Goal: Task Accomplishment & Management: Manage account settings

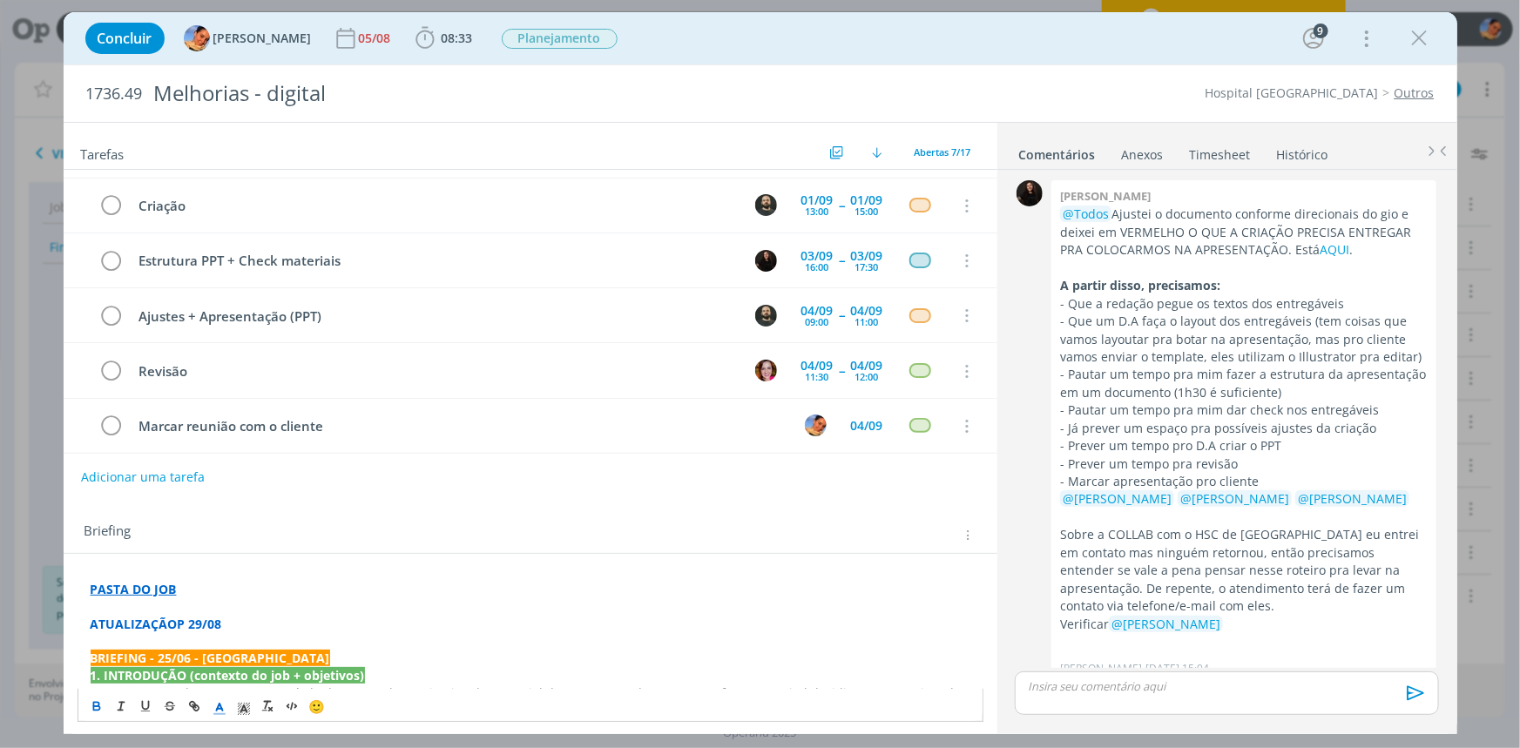
scroll to position [105, 0]
click at [359, 48] on div "05/08" at bounding box center [377, 38] width 36 height 31
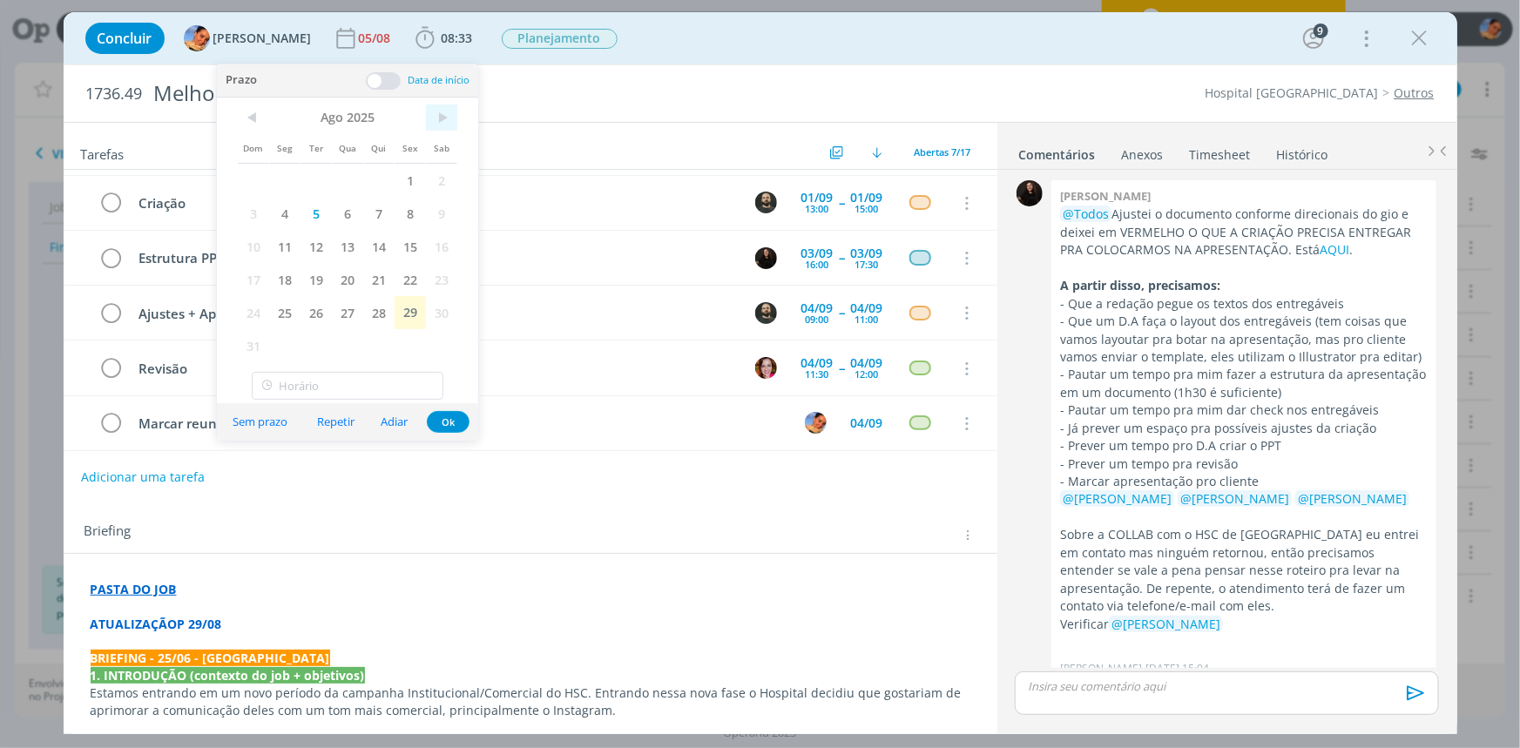
click at [443, 117] on span ">" at bounding box center [441, 118] width 31 height 26
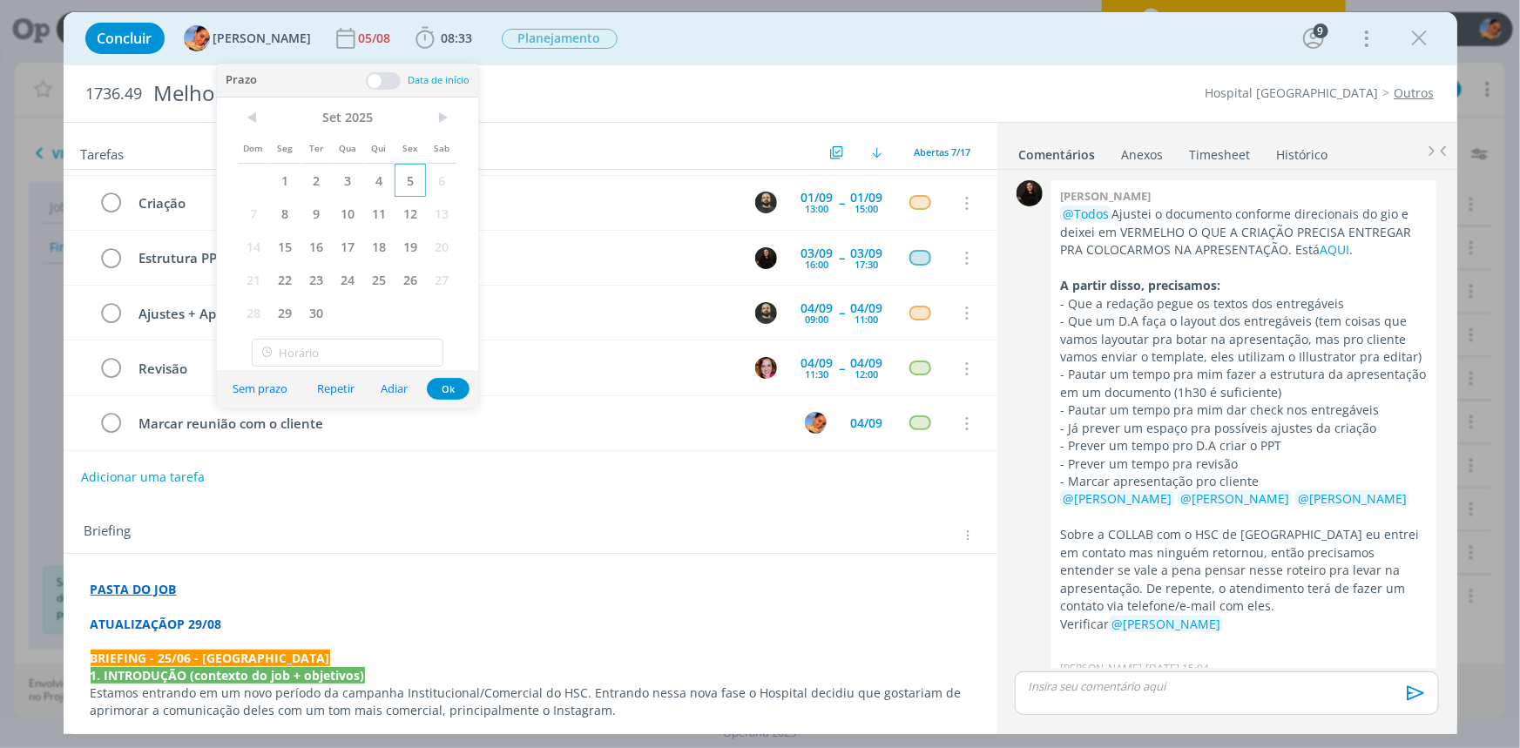
click at [414, 185] on span "5" at bounding box center [410, 180] width 31 height 33
click at [445, 389] on button "Ok" at bounding box center [448, 389] width 43 height 22
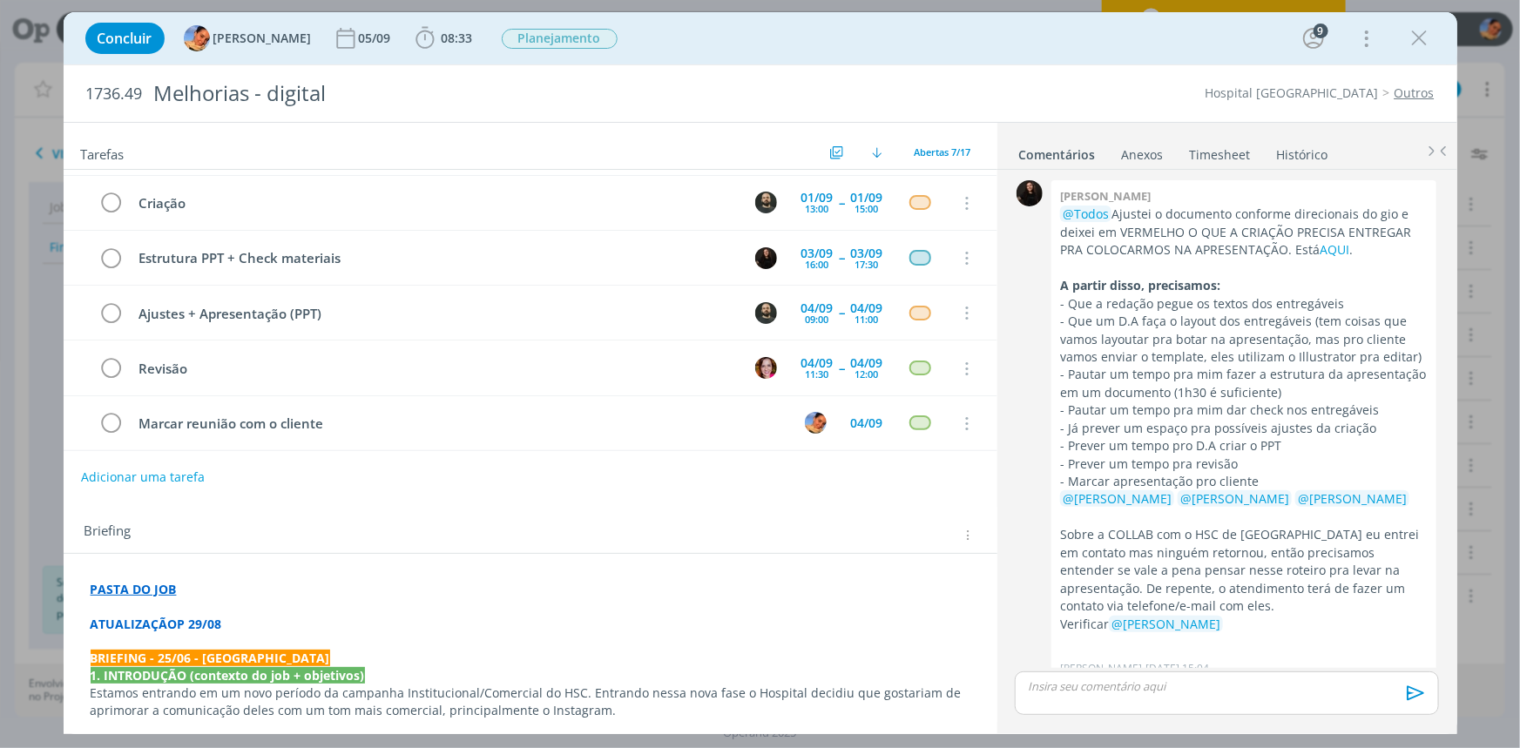
click at [180, 627] on strong "ATUALIZAÇÃOP 29/08" at bounding box center [157, 624] width 132 height 17
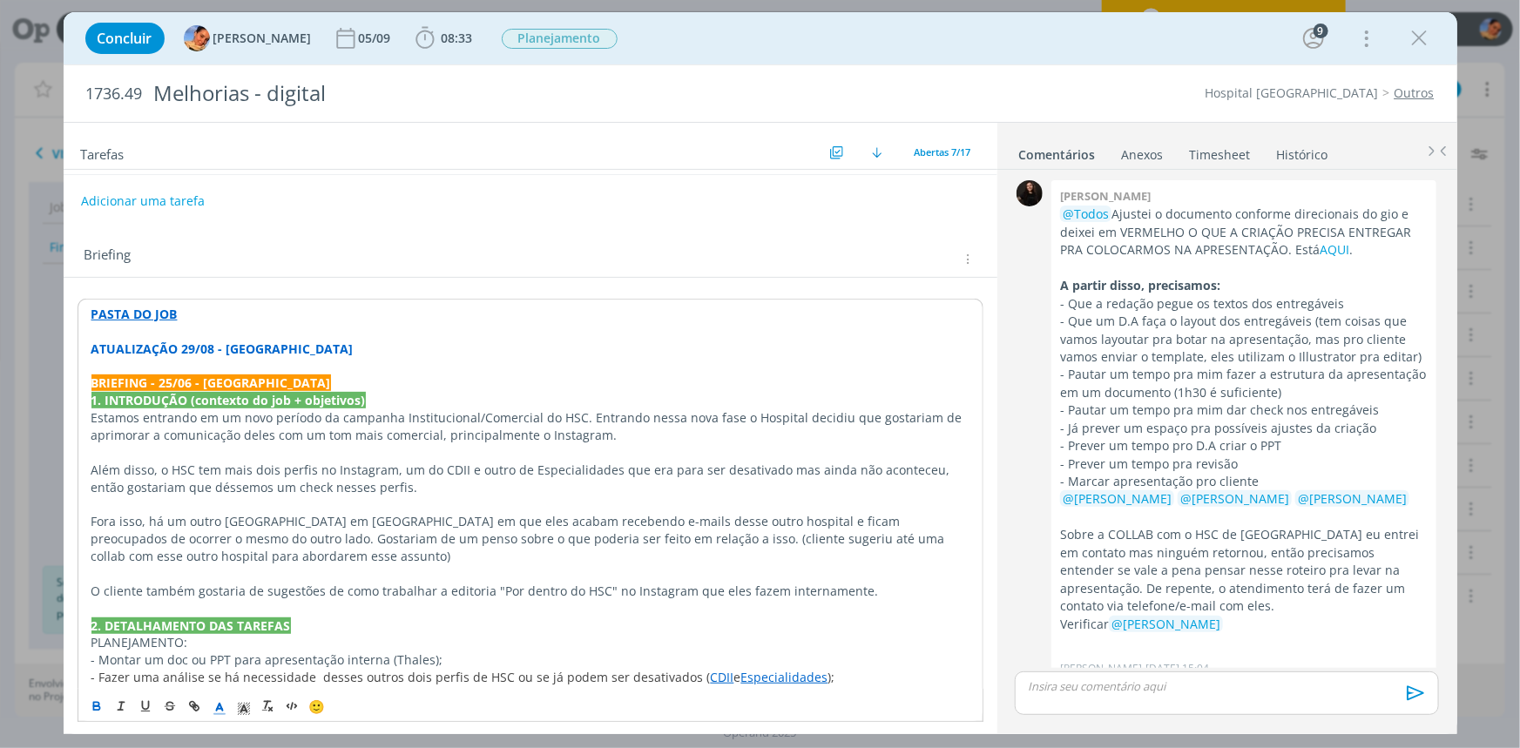
scroll to position [316, 0]
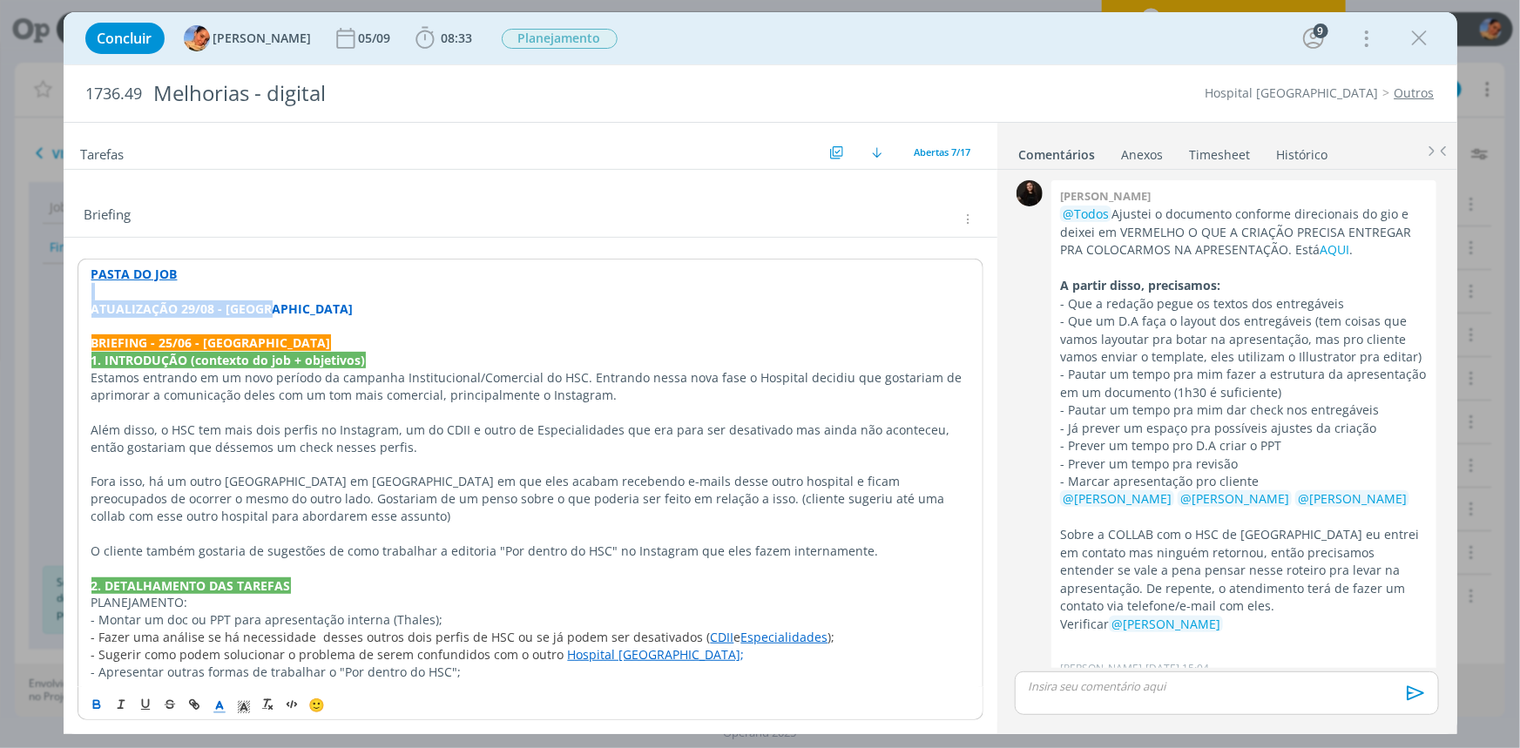
drag, startPoint x: 288, startPoint y: 314, endPoint x: 58, endPoint y: 287, distance: 232.5
click at [58, 287] on div "Concluir Luíza Santana 05/09 08:33 Iniciar Apontar Data * 29/08/2025 Horas * 00…" at bounding box center [760, 374] width 1520 height 748
click at [220, 707] on line "dialog" at bounding box center [219, 707] width 4 height 0
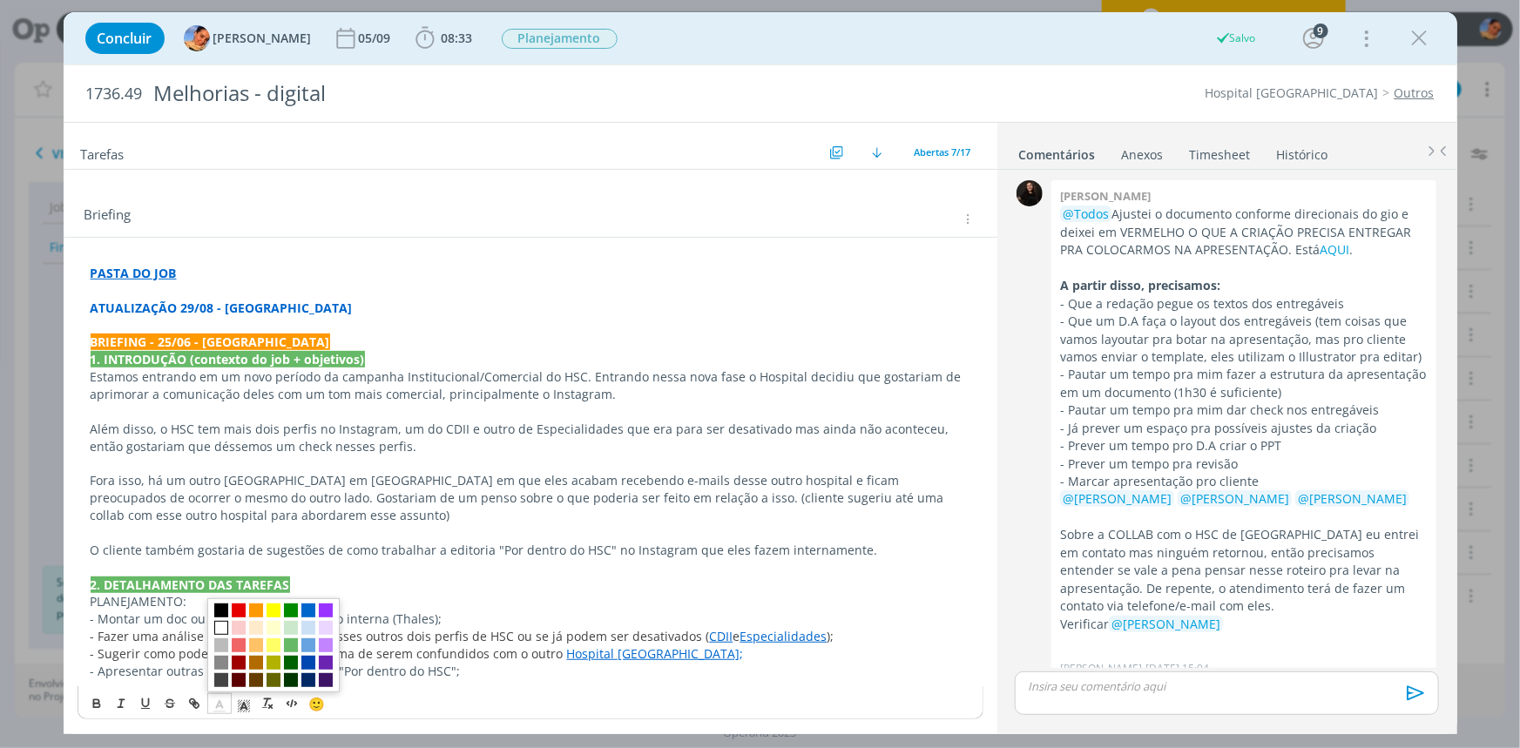
click at [217, 624] on span "dialog" at bounding box center [221, 628] width 14 height 14
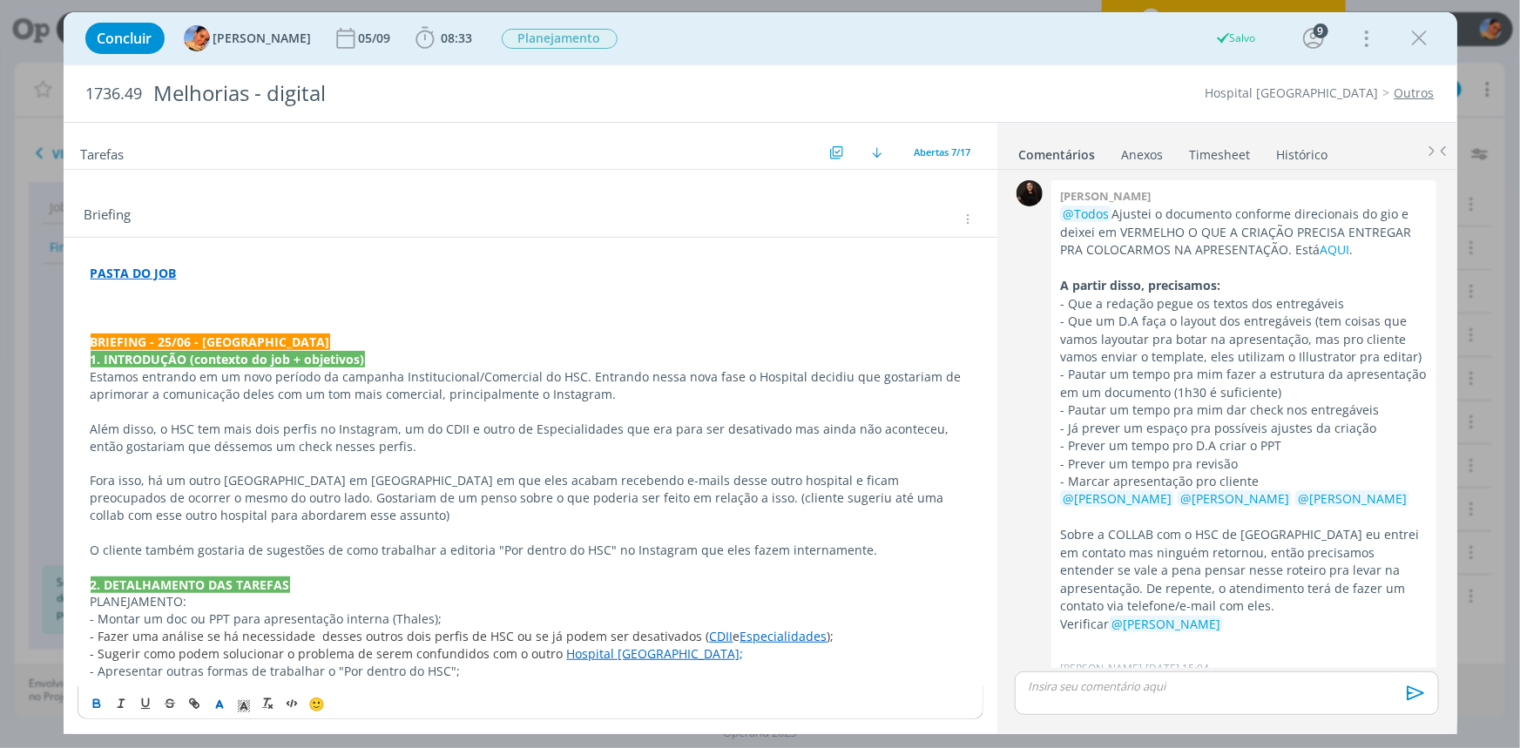
click at [242, 701] on icon "dialog" at bounding box center [244, 707] width 16 height 16
click at [276, 614] on span "dialog" at bounding box center [281, 611] width 14 height 14
click at [296, 314] on p "ATUALIZAÇÃO 29/08 - Luíza" at bounding box center [531, 308] width 880 height 17
click at [296, 305] on p "ATUALIZAÇÃO 29/08 - Luíza" at bounding box center [531, 308] width 880 height 17
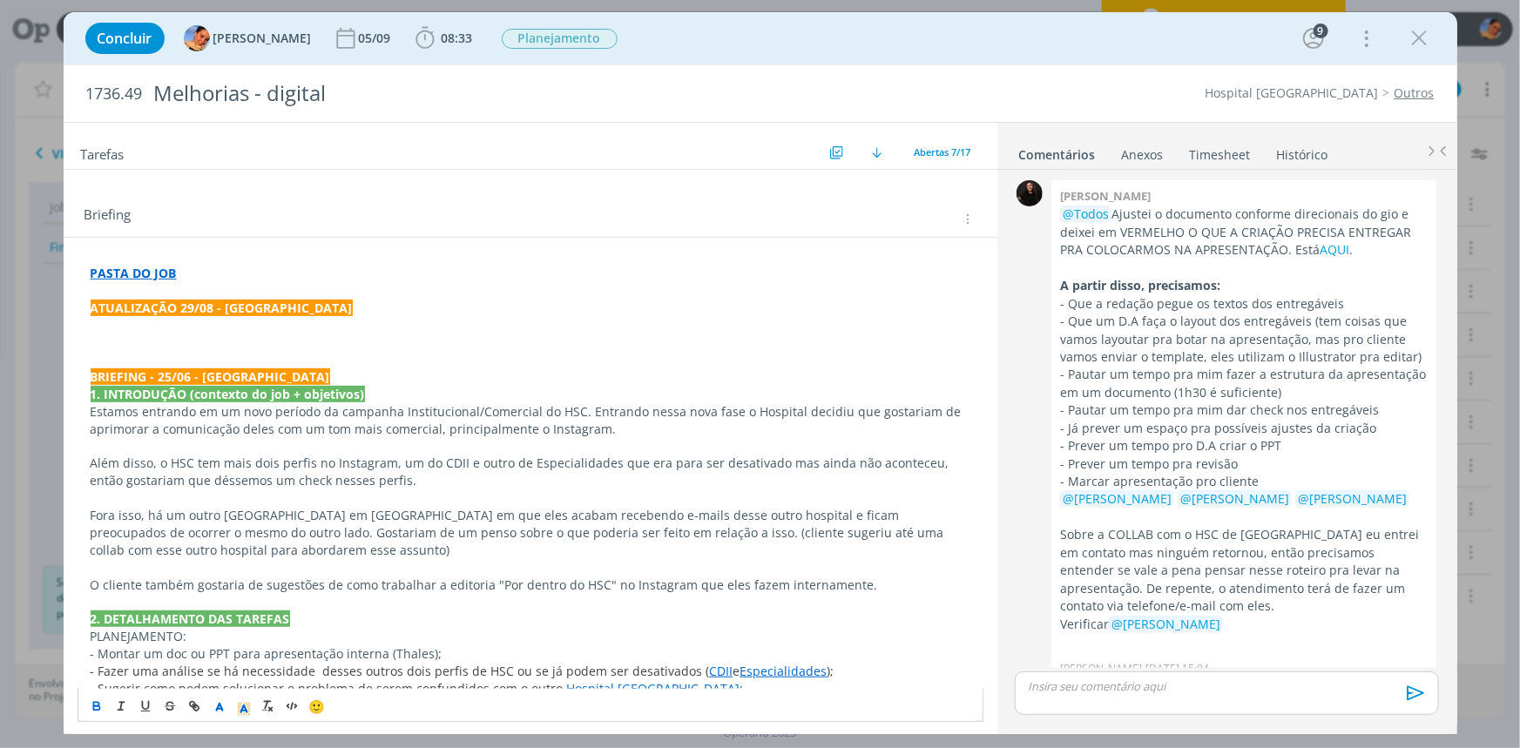
click at [206, 321] on p "dialog" at bounding box center [531, 324] width 880 height 17
click at [1326, 248] on link "AQUI" at bounding box center [1335, 249] width 30 height 17
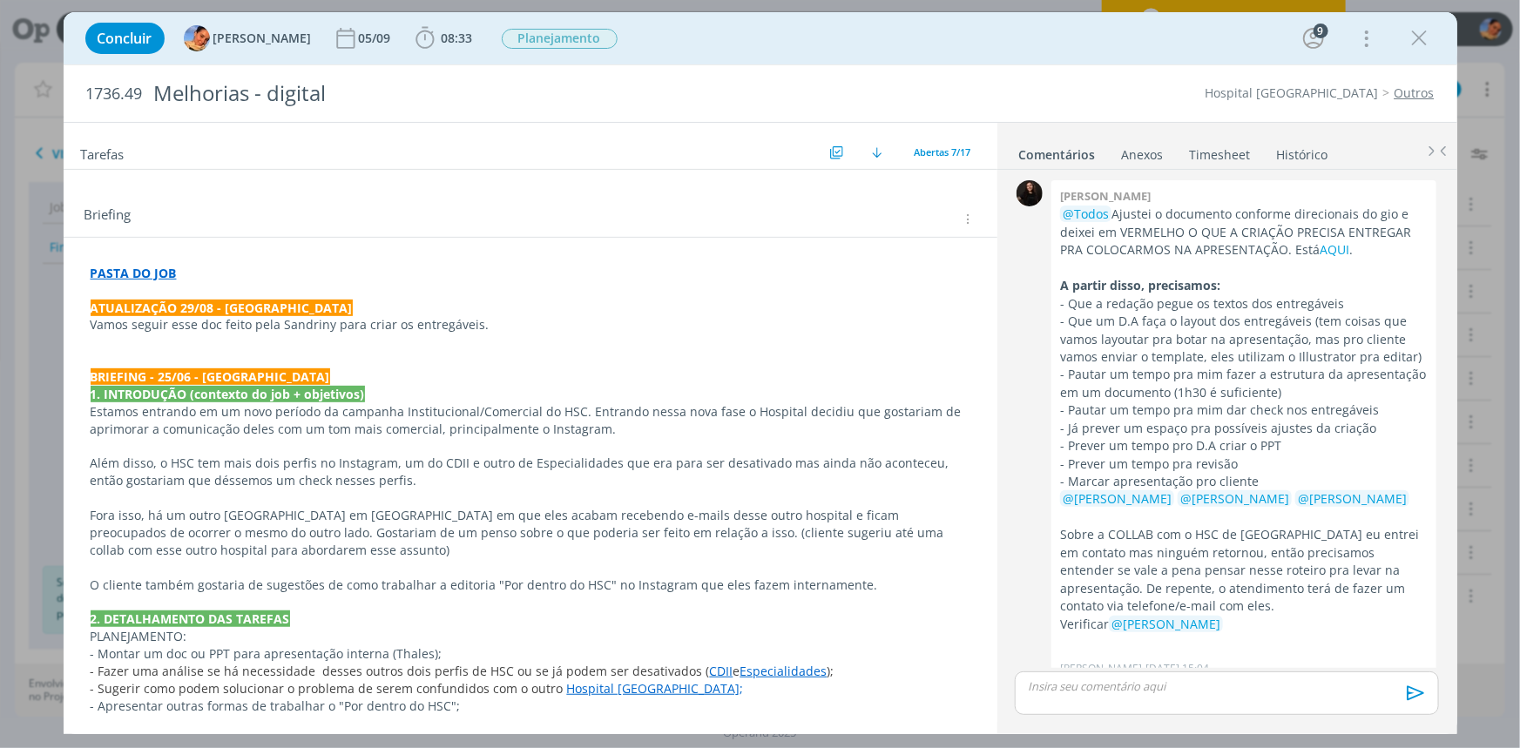
click at [503, 322] on p "Vamos seguir esse doc feito pela Sandriny para criar os entregáveis." at bounding box center [531, 324] width 880 height 17
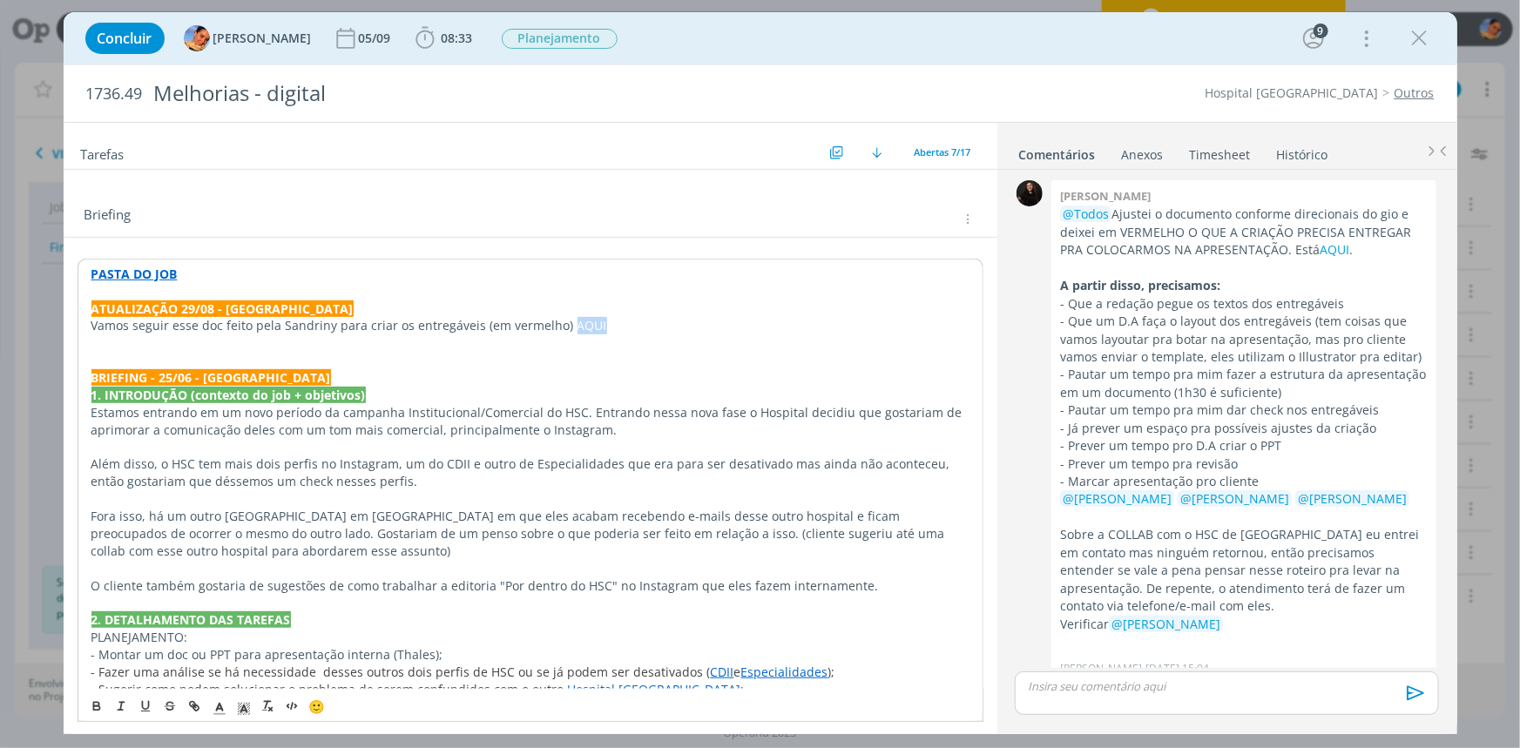
drag, startPoint x: 596, startPoint y: 322, endPoint x: 563, endPoint y: 321, distance: 33.2
click at [563, 321] on p "Vamos seguir esse doc feito pela Sandriny para criar os entregáveis (em vermelh…" at bounding box center [530, 325] width 878 height 17
drag, startPoint x: 192, startPoint y: 709, endPoint x: 234, endPoint y: 654, distance: 69.0
click at [191, 709] on icon "dialog" at bounding box center [194, 707] width 14 height 14
paste input "https://sobeae.sharepoint.com/:w:/s/SOBEAE/ERpCwGEpz2dNpO9NQsKulWEBV3X_WRnrOQGI…"
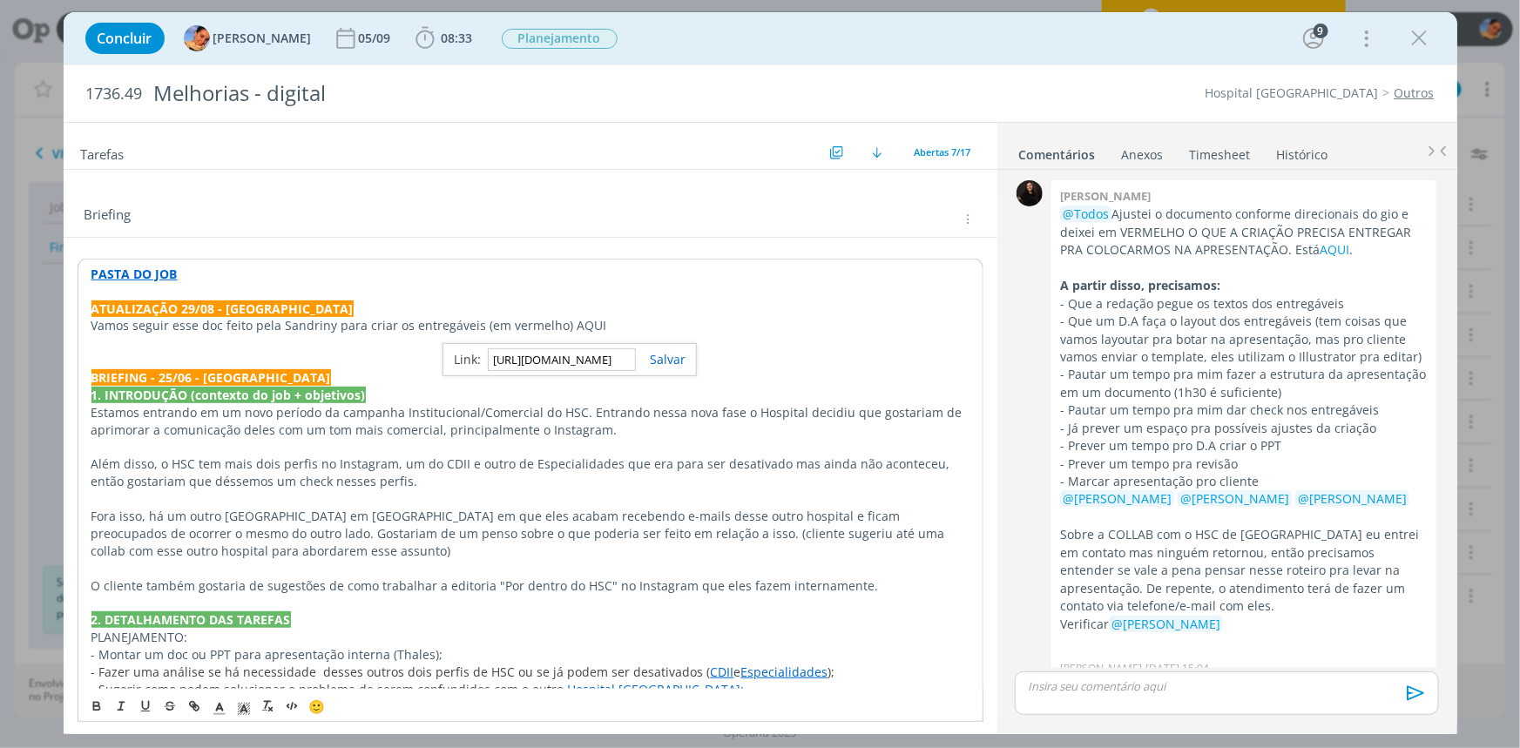
scroll to position [0, 470]
type input "https://sobeae.sharepoint.com/:w:/s/SOBEAE/ERpCwGEpz2dNpO9NQsKulWEBV3X_WRnrOQGI…"
click at [658, 357] on link "dialog" at bounding box center [661, 359] width 50 height 17
click at [658, 357] on p "dialog" at bounding box center [530, 360] width 878 height 17
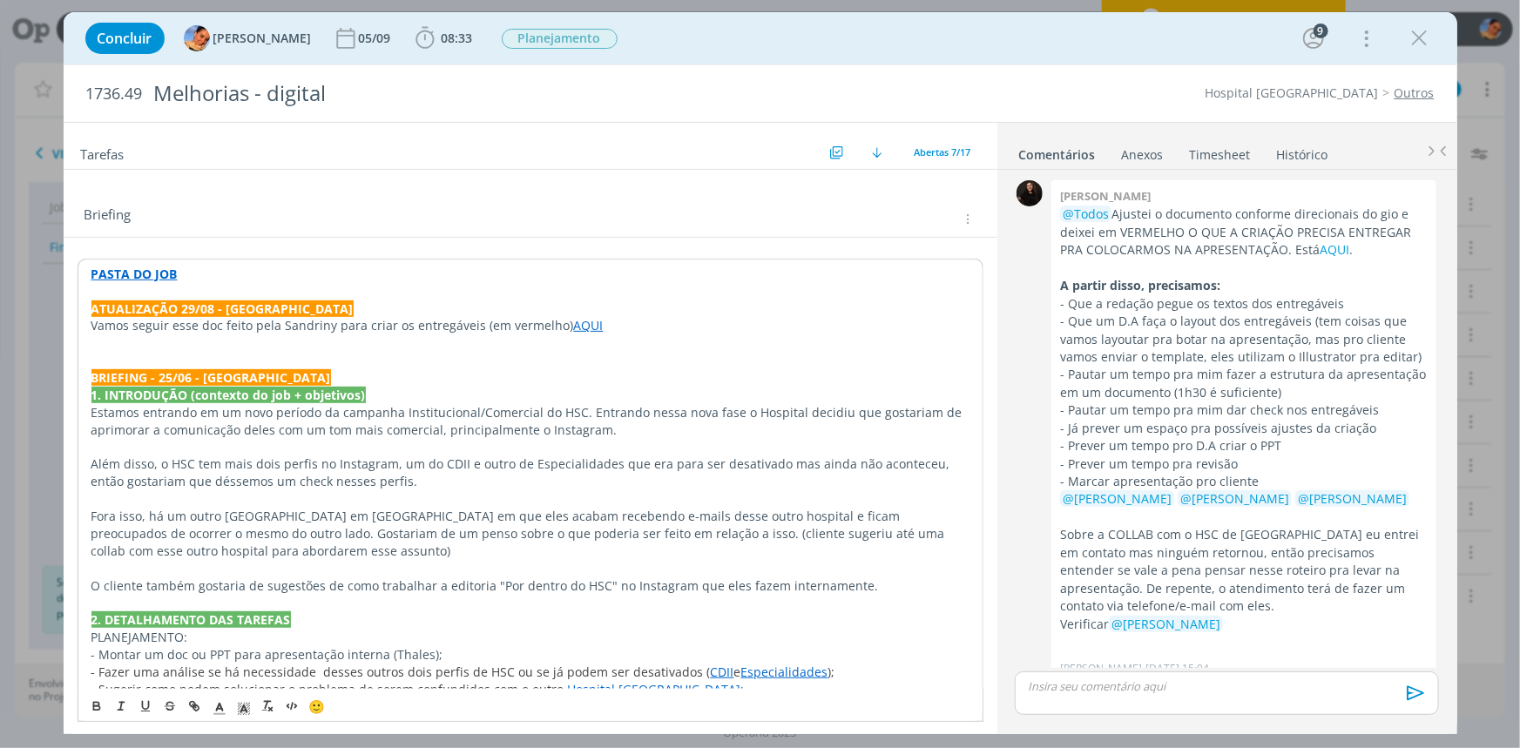
click at [664, 329] on p "Vamos seguir esse doc feito pela Sandriny para criar os entregáveis (em vermelh…" at bounding box center [530, 325] width 878 height 17
click at [644, 339] on p "dialog" at bounding box center [530, 343] width 878 height 17
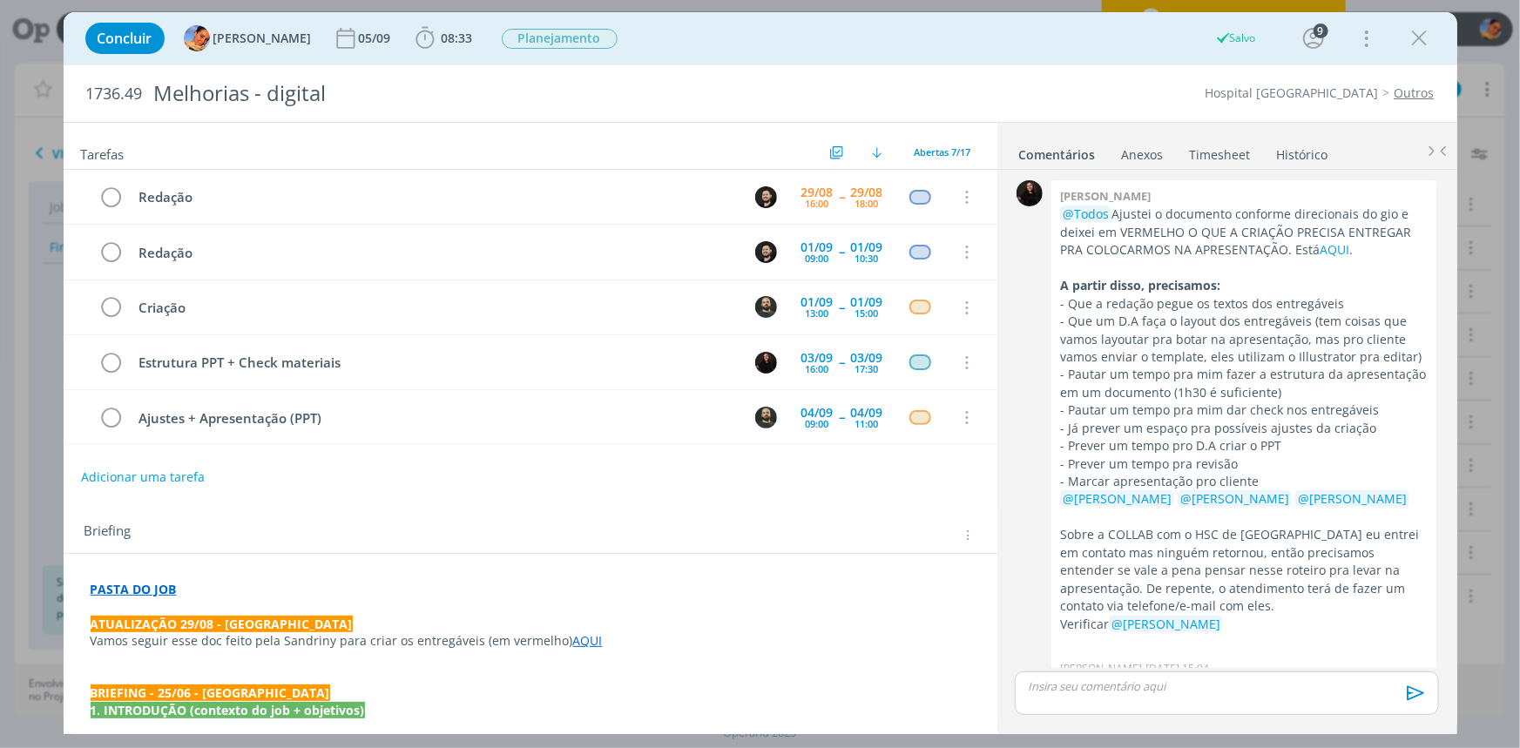
click at [1242, 151] on link "Timesheet" at bounding box center [1220, 151] width 63 height 25
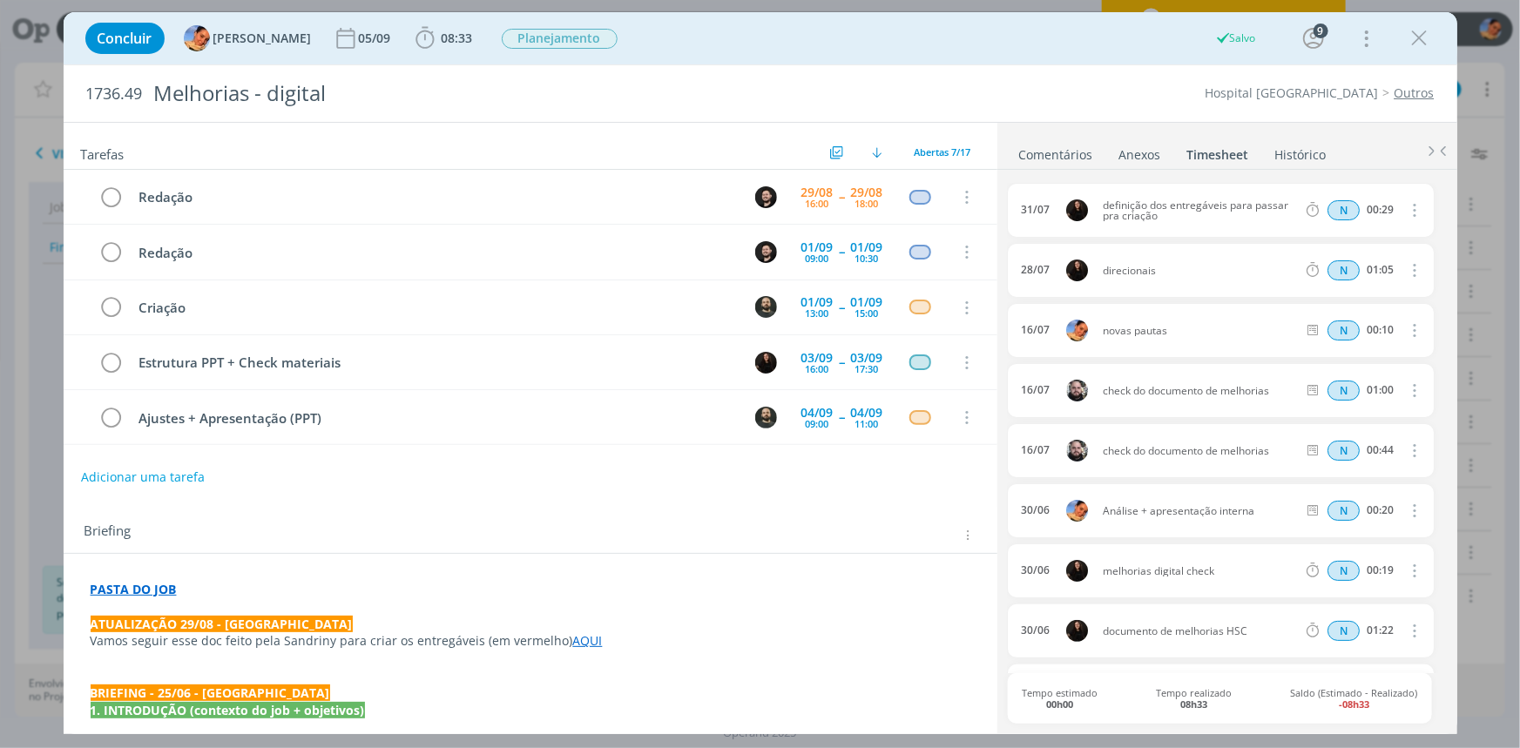
click at [465, 37] on div "Concluir Luíza Santana 05/09 08:33 Iniciar Apontar Data * 29/08/2025 Horas * 00…" at bounding box center [761, 38] width 1368 height 42
click at [442, 44] on span "08:33" at bounding box center [457, 38] width 31 height 17
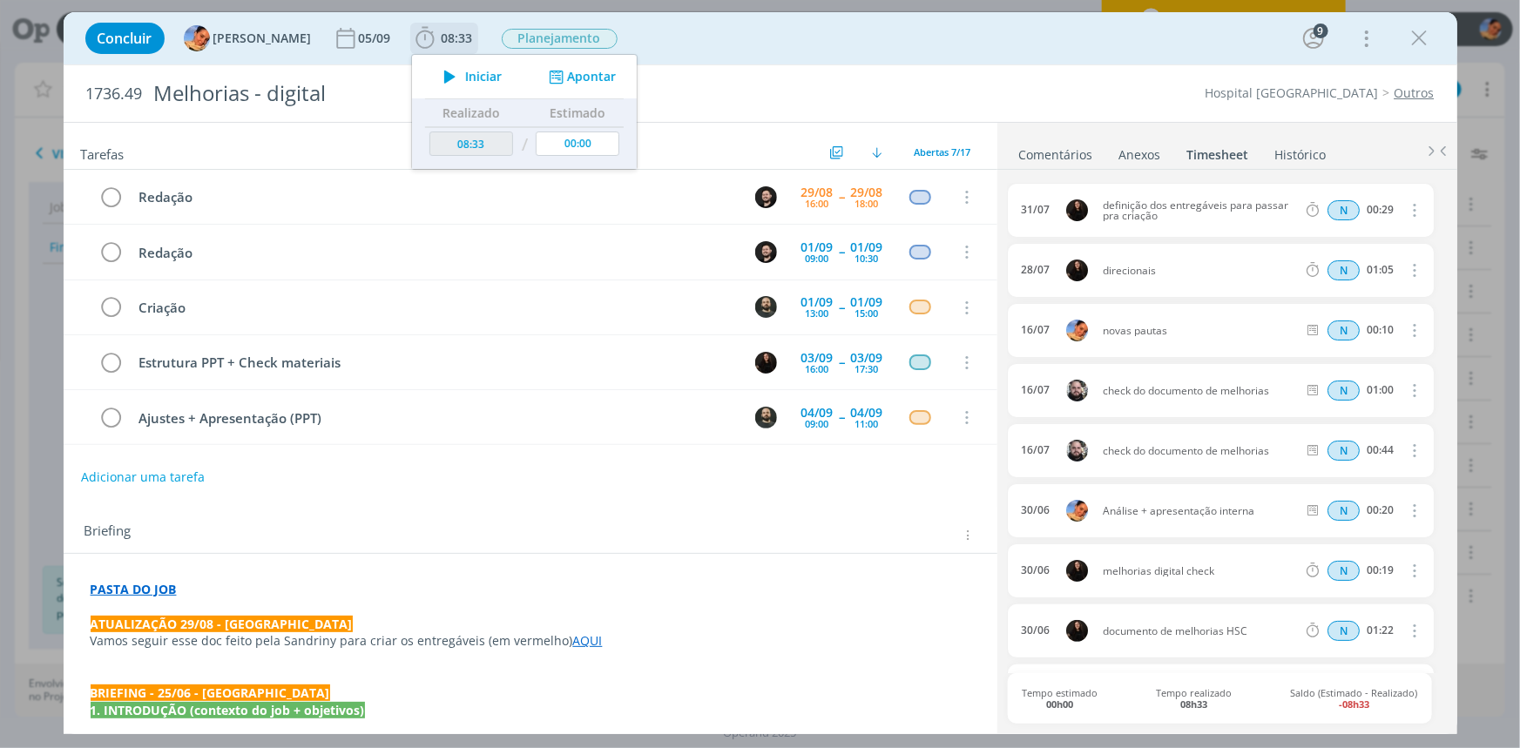
click at [573, 71] on button "Apontar" at bounding box center [580, 77] width 72 height 18
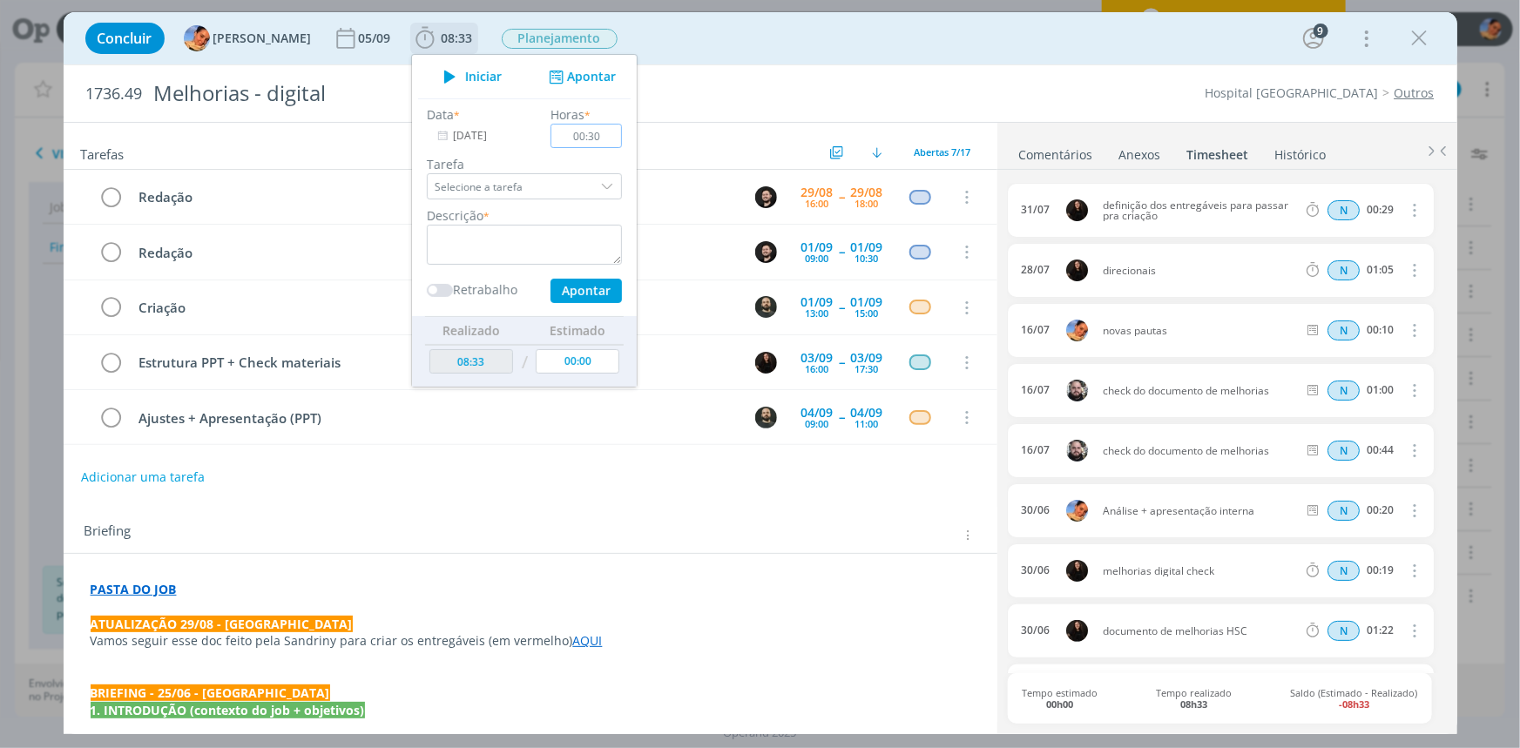
type input "00:30"
click at [531, 234] on textarea "dialog" at bounding box center [524, 245] width 195 height 40
type textarea "atualização de briefing + novas pautas"
click at [579, 285] on button "Apontar" at bounding box center [585, 291] width 71 height 24
type input "09:03"
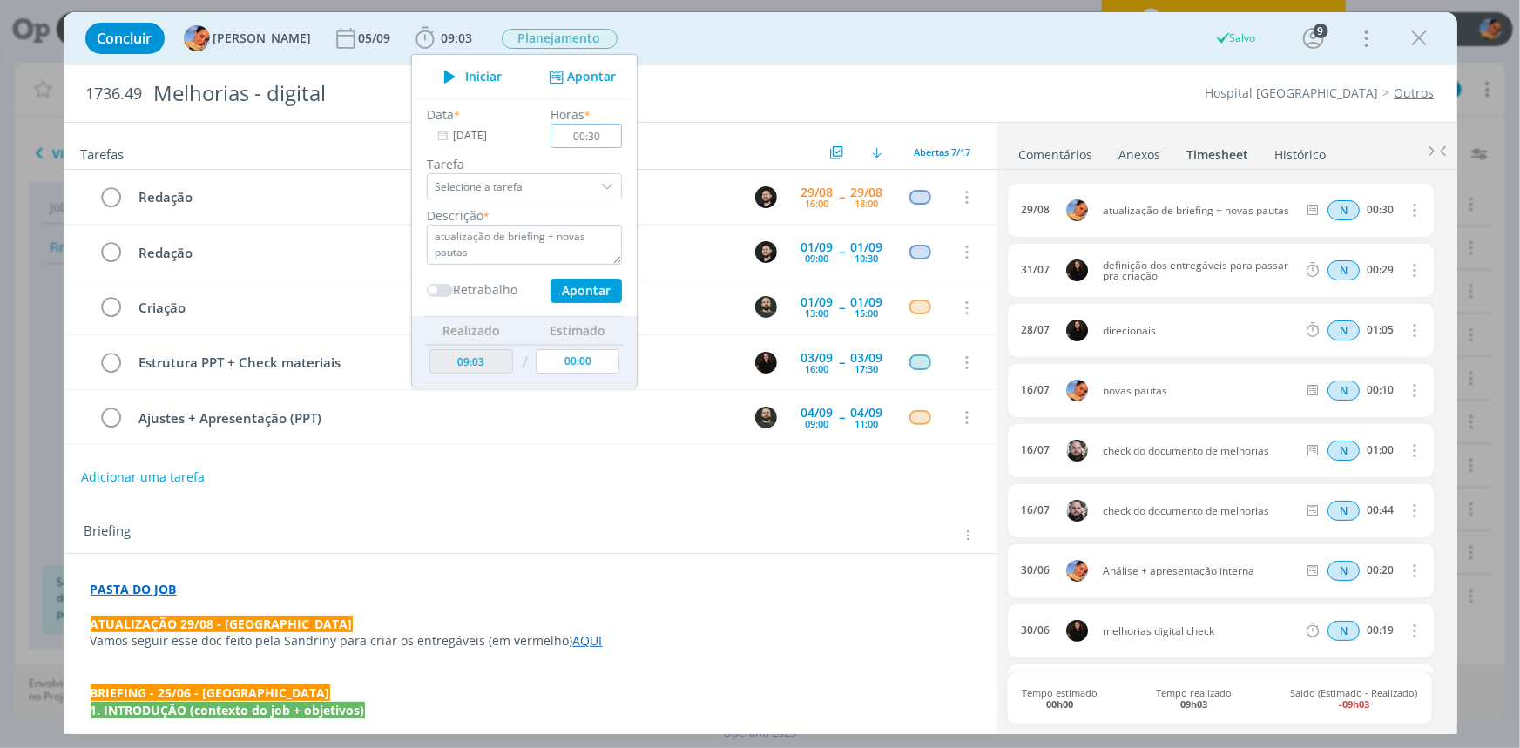
type input "00:00"
click at [1421, 43] on icon "dialog" at bounding box center [1420, 38] width 26 height 26
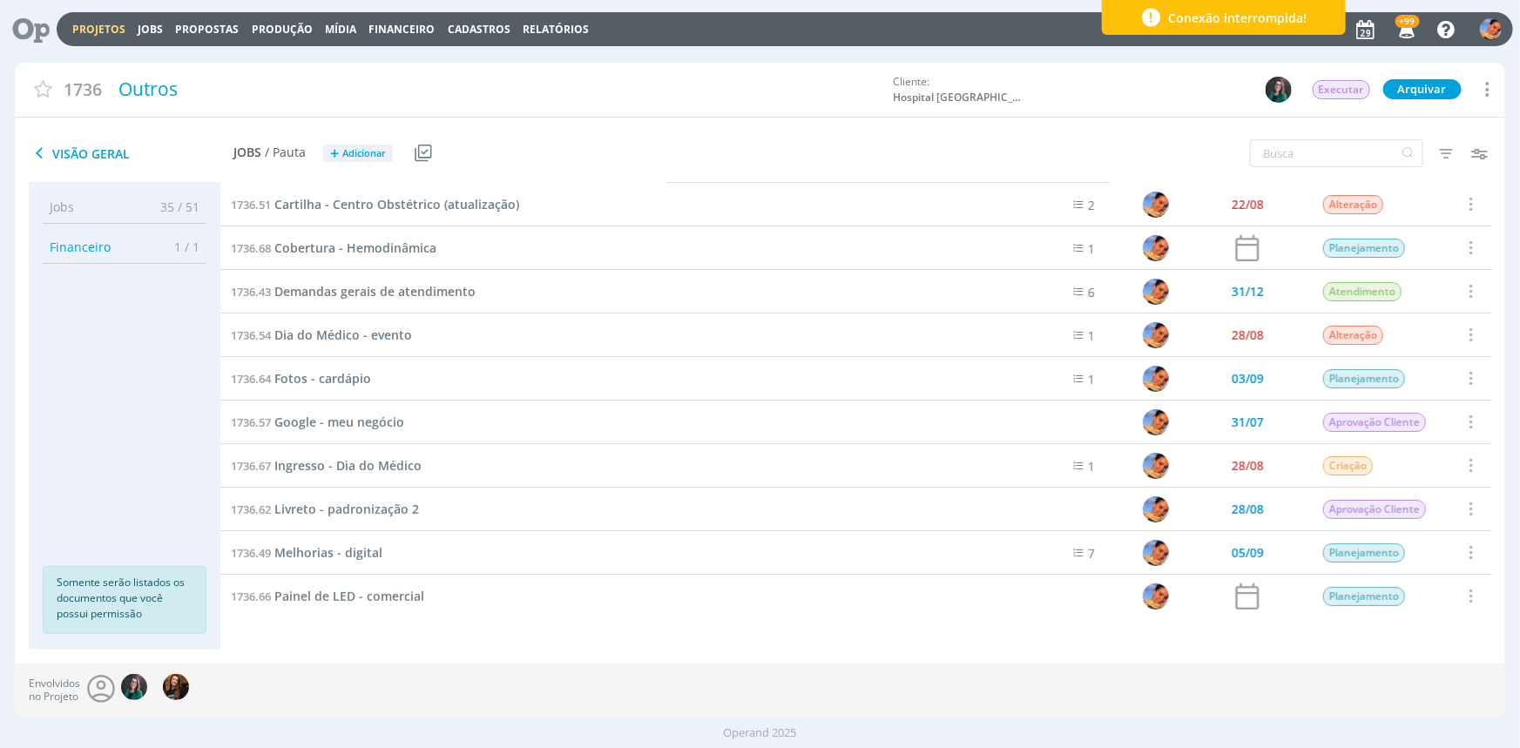
scroll to position [166, 0]
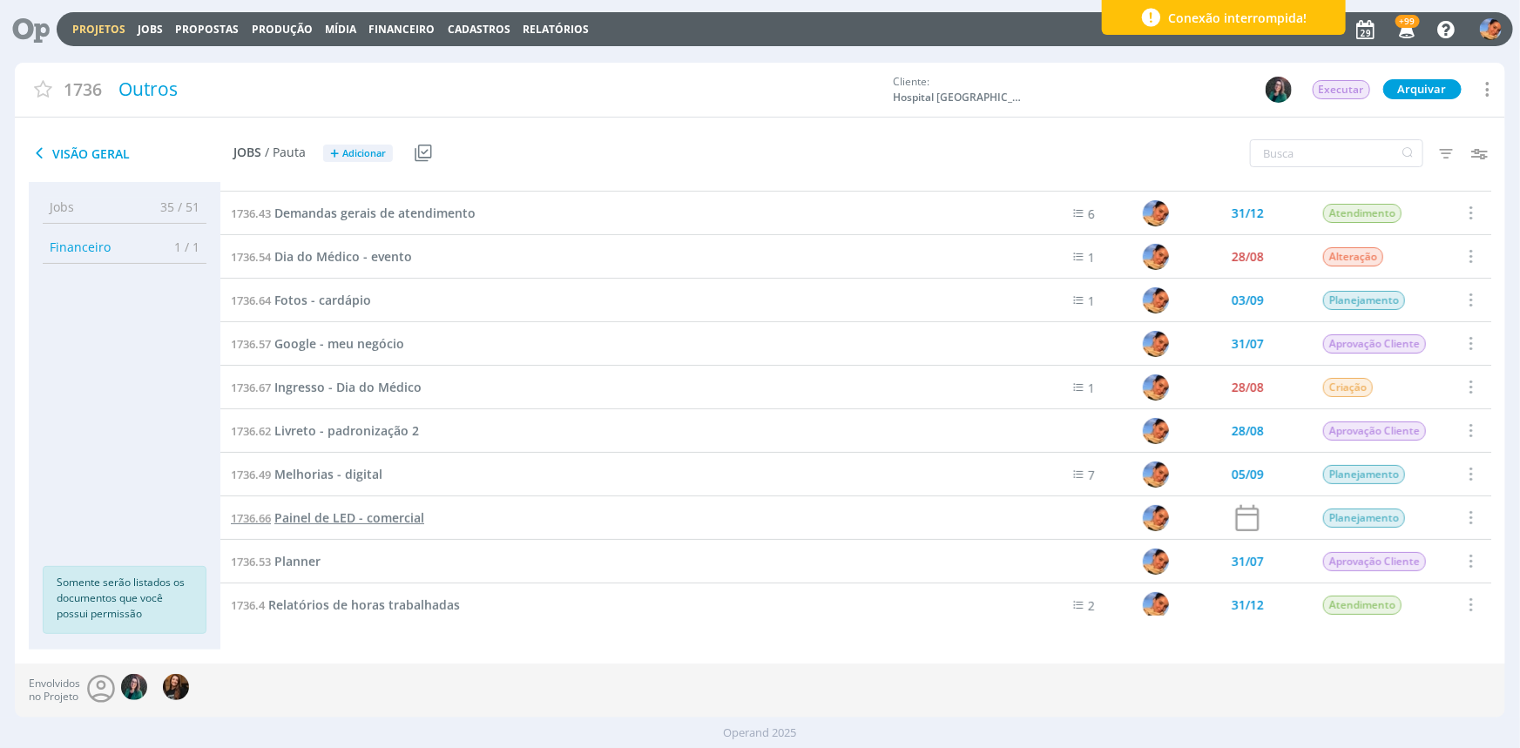
click at [373, 523] on span "Painel de LED - comercial" at bounding box center [349, 518] width 150 height 17
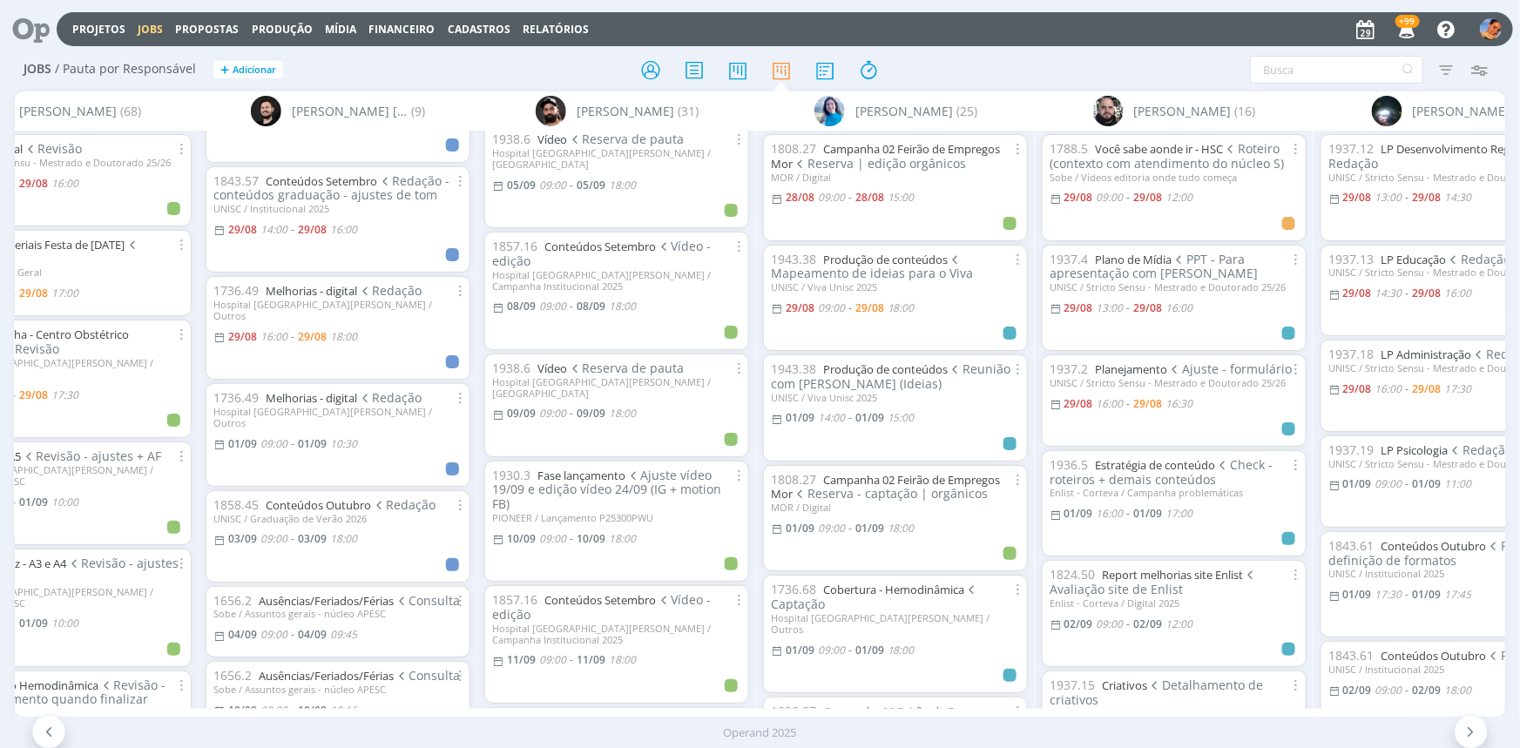
scroll to position [950, 0]
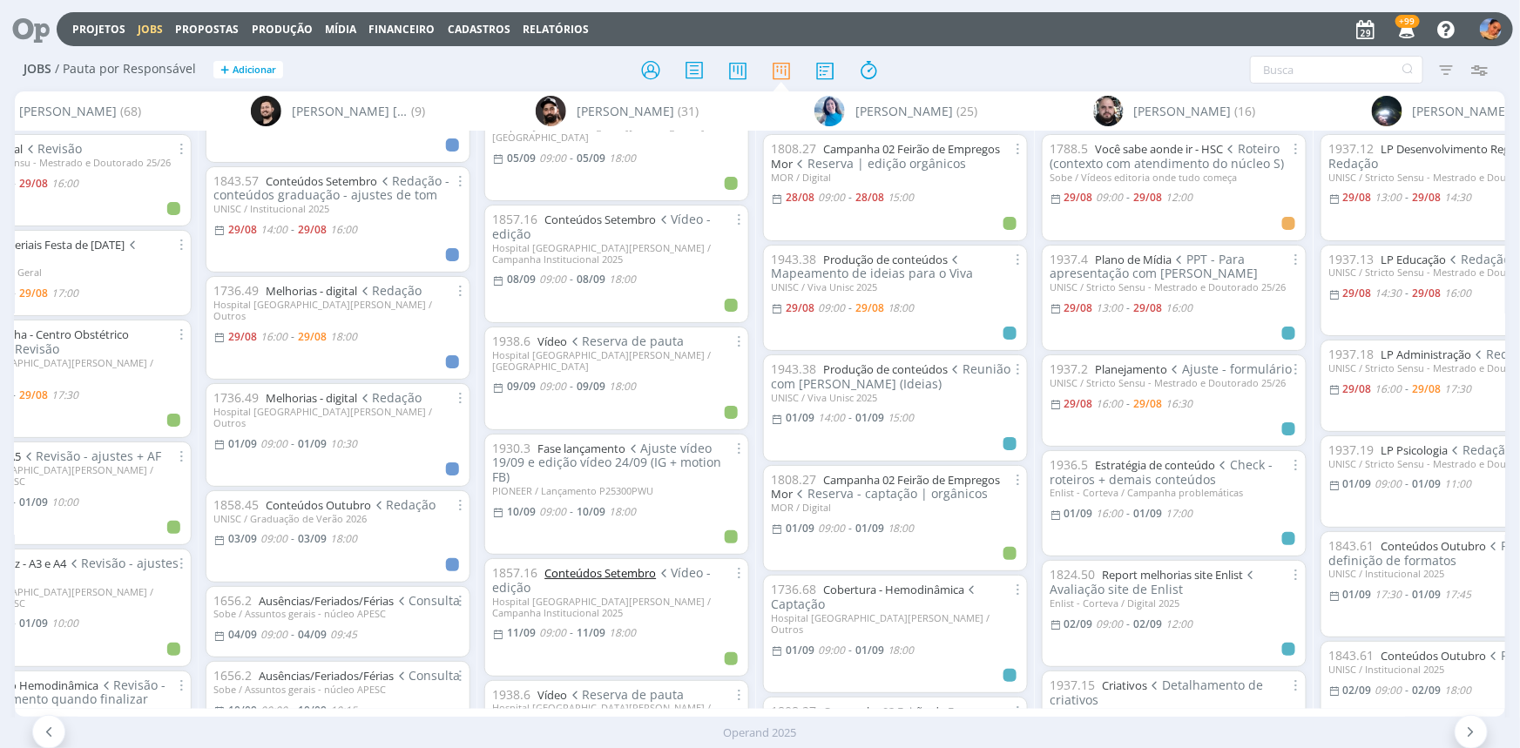
click at [640, 565] on link "Conteúdos Setembro" at bounding box center [601, 573] width 112 height 16
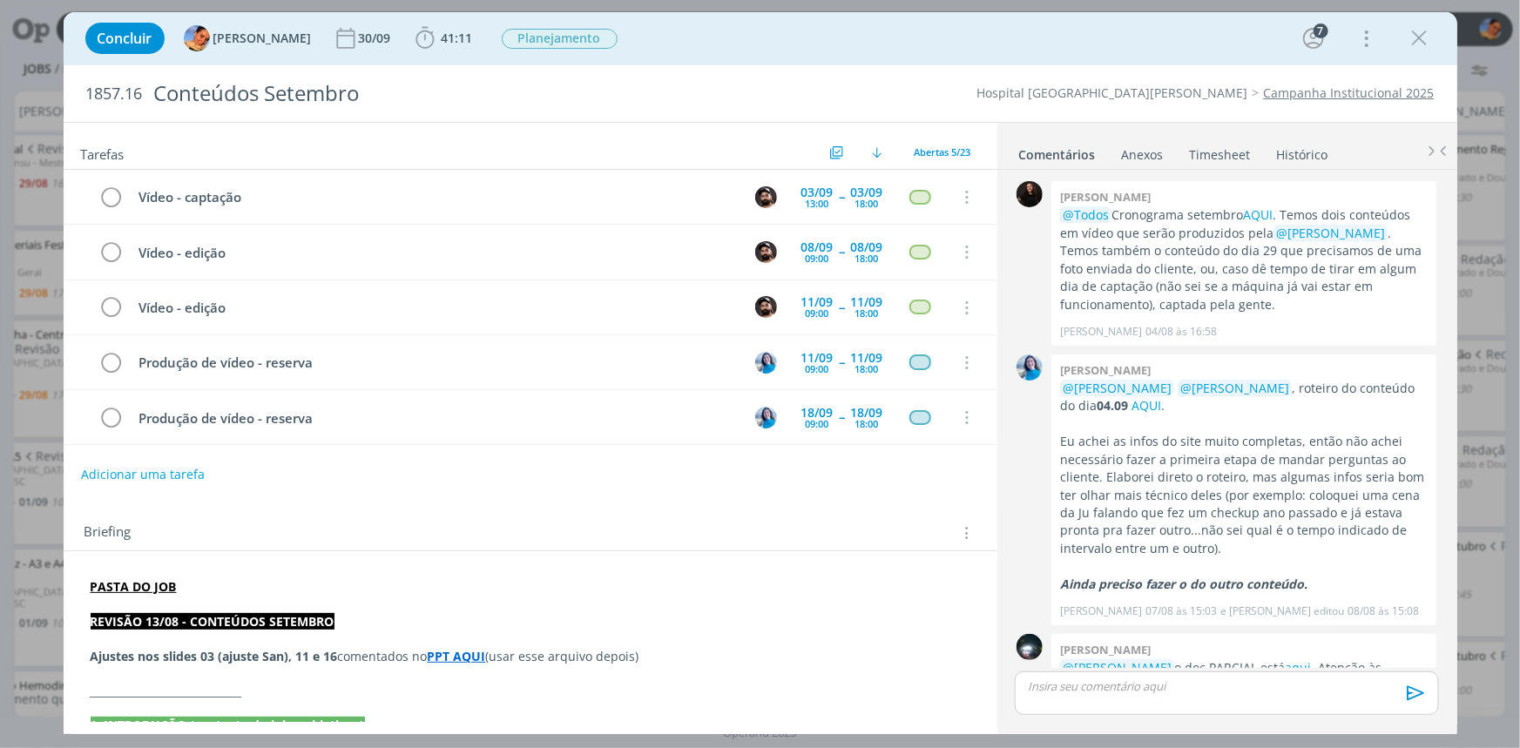
scroll to position [1910, 0]
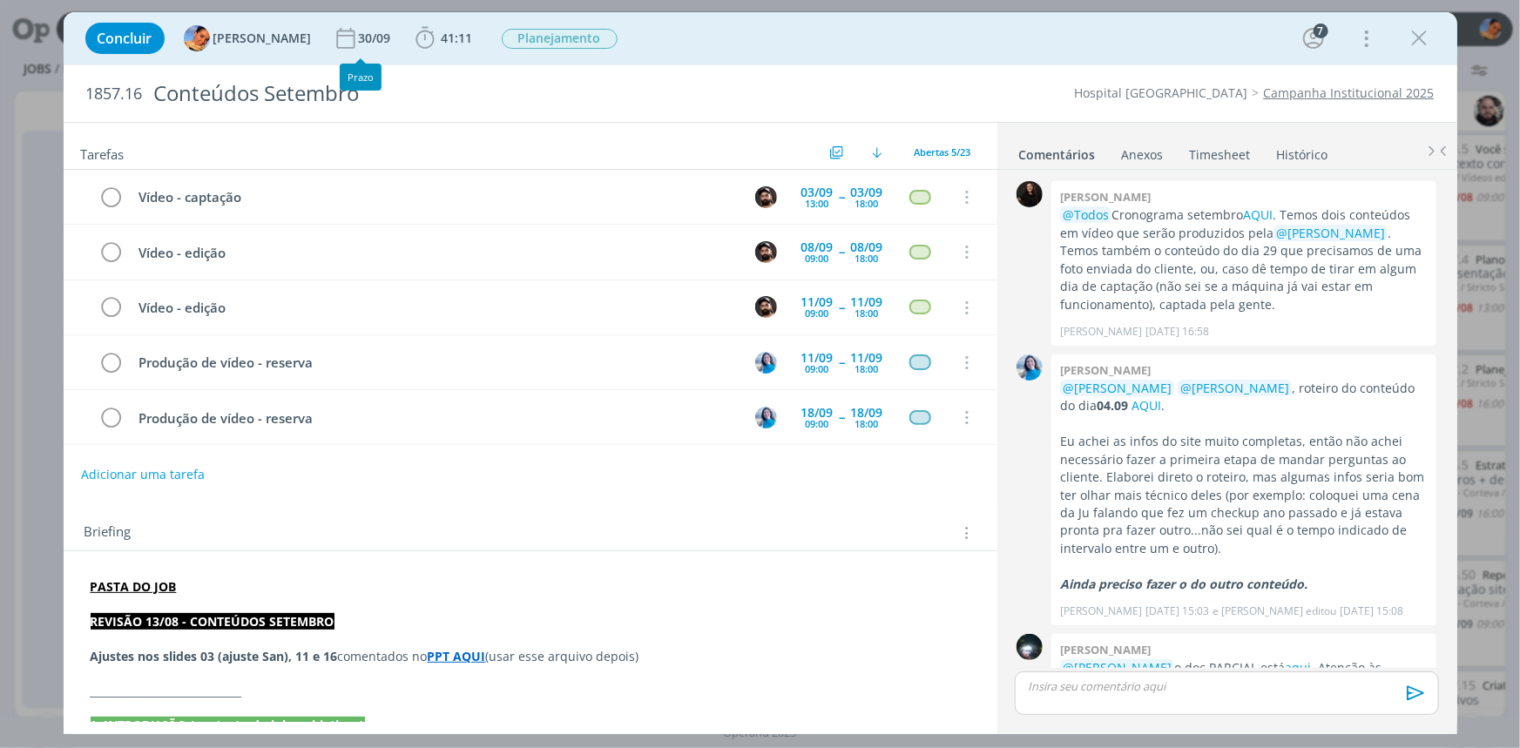
scroll to position [1910, 0]
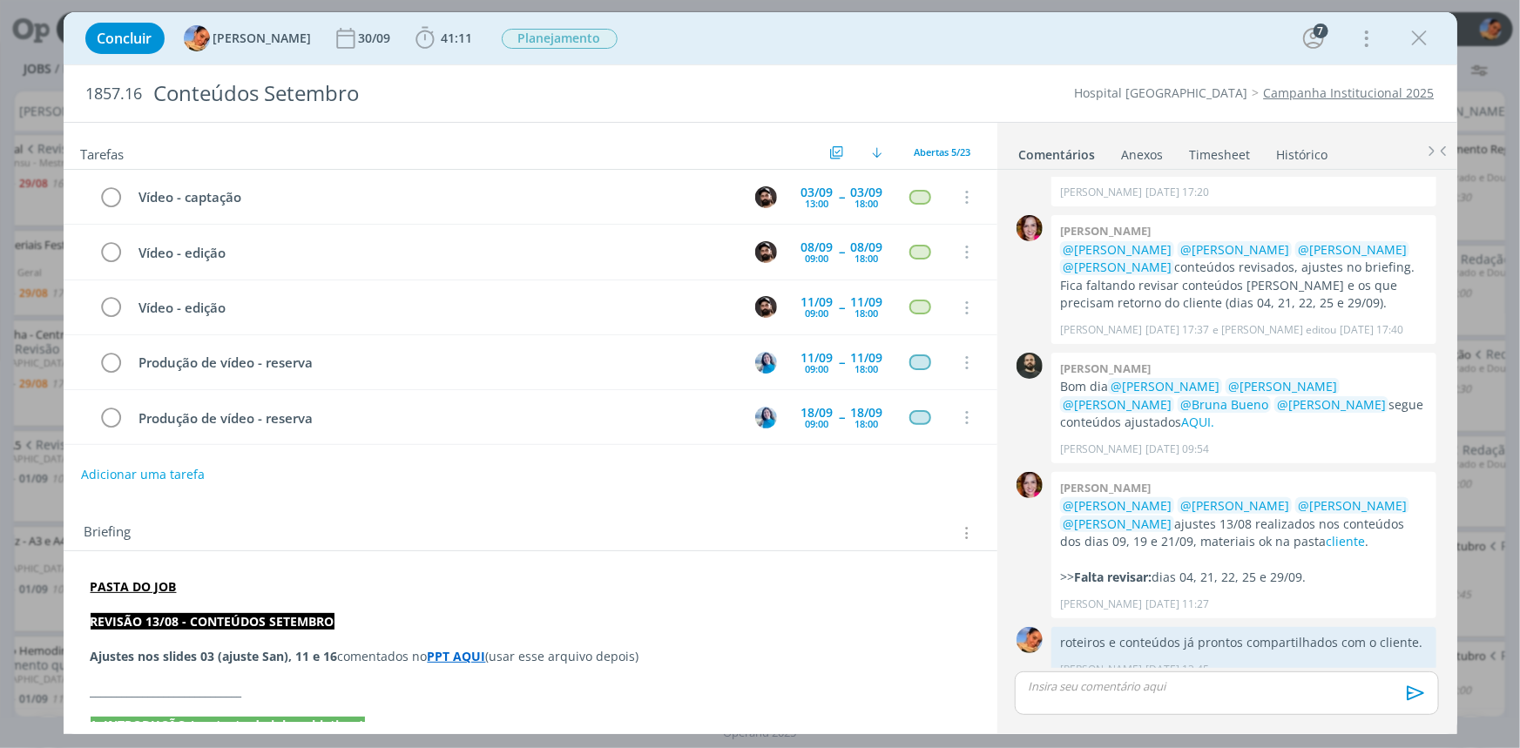
click at [1399, 51] on div "Concluir Luíza Santana 30/09 41:11 Iniciar Apontar Data * 29/08/2025 Horas * 00…" at bounding box center [761, 38] width 1368 height 42
click at [1405, 43] on div "dialog" at bounding box center [1420, 38] width 31 height 31
click at [1436, 37] on div "Concluir Luíza Santana 30/09 41:11 Iniciar Apontar Data * 29/08/2025 Horas * 00…" at bounding box center [761, 38] width 1368 height 42
click at [1432, 37] on icon "dialog" at bounding box center [1420, 38] width 26 height 26
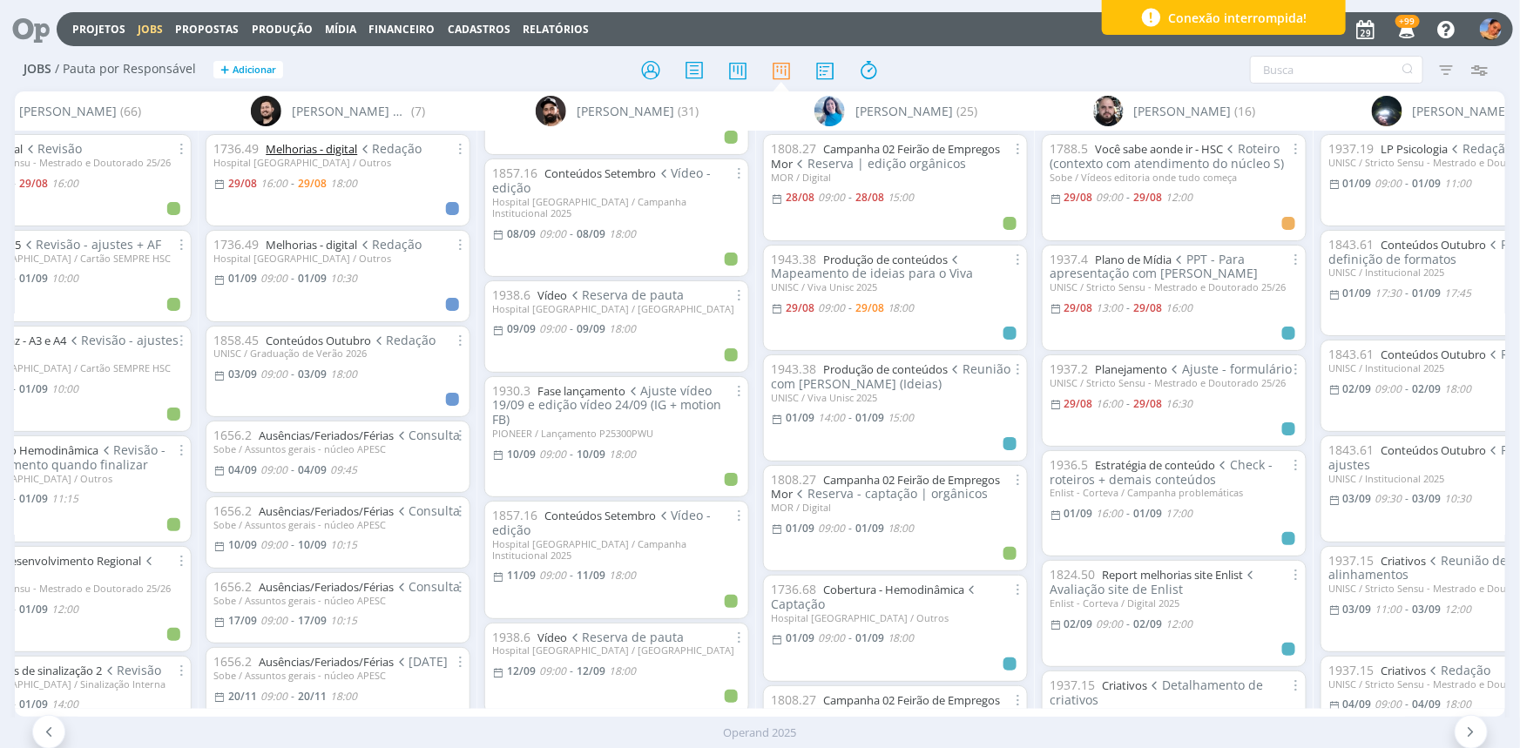
click at [342, 152] on link "Melhorias - digital" at bounding box center [311, 149] width 91 height 16
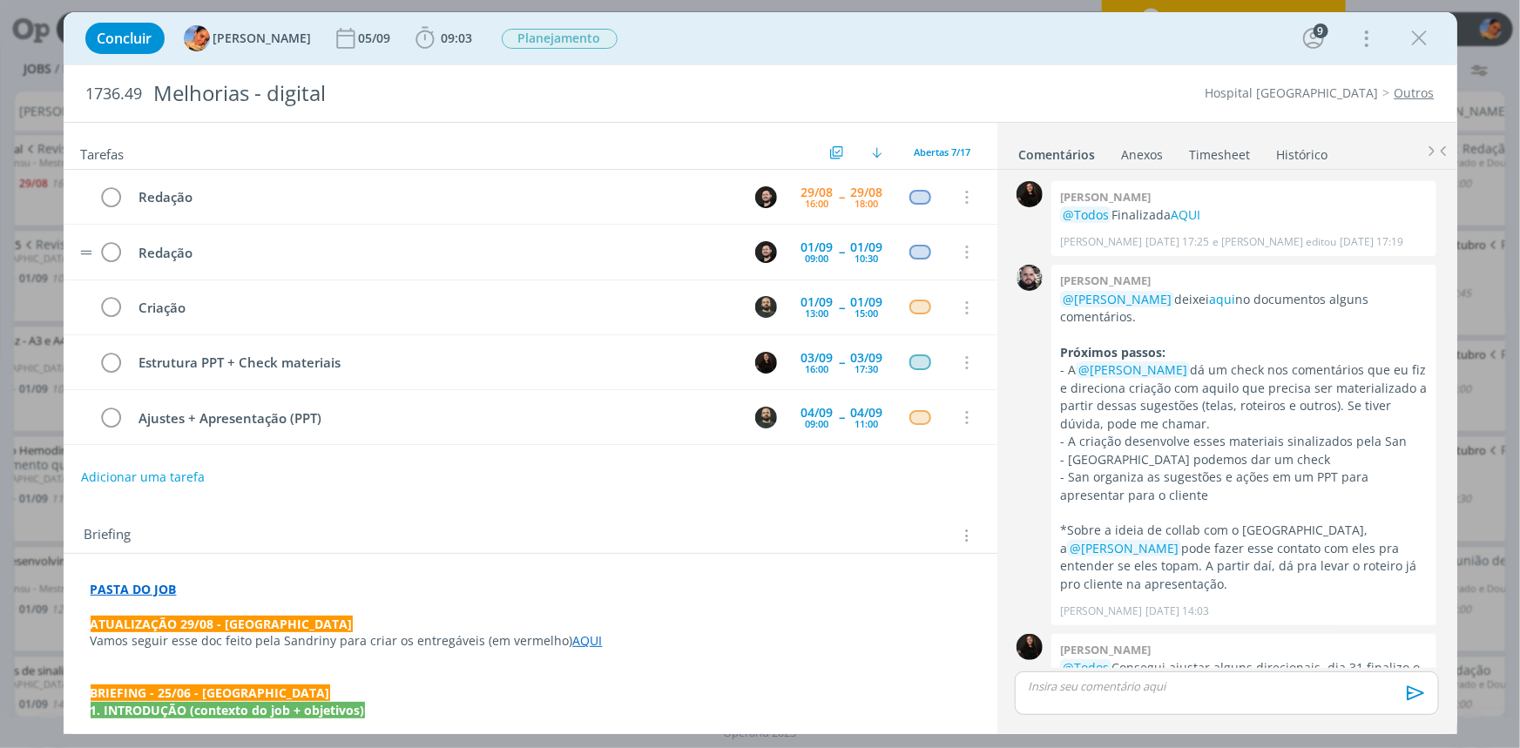
scroll to position [591, 0]
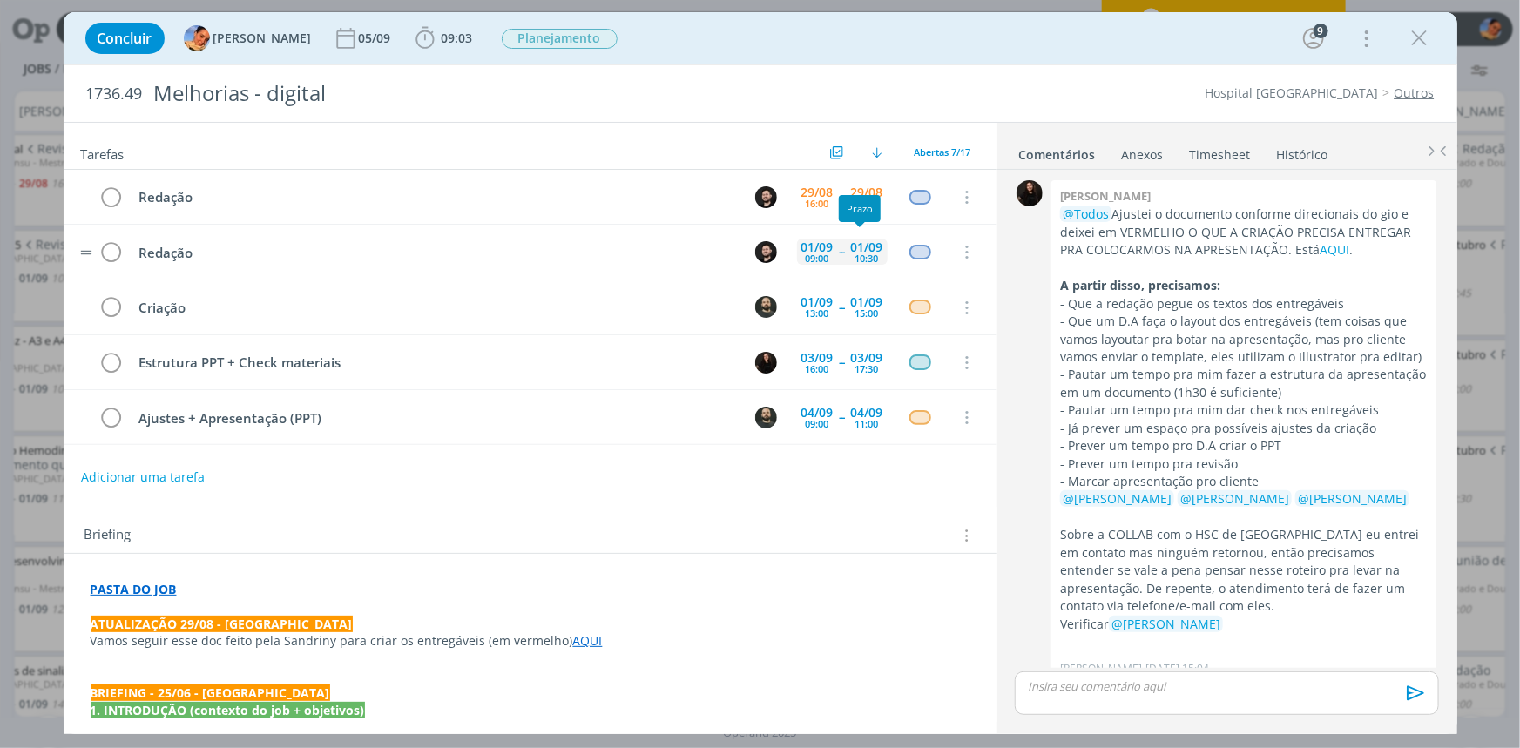
click at [856, 246] on div "01/09" at bounding box center [867, 247] width 32 height 12
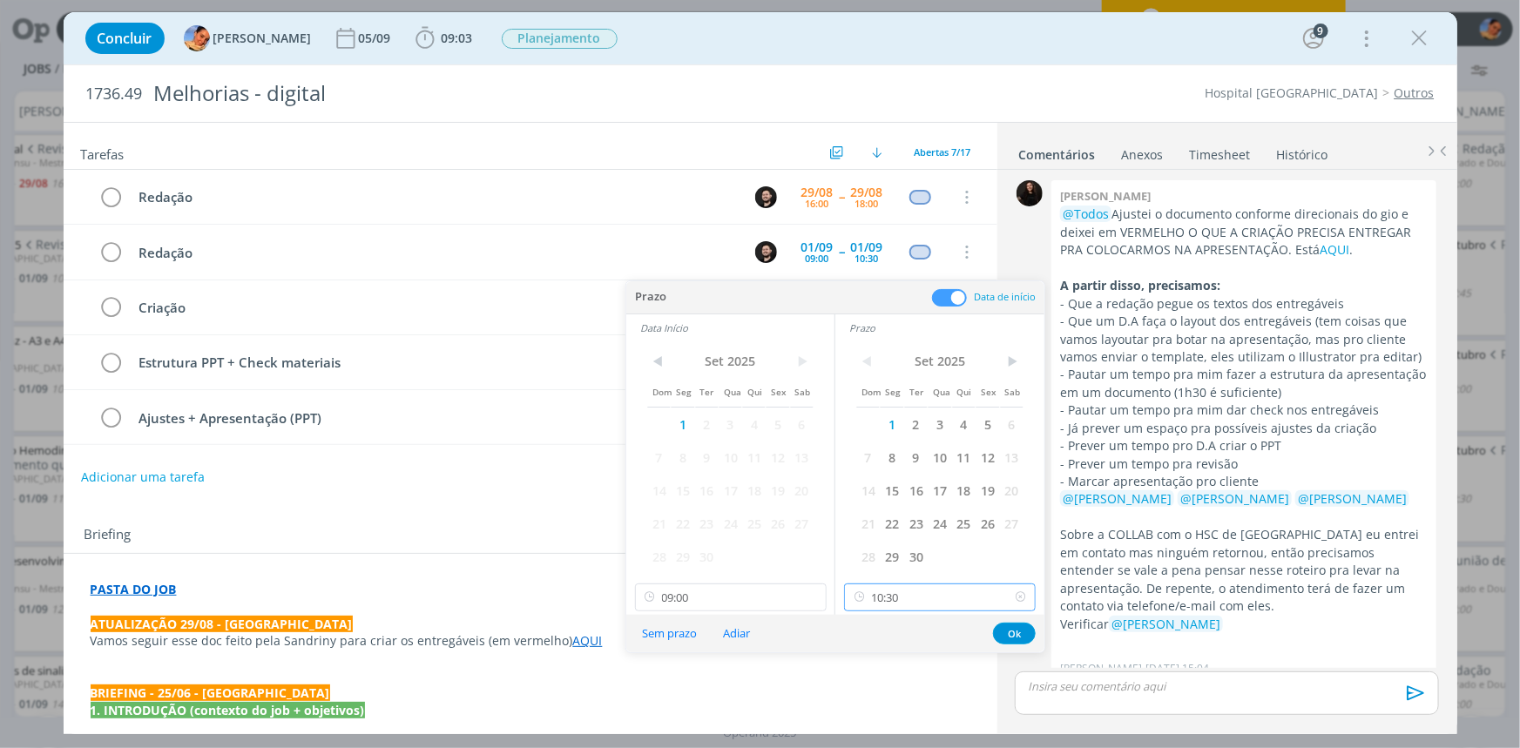
click at [931, 599] on input "10:30" at bounding box center [940, 598] width 192 height 28
click at [914, 508] on div "12:00" at bounding box center [942, 500] width 194 height 31
type input "12:00"
click at [1012, 627] on button "Ok" at bounding box center [1014, 634] width 43 height 22
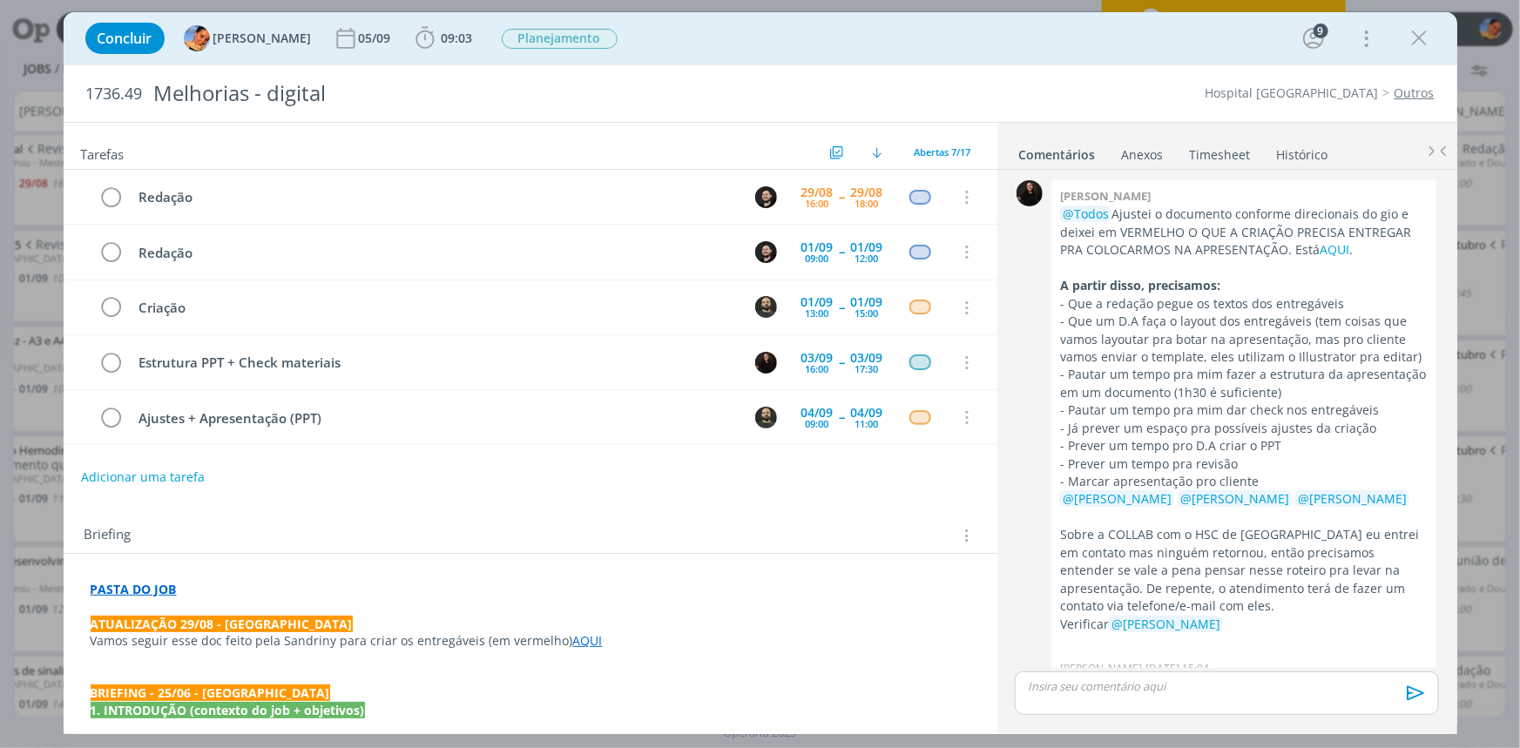
click at [1409, 44] on icon "dialog" at bounding box center [1420, 38] width 26 height 26
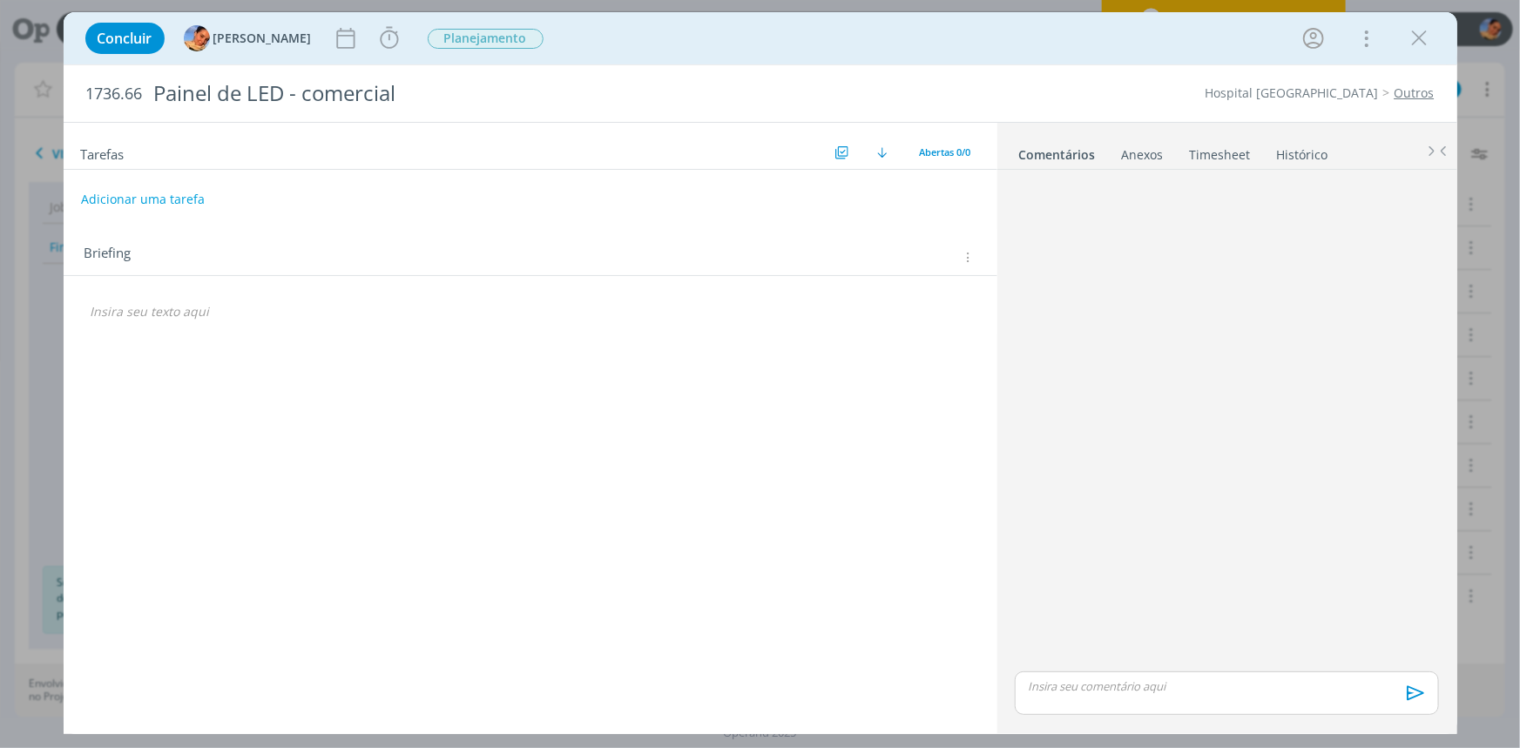
scroll to position [166, 0]
click at [971, 266] on div "Briefing Briefings Predefinidos Versões do Briefing Ver Briefing do Projeto" at bounding box center [533, 258] width 897 height 23
click at [967, 253] on icon "dialog" at bounding box center [966, 257] width 13 height 15
click at [944, 289] on div "Briefings Predefinidos" at bounding box center [860, 287] width 225 height 30
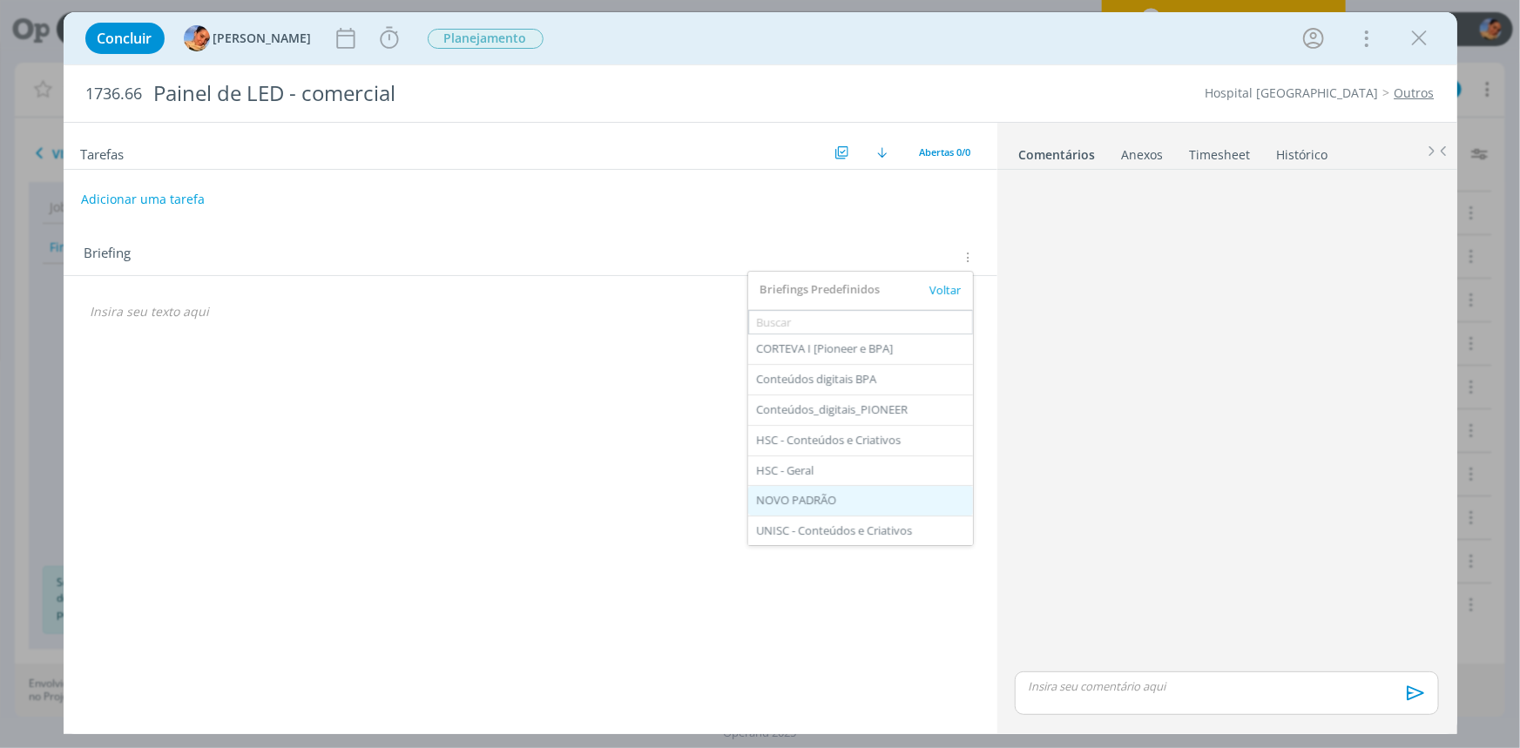
click at [871, 488] on div "NOVO PADRÃO" at bounding box center [860, 501] width 225 height 30
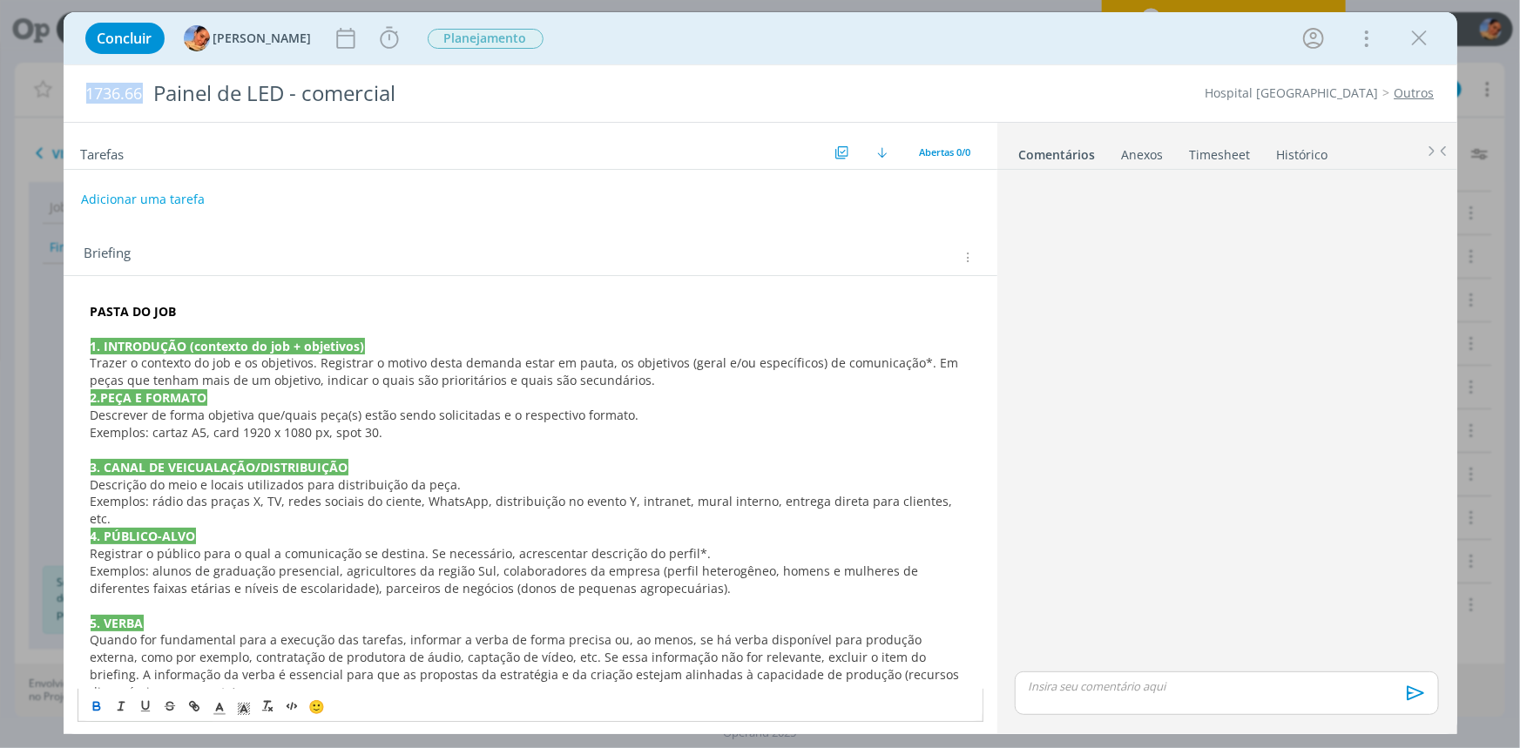
drag, startPoint x: 140, startPoint y: 95, endPoint x: 44, endPoint y: 85, distance: 96.3
click at [3, 98] on div "Concluir Luíza Santana Iniciar Apontar Data * 29/08/2025 Horas * 00:00 Tarefa S…" at bounding box center [760, 374] width 1520 height 748
copy span "1736.66"
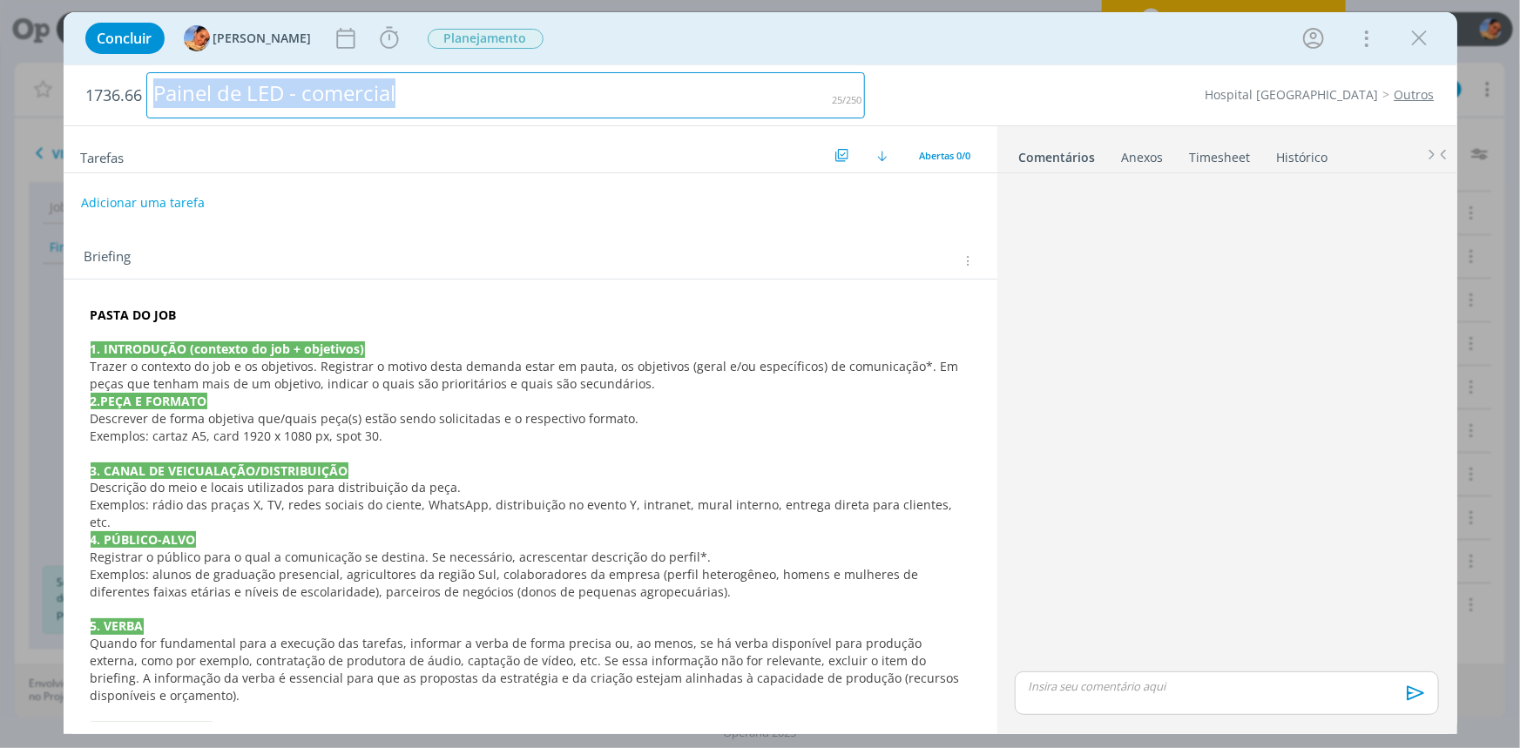
drag, startPoint x: 417, startPoint y: 94, endPoint x: 215, endPoint y: 69, distance: 203.7
click at [3, 150] on div "Concluir Luíza Santana Iniciar Apontar Data * 29/08/2025 Horas * 00:00 Tarefa S…" at bounding box center [760, 374] width 1520 height 748
copy div "Painel de LED - comercial"
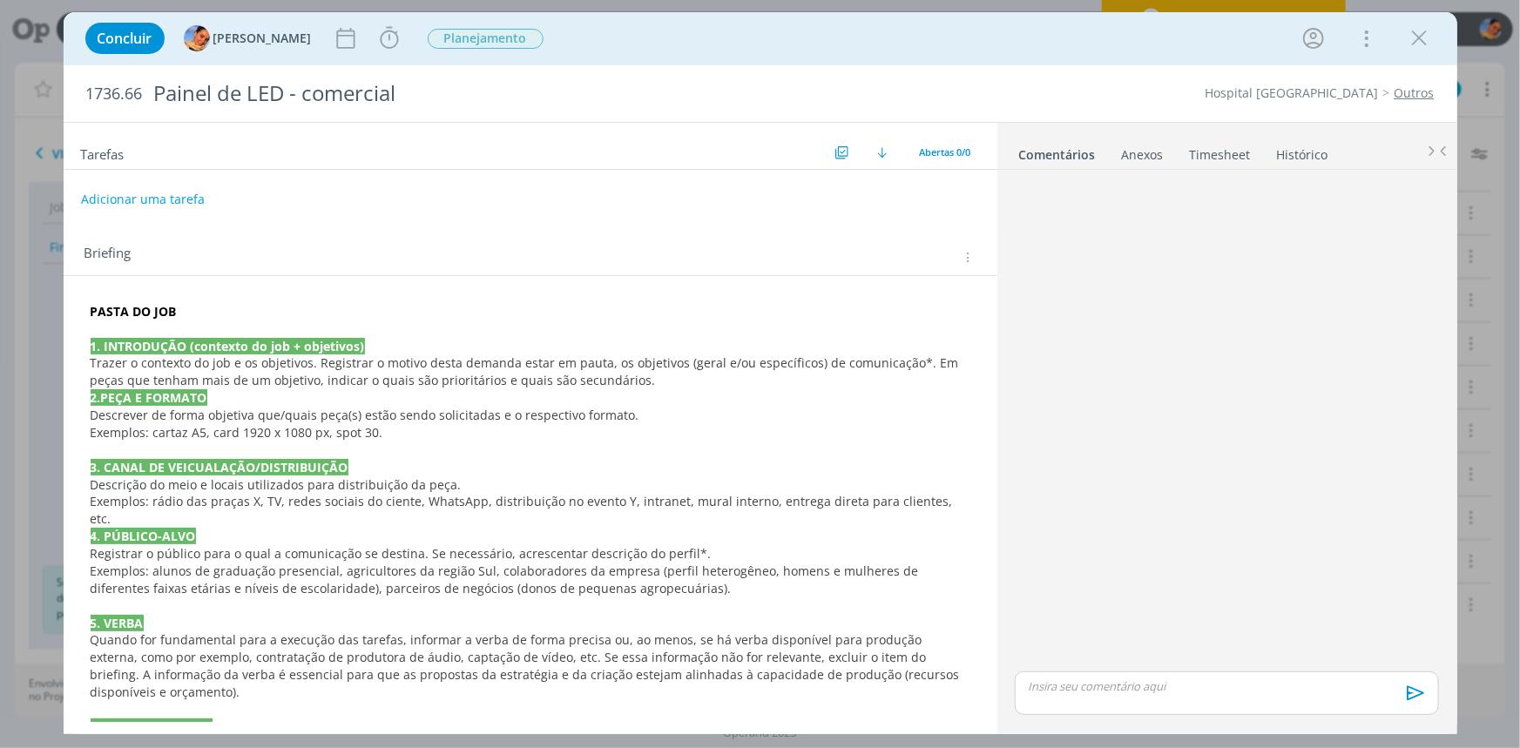
drag, startPoint x: 265, startPoint y: 270, endPoint x: 249, endPoint y: 287, distance: 22.8
click at [266, 270] on div "Briefing" at bounding box center [531, 252] width 934 height 47
drag, startPoint x: 219, startPoint y: 310, endPoint x: 0, endPoint y: 321, distance: 218.9
click at [0, 321] on div "Concluir Luíza Santana Iniciar Apontar Data * 29/08/2025 Horas * 00:00 Tarefa S…" at bounding box center [760, 374] width 1520 height 748
click at [203, 314] on p "PASTA DO JOB" at bounding box center [530, 312] width 878 height 17
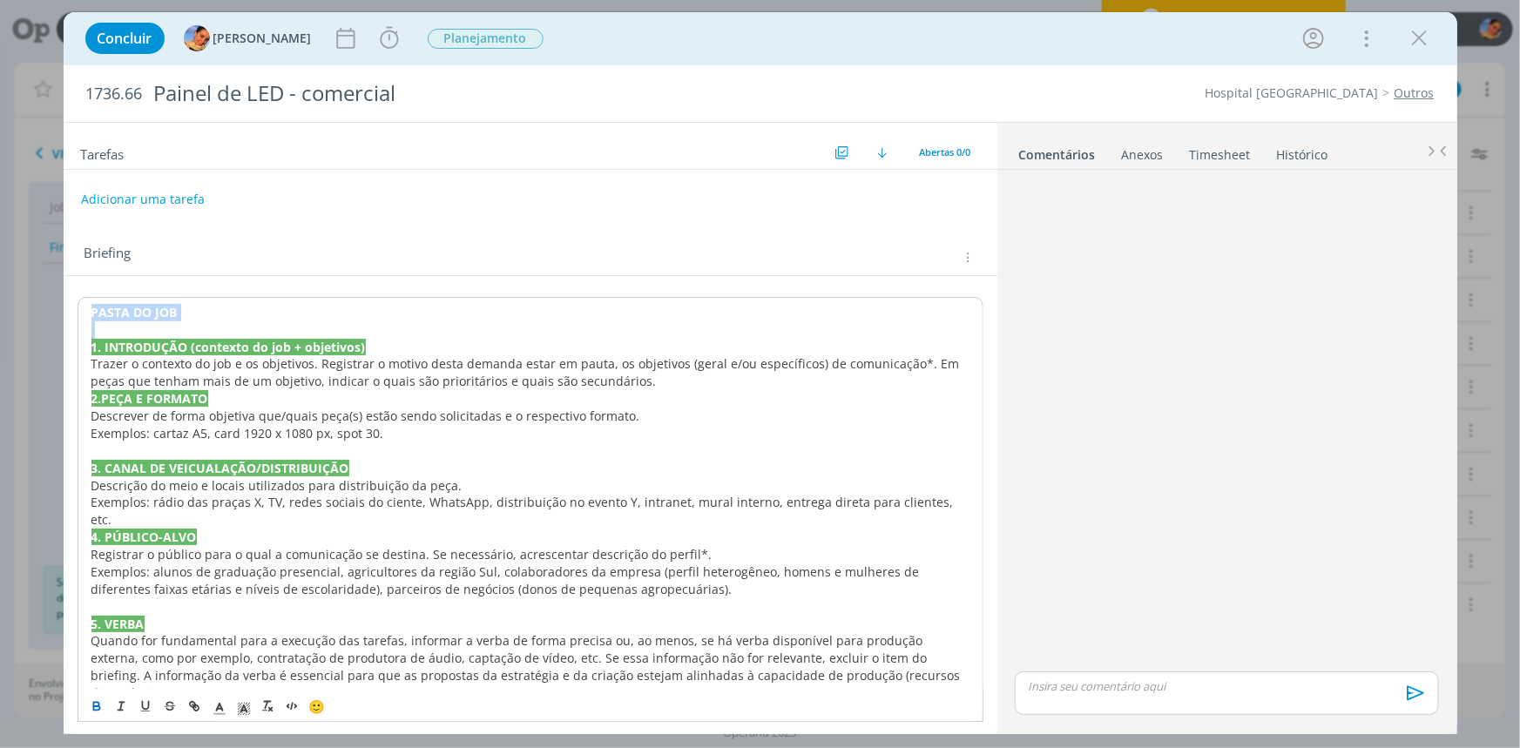
drag, startPoint x: 202, startPoint y: 314, endPoint x: 75, endPoint y: 316, distance: 127.2
click at [75, 316] on div "PASTA DO JOB 1. INTRODUÇÃO (contexto do job + objetivos) Trazer o contexto do j…" at bounding box center [531, 728] width 934 height 905
click at [192, 700] on icon "dialog" at bounding box center [194, 707] width 14 height 14
paste input "https://sobeae.sharepoint.com/:f:/s/SOBEAE/EgE4SnI5FEZNudhN_gFMnWEBFQEgl5AidOL4…"
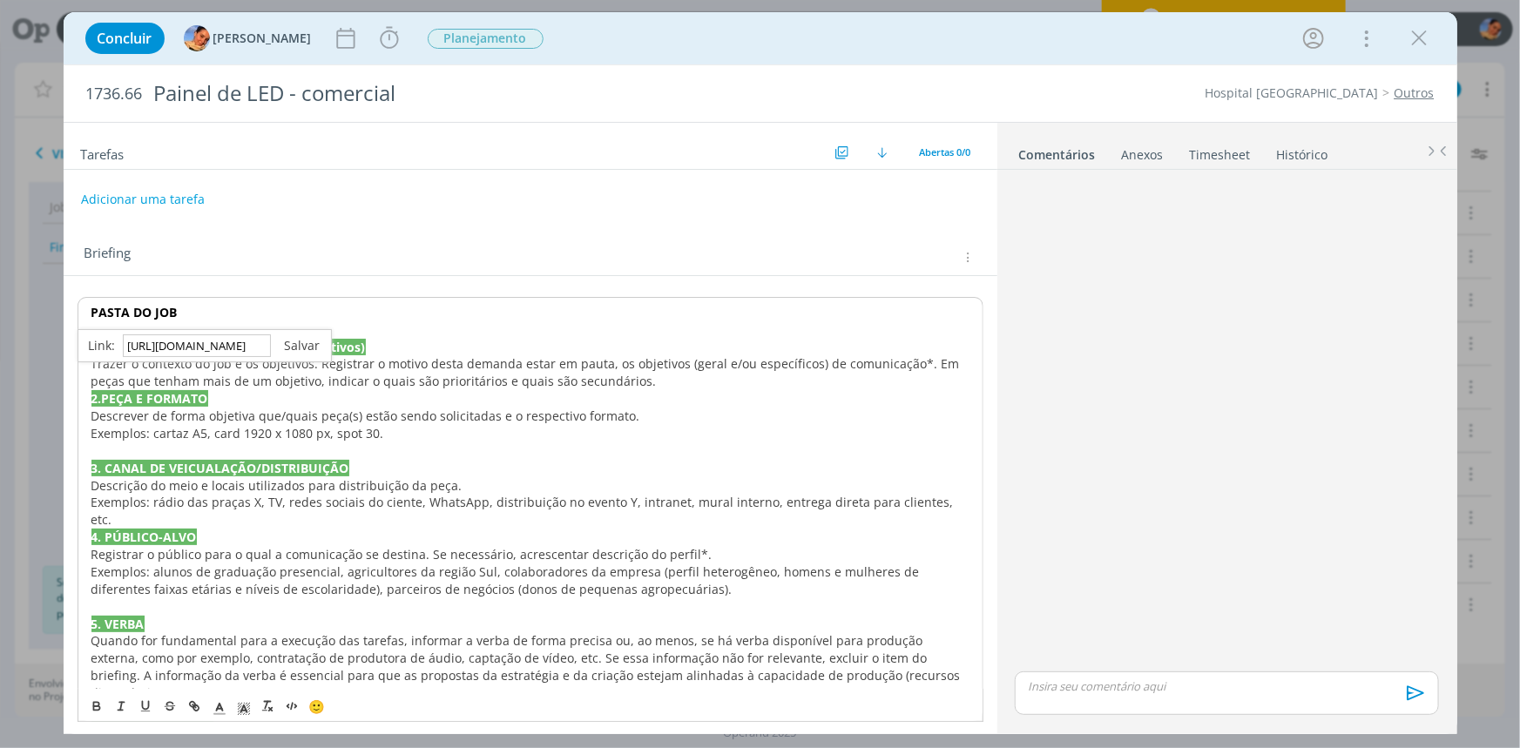
type input "https://sobeae.sharepoint.com/:f:/s/SOBEAE/EgE4SnI5FEZNudhN_gFMnWEBFQEgl5AidOL4…"
click at [305, 351] on link "dialog" at bounding box center [296, 345] width 50 height 17
click at [318, 389] on p "Trazer o contexto do job e os objetivos. Registrar o motivo desta demanda estar…" at bounding box center [530, 372] width 878 height 35
drag, startPoint x: 198, startPoint y: 315, endPoint x: 45, endPoint y: 296, distance: 153.6
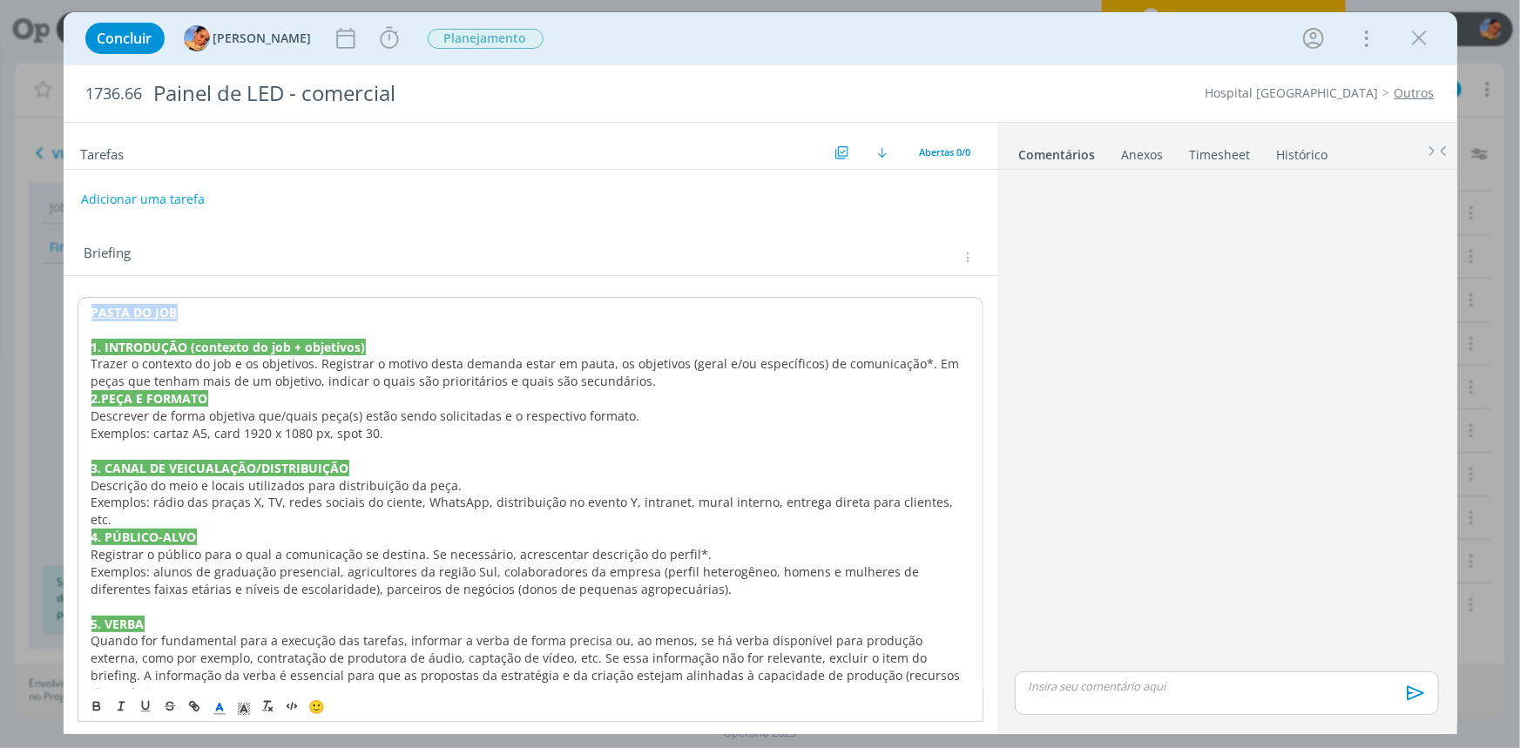
click at [45, 296] on div "Concluir Luíza Santana Iniciar Apontar Data * 29/08/2025 Horas * 00:00 Tarefa S…" at bounding box center [760, 374] width 1520 height 748
click at [217, 713] on icon "dialog" at bounding box center [220, 709] width 16 height 16
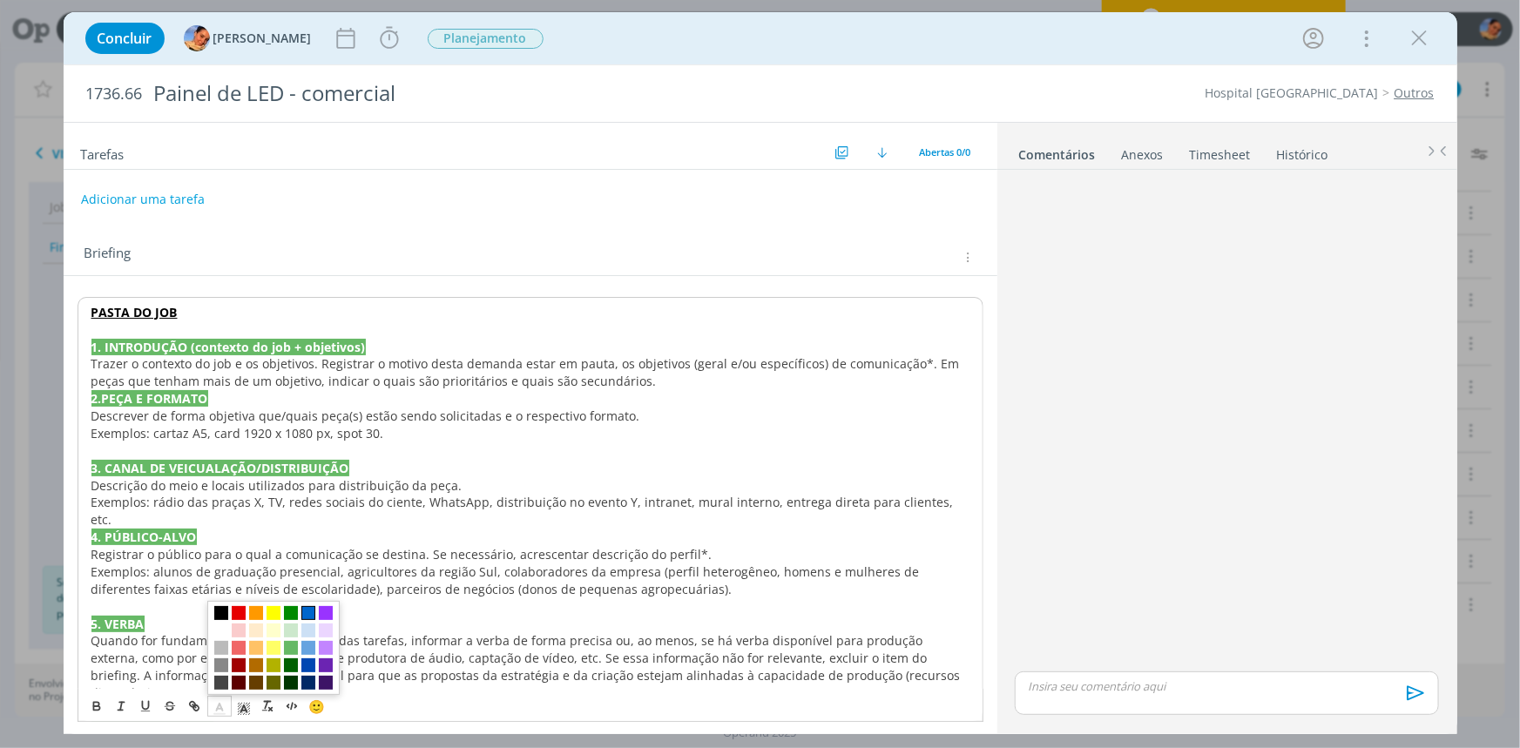
click at [305, 607] on span "dialog" at bounding box center [308, 613] width 14 height 14
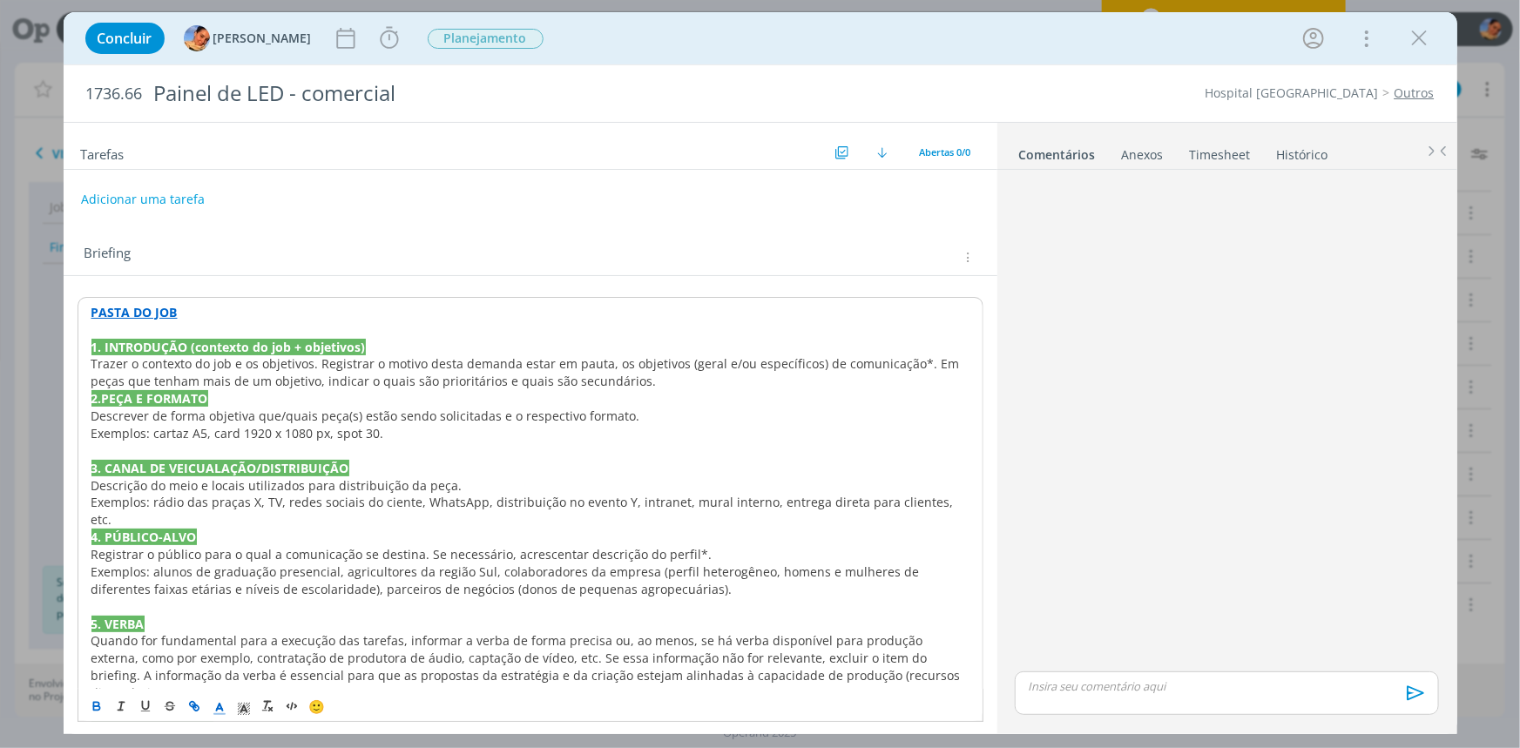
click at [355, 489] on span "Descrição do meio e locais utilizados para distribuição da peça." at bounding box center [276, 485] width 371 height 17
click at [625, 380] on p "Trazer o contexto do job e os objetivos. Registrar o motivo desta demanda estar…" at bounding box center [530, 372] width 878 height 35
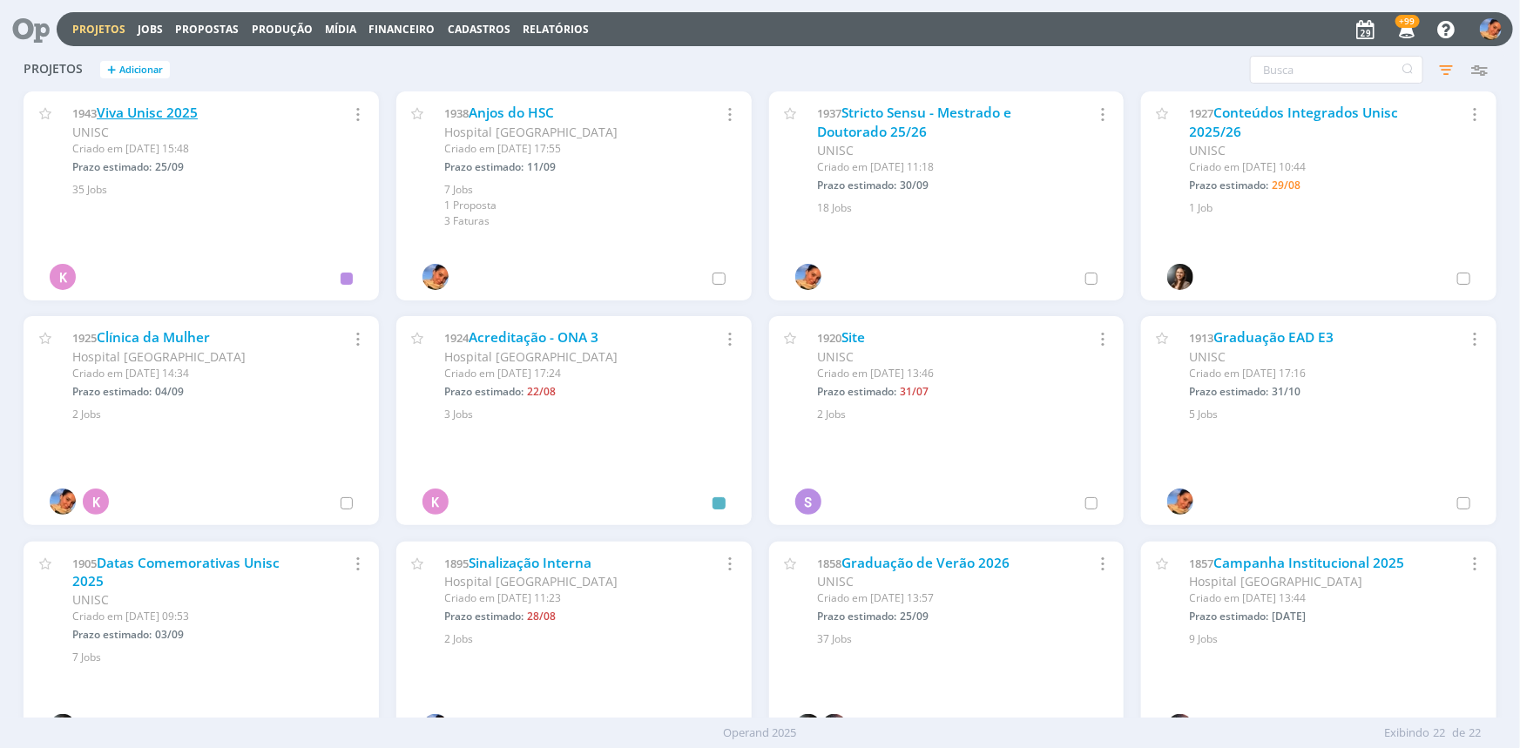
click at [173, 108] on link "Viva Unisc 2025" at bounding box center [147, 113] width 101 height 18
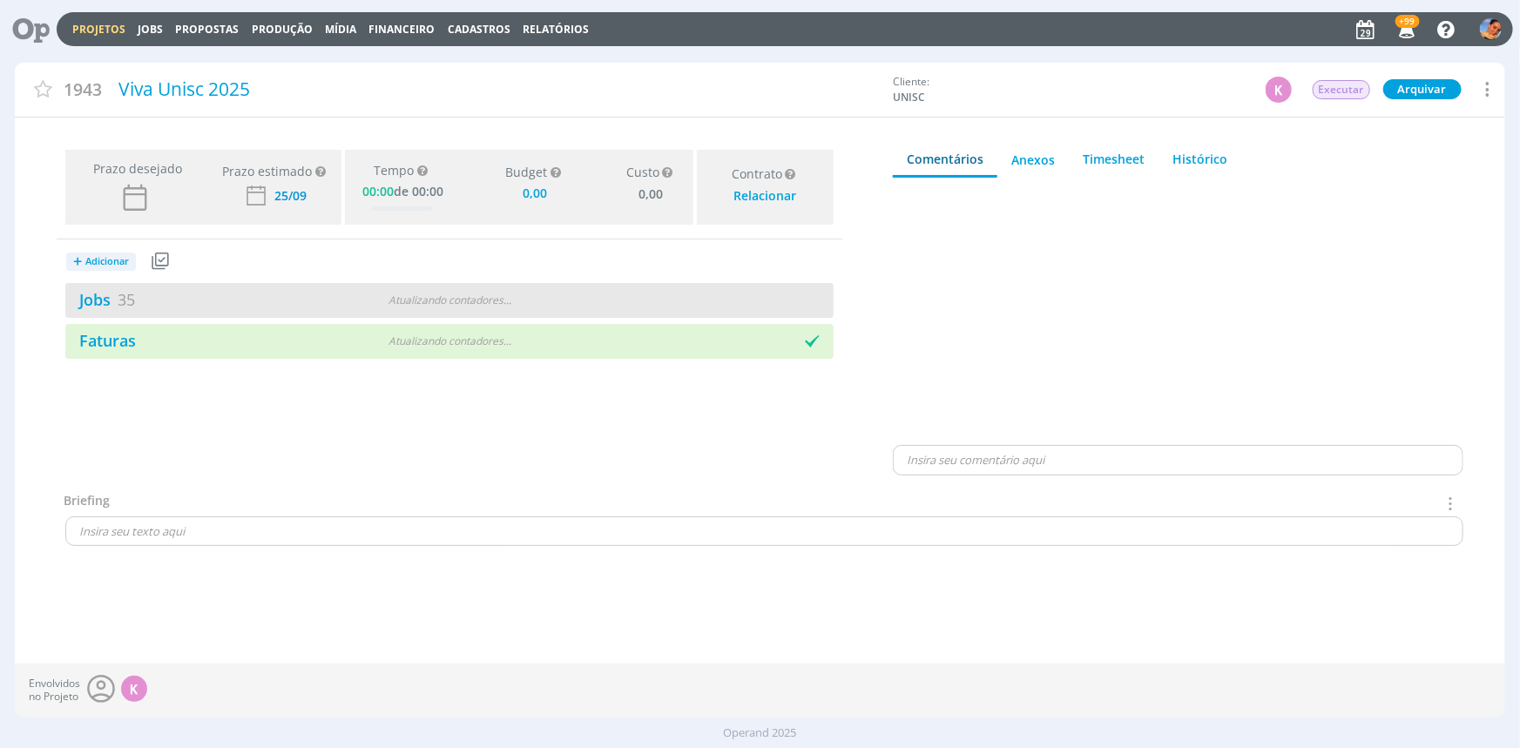
click at [353, 308] on div "Jobs 35 Atualizando contadores . . ." at bounding box center [449, 300] width 768 height 35
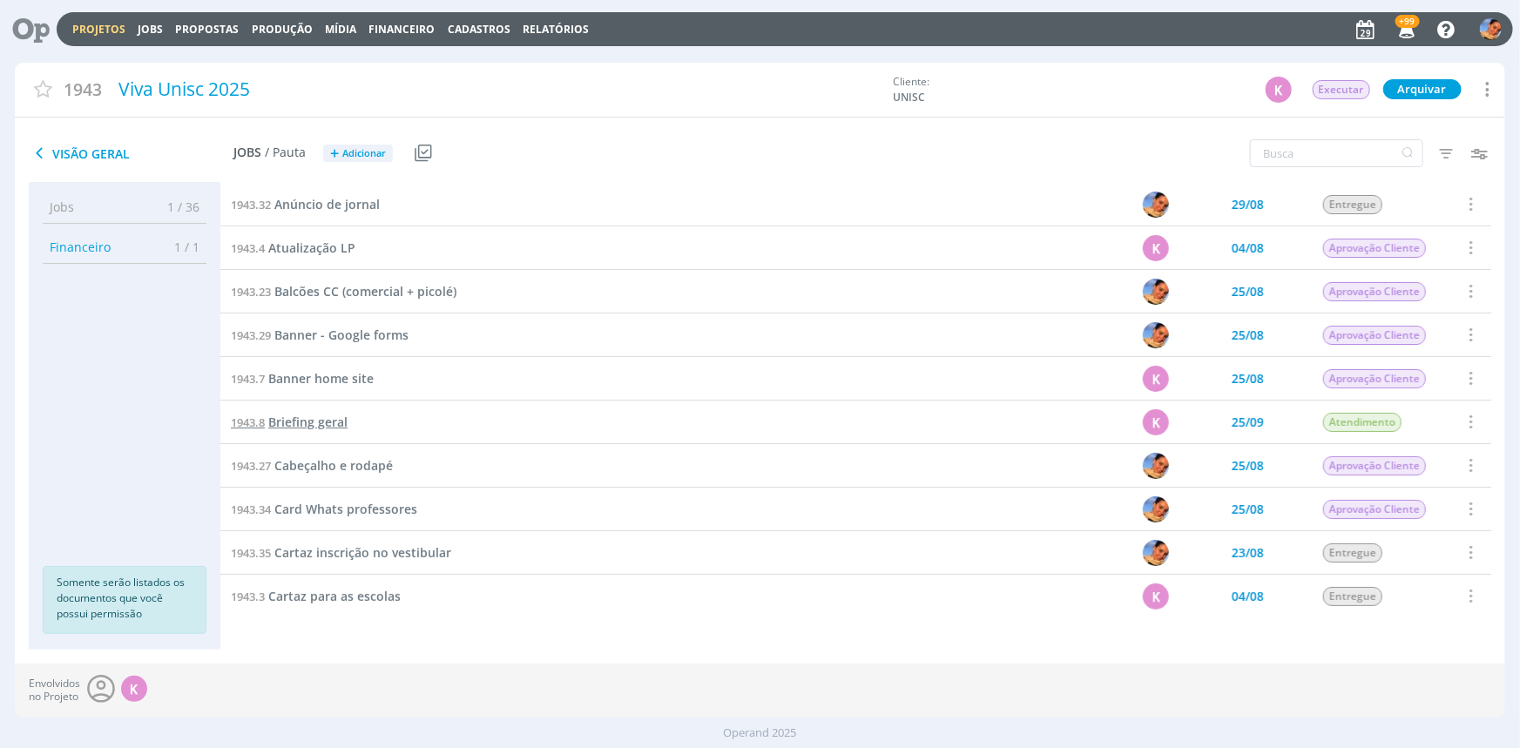
click at [325, 414] on span "Briefing geral" at bounding box center [307, 422] width 79 height 17
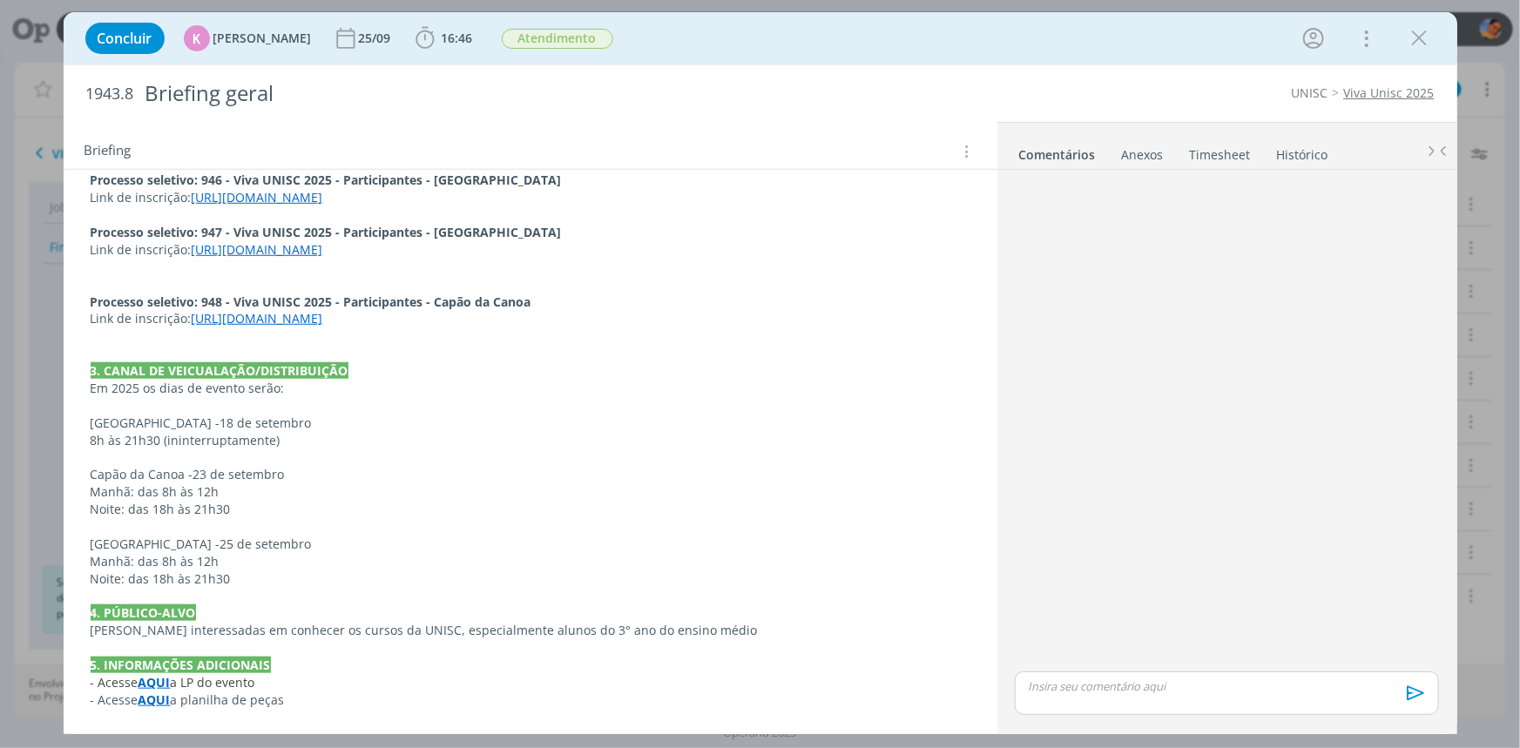
scroll to position [633, 0]
click at [152, 701] on strong "AQUI" at bounding box center [155, 700] width 32 height 17
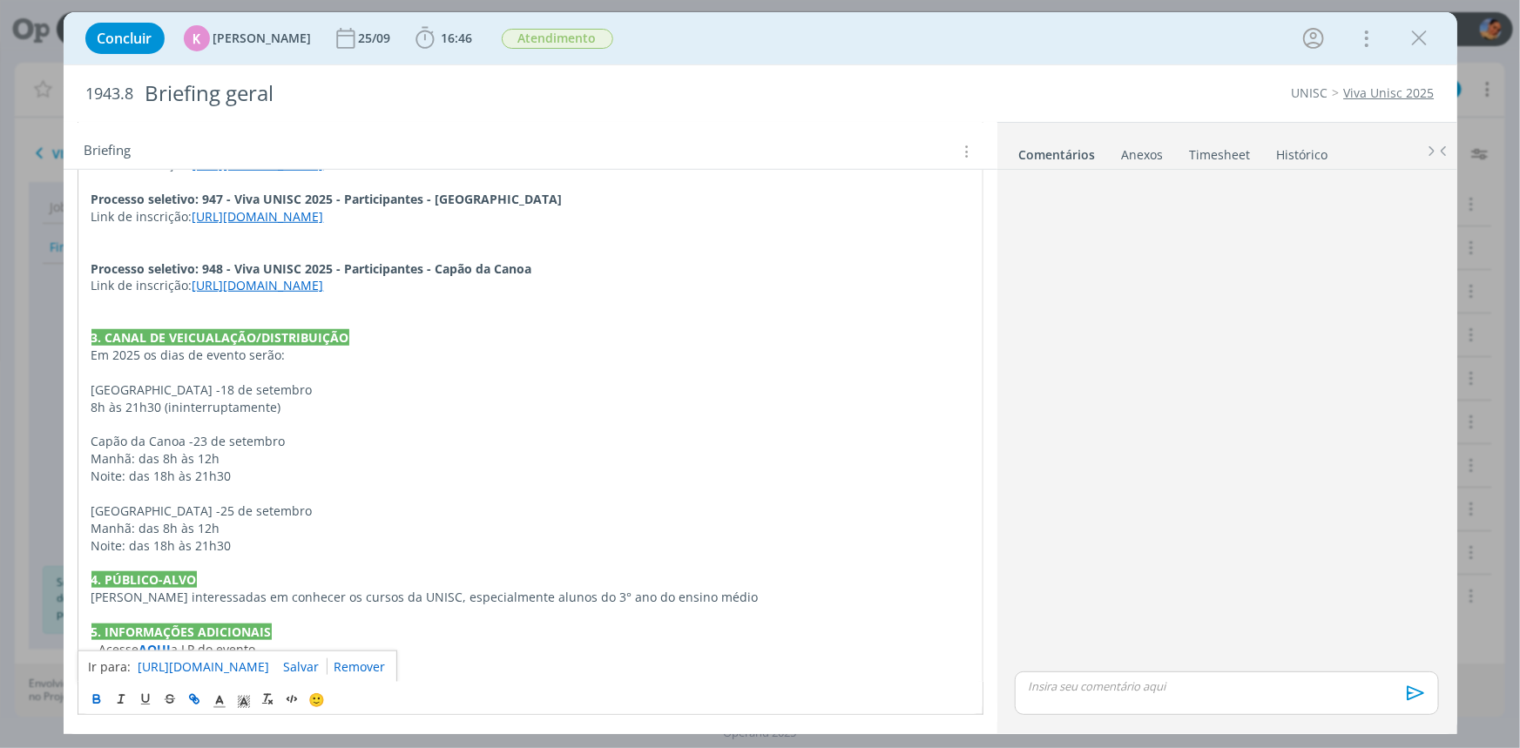
click at [188, 668] on link "[URL][DOMAIN_NAME]" at bounding box center [205, 667] width 132 height 23
click at [1407, 43] on icon "dialog" at bounding box center [1420, 38] width 26 height 26
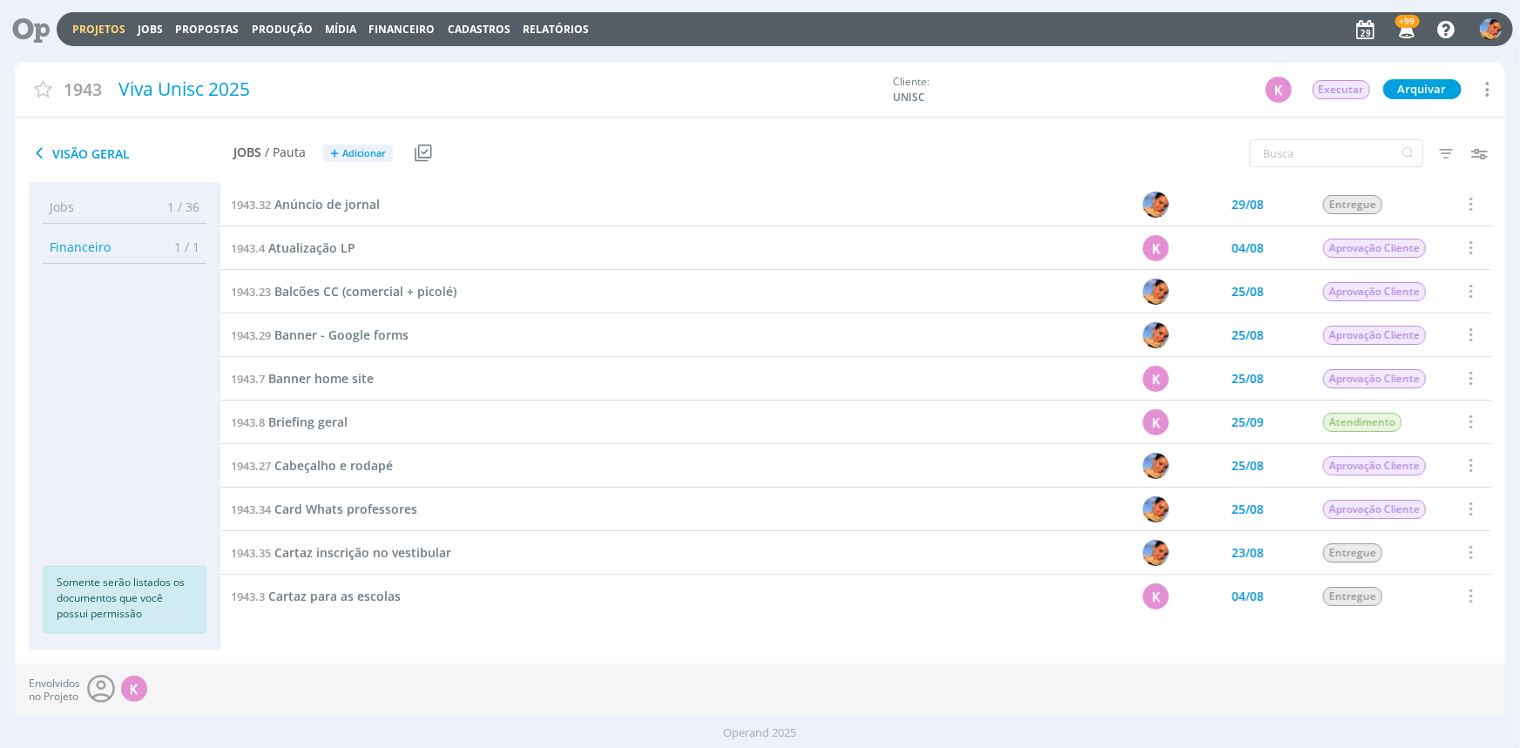
scroll to position [158, 0]
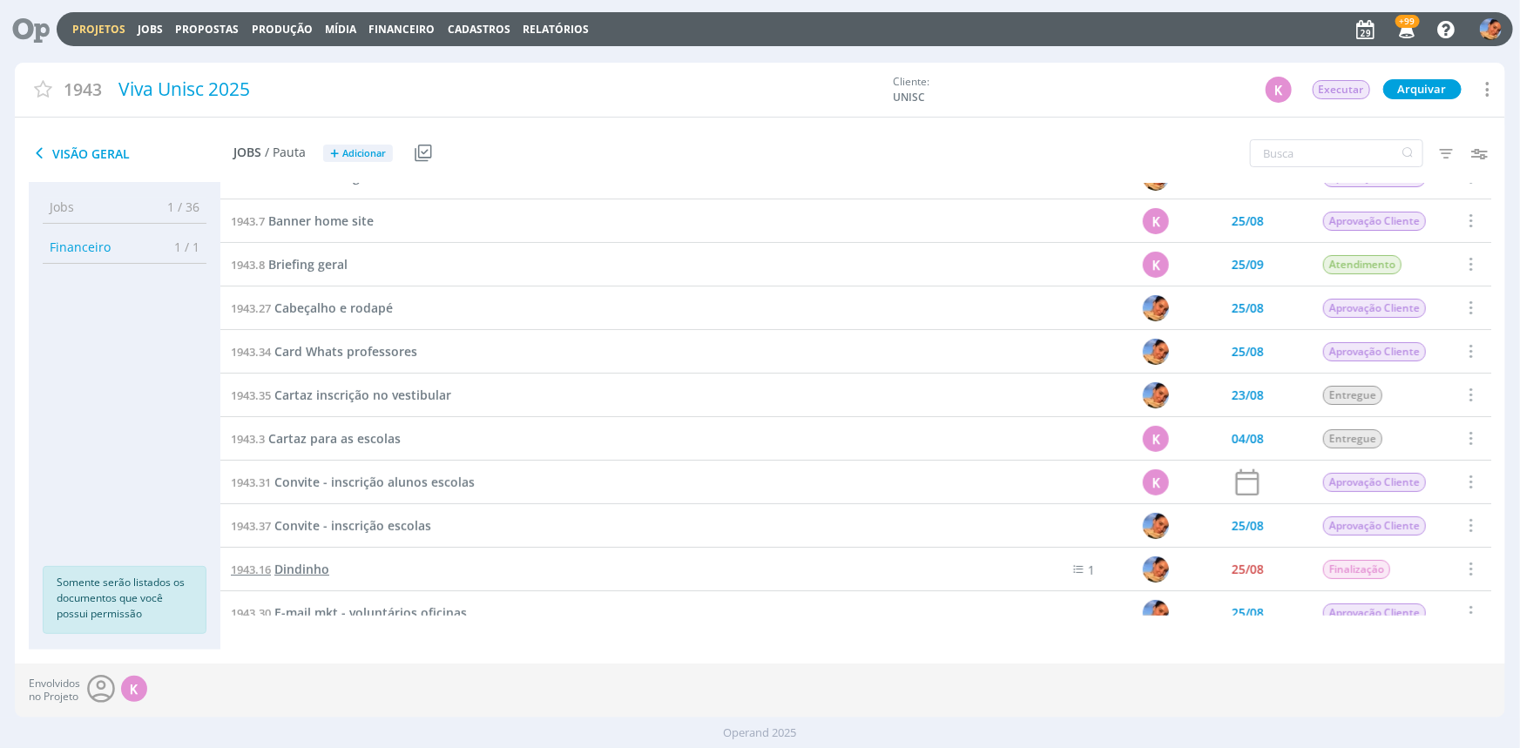
click at [319, 568] on span "Dindinho" at bounding box center [301, 569] width 55 height 17
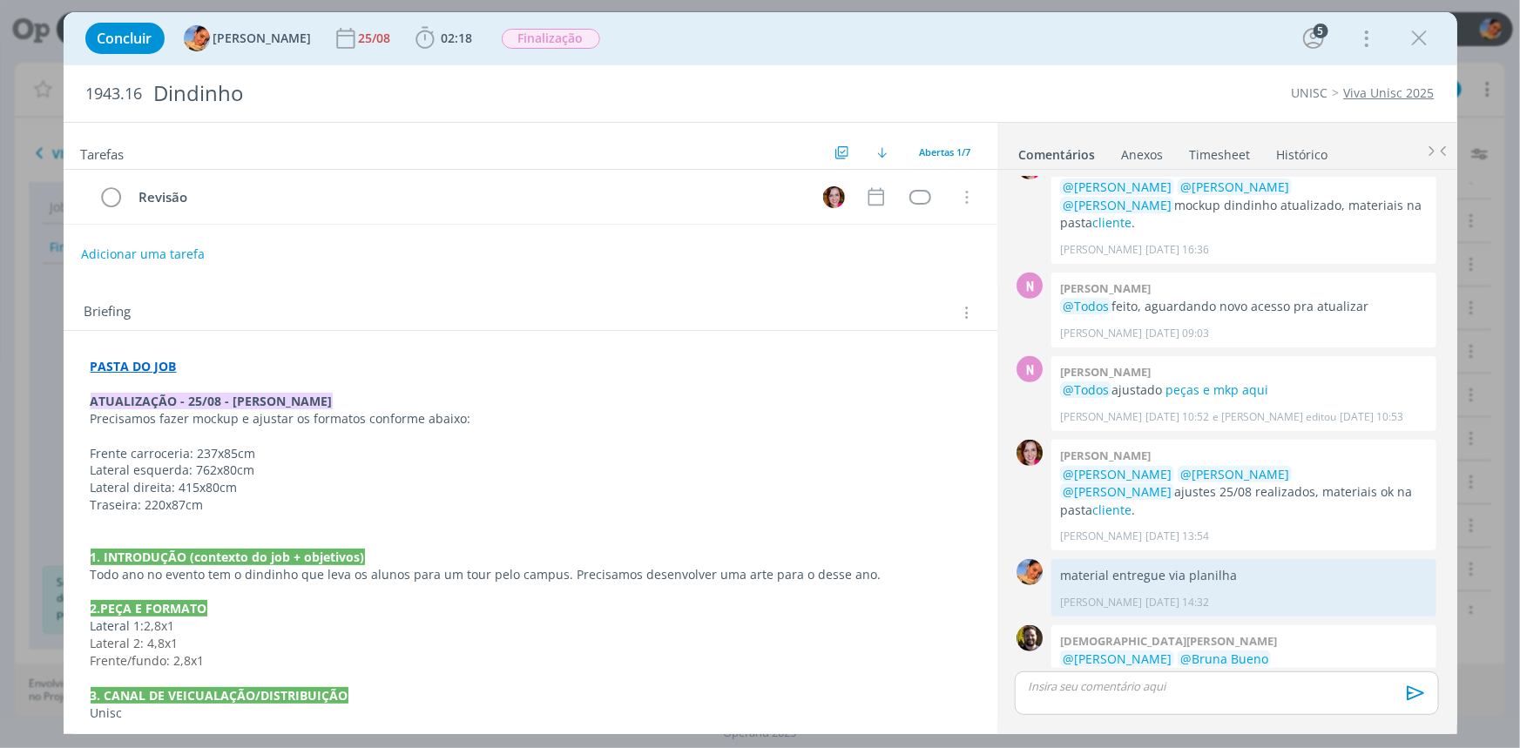
scroll to position [434, 0]
click at [159, 354] on div "PASTA DO JOB ATUALIZAÇÃO - 25/08 - [PERSON_NAME] fazer mockup e ajustar os form…" at bounding box center [531, 678] width 906 height 653
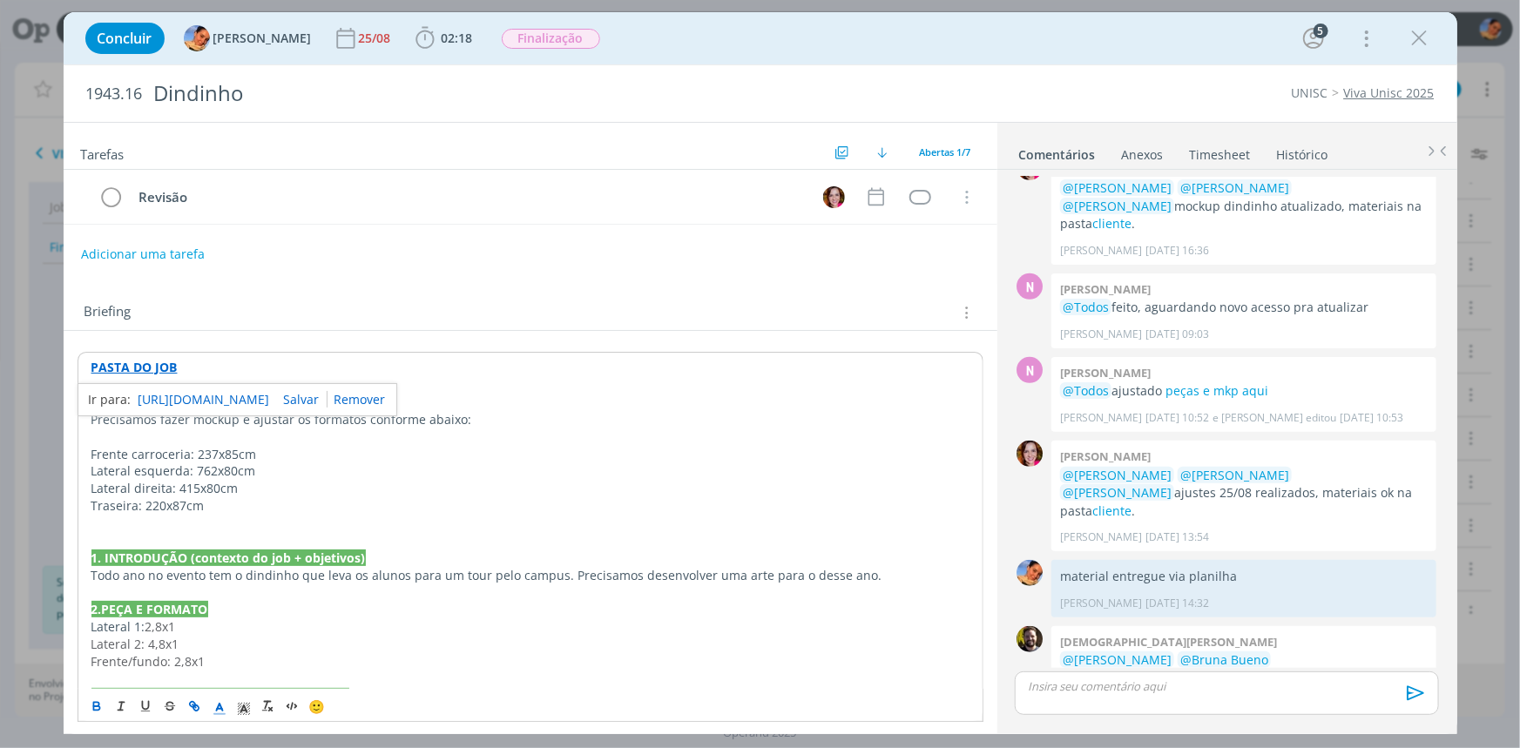
click at [202, 395] on link "[URL][DOMAIN_NAME]" at bounding box center [205, 400] width 132 height 23
click at [1289, 669] on link "AQUI" at bounding box center [1304, 677] width 30 height 17
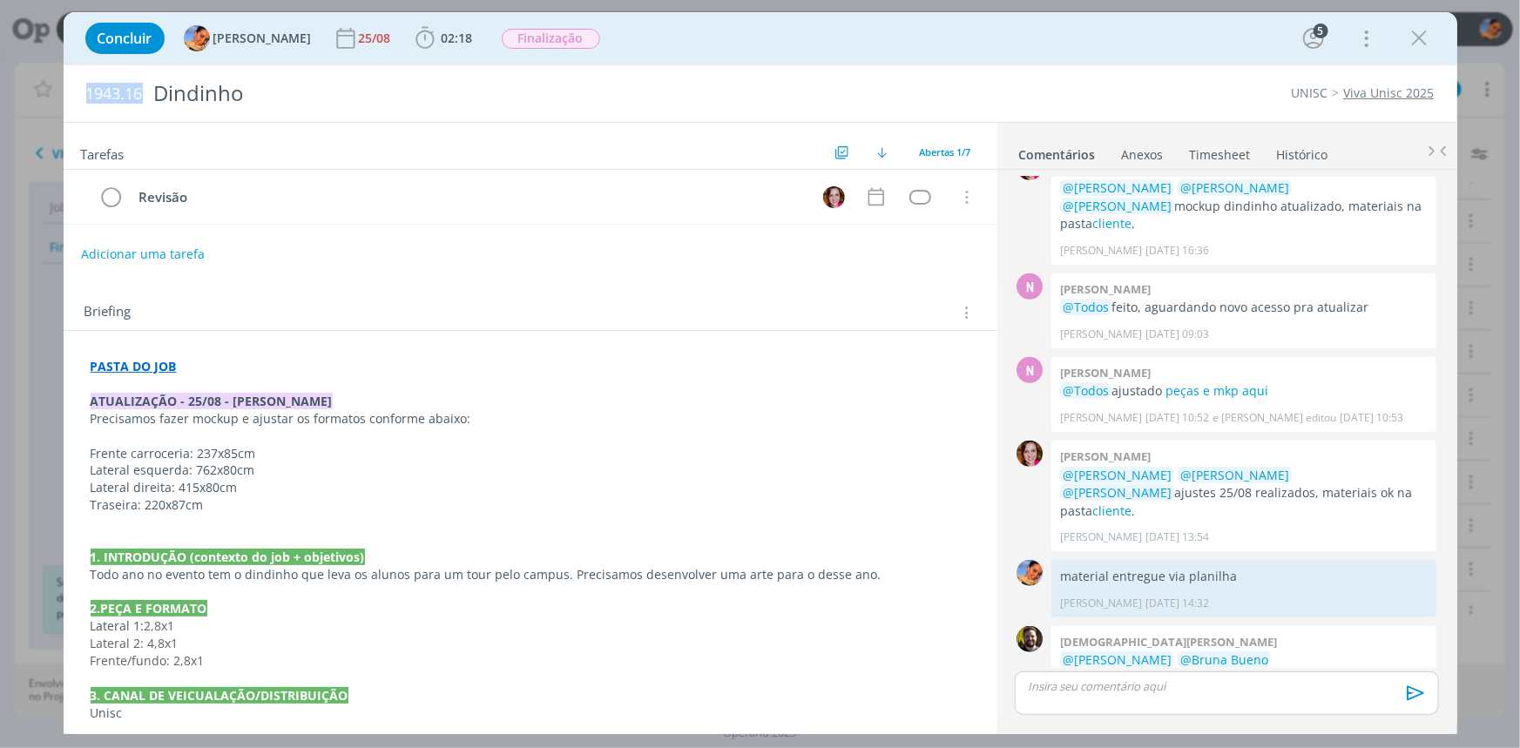
drag, startPoint x: 145, startPoint y: 94, endPoint x: 38, endPoint y: 95, distance: 106.3
click at [38, 95] on div "Concluir [PERSON_NAME] [DATE] 02:18 Iniciar Apontar Data * [DATE] Horas * 00:00…" at bounding box center [760, 374] width 1520 height 748
copy span "1943.16"
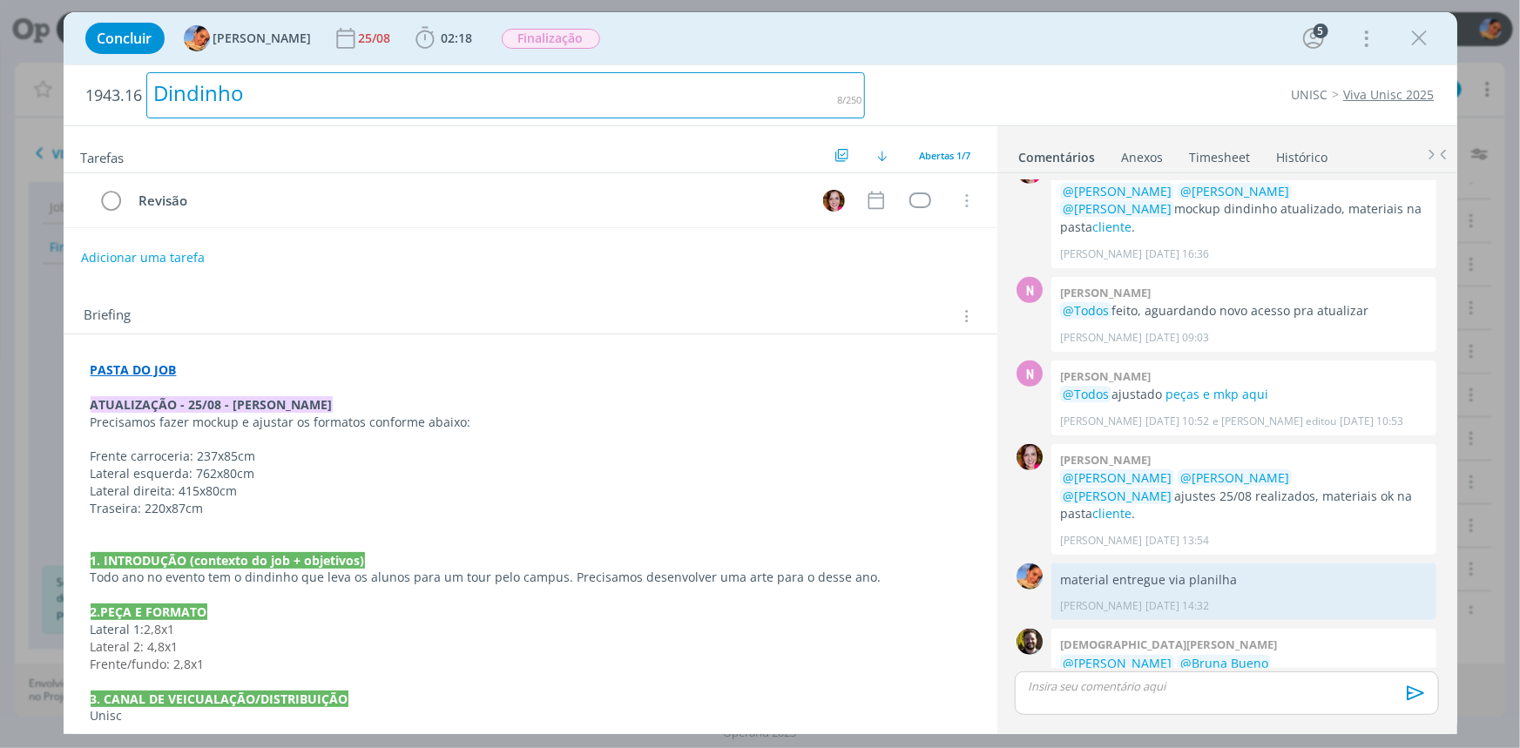
click at [312, 92] on div "Dindinho" at bounding box center [506, 95] width 720 height 46
drag, startPoint x: 312, startPoint y: 92, endPoint x: 0, endPoint y: 110, distance: 312.4
click at [0, 110] on div "Concluir [PERSON_NAME] [DATE] 02:18 Iniciar Apontar Data * [DATE] Horas * 00:00…" at bounding box center [760, 374] width 1520 height 748
copy div "Dindinho"
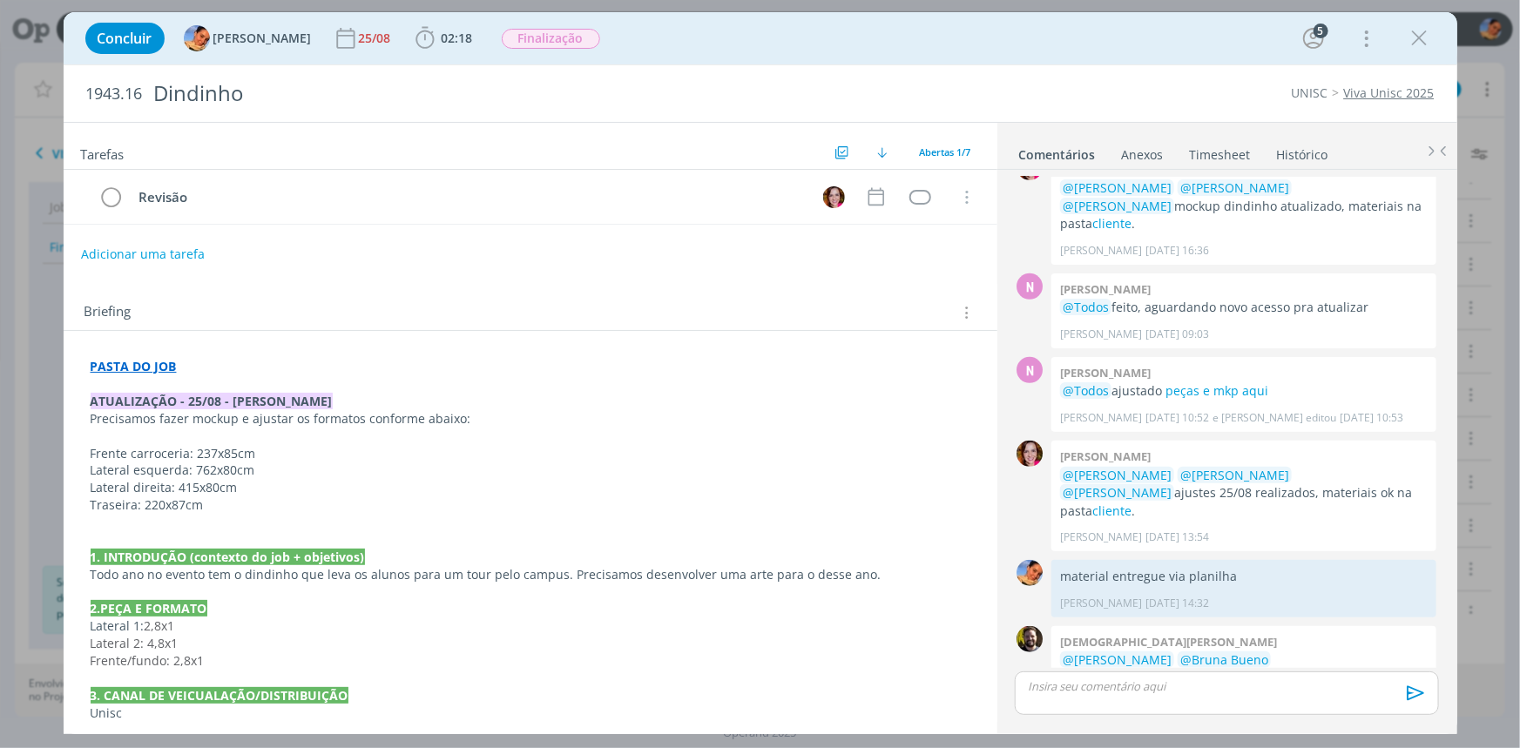
click at [1139, 673] on div "dialog" at bounding box center [1226, 694] width 423 height 44
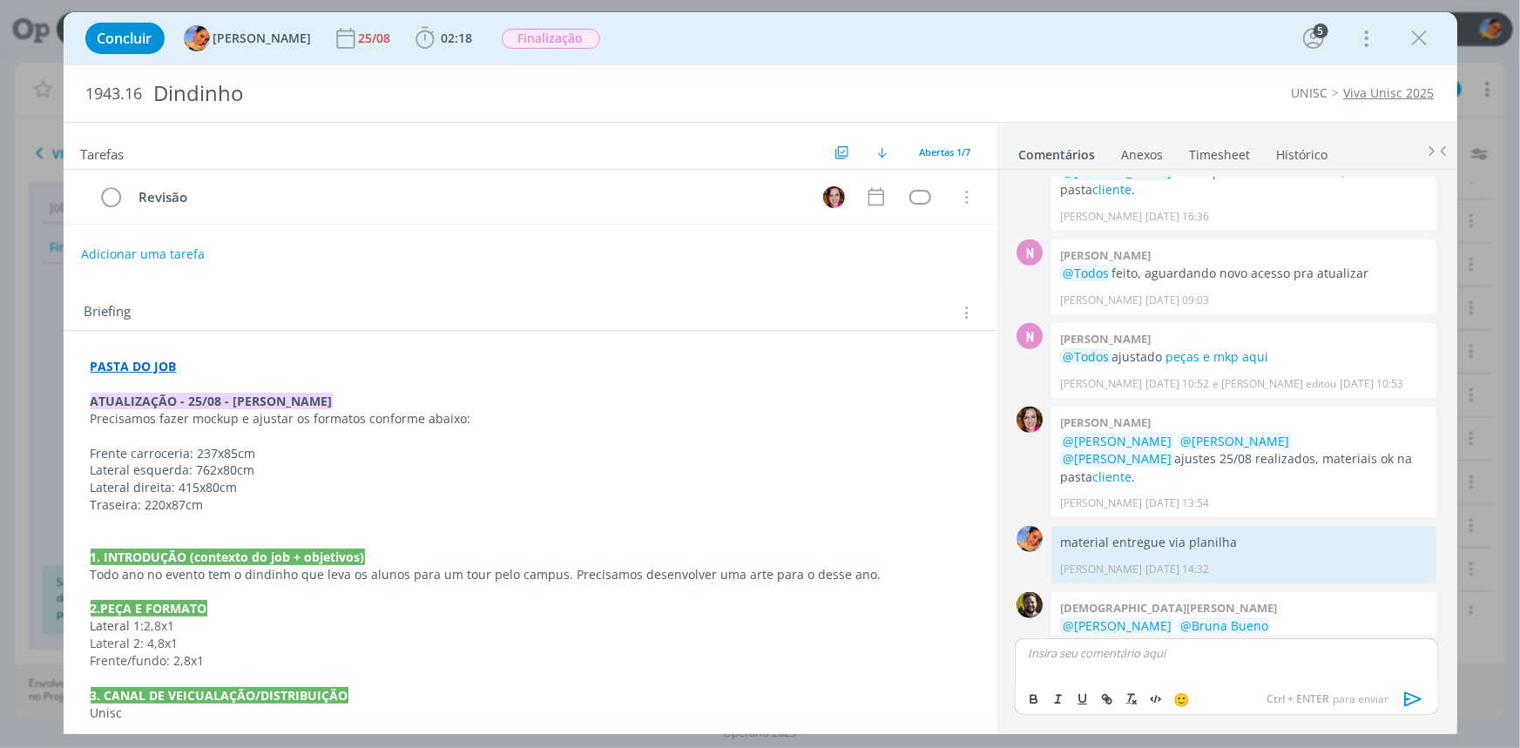
scroll to position [467, 0]
click at [957, 196] on icon "dialog" at bounding box center [966, 198] width 19 height 16
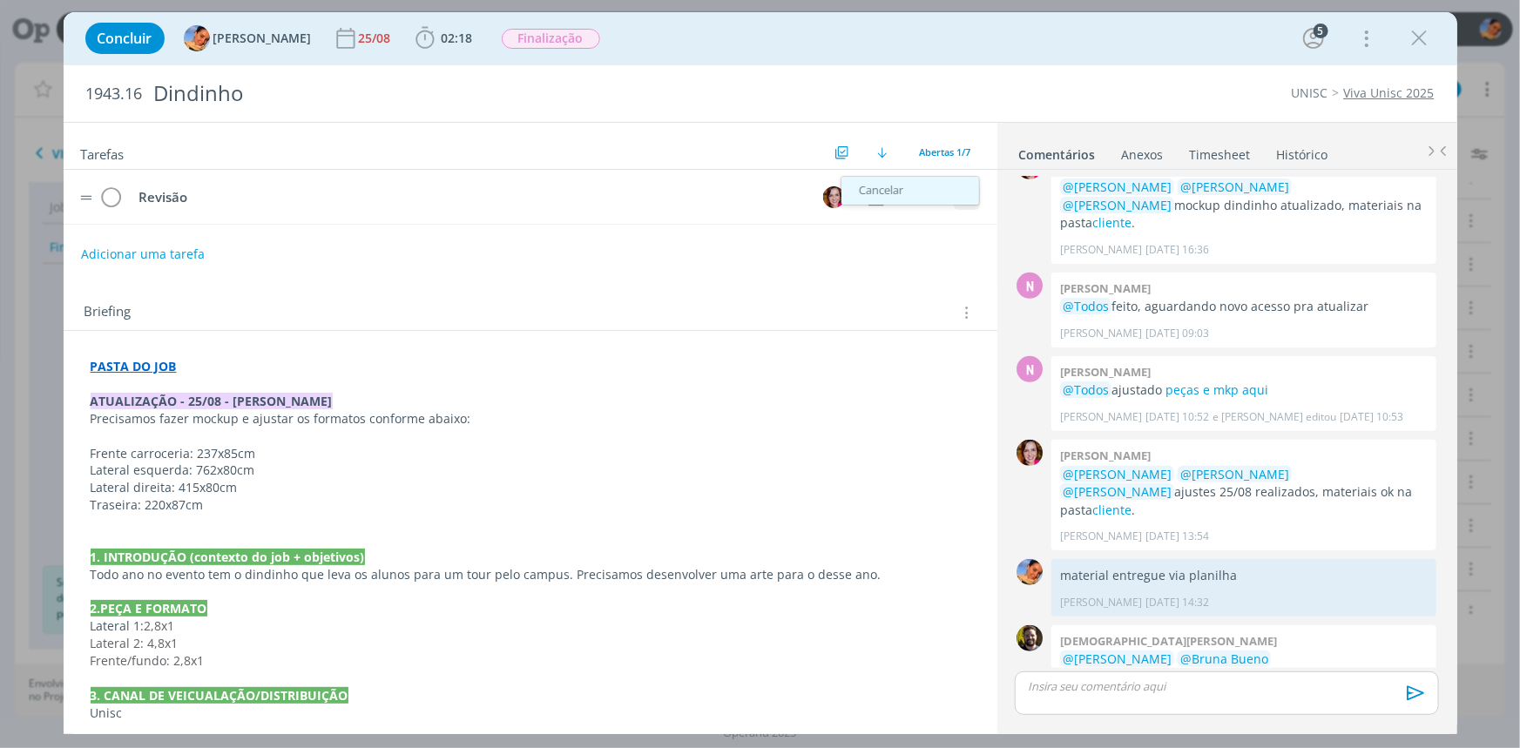
click at [949, 193] on link "Cancelar" at bounding box center [911, 191] width 138 height 28
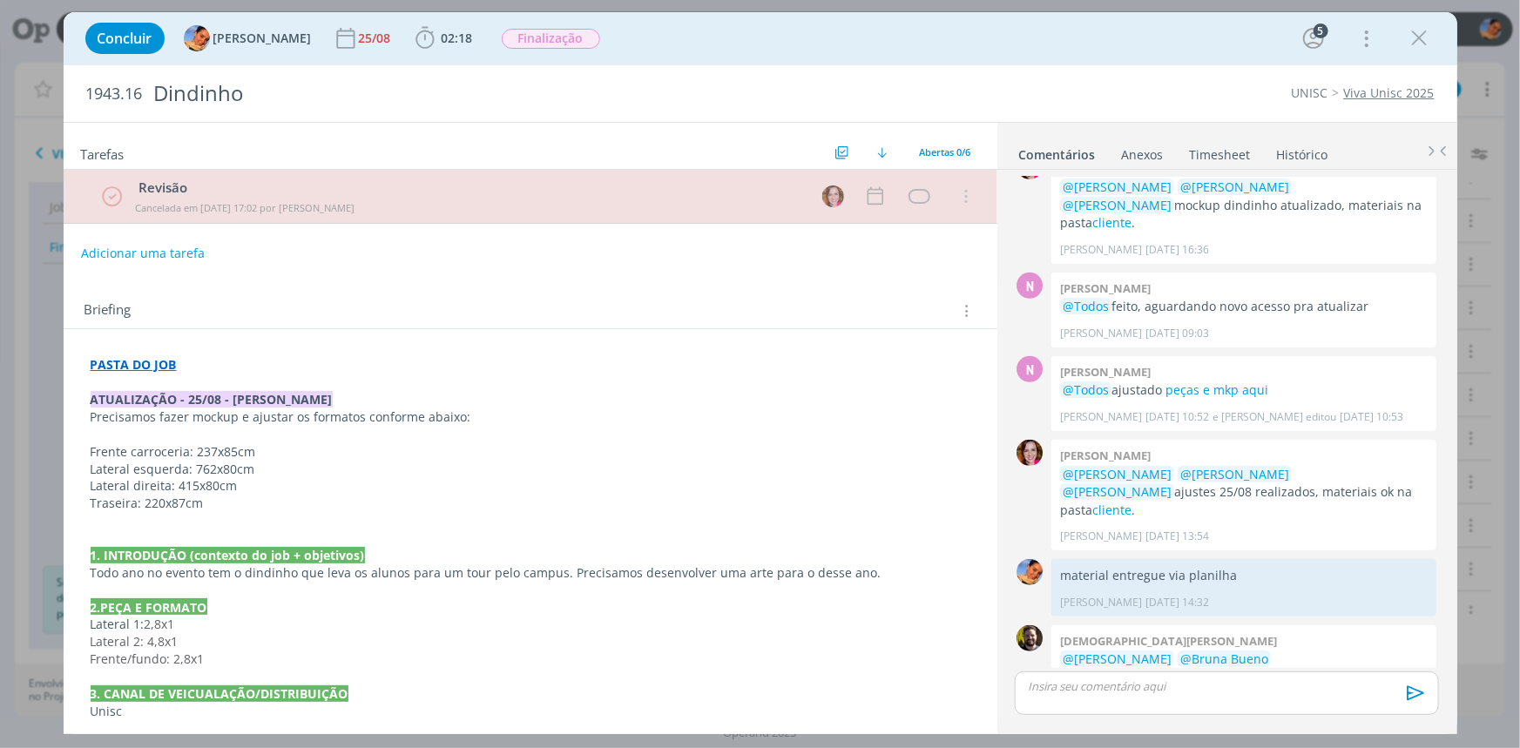
click at [1154, 697] on div "dialog" at bounding box center [1226, 694] width 423 height 44
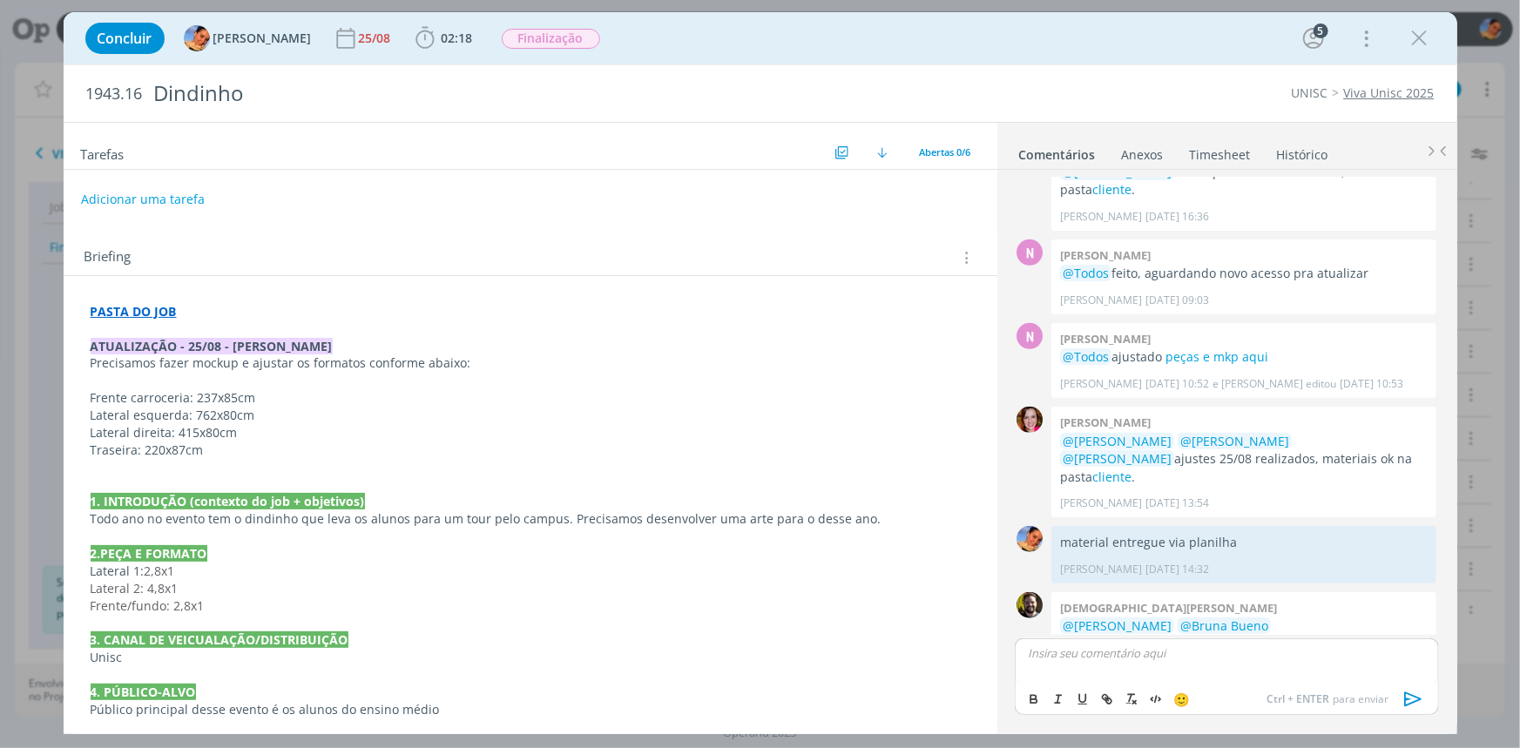
click at [1057, 653] on p "dialog" at bounding box center [1227, 654] width 396 height 16
click at [1429, 697] on button "dialog" at bounding box center [1414, 699] width 35 height 21
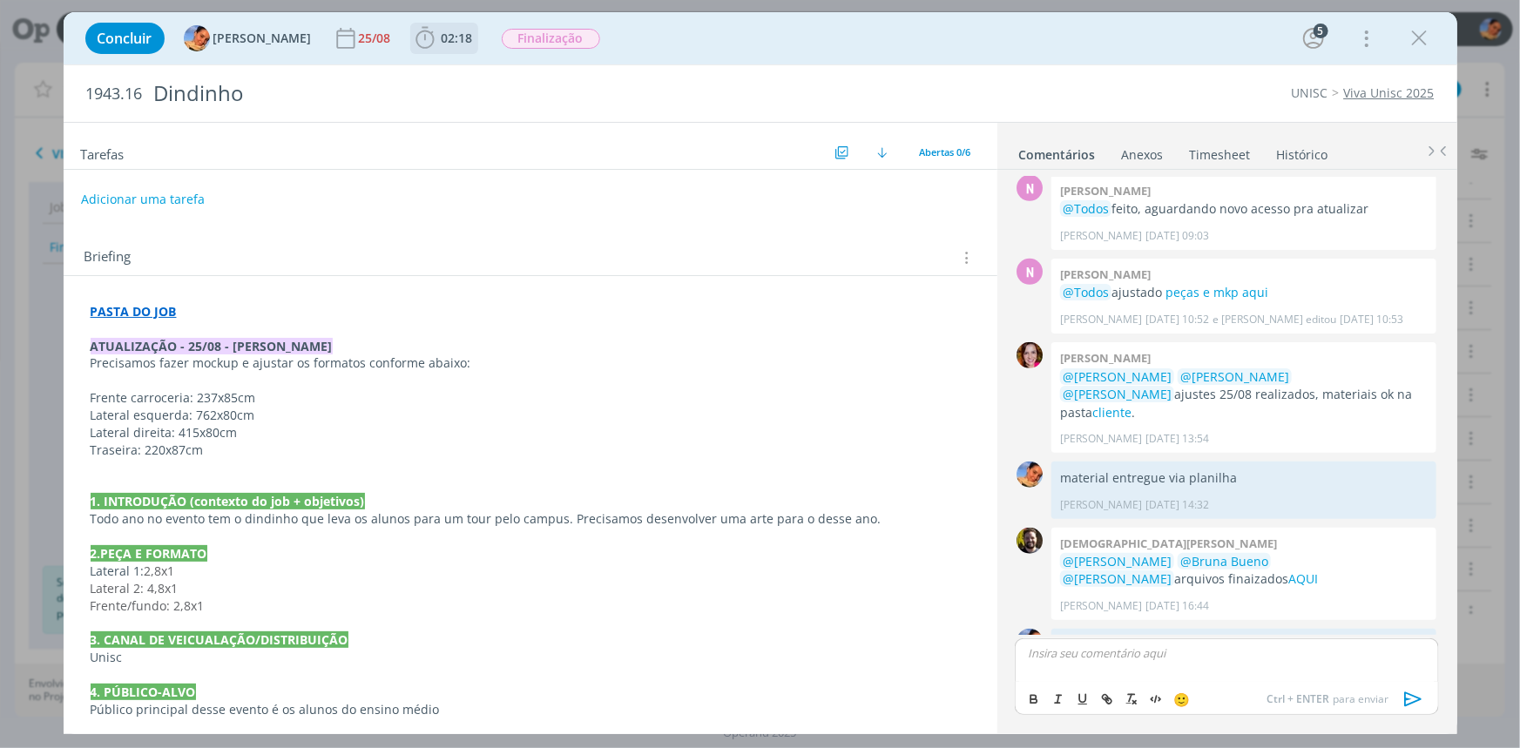
click at [446, 44] on span "02:18" at bounding box center [457, 38] width 31 height 17
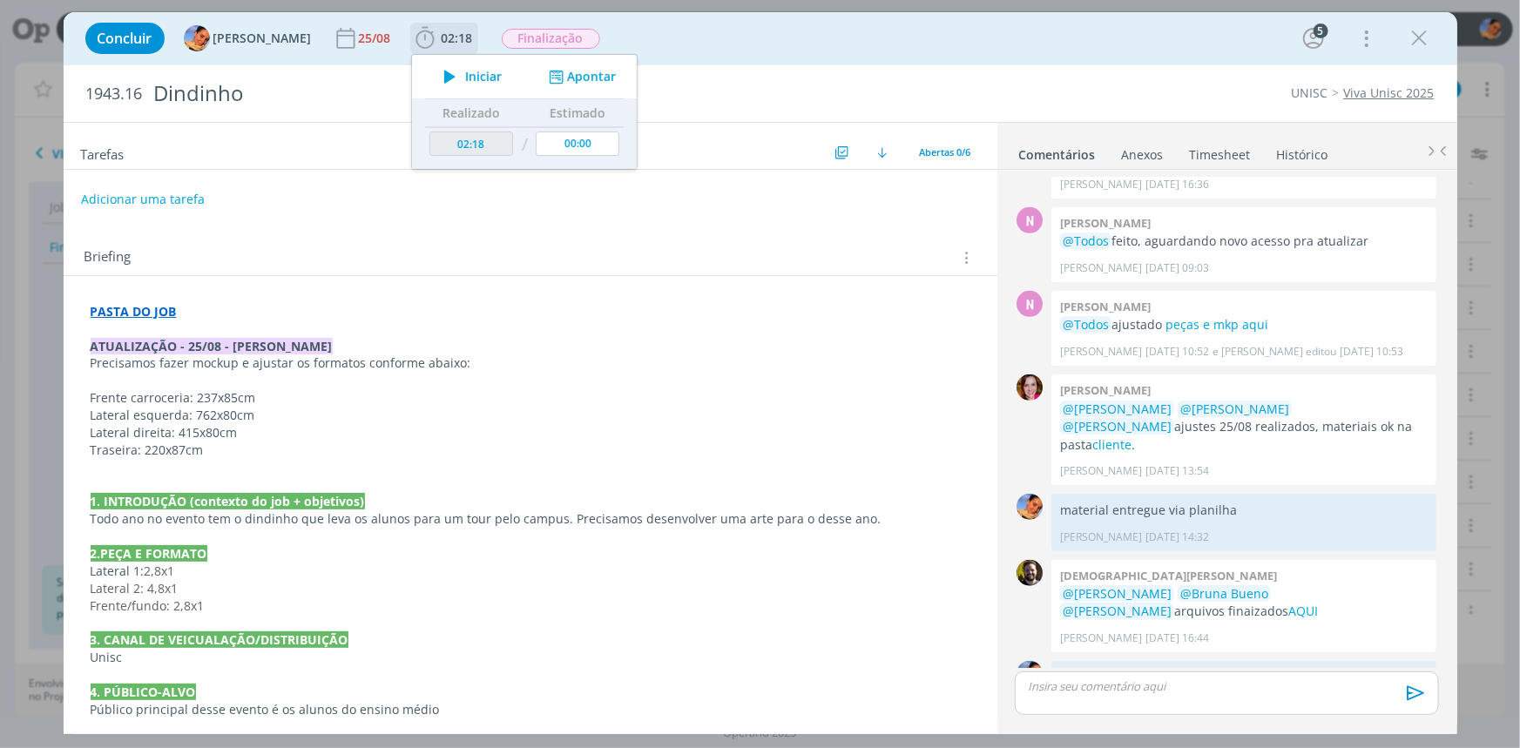
drag, startPoint x: 582, startPoint y: 59, endPoint x: 582, endPoint y: 70, distance: 10.5
click at [582, 60] on div "Iniciar Apontar" at bounding box center [524, 77] width 225 height 44
click at [582, 71] on button "Apontar" at bounding box center [580, 77] width 72 height 18
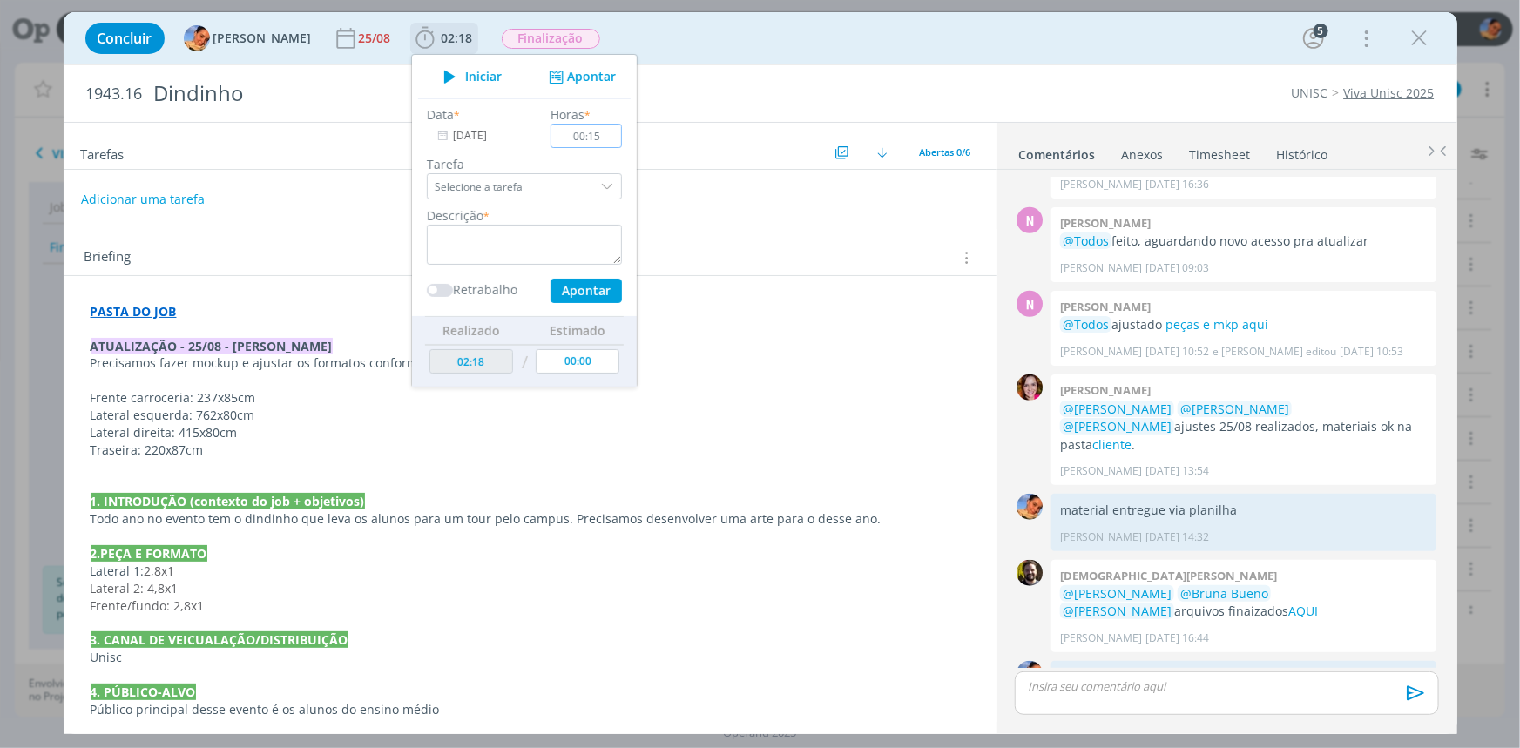
type input "00:15"
click at [556, 249] on textarea "dialog" at bounding box center [524, 245] width 195 height 40
type textarea "E"
type textarea "entrega de AF + atualização de planilha"
click at [572, 277] on div "Data * 29/08/2025 Horas * 00:15 Tarefa Selecione a tarefa Descrição * entrega d…" at bounding box center [524, 204] width 213 height 198
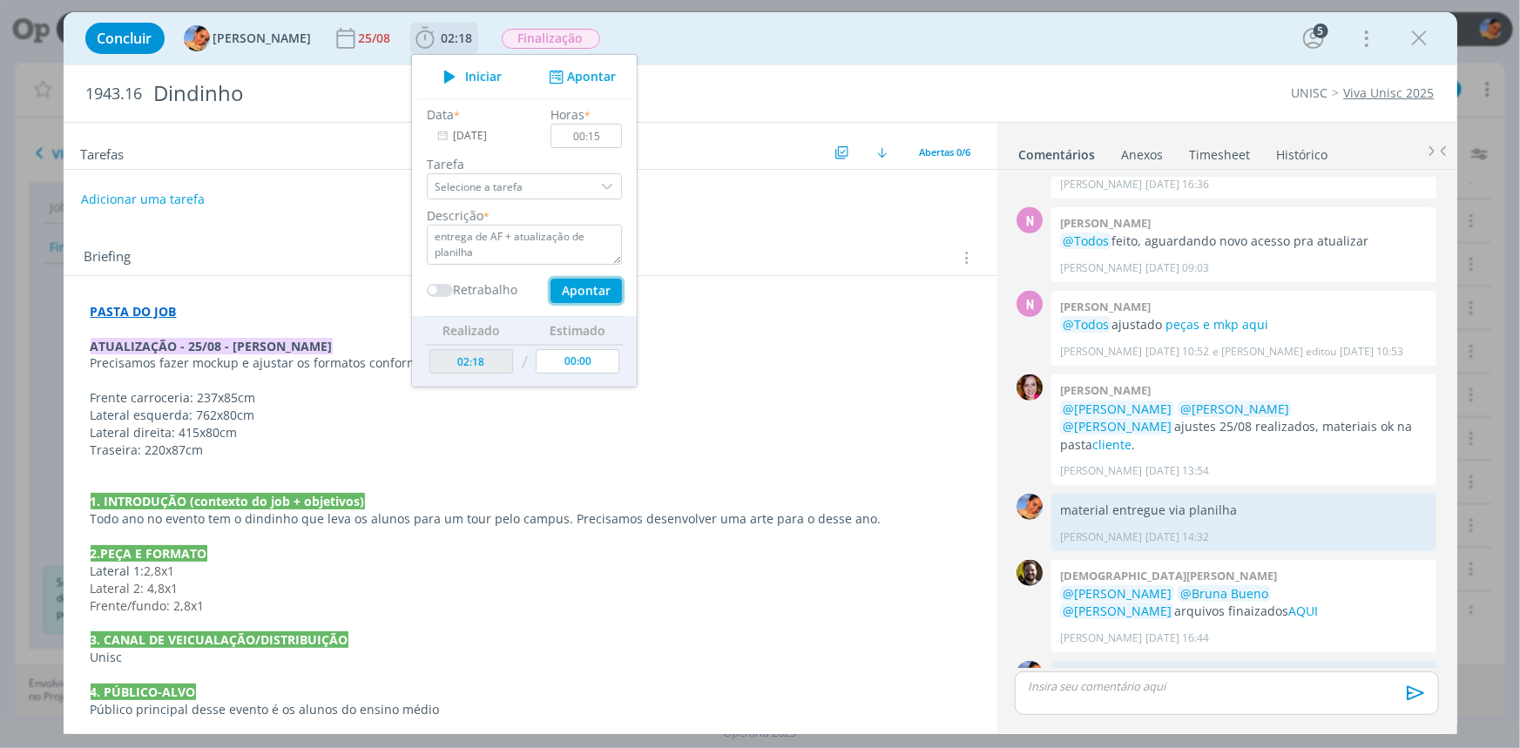
click at [574, 286] on button "Apontar" at bounding box center [585, 291] width 71 height 24
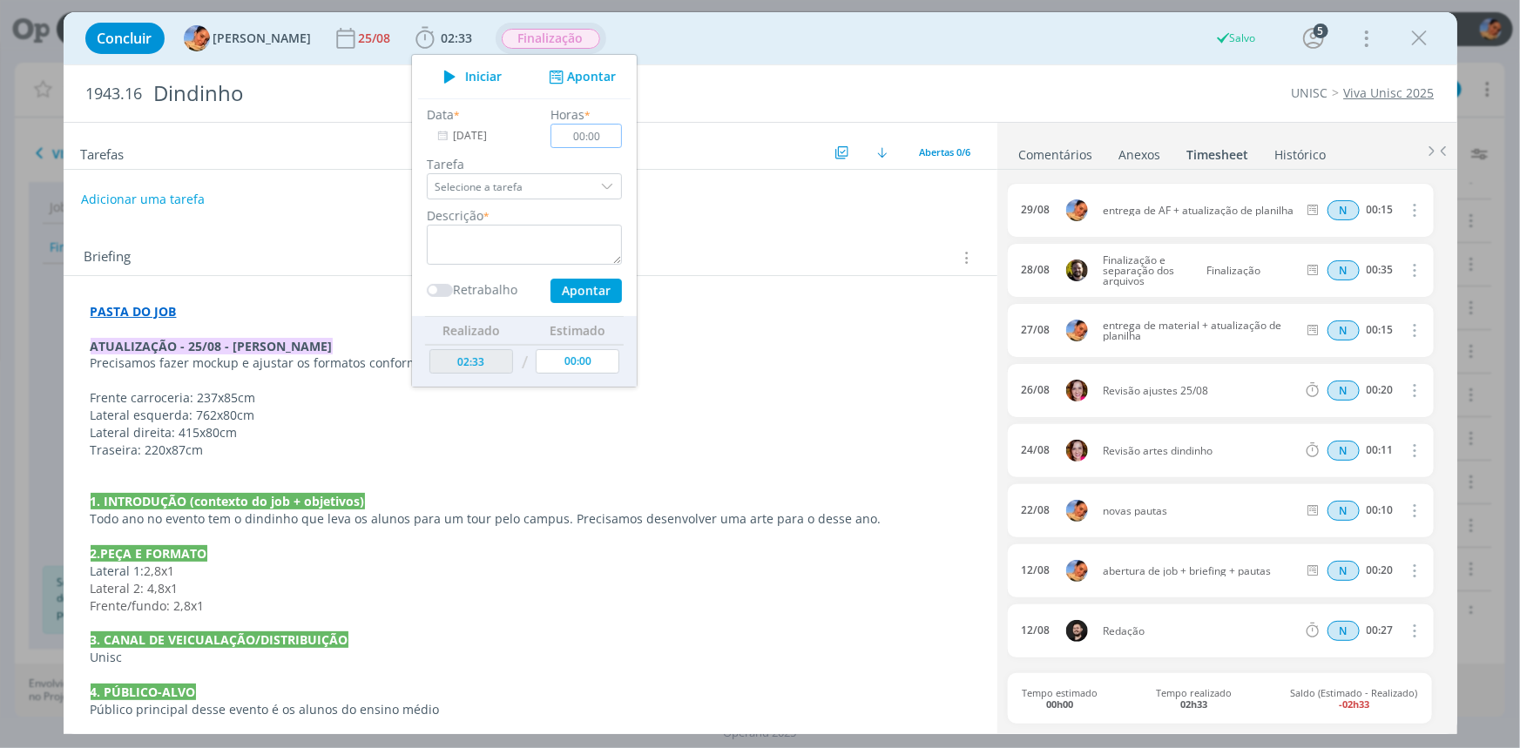
click at [549, 44] on span "Finalização" at bounding box center [551, 39] width 98 height 20
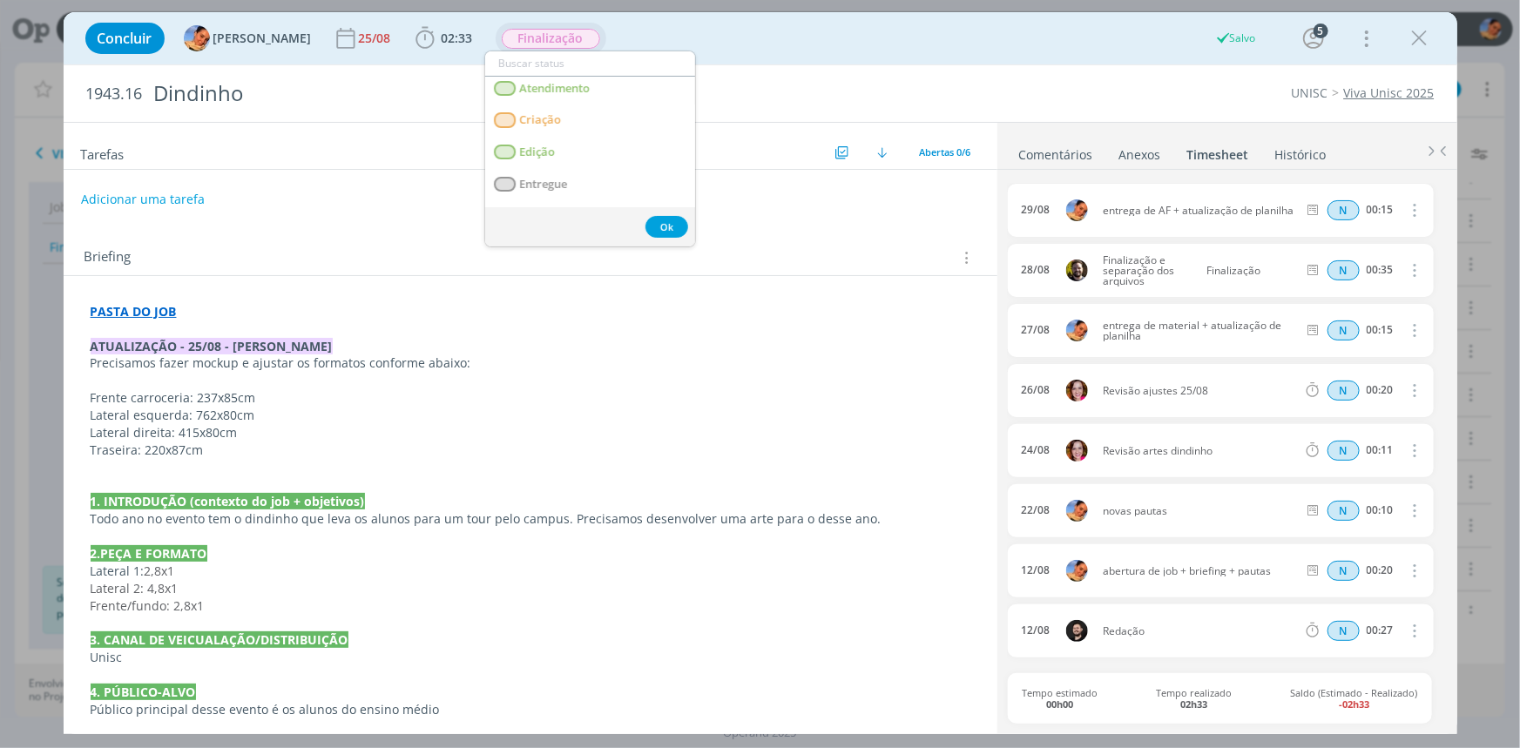
scroll to position [158, 0]
click at [597, 165] on link "Entregue" at bounding box center [590, 159] width 210 height 32
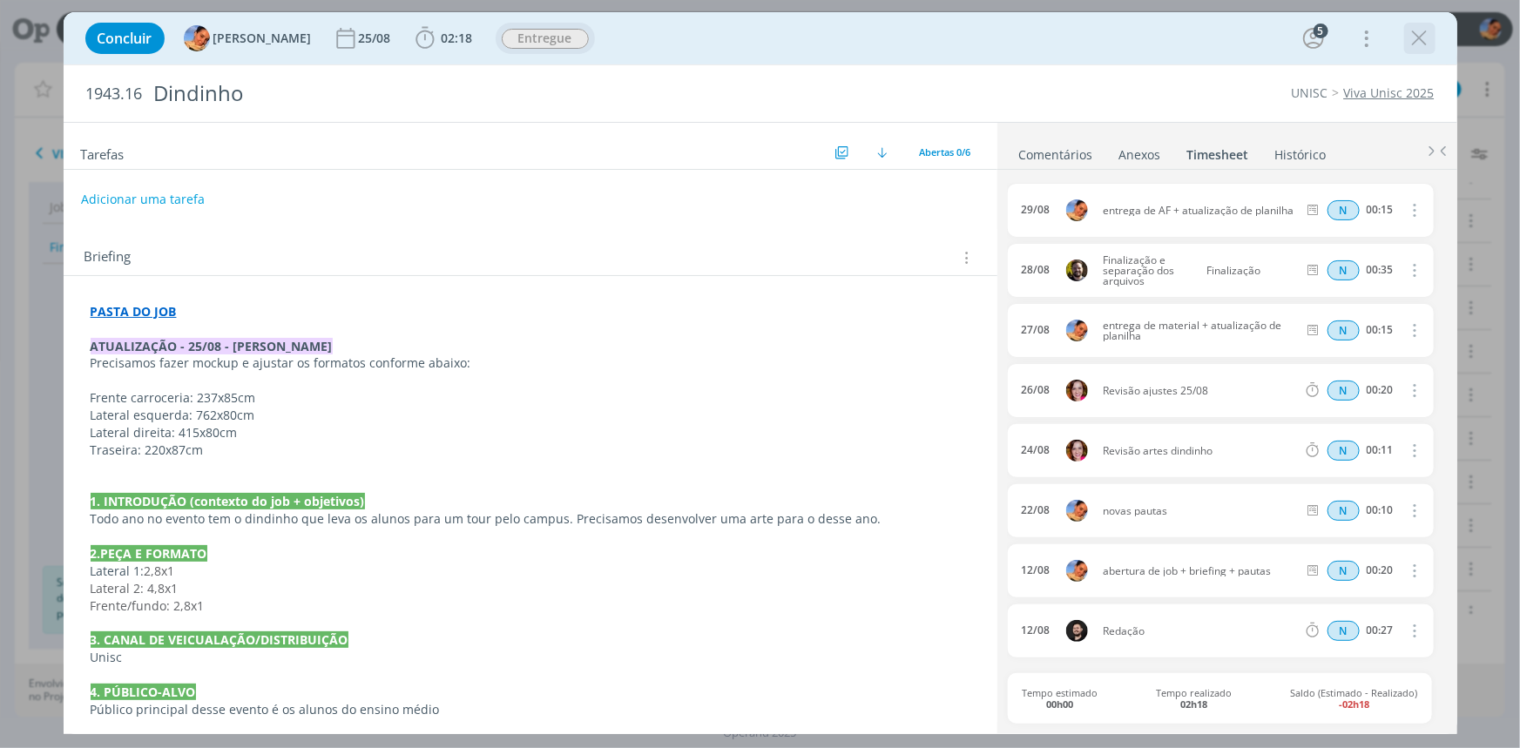
click at [1430, 44] on icon "dialog" at bounding box center [1420, 38] width 26 height 26
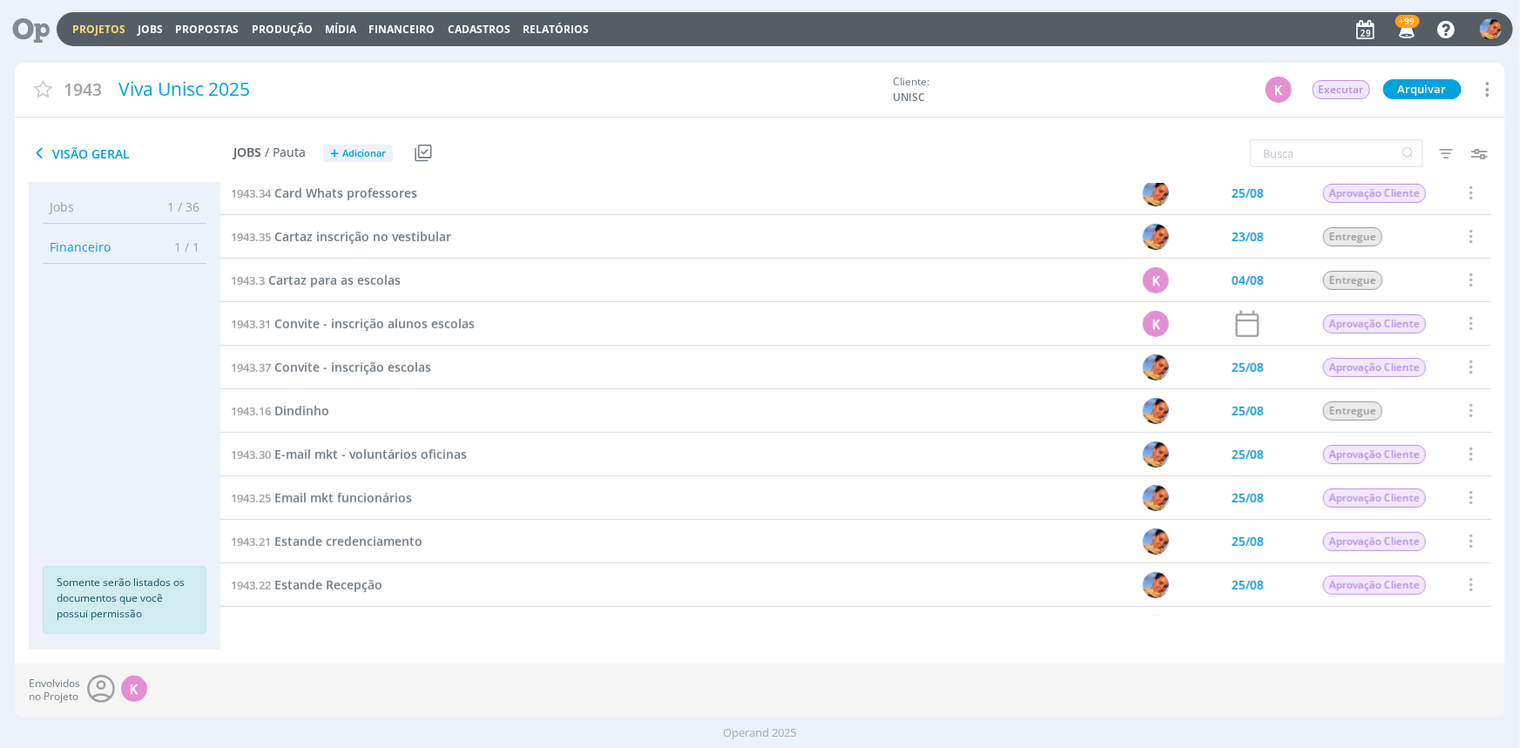
scroll to position [475, 0]
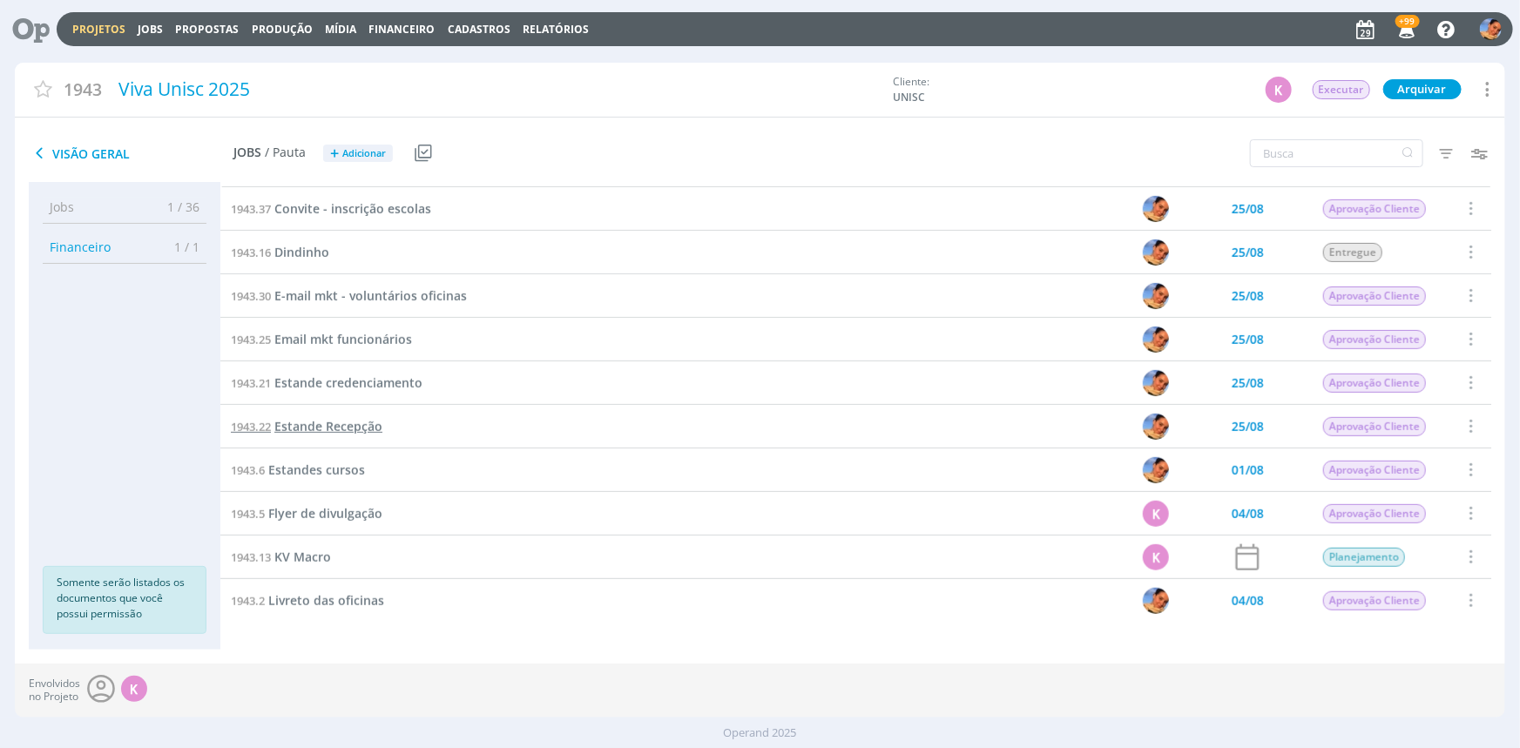
click at [314, 419] on span "Estande Recepção" at bounding box center [328, 426] width 108 height 17
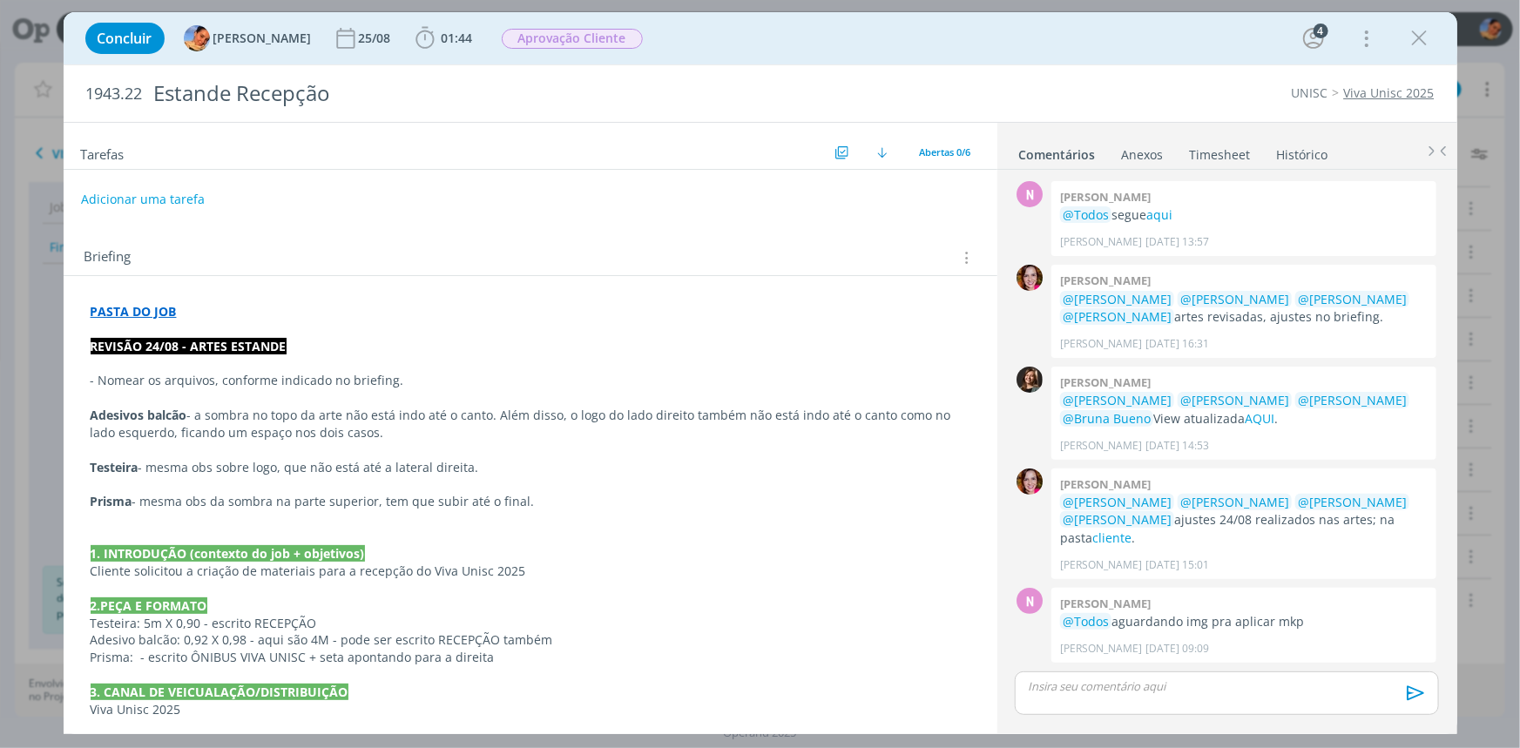
scroll to position [452, 0]
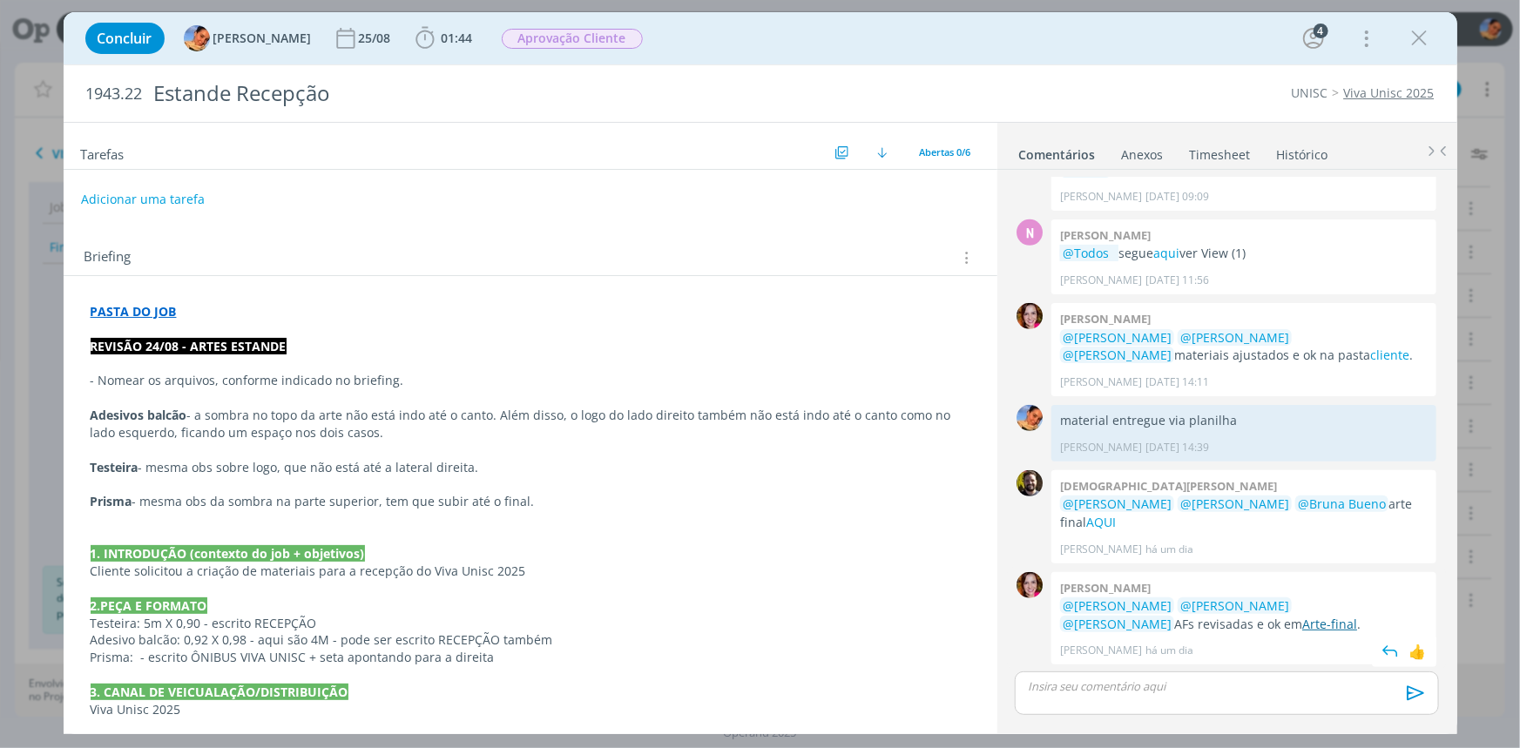
click at [1303, 620] on link "Arte-final" at bounding box center [1330, 624] width 55 height 17
drag, startPoint x: 143, startPoint y: 96, endPoint x: 61, endPoint y: 90, distance: 82.1
click at [61, 90] on div "Concluir Luíza Santana 25/08 01:44 Iniciar Apontar Data * 29/08/2025 Horas * 00…" at bounding box center [760, 374] width 1520 height 748
copy span "1943.22"
click at [1175, 690] on p "dialog" at bounding box center [1227, 687] width 396 height 16
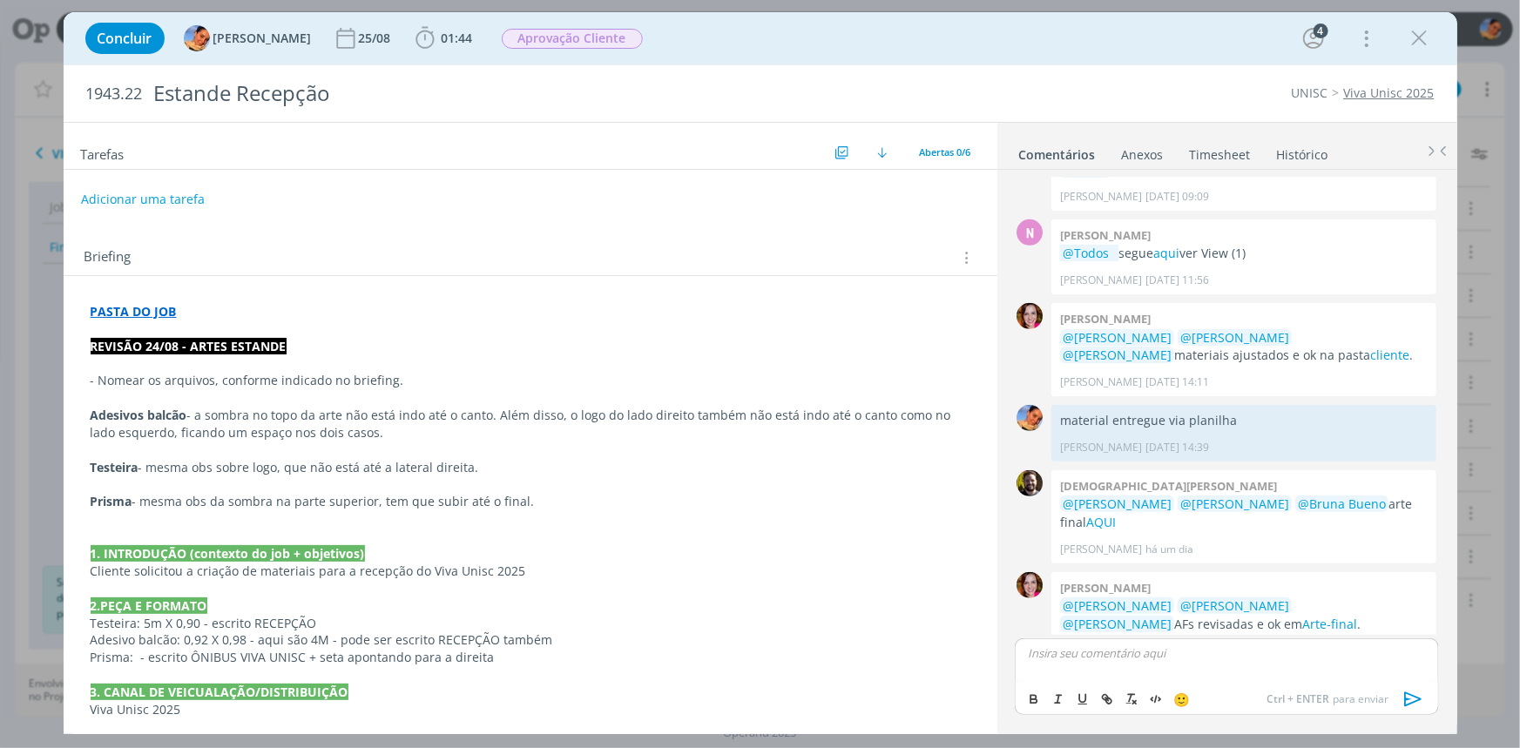
scroll to position [485, 0]
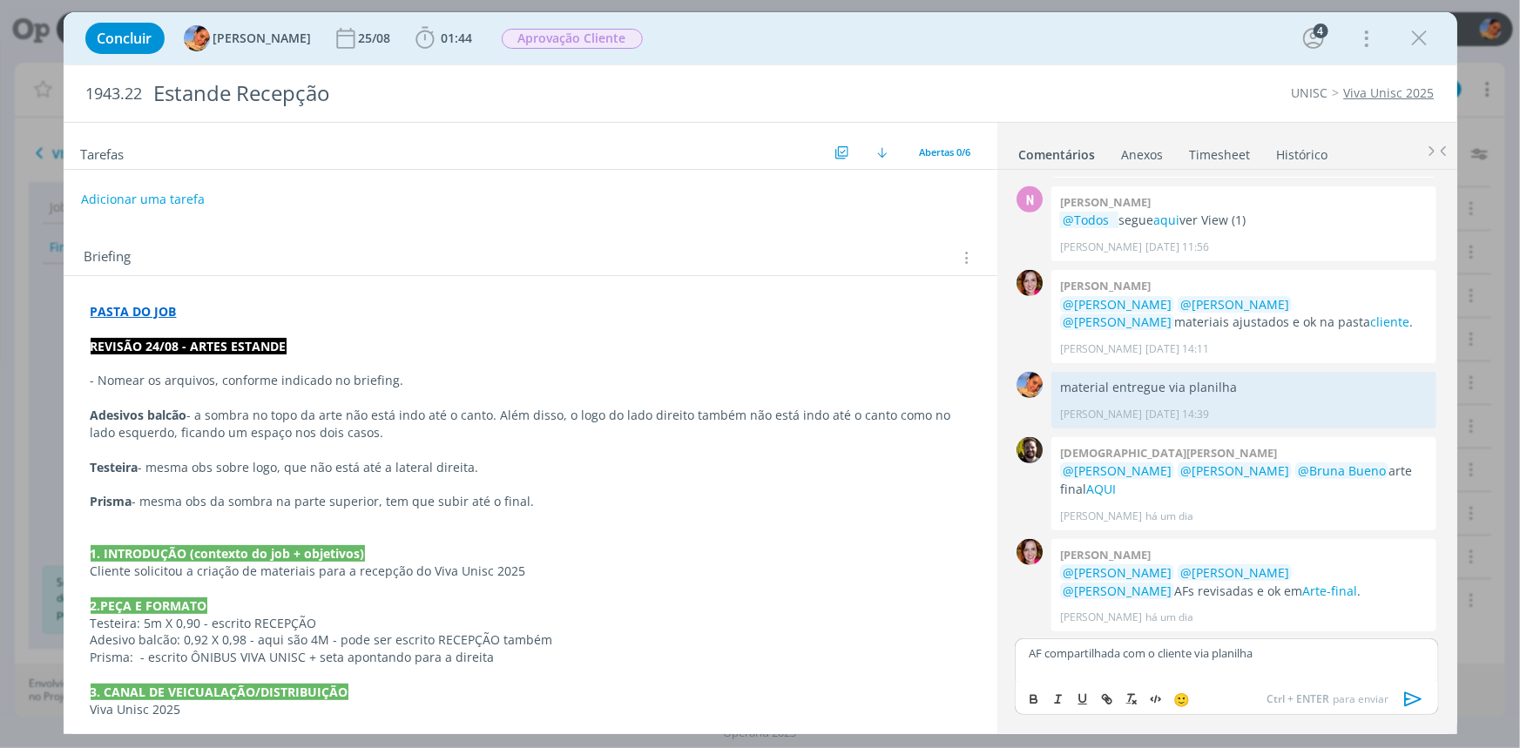
click at [1403, 680] on div "AF compartilhada com o cliente via planilha" at bounding box center [1226, 661] width 423 height 44
click at [1403, 693] on icon "dialog" at bounding box center [1414, 700] width 26 height 26
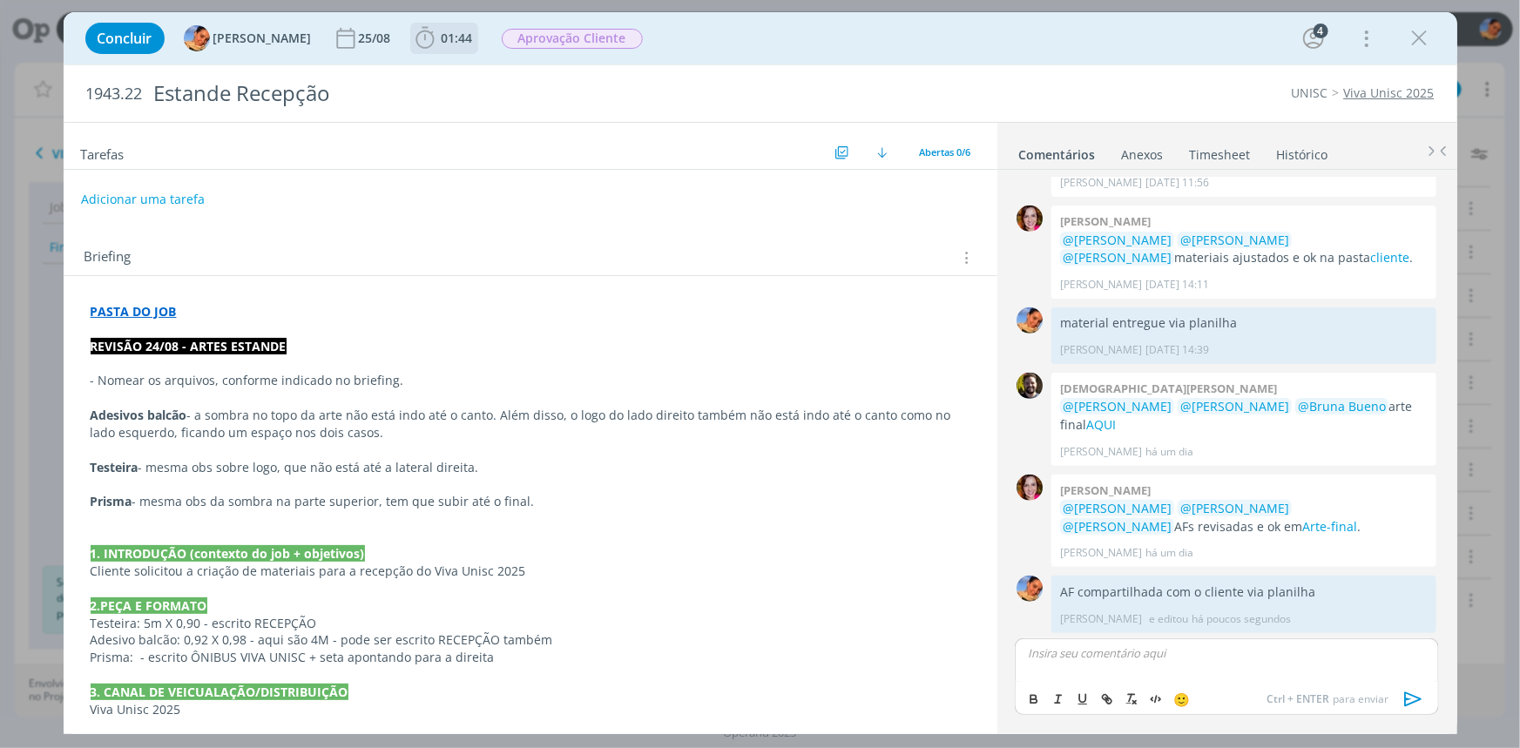
click at [427, 46] on span "01:44" at bounding box center [444, 38] width 64 height 26
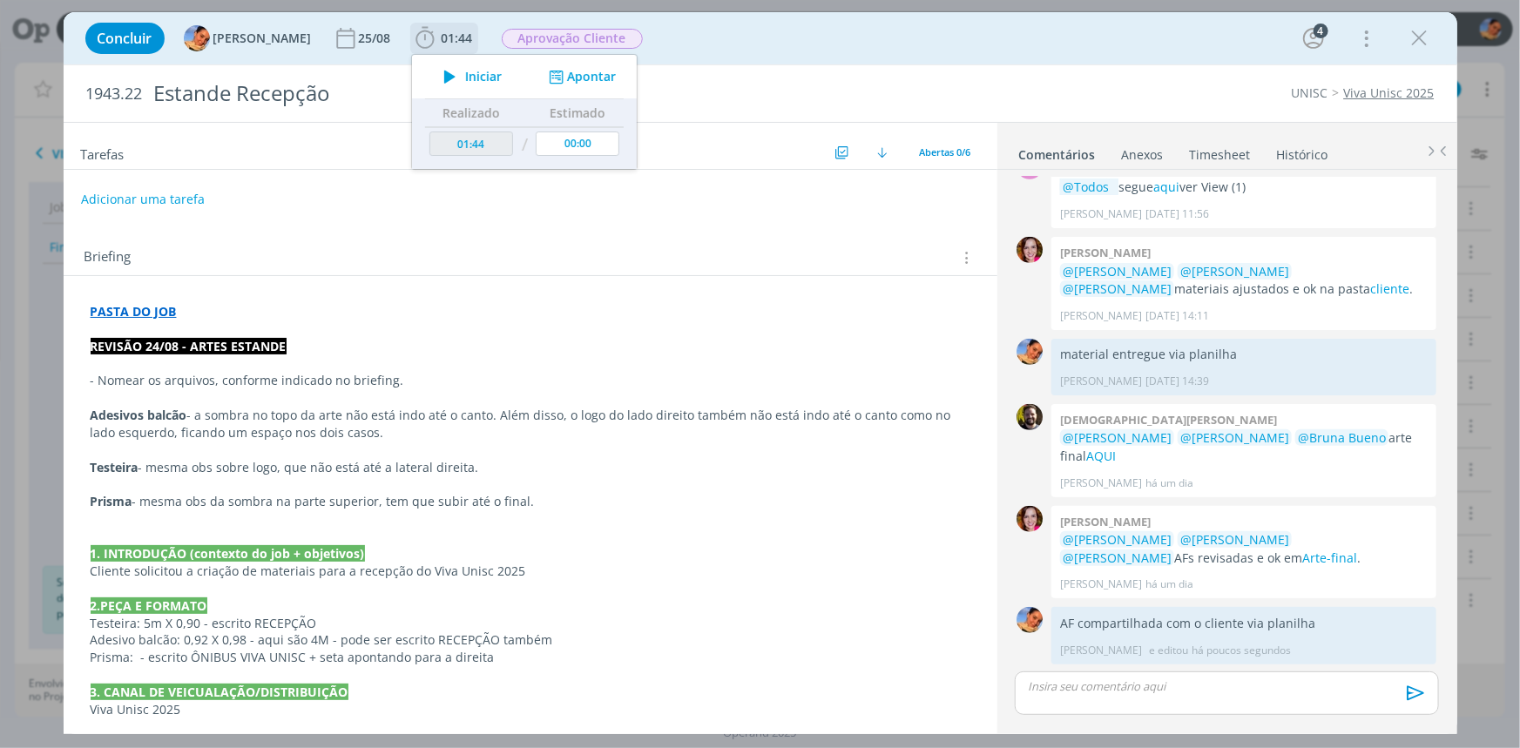
scroll to position [518, 0]
click at [592, 86] on div "Iniciar Apontar" at bounding box center [524, 77] width 225 height 44
click at [586, 82] on button "Apontar" at bounding box center [580, 77] width 72 height 18
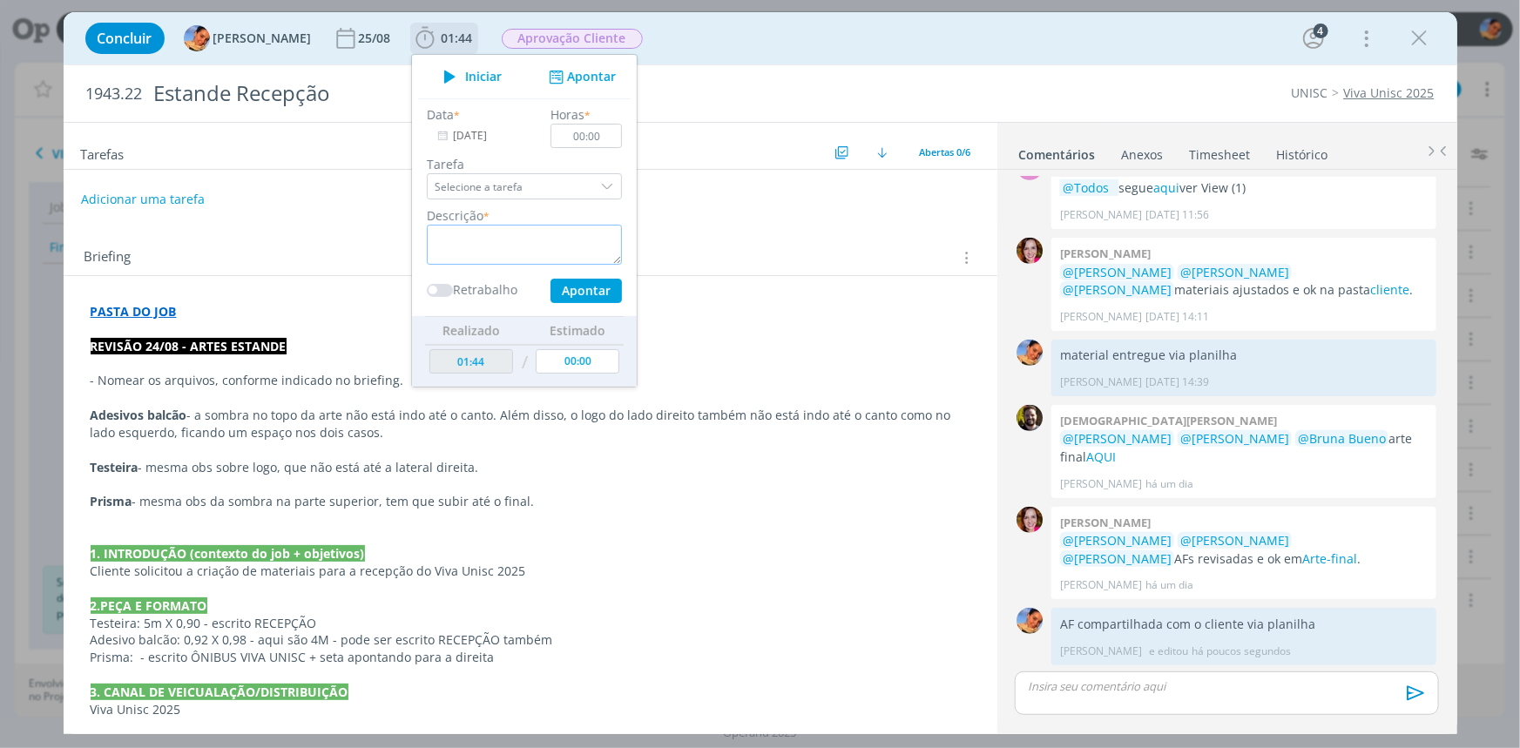
click at [523, 235] on textarea "dialog" at bounding box center [524, 245] width 195 height 40
type textarea "entrega de AF + atualização de planilha"
click at [599, 134] on input "00:00" at bounding box center [586, 136] width 71 height 24
type input "00:15"
click at [585, 293] on button "Apontar" at bounding box center [585, 291] width 71 height 24
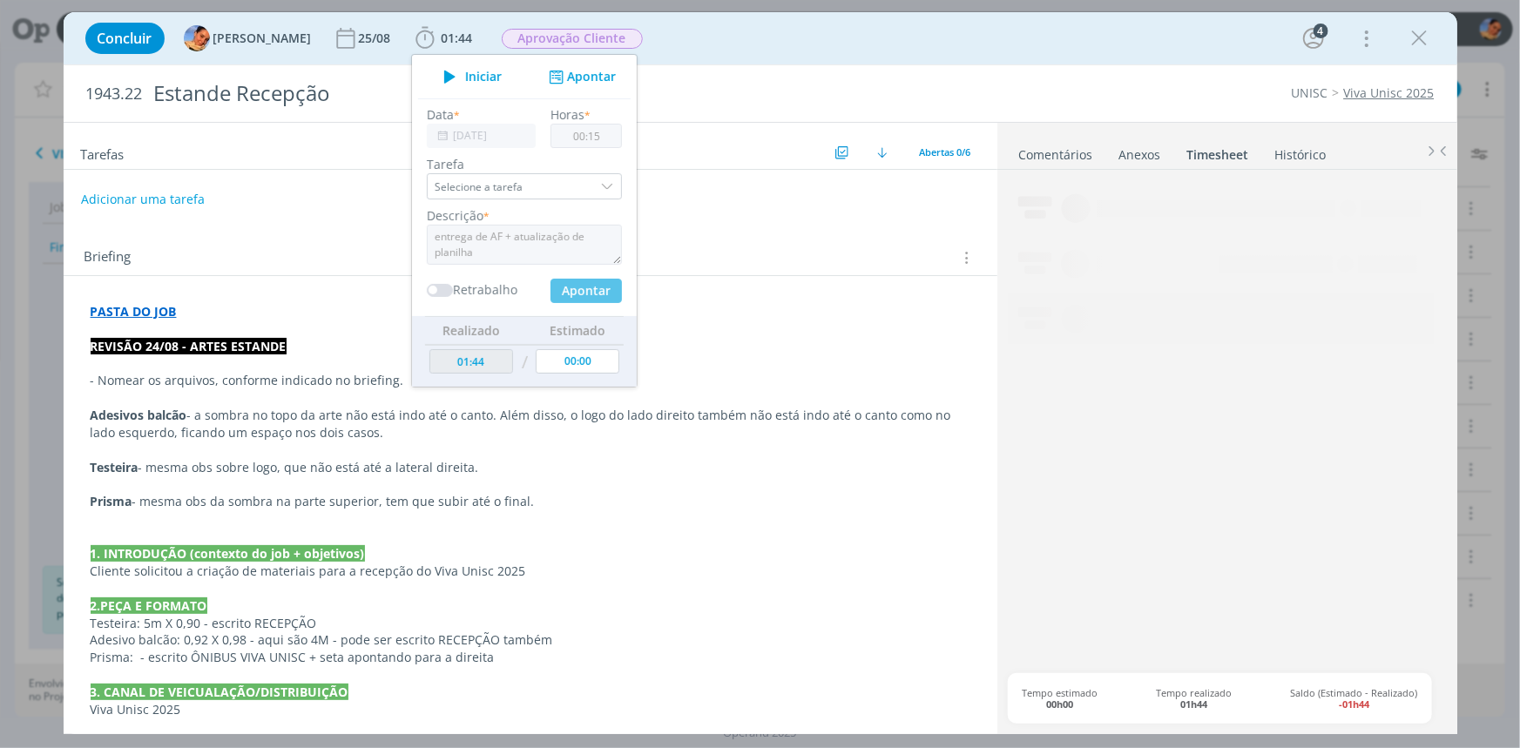
type input "01:59"
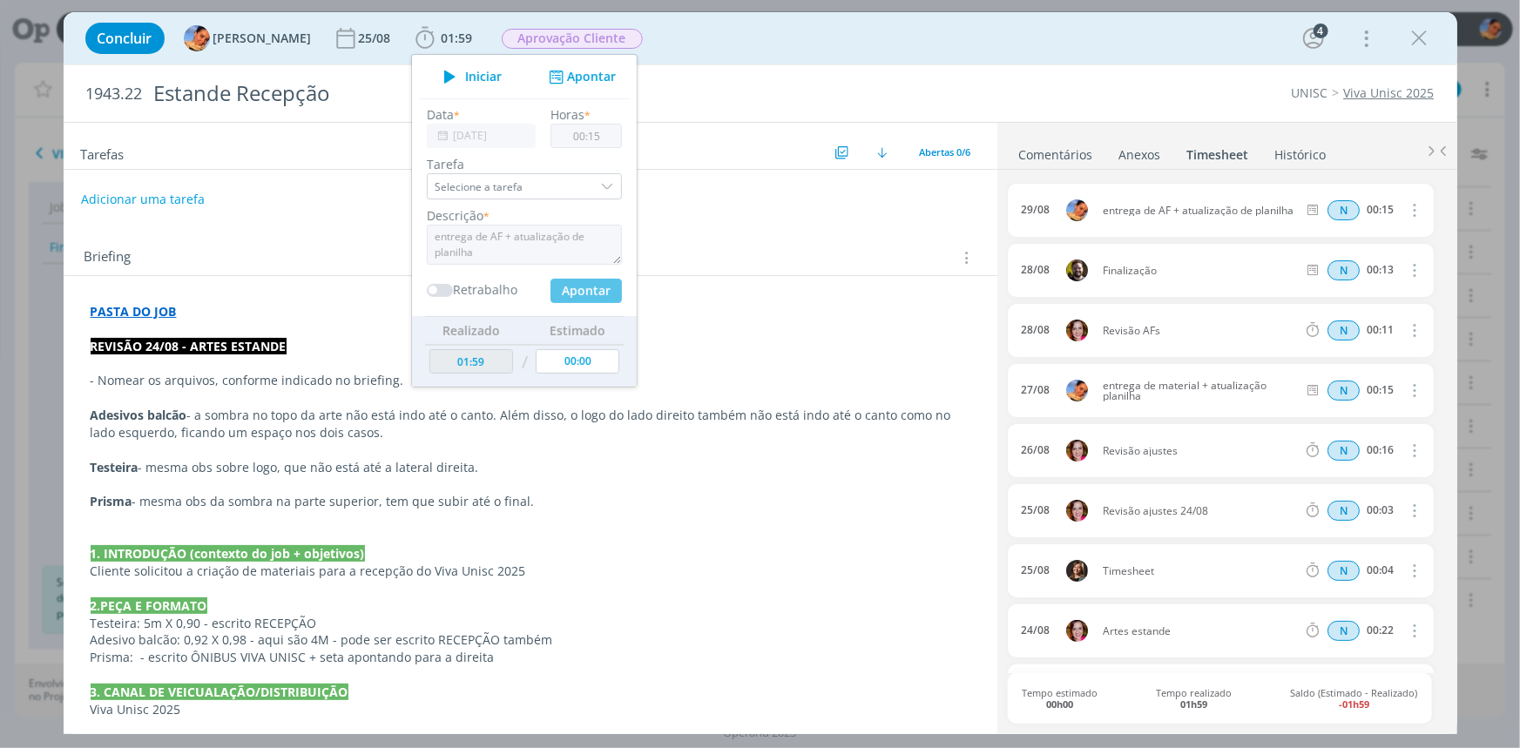
type input "00:00"
click at [801, 169] on div "Tarefas Usar Job de template Criar template a partir deste job Visualizar Templ…" at bounding box center [531, 422] width 934 height 599
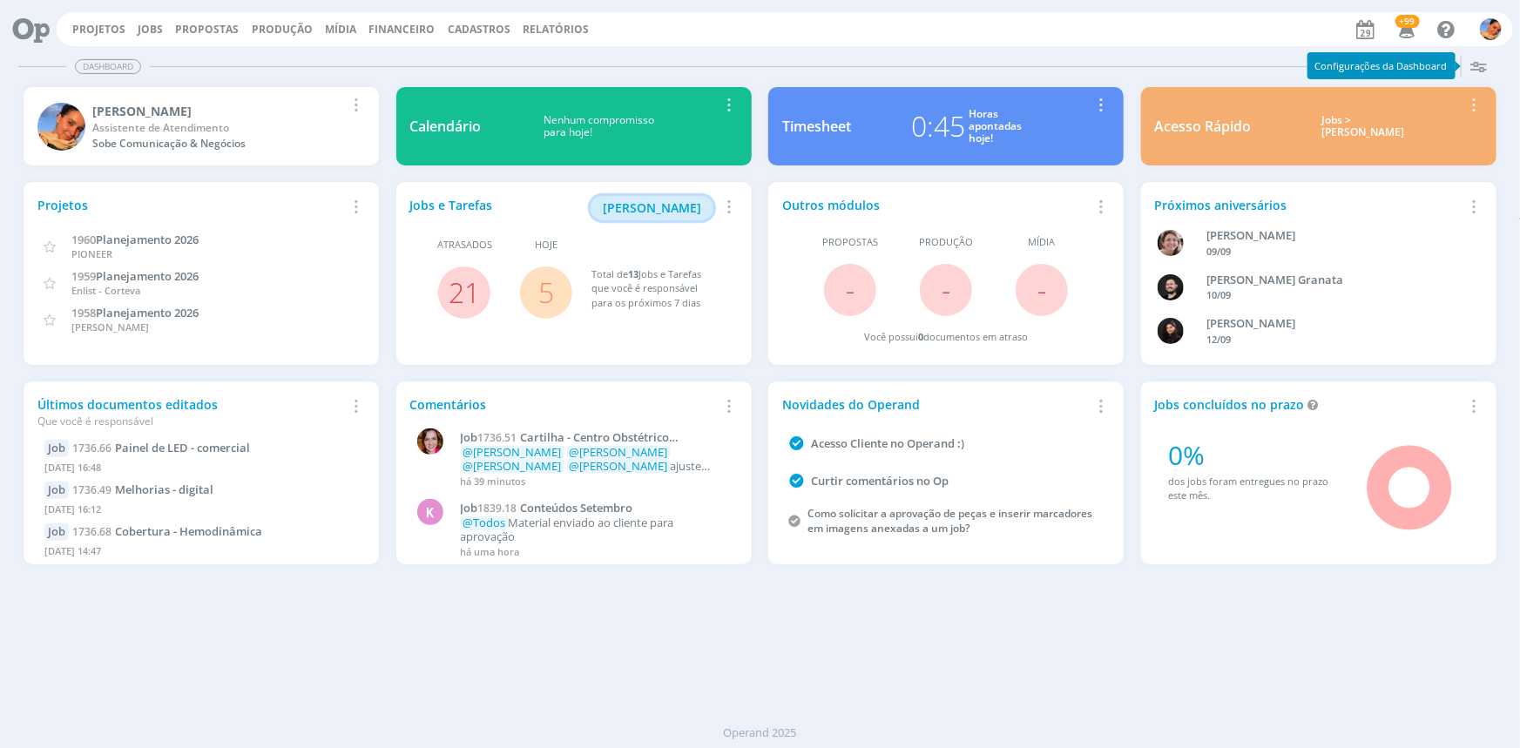
click at [653, 208] on span "[PERSON_NAME]" at bounding box center [652, 208] width 98 height 17
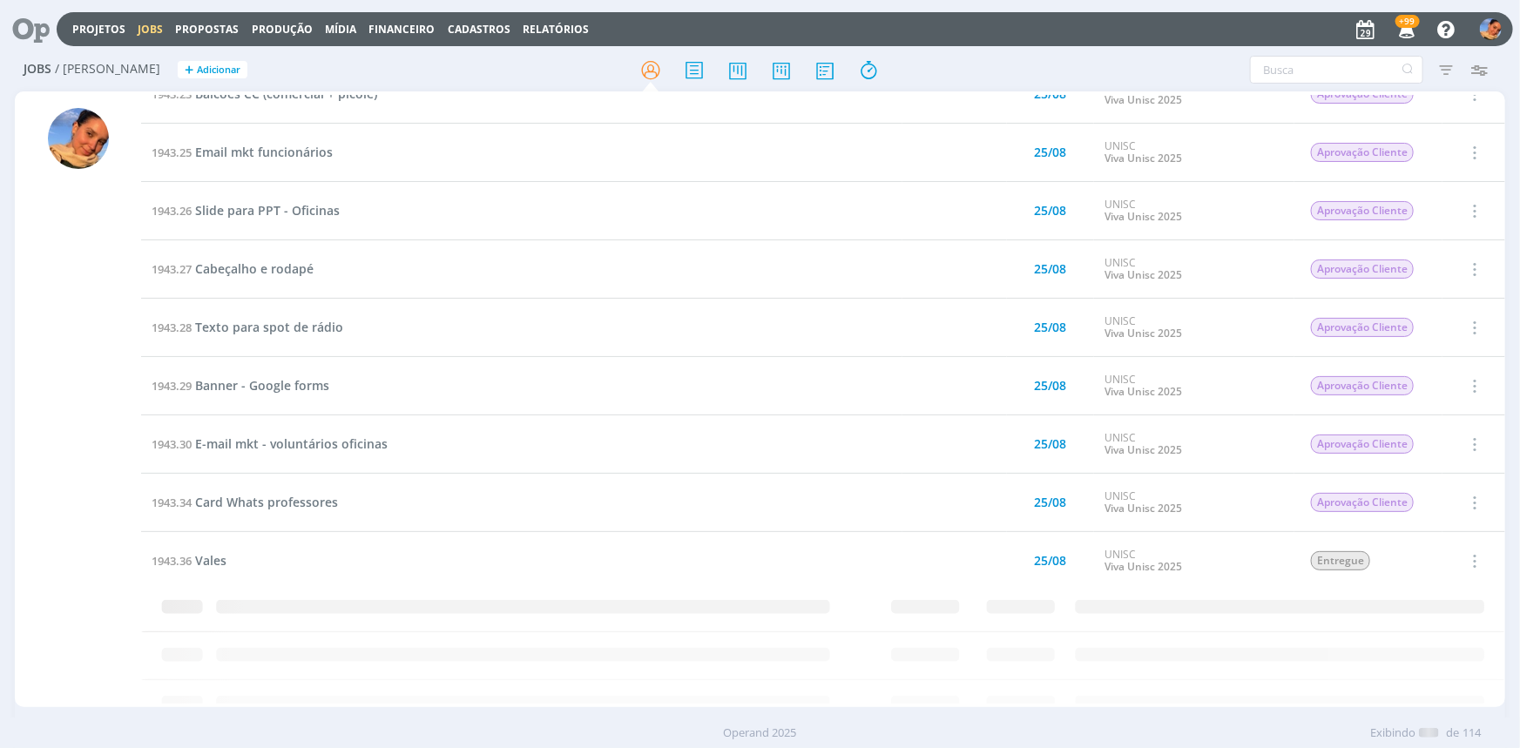
scroll to position [2405, 0]
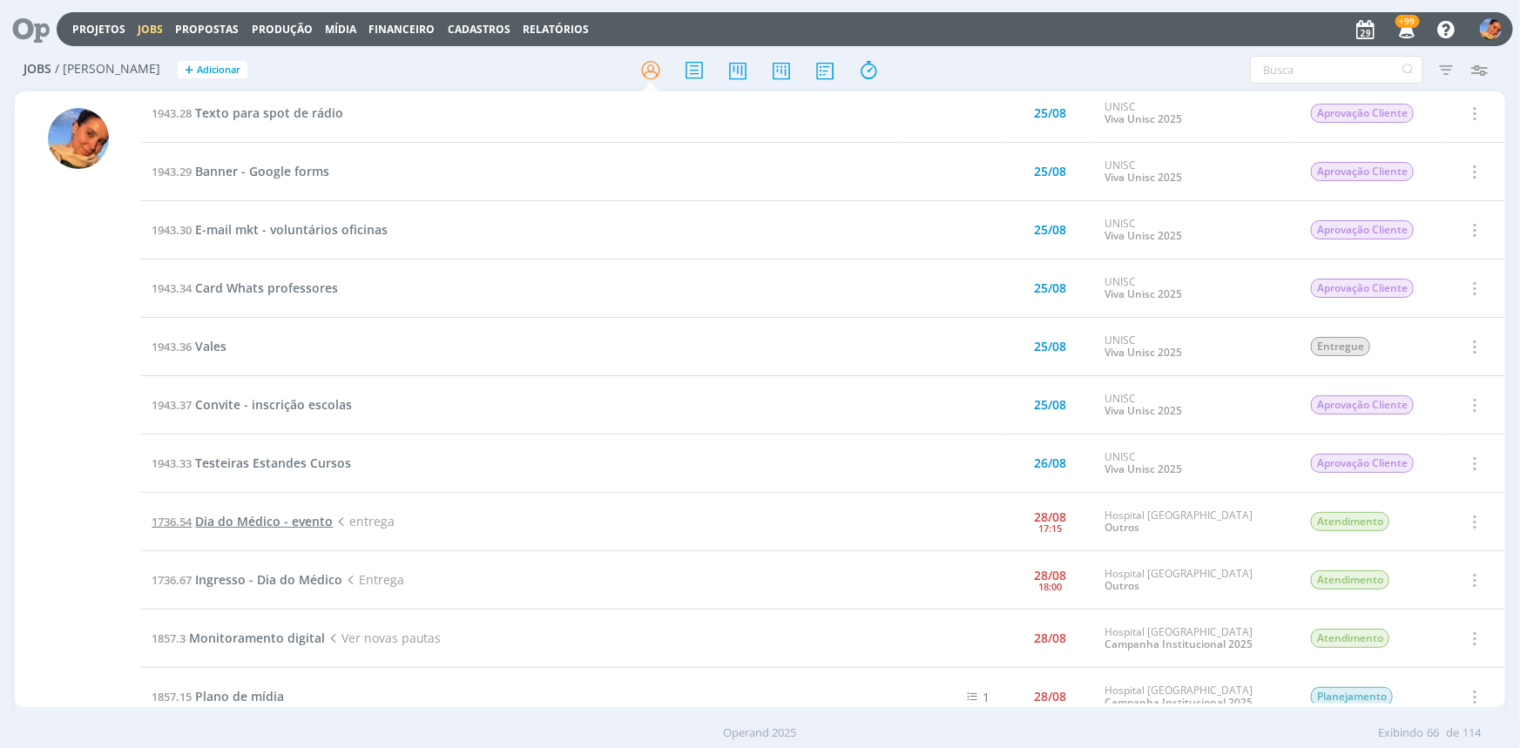
click at [288, 518] on span "Dia do Médico - evento" at bounding box center [264, 521] width 138 height 17
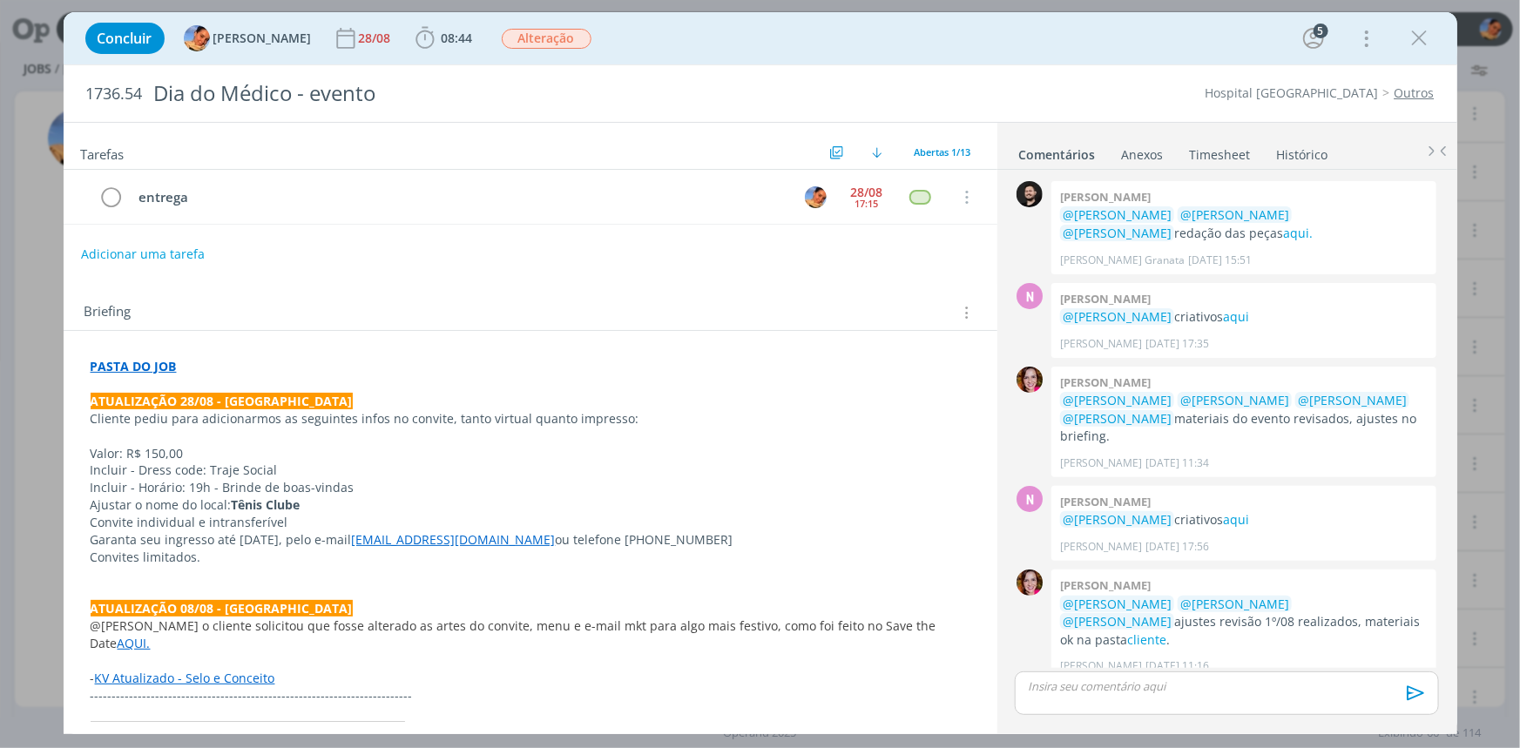
scroll to position [488, 0]
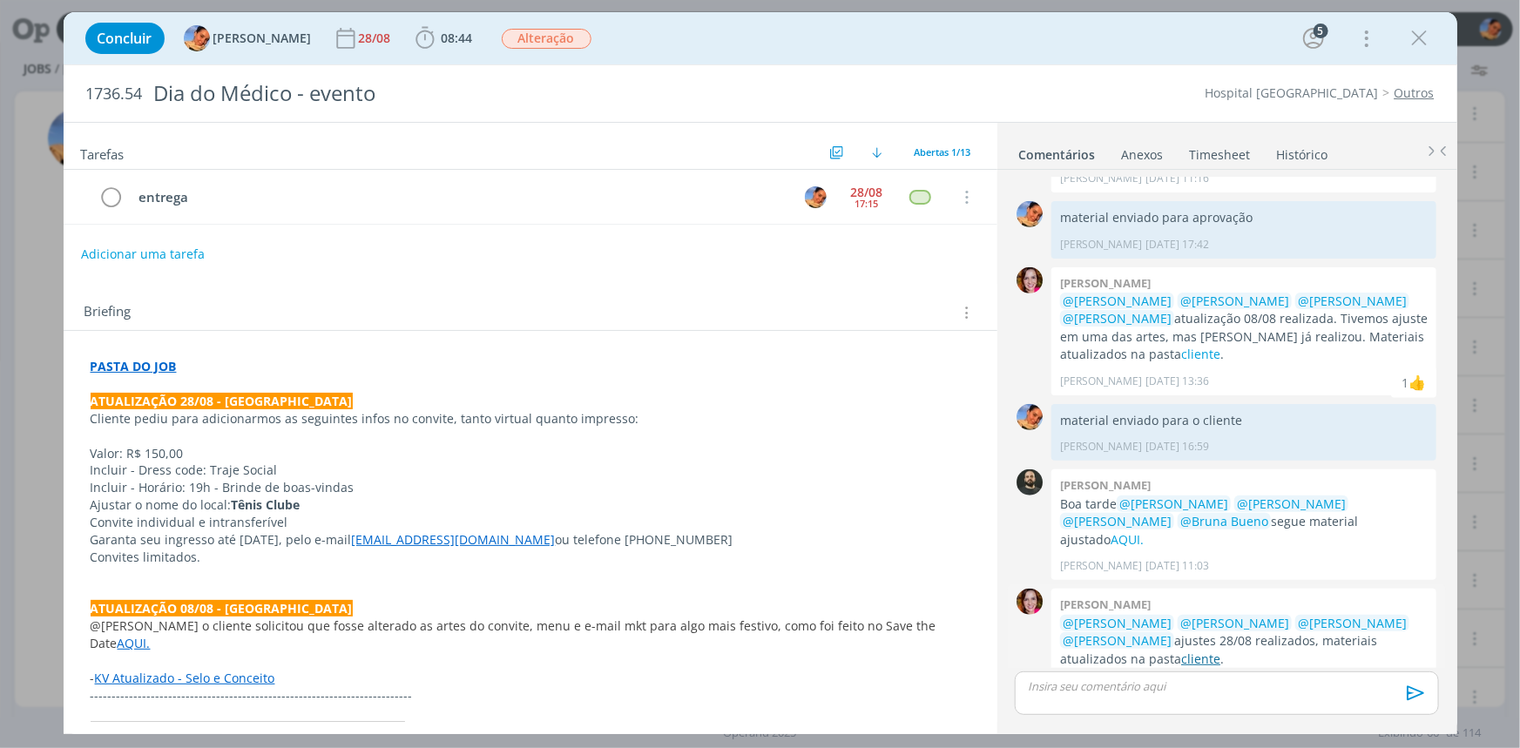
click at [1181, 651] on link "cliente" at bounding box center [1200, 659] width 39 height 17
click at [1432, 35] on button "dialog" at bounding box center [1420, 38] width 26 height 26
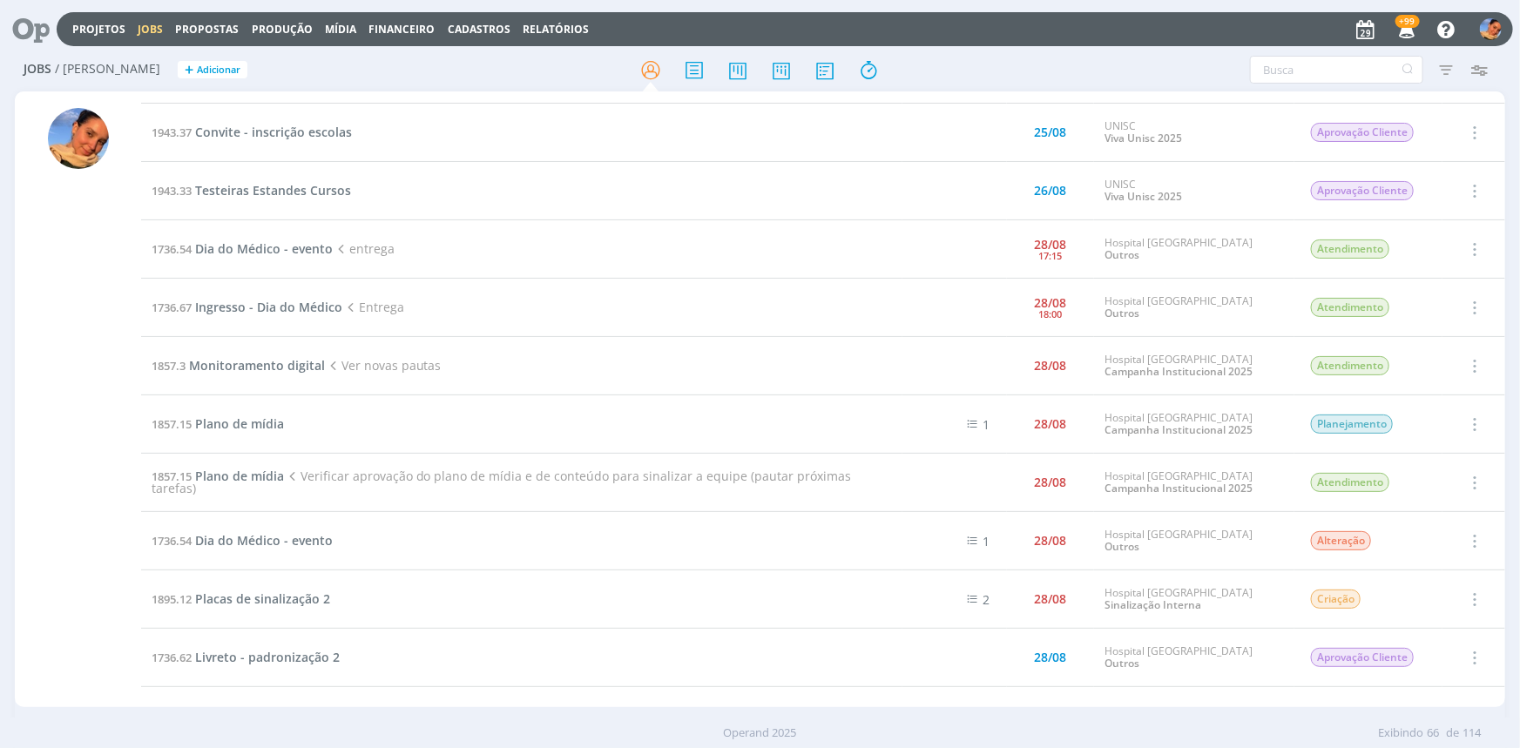
scroll to position [2722, 0]
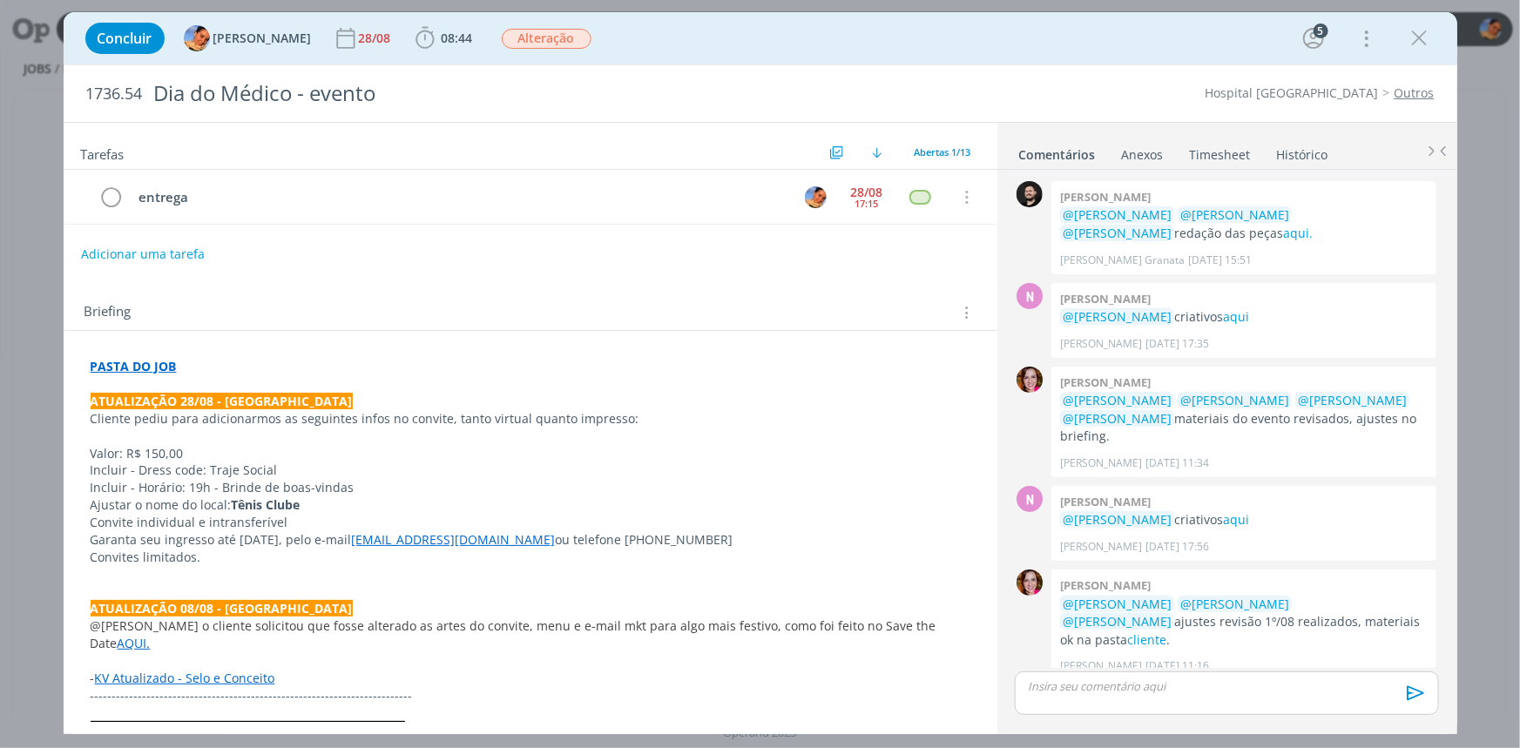
scroll to position [488, 0]
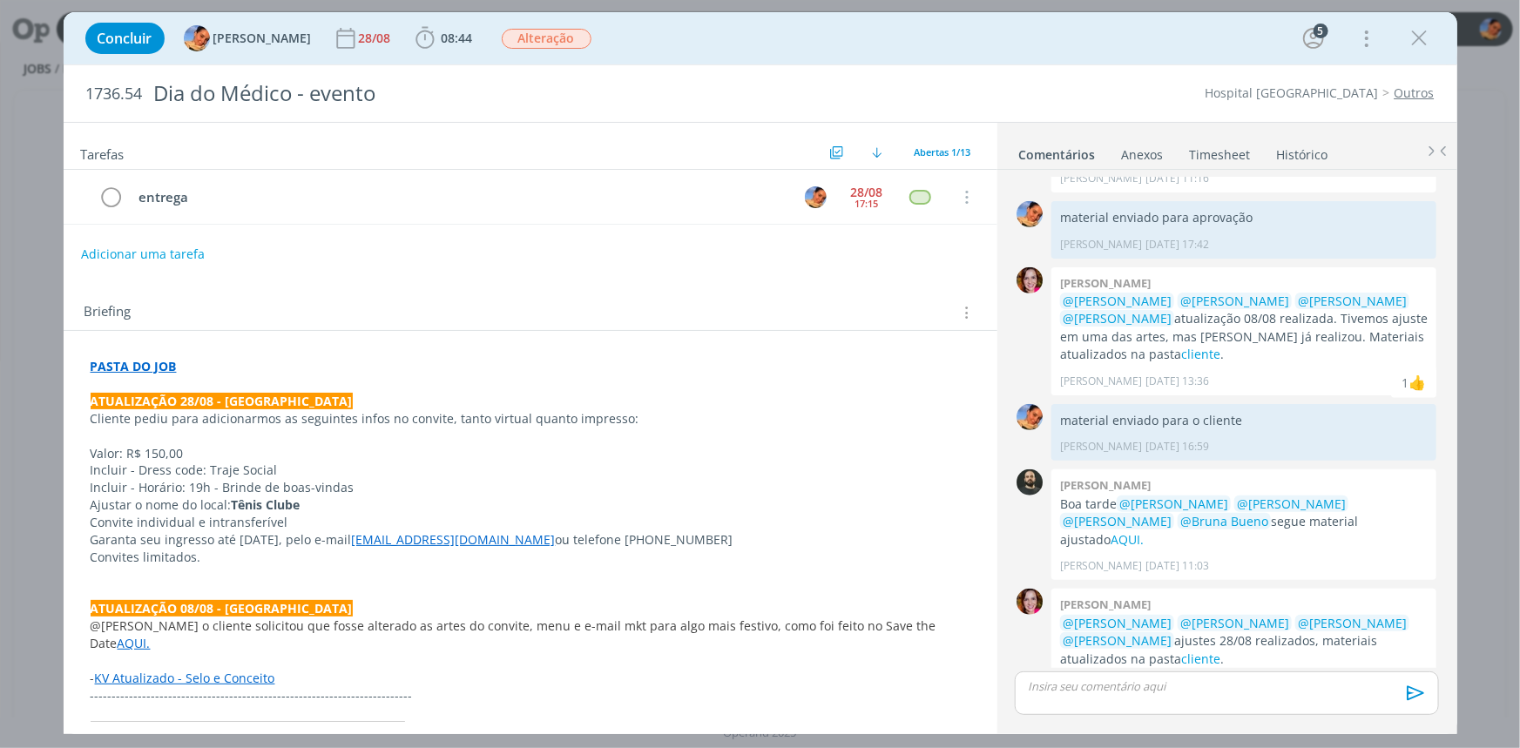
click at [1203, 160] on link "Timesheet" at bounding box center [1220, 151] width 63 height 25
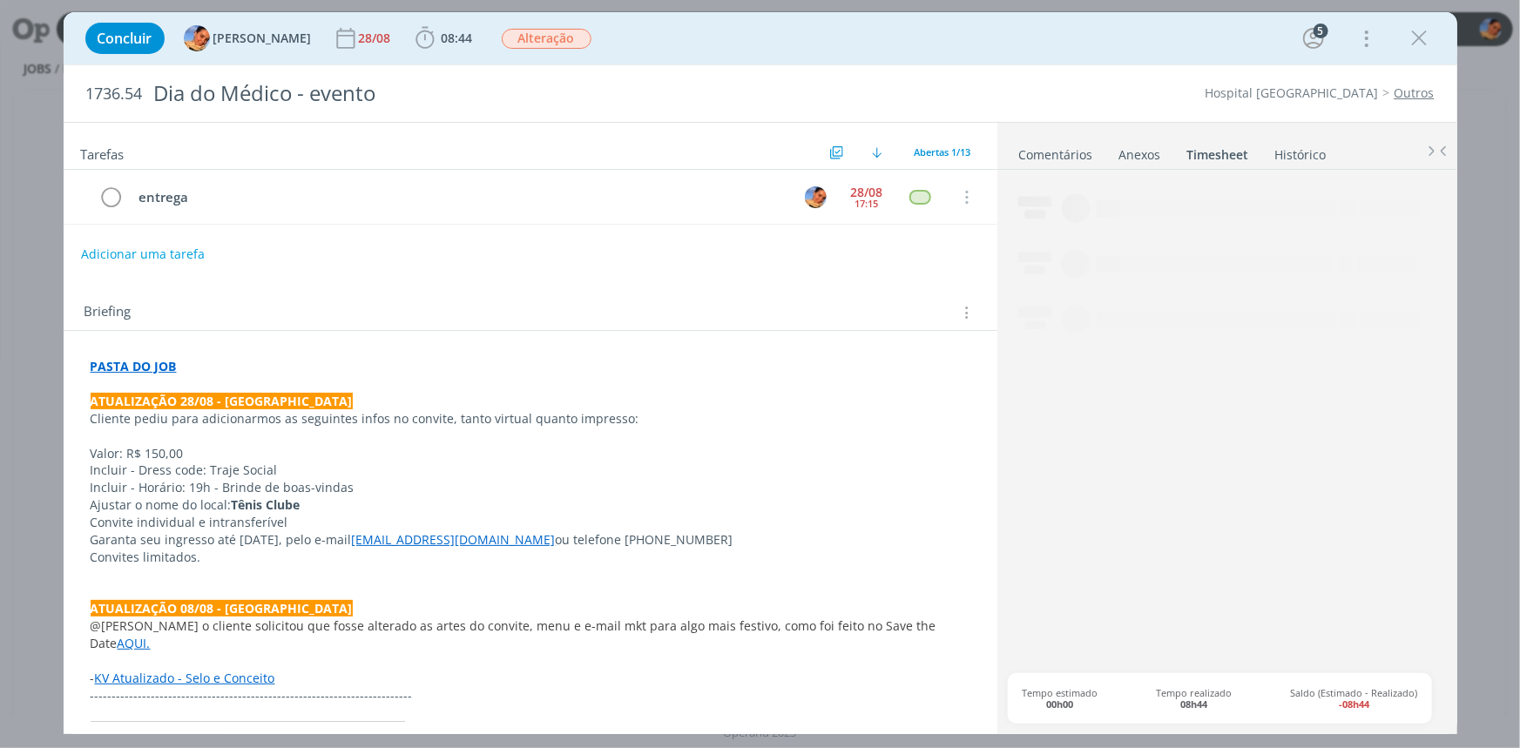
click at [1275, 152] on link "Histórico" at bounding box center [1301, 151] width 53 height 25
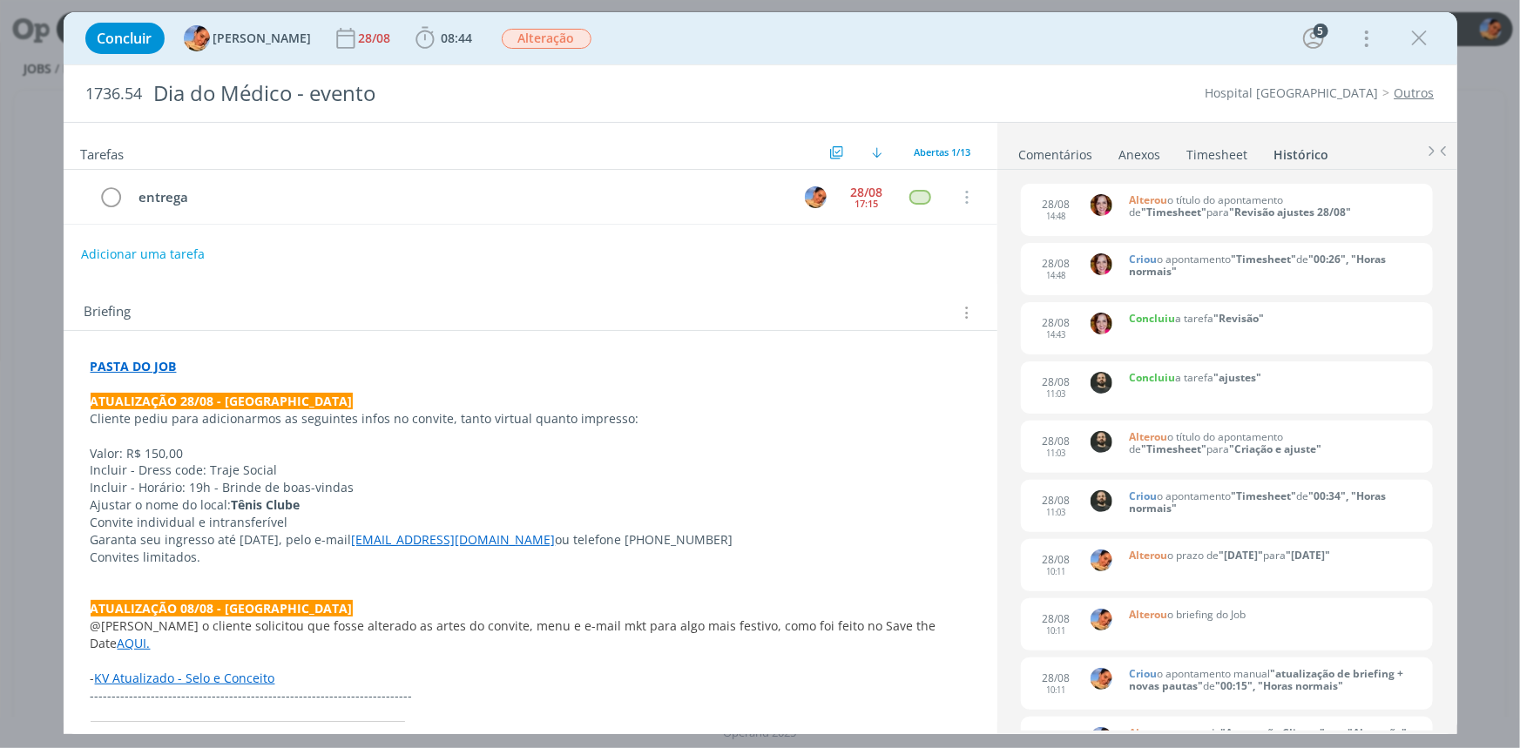
click at [1038, 162] on link "Comentários" at bounding box center [1057, 151] width 76 height 25
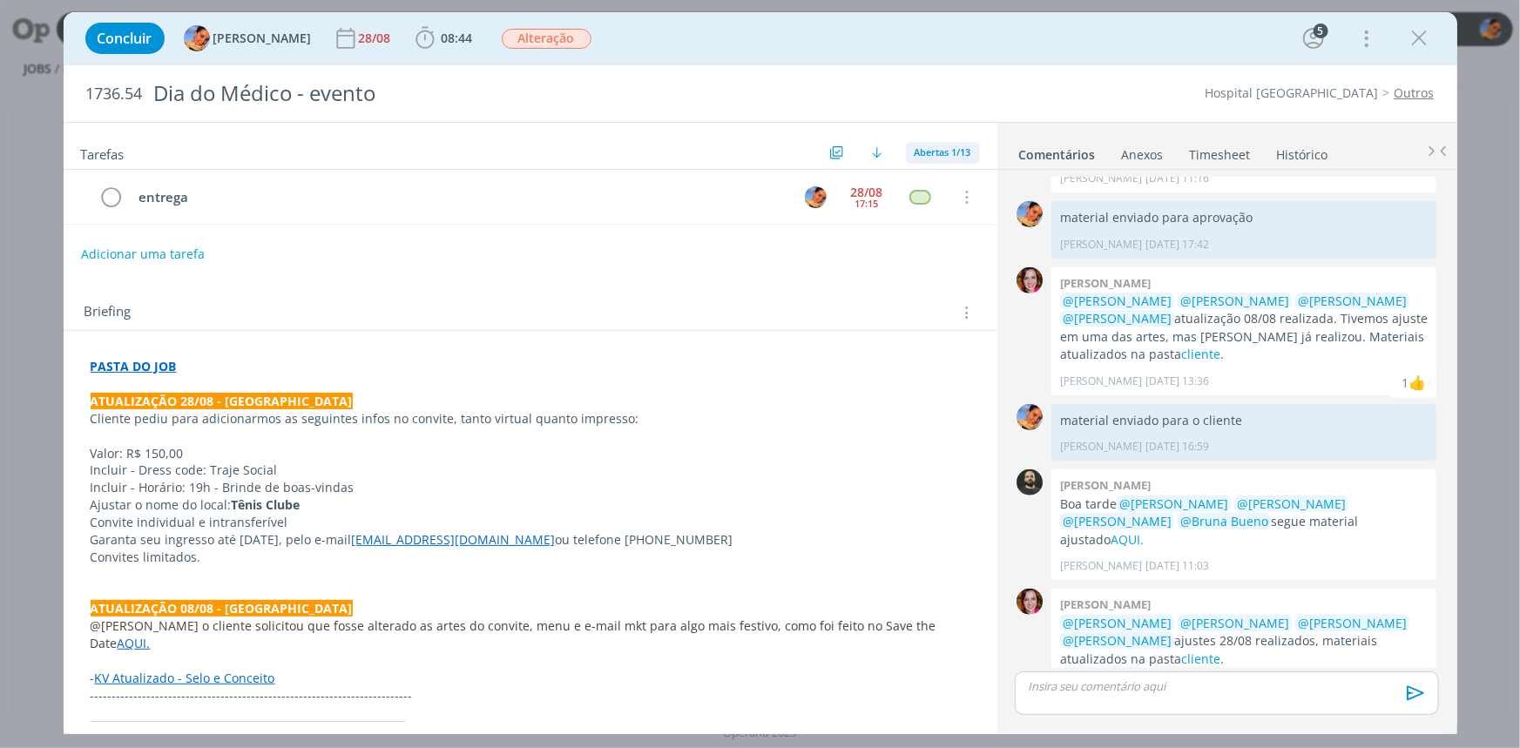
click at [933, 148] on span "Abertas 1/13" at bounding box center [943, 152] width 57 height 13
click at [919, 200] on div "Todas 13" at bounding box center [984, 192] width 166 height 29
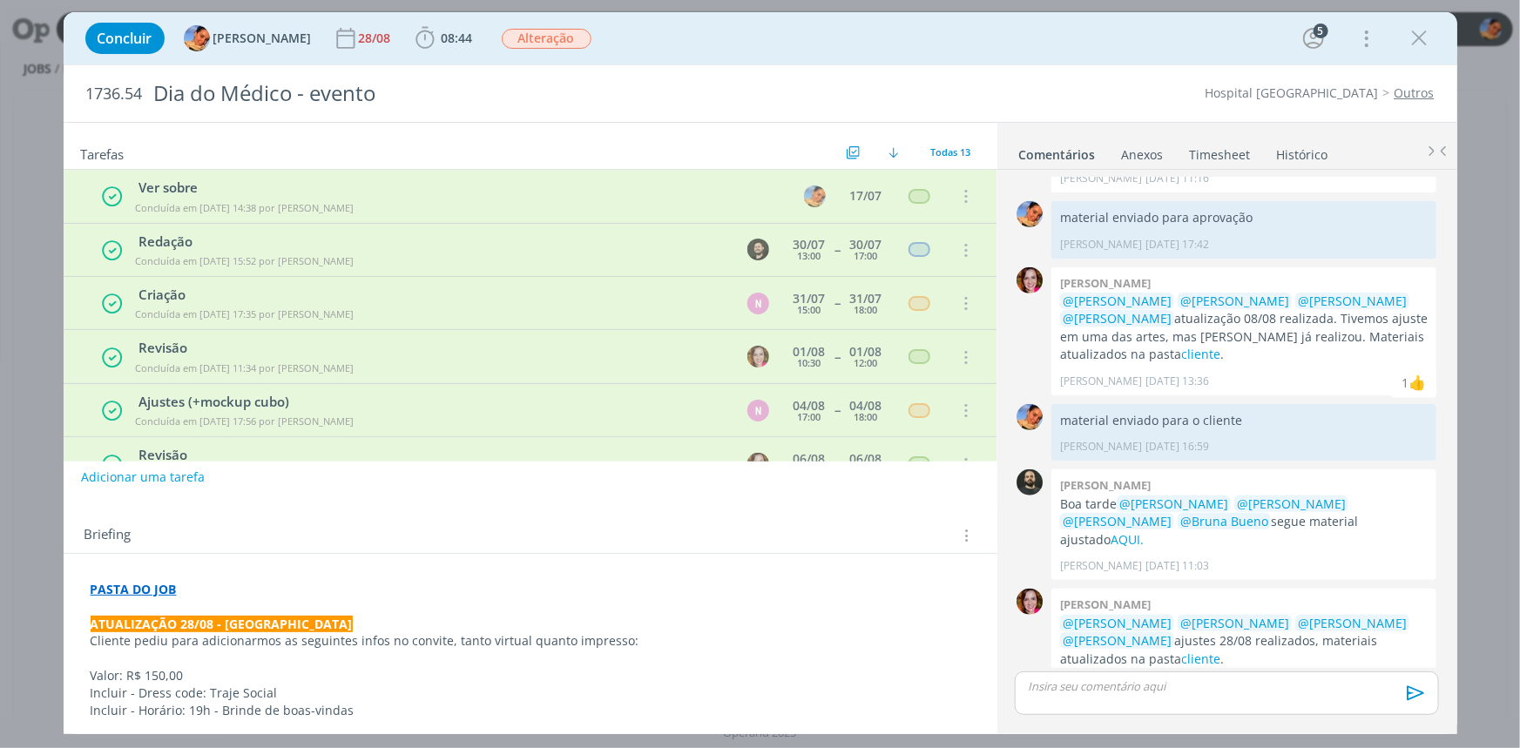
scroll to position [0, 0]
click at [931, 155] on span "Todas 13" at bounding box center [951, 152] width 40 height 13
click at [985, 195] on span "Abertas 1/13" at bounding box center [969, 191] width 65 height 16
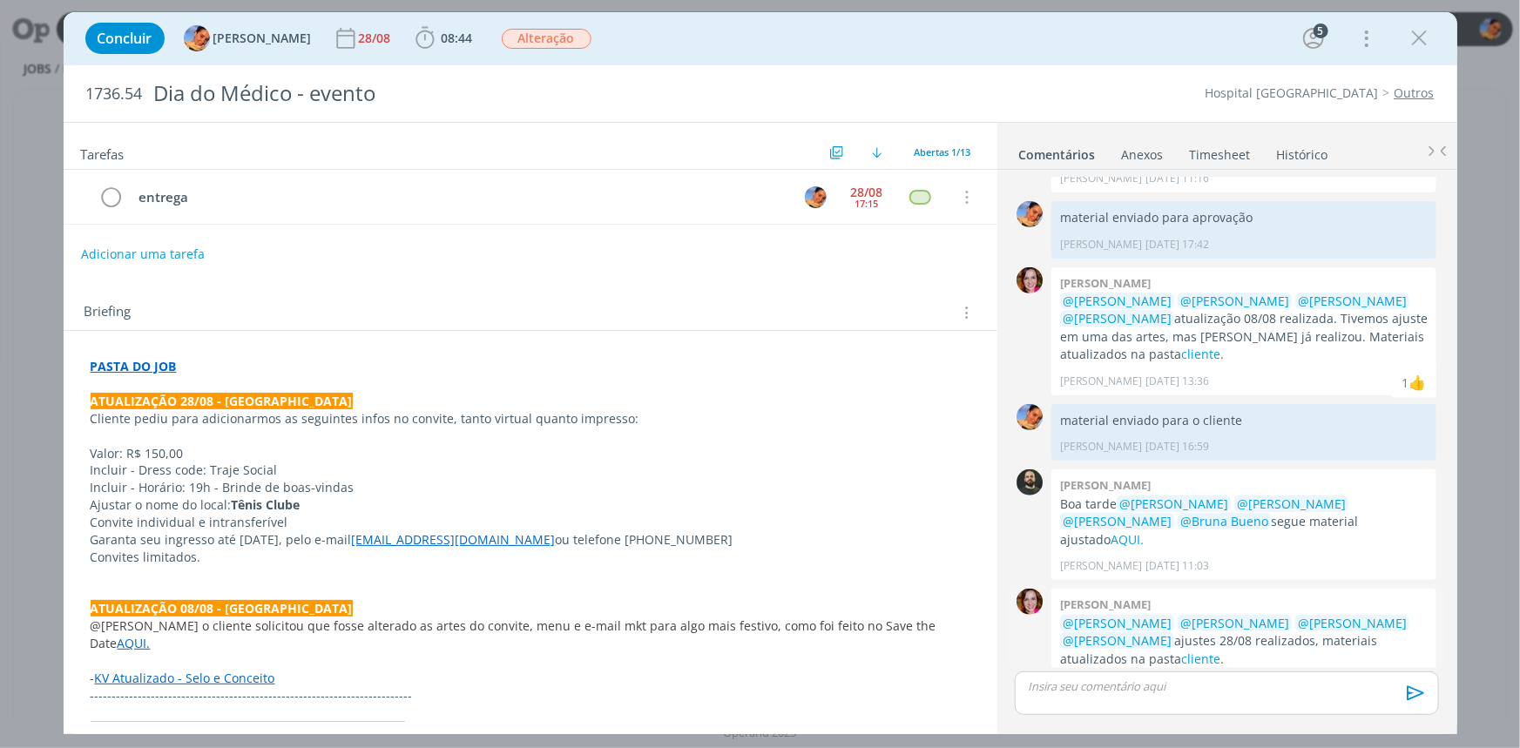
click at [1159, 631] on p "@[PERSON_NAME] @[PERSON_NAME] @[PERSON_NAME] @[PERSON_NAME] ajustes 28/08 reali…" at bounding box center [1244, 641] width 368 height 53
click at [1181, 652] on link "cliente" at bounding box center [1200, 660] width 39 height 17
click at [1080, 691] on p "dialog" at bounding box center [1227, 687] width 396 height 16
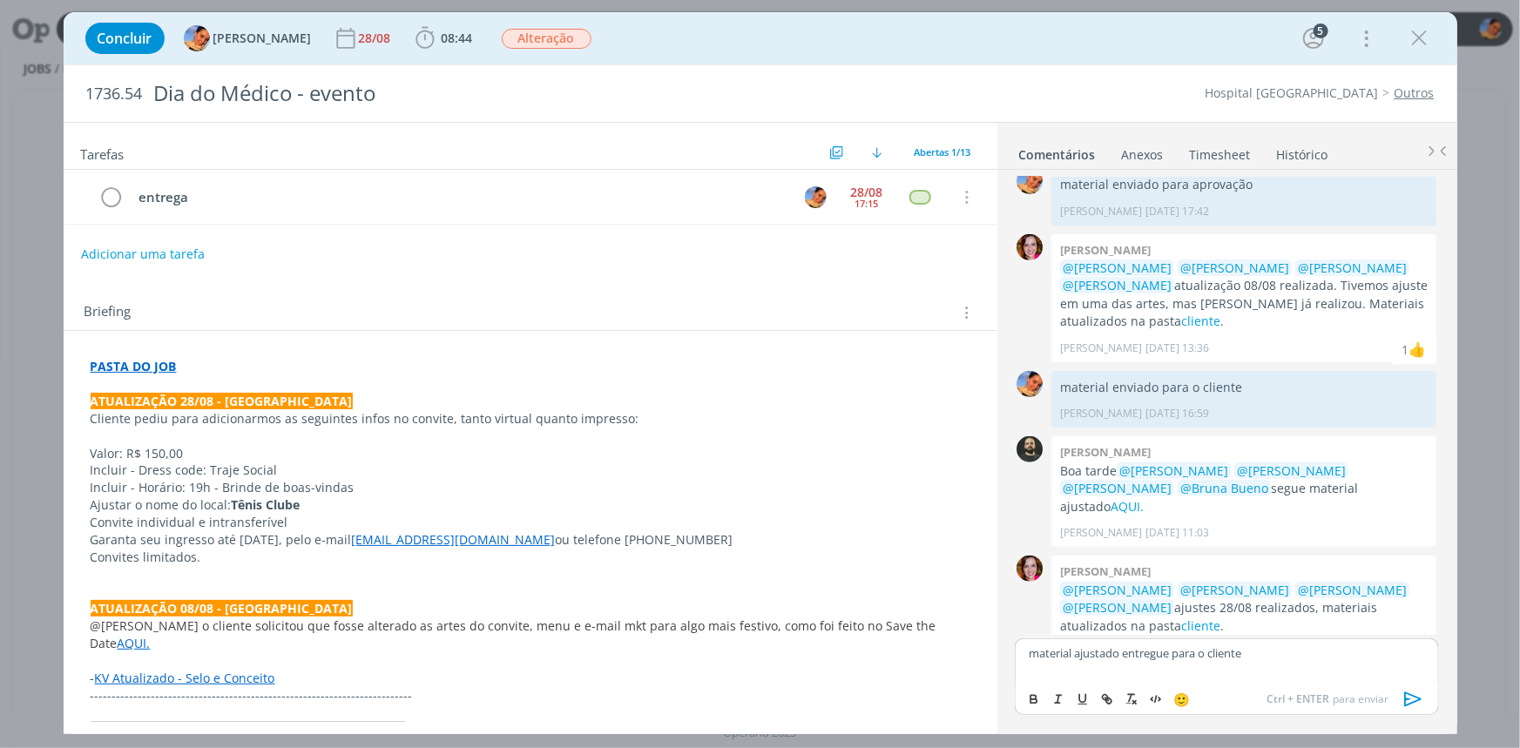
click at [1423, 696] on icon "dialog" at bounding box center [1414, 700] width 26 height 26
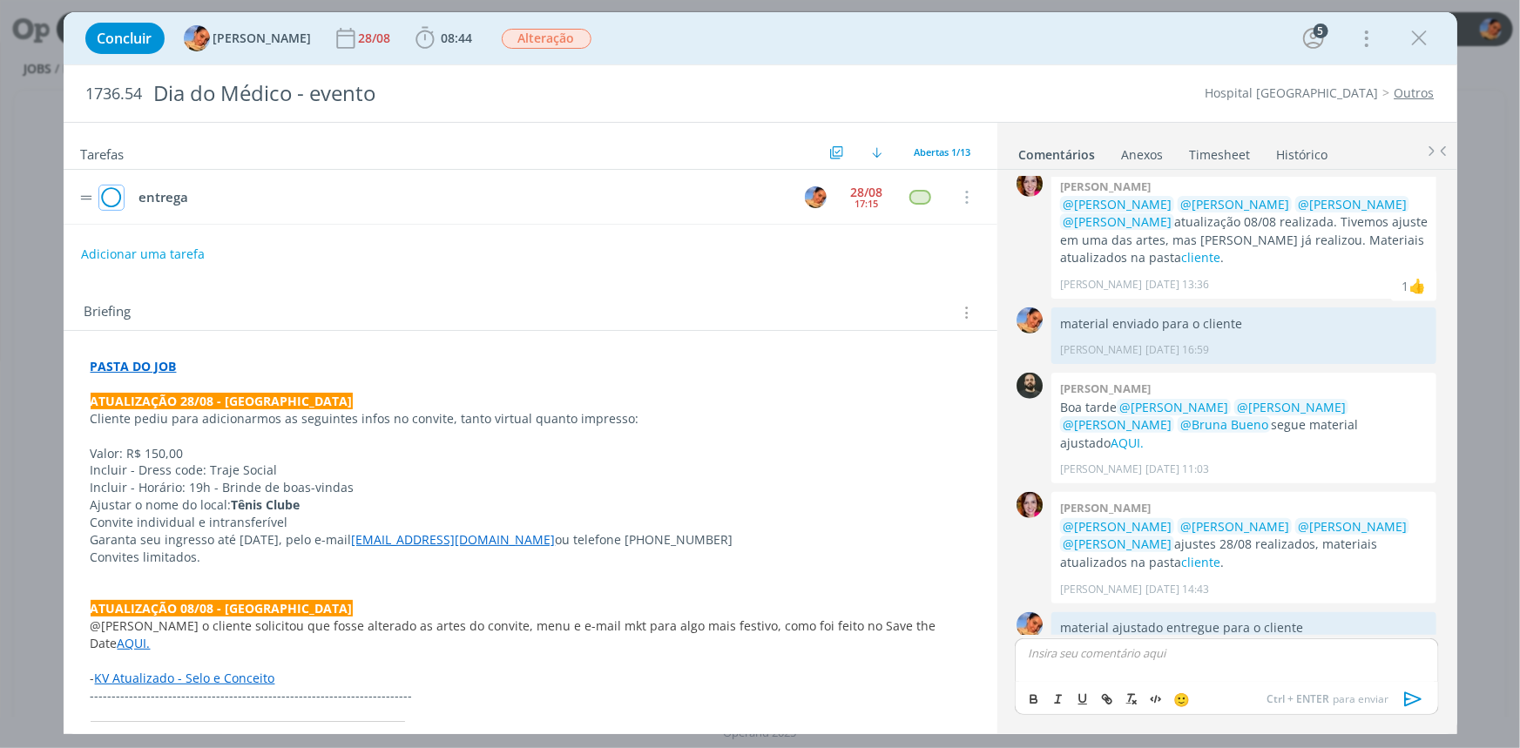
click at [118, 195] on icon "dialog" at bounding box center [111, 198] width 24 height 26
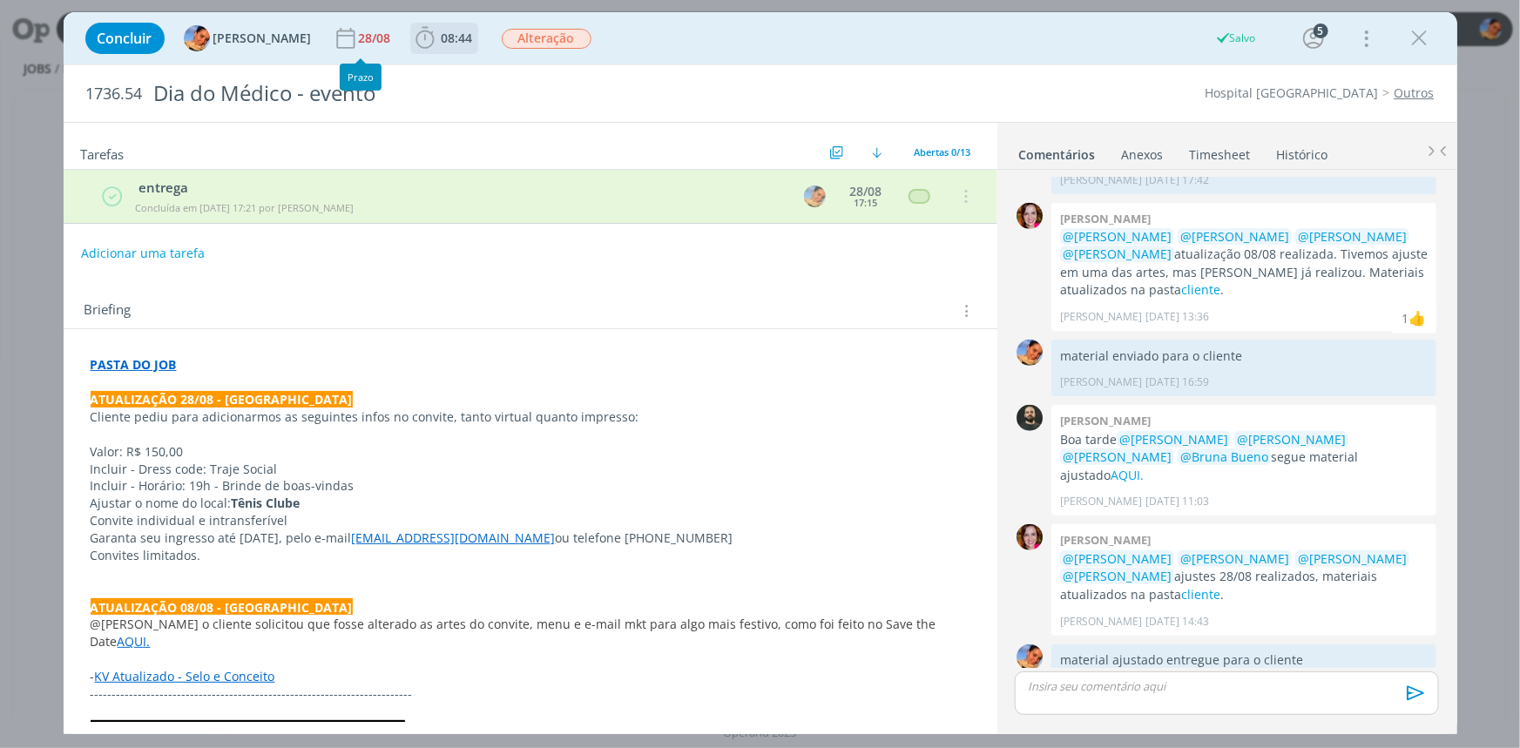
click at [423, 27] on span "08:44" at bounding box center [444, 38] width 64 height 26
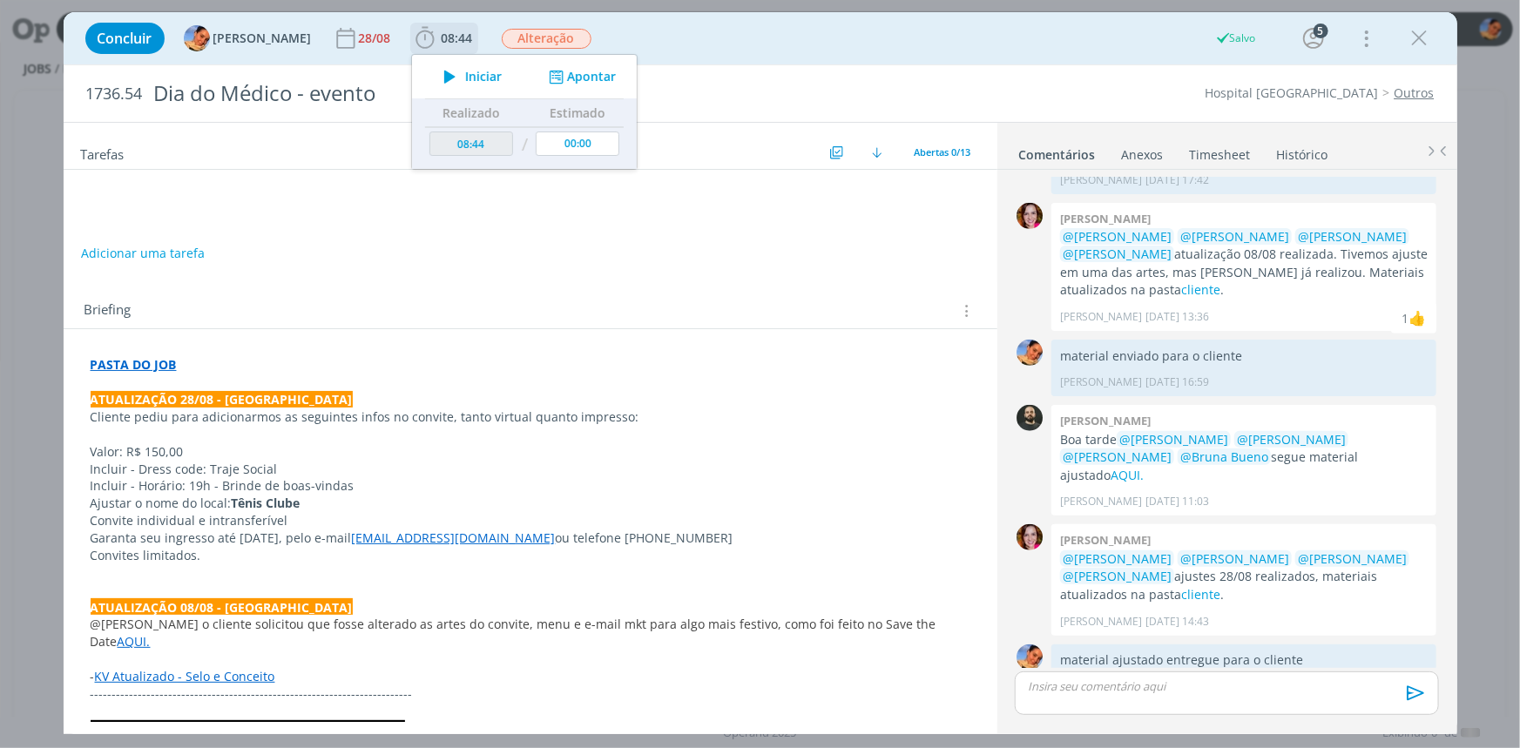
click at [545, 75] on icon "dialog" at bounding box center [556, 77] width 22 height 17
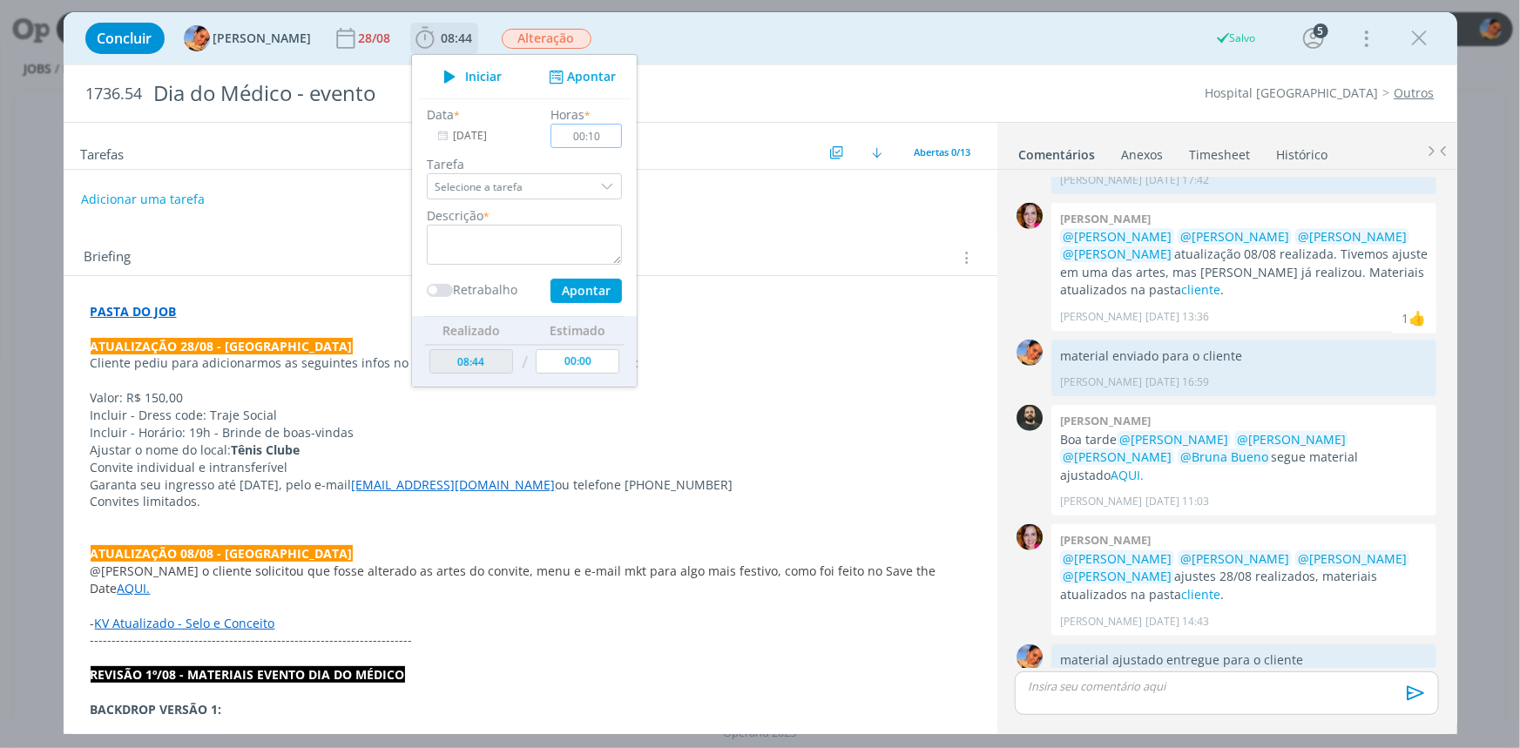
type input "00:10"
click at [541, 217] on div "Descrição *" at bounding box center [524, 235] width 213 height 58
click at [521, 240] on textarea "dialog" at bounding box center [524, 245] width 195 height 40
type textarea "envio de material ajustado"
click at [603, 289] on button "Apontar" at bounding box center [585, 291] width 71 height 24
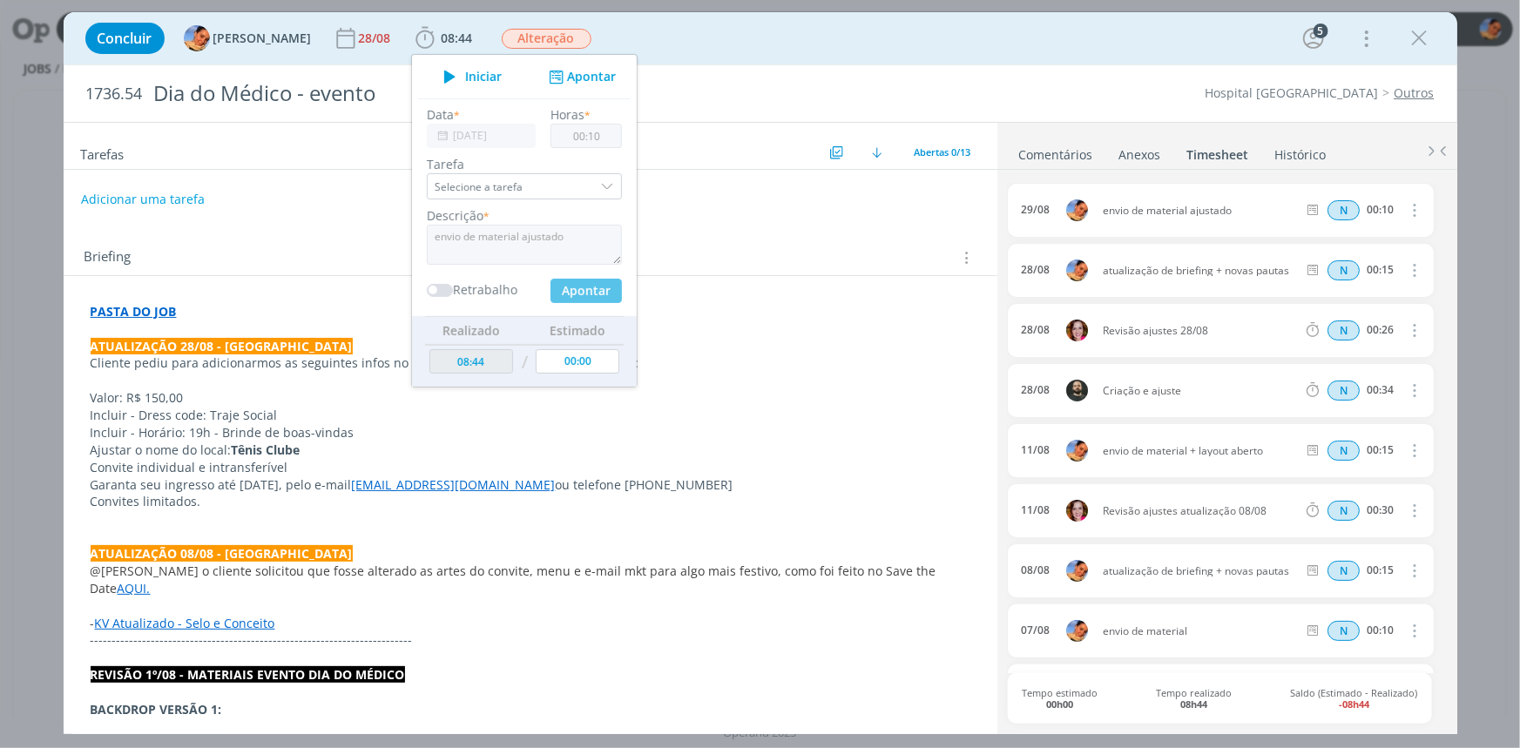
type input "08:54"
click at [671, 40] on div "Concluir Luíza Santana 28/08 08:54 Iniciar Apontar Data * 29/08/2025 Horas * 00…" at bounding box center [761, 38] width 1368 height 42
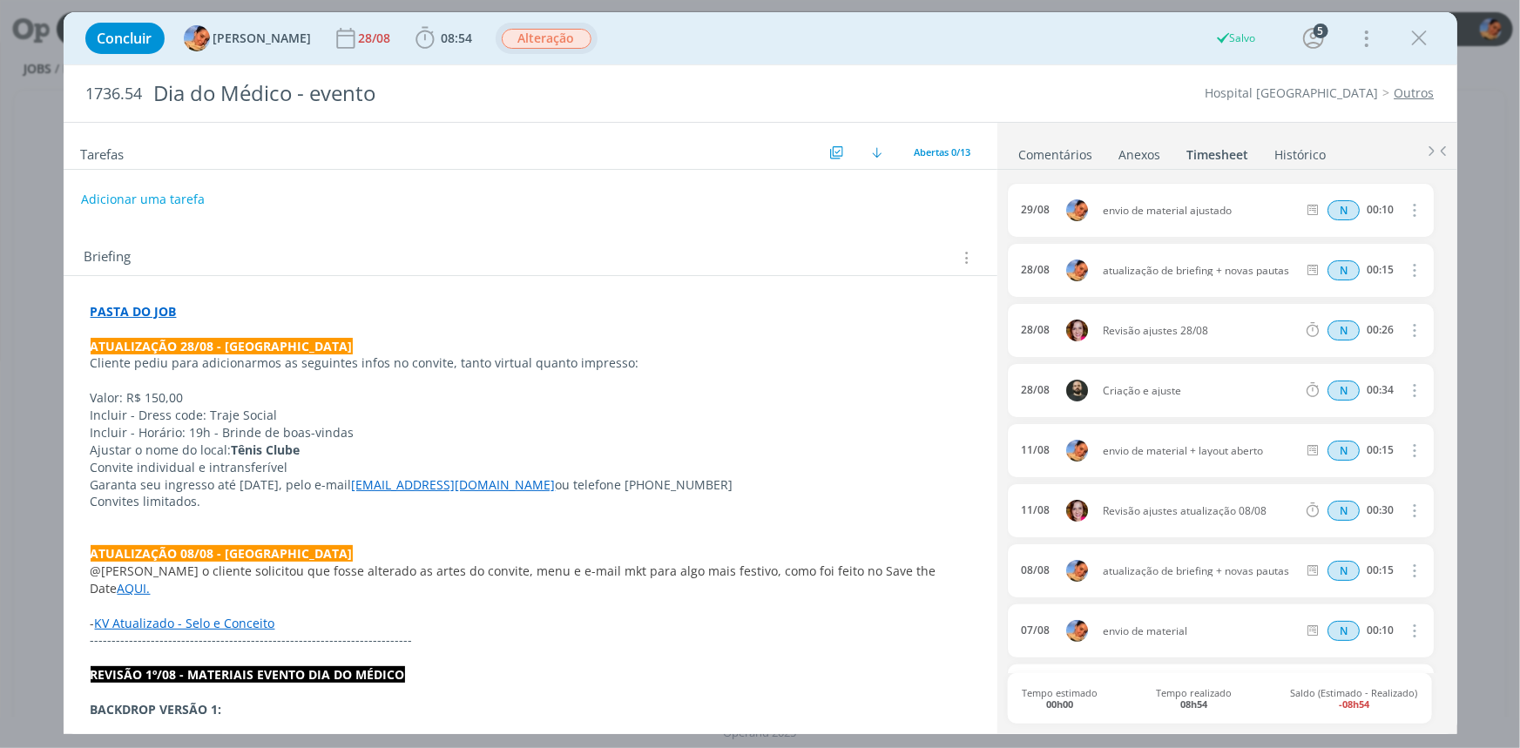
click at [552, 40] on span "Alteração" at bounding box center [547, 39] width 90 height 20
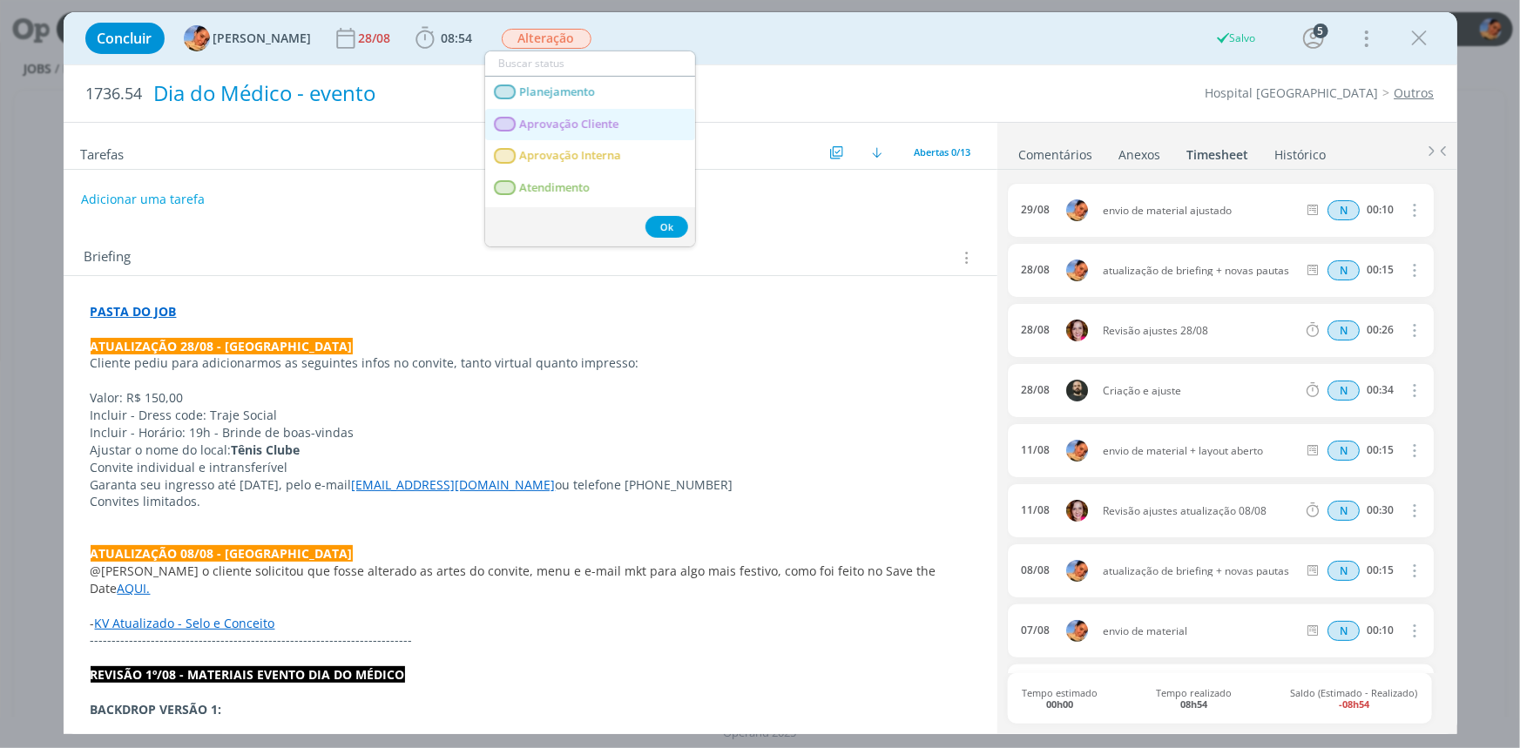
drag, startPoint x: 611, startPoint y: 130, endPoint x: 623, endPoint y: 113, distance: 20.6
click at [611, 130] on span "Aprovação Cliente" at bounding box center [568, 125] width 99 height 14
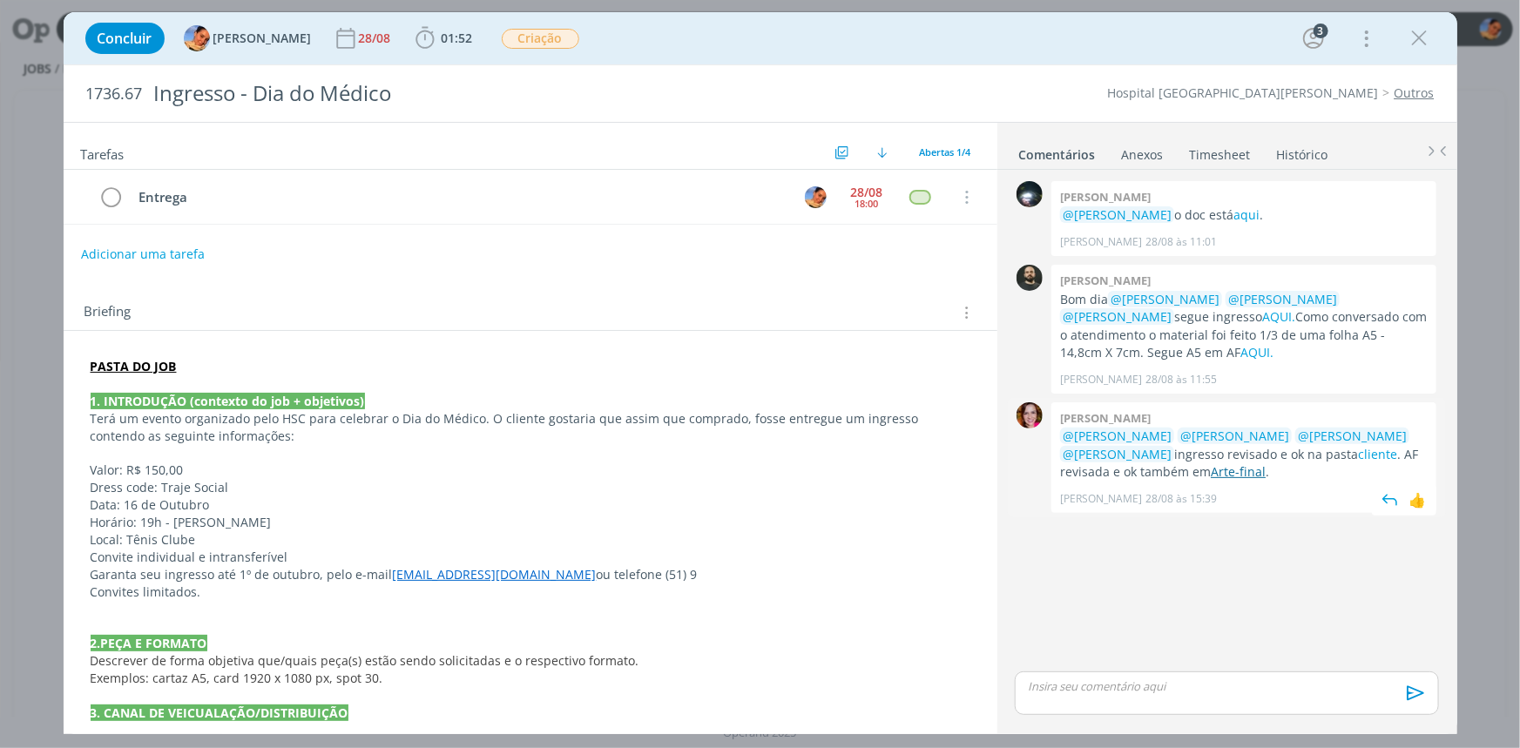
click at [1211, 472] on link "Arte-final" at bounding box center [1238, 472] width 55 height 17
click at [146, 203] on div "Entrega" at bounding box center [461, 197] width 658 height 22
click at [1179, 680] on p "dialog" at bounding box center [1227, 687] width 396 height 16
click at [105, 200] on icon "dialog" at bounding box center [111, 198] width 24 height 26
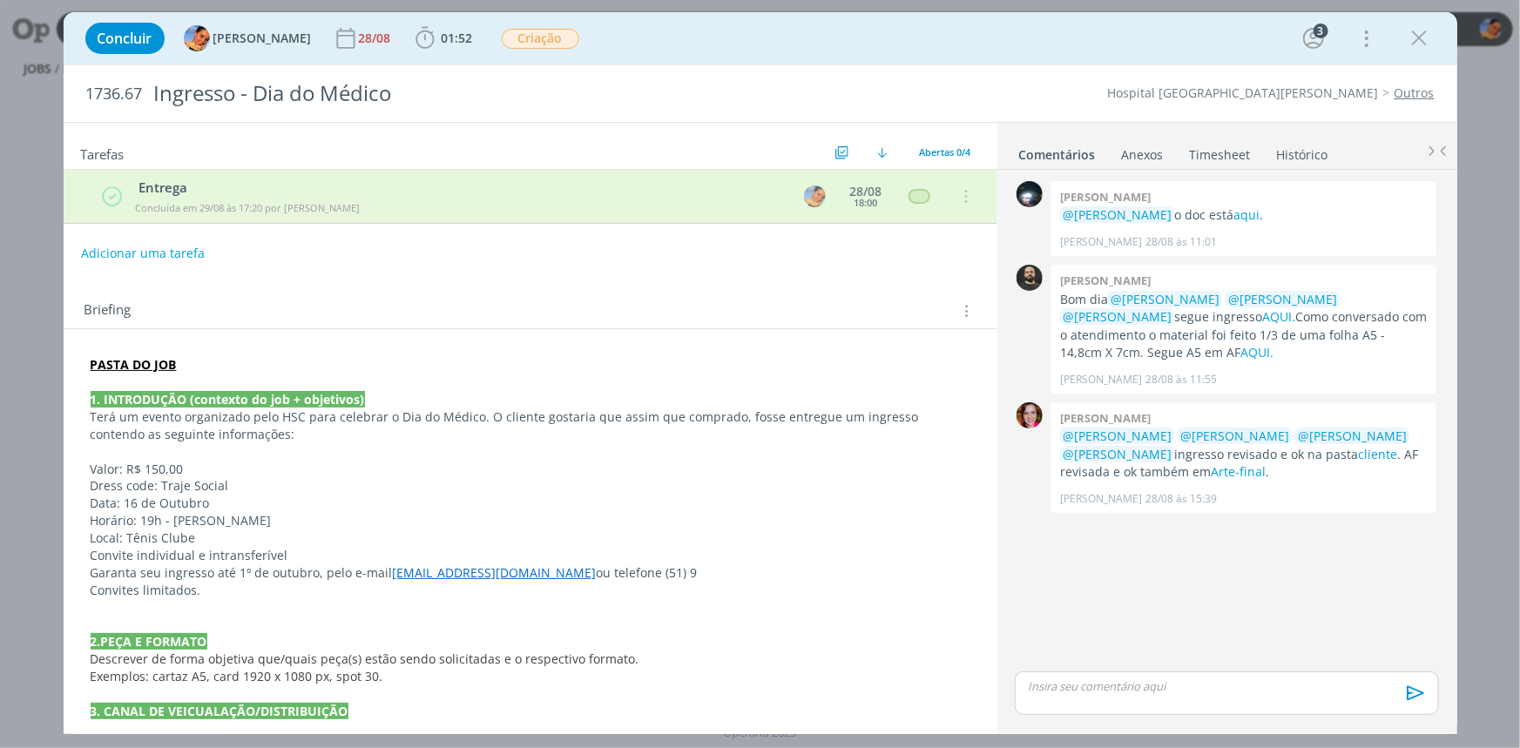
click at [1070, 688] on p "dialog" at bounding box center [1227, 687] width 396 height 16
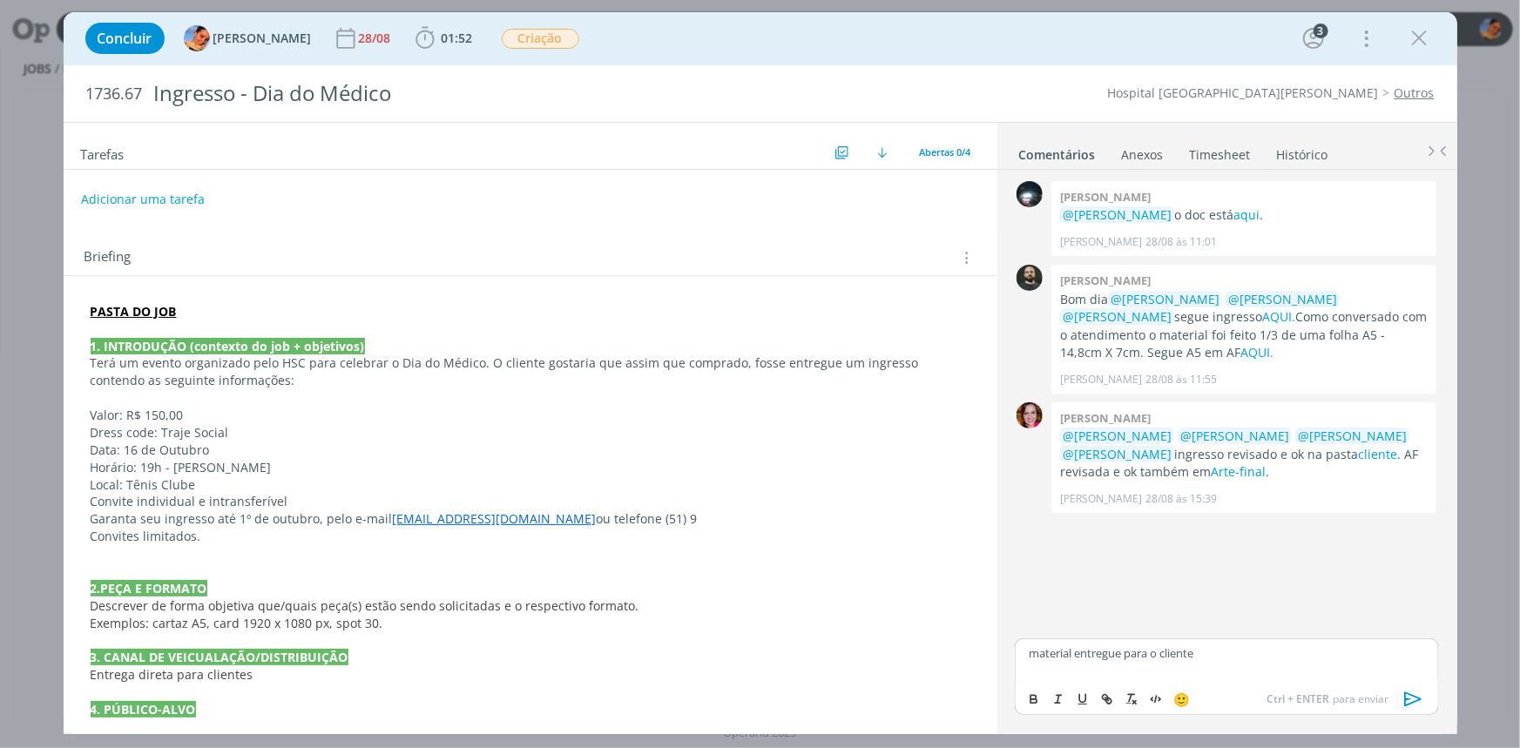
click at [1412, 700] on icon "dialog" at bounding box center [1414, 700] width 26 height 26
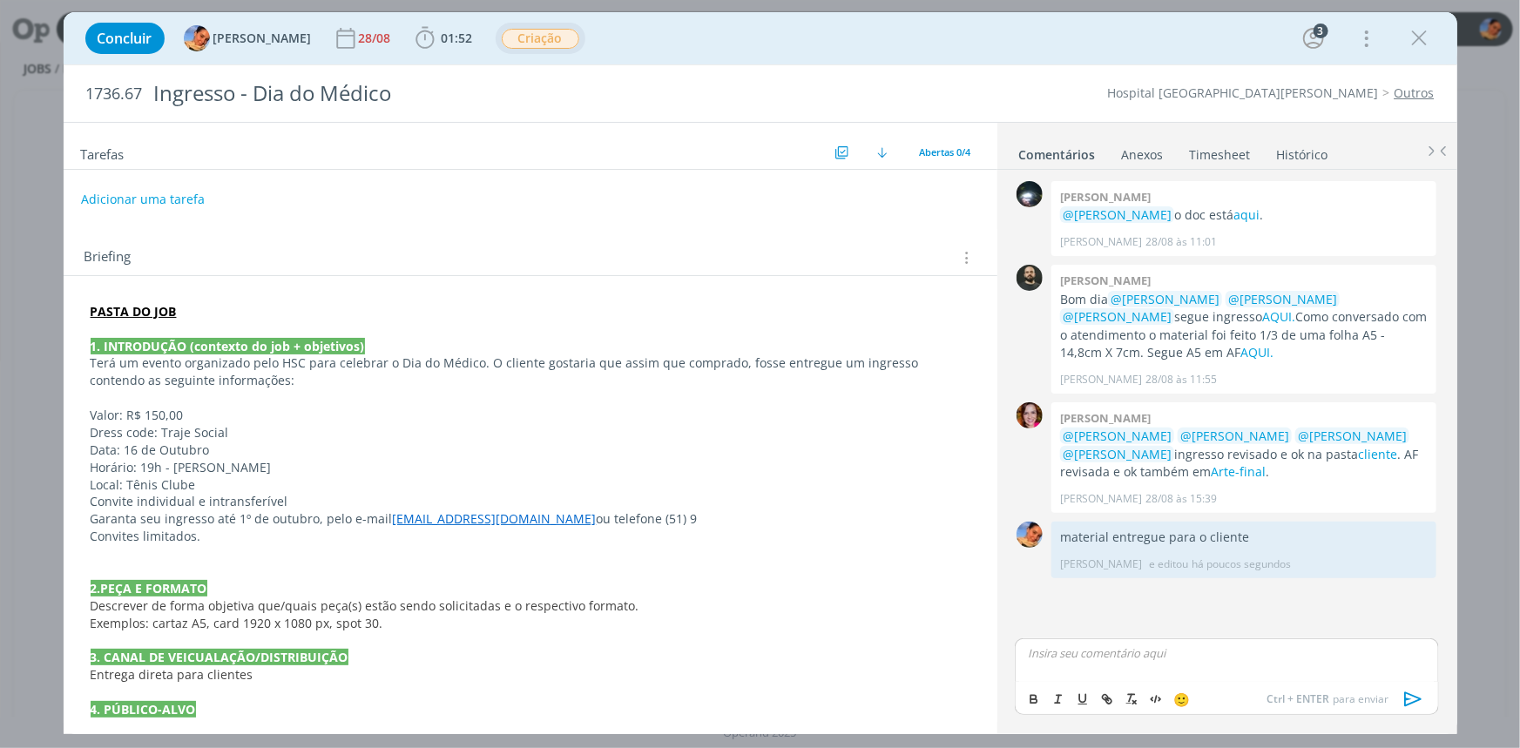
click at [518, 36] on span "Criação" at bounding box center [541, 39] width 78 height 20
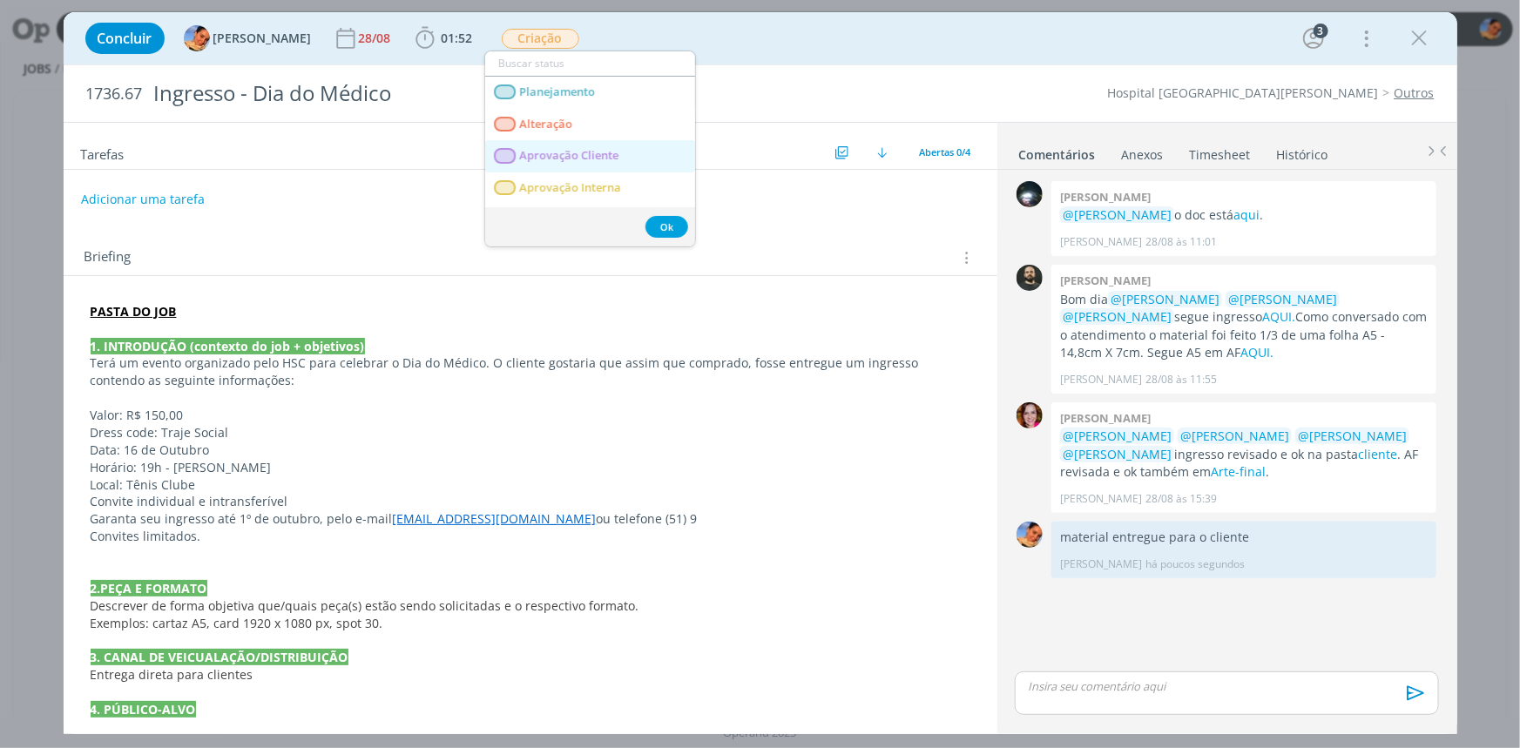
click at [579, 155] on span "Aprovação Cliente" at bounding box center [568, 156] width 99 height 14
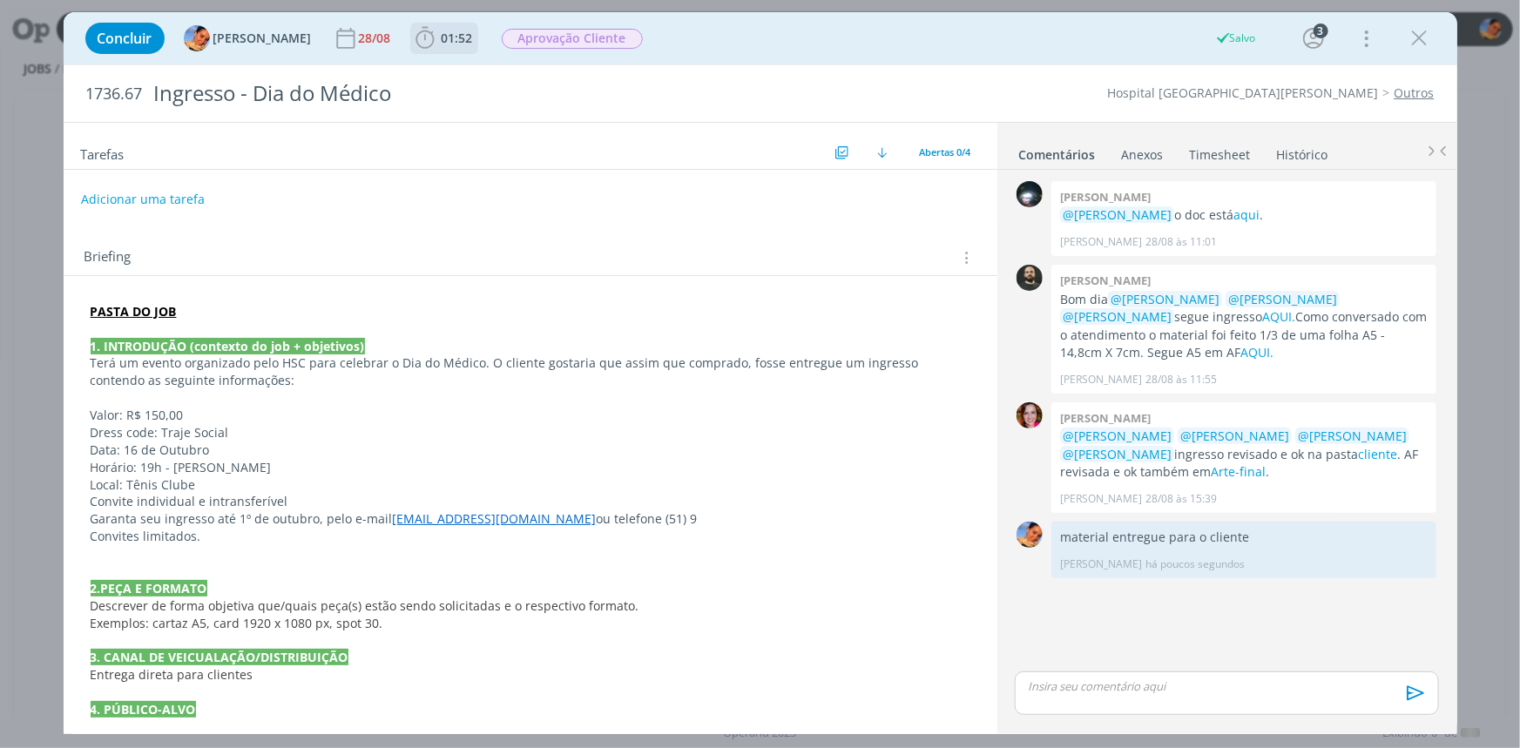
click at [412, 25] on icon "dialog" at bounding box center [425, 38] width 26 height 26
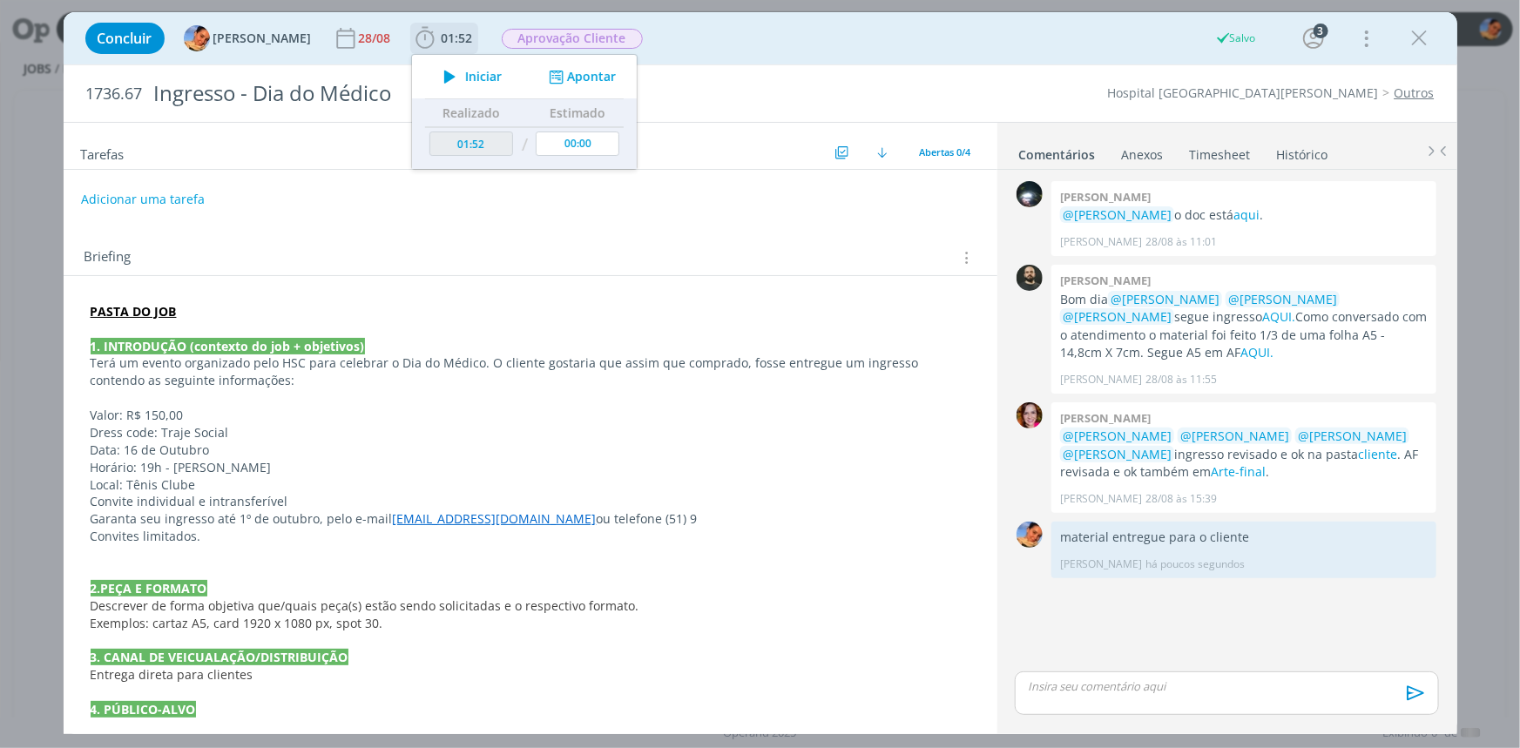
click at [602, 76] on div "Apontar" at bounding box center [581, 77] width 112 height 18
click at [596, 76] on button "Apontar" at bounding box center [580, 77] width 72 height 18
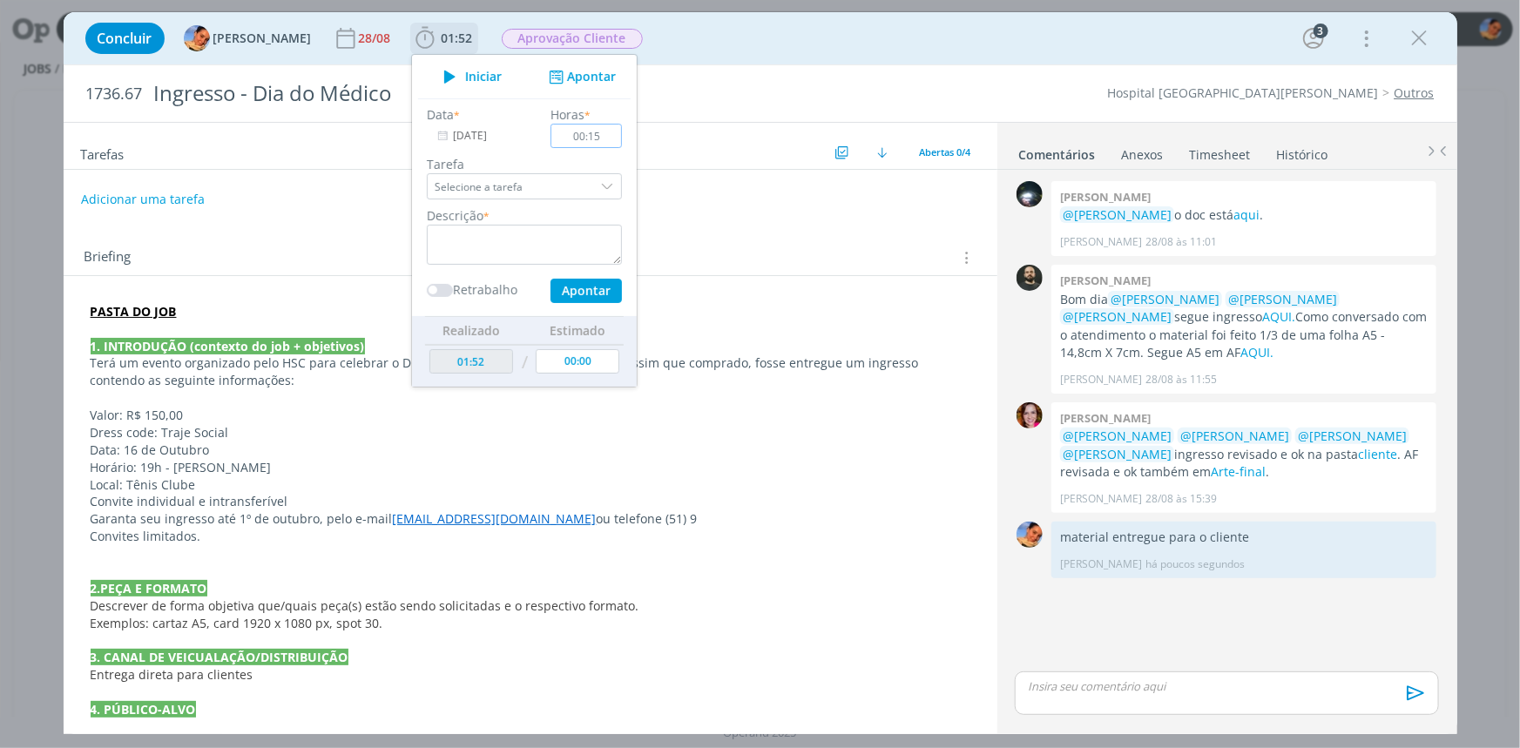
type input "00:15"
click at [507, 234] on textarea "dialog" at bounding box center [524, 245] width 195 height 40
type textarea "r"
type textarea "envio de AF"
click at [577, 296] on button "Apontar" at bounding box center [585, 291] width 71 height 24
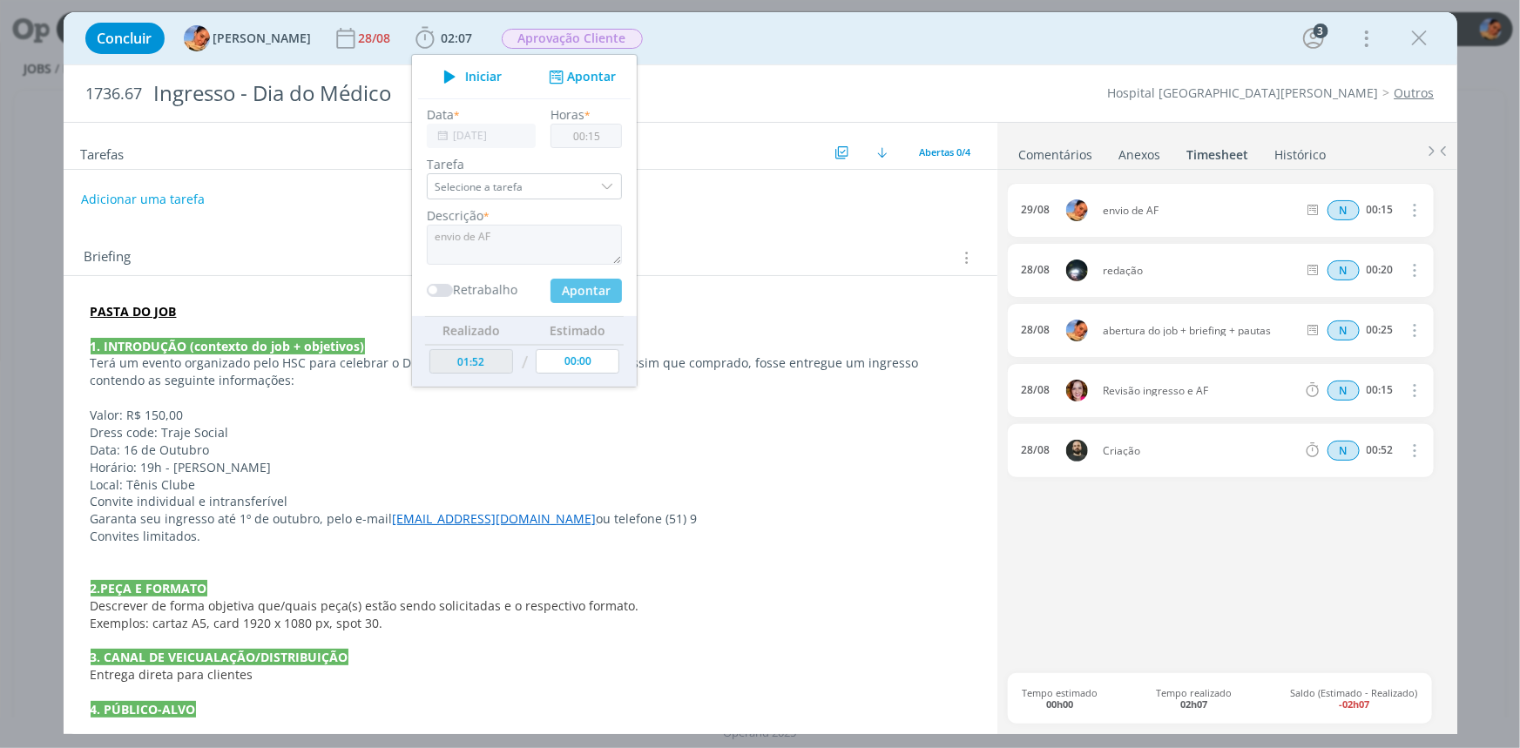
type input "02:07"
type input "00:00"
click at [1058, 157] on link "Comentários" at bounding box center [1057, 151] width 76 height 25
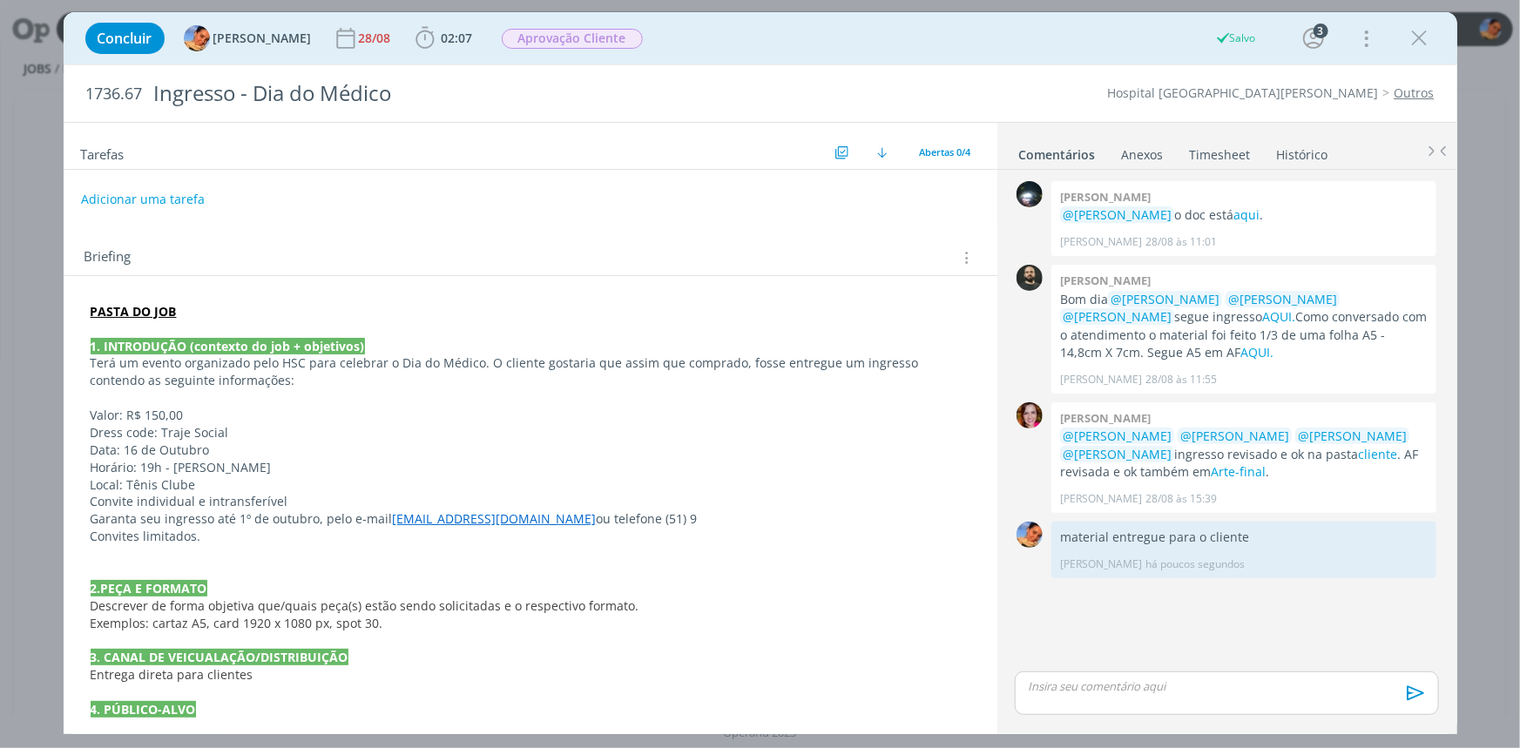
click at [674, 220] on div "Tarefas Usar Job de template Criar template a partir deste job Visualizar Templ…" at bounding box center [531, 422] width 934 height 599
click at [1418, 47] on icon "dialog" at bounding box center [1420, 38] width 26 height 26
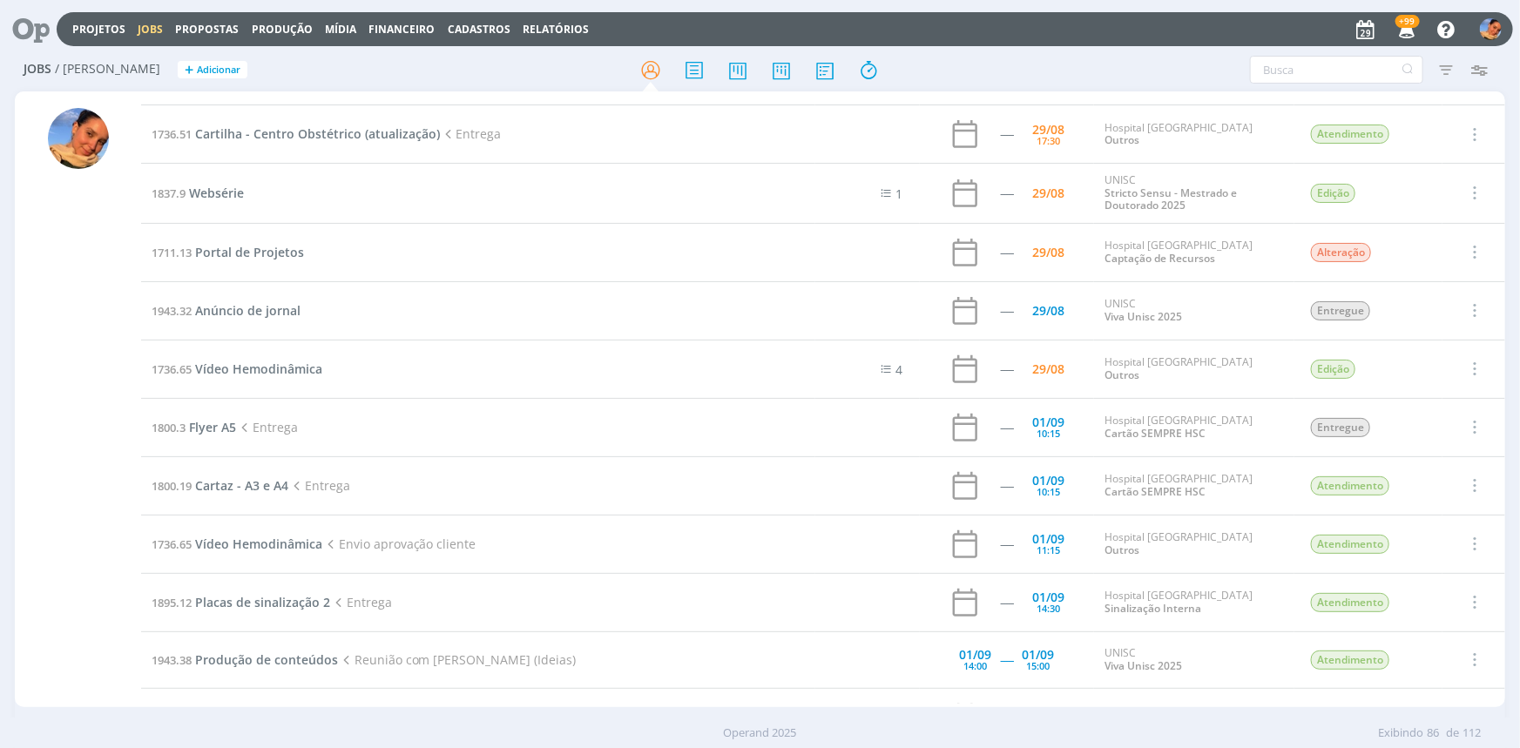
scroll to position [3476, 0]
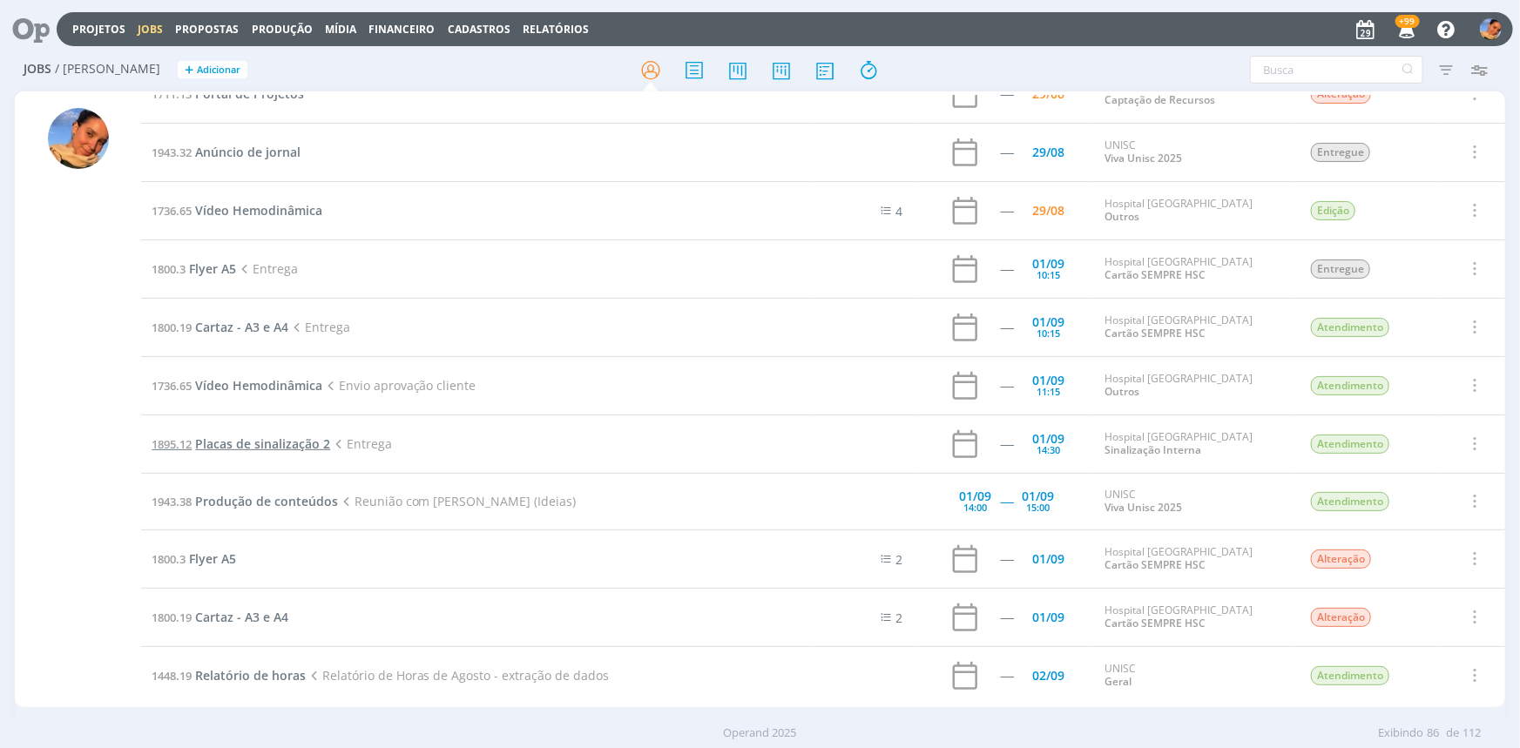
click at [248, 437] on span "Placas de sinalização 2" at bounding box center [262, 444] width 135 height 17
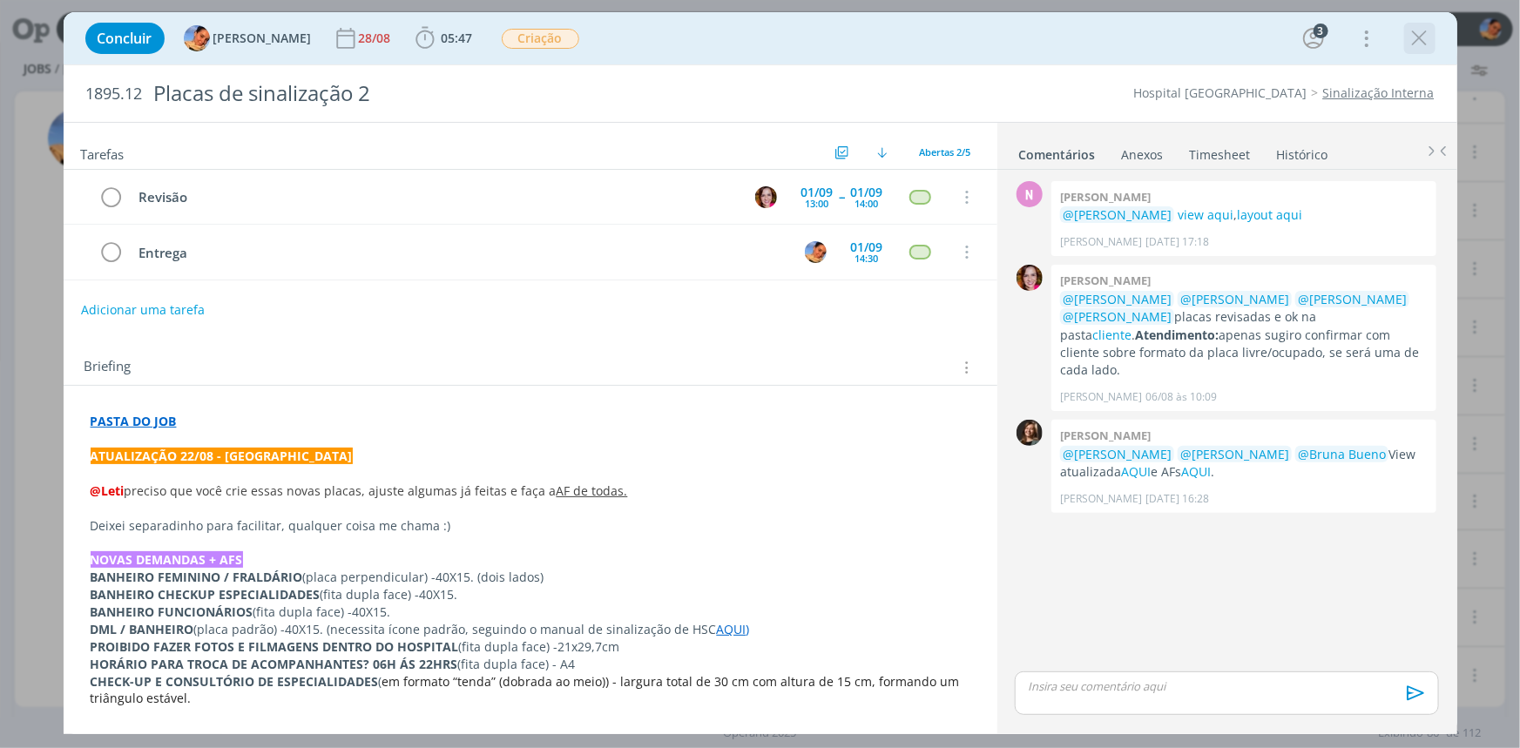
click at [1422, 44] on icon "dialog" at bounding box center [1420, 38] width 26 height 26
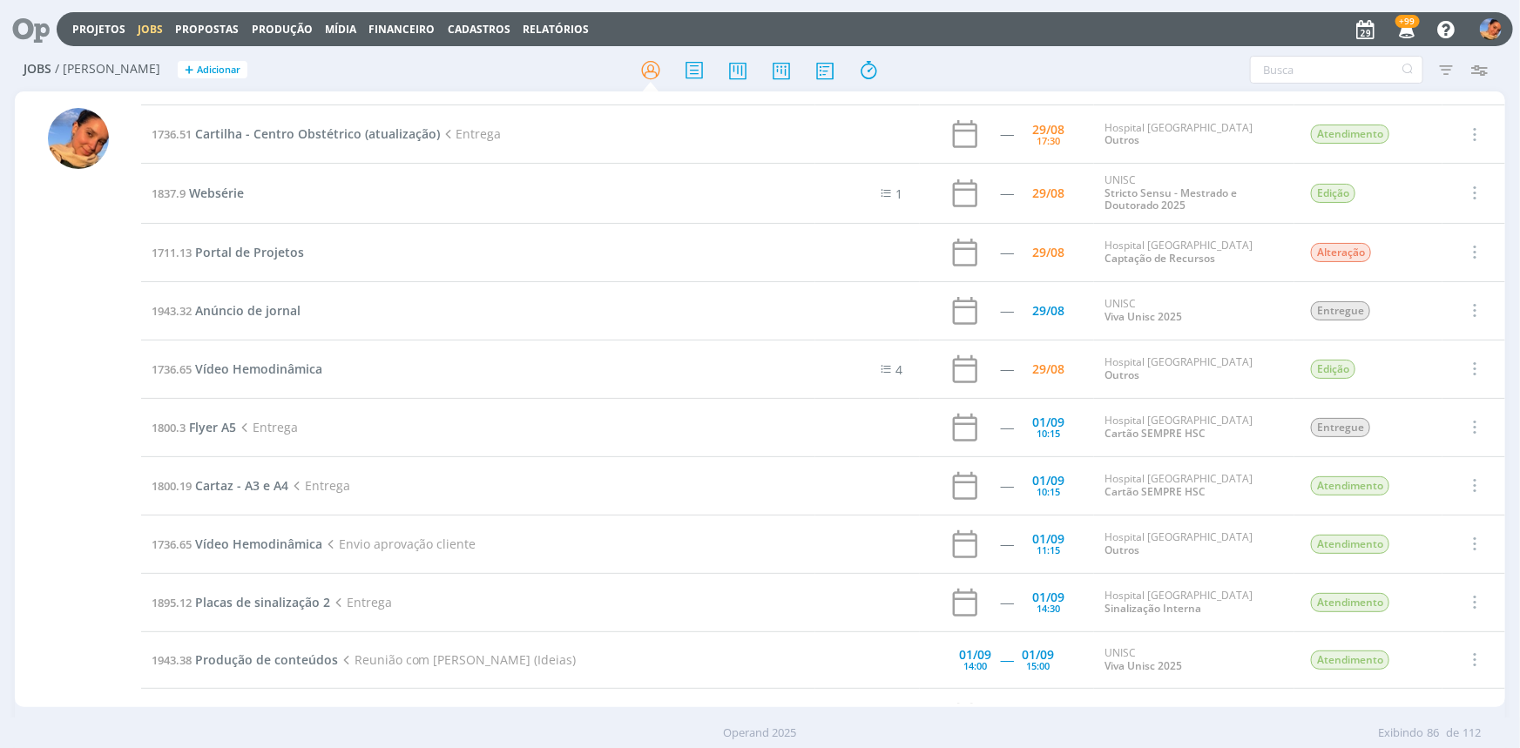
scroll to position [3239, 0]
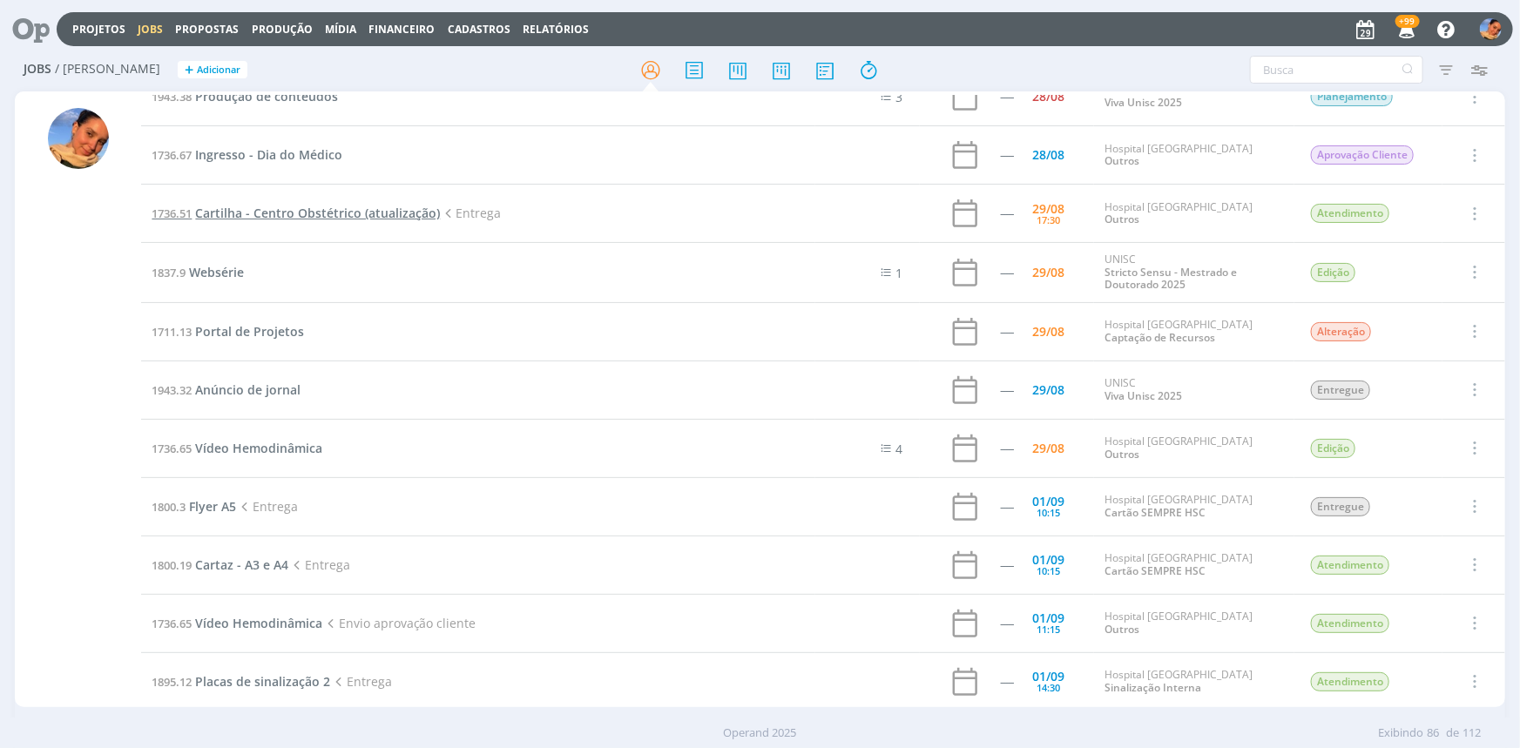
click at [357, 205] on span "Cartilha - Centro Obstétrico (atualização)" at bounding box center [317, 213] width 245 height 17
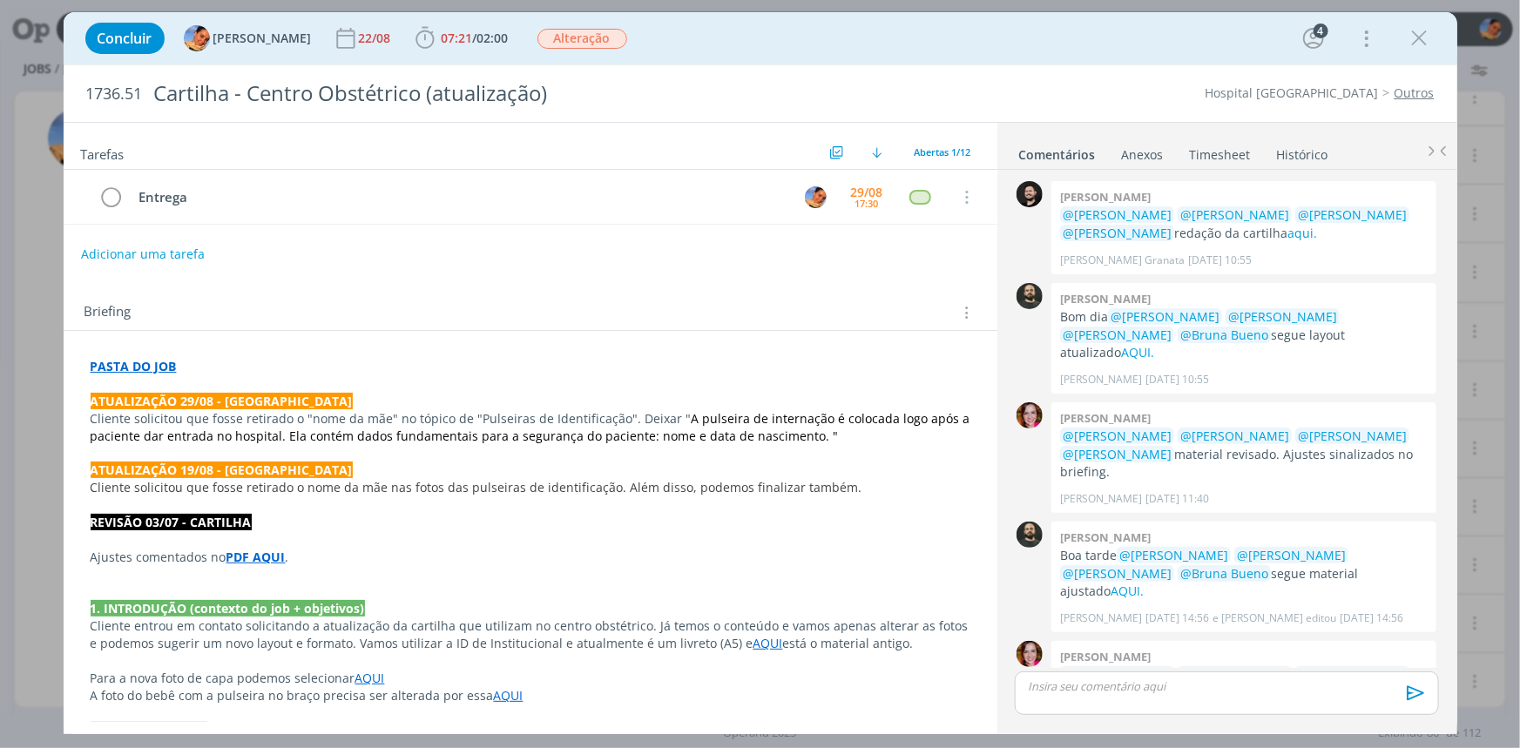
scroll to position [660, 0]
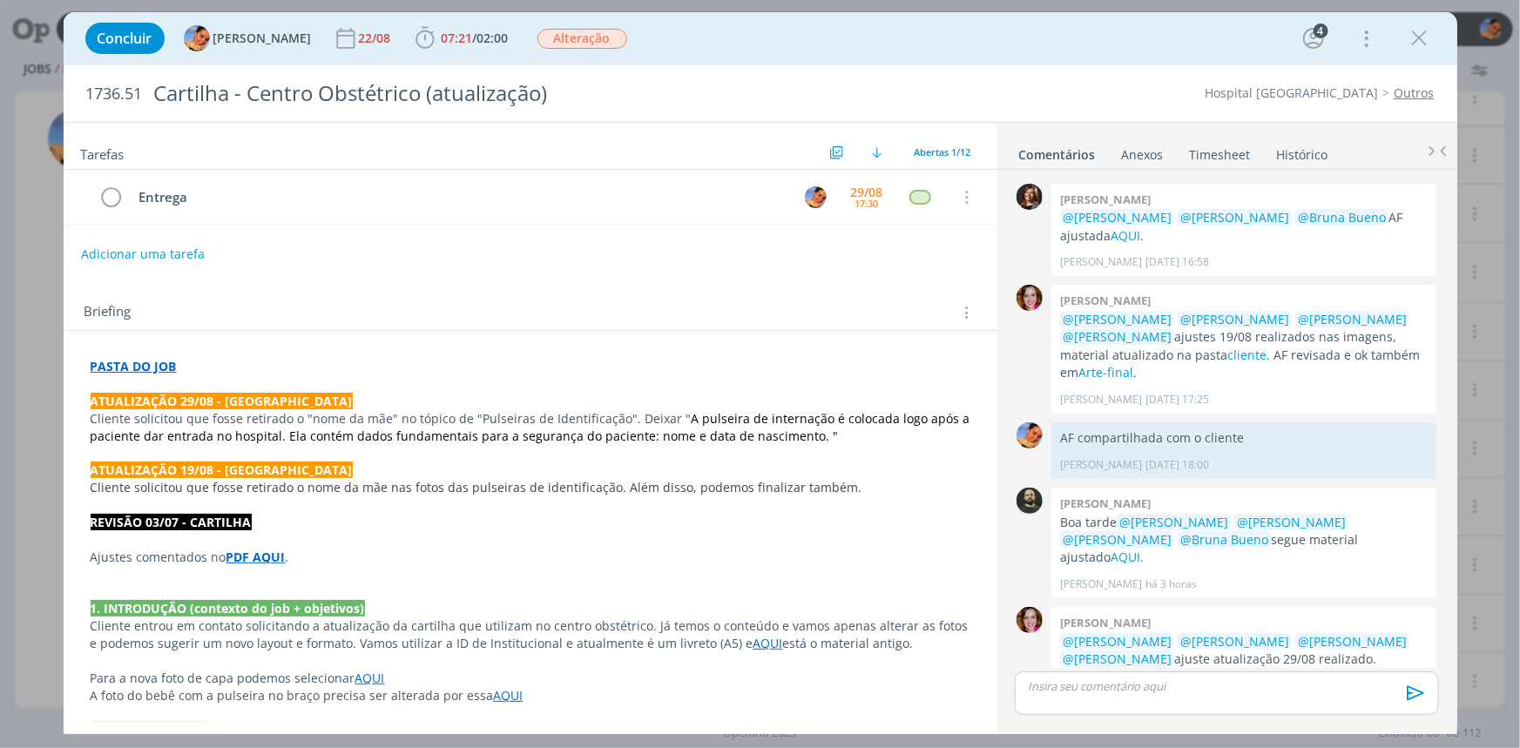
click at [1330, 669] on link "Arte-final" at bounding box center [1357, 677] width 55 height 17
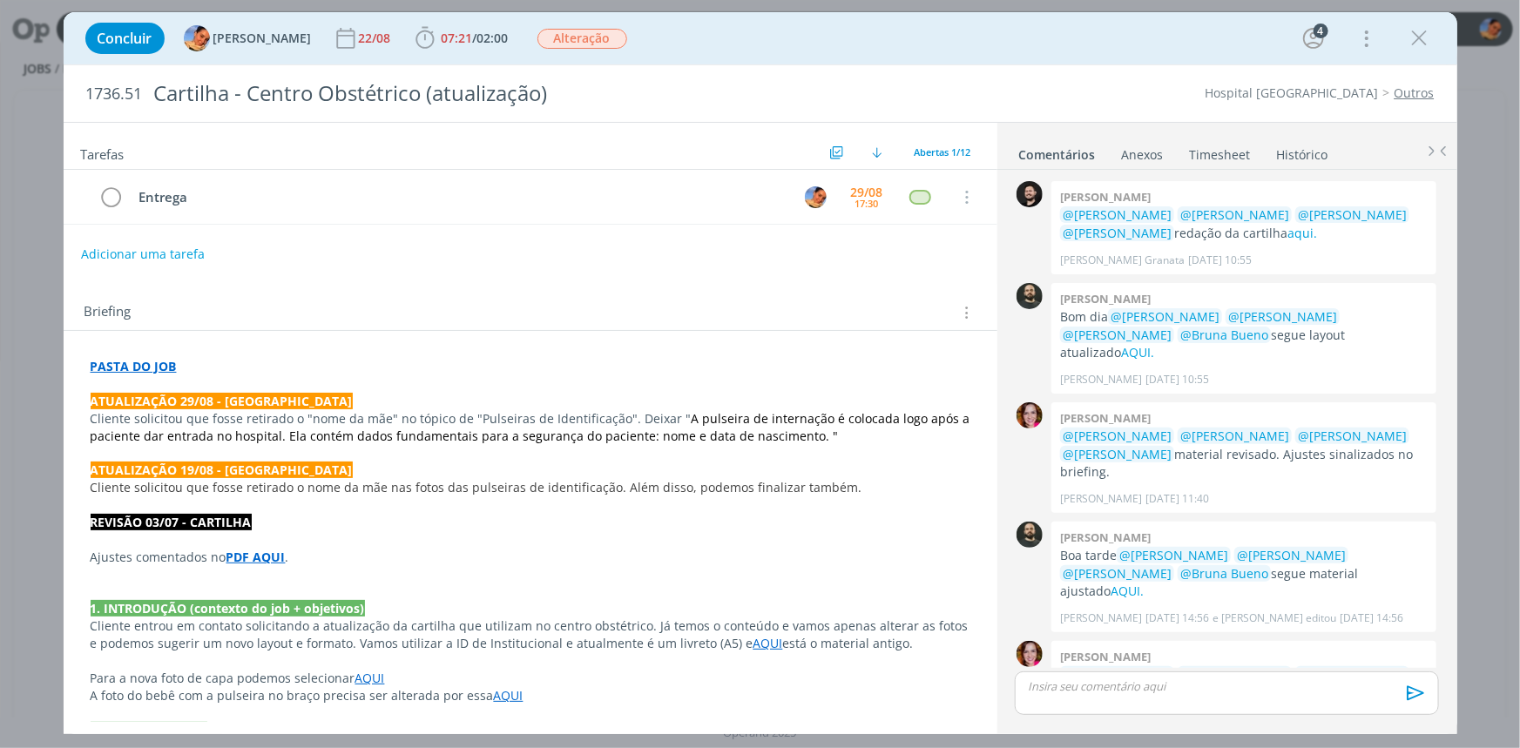
scroll to position [660, 0]
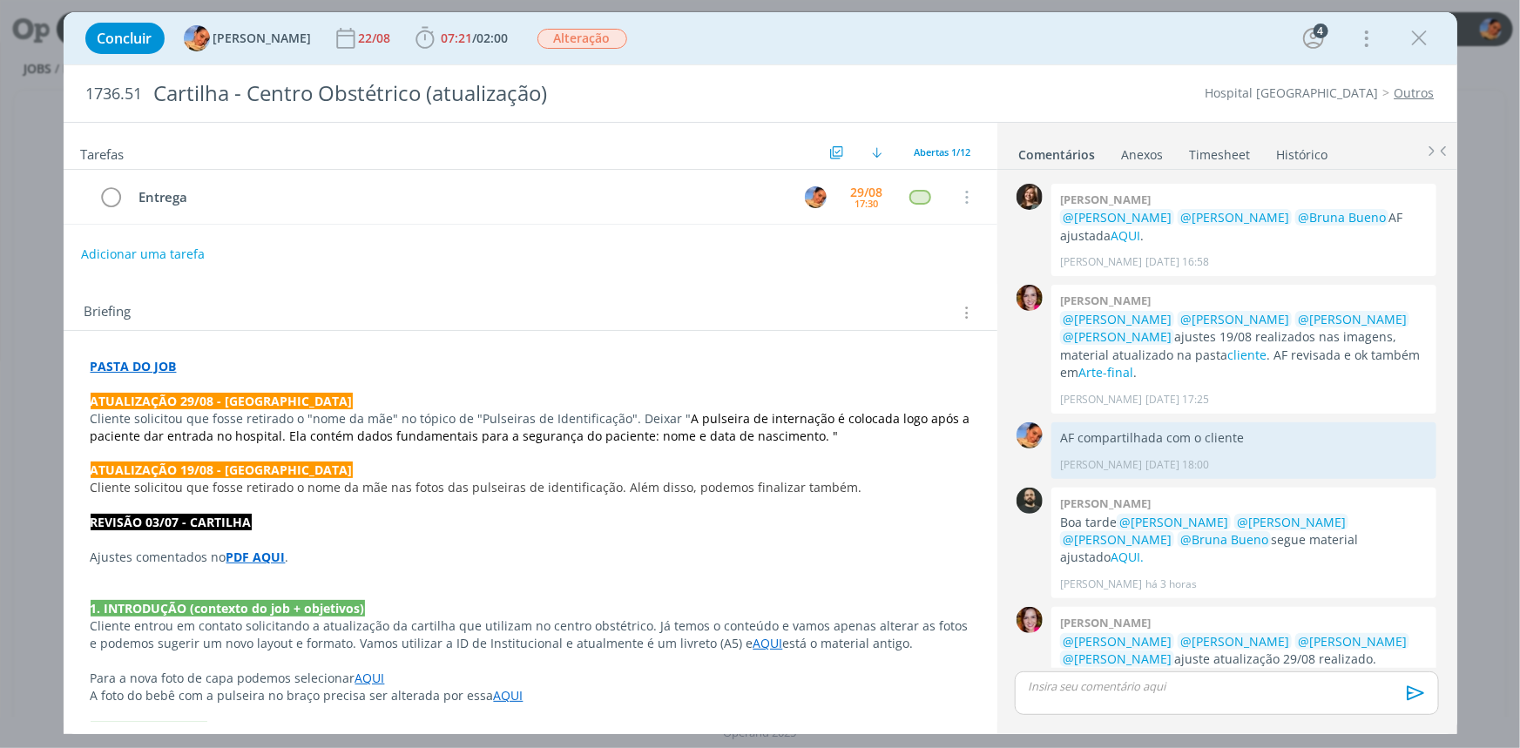
click at [1233, 680] on p "dialog" at bounding box center [1227, 687] width 396 height 16
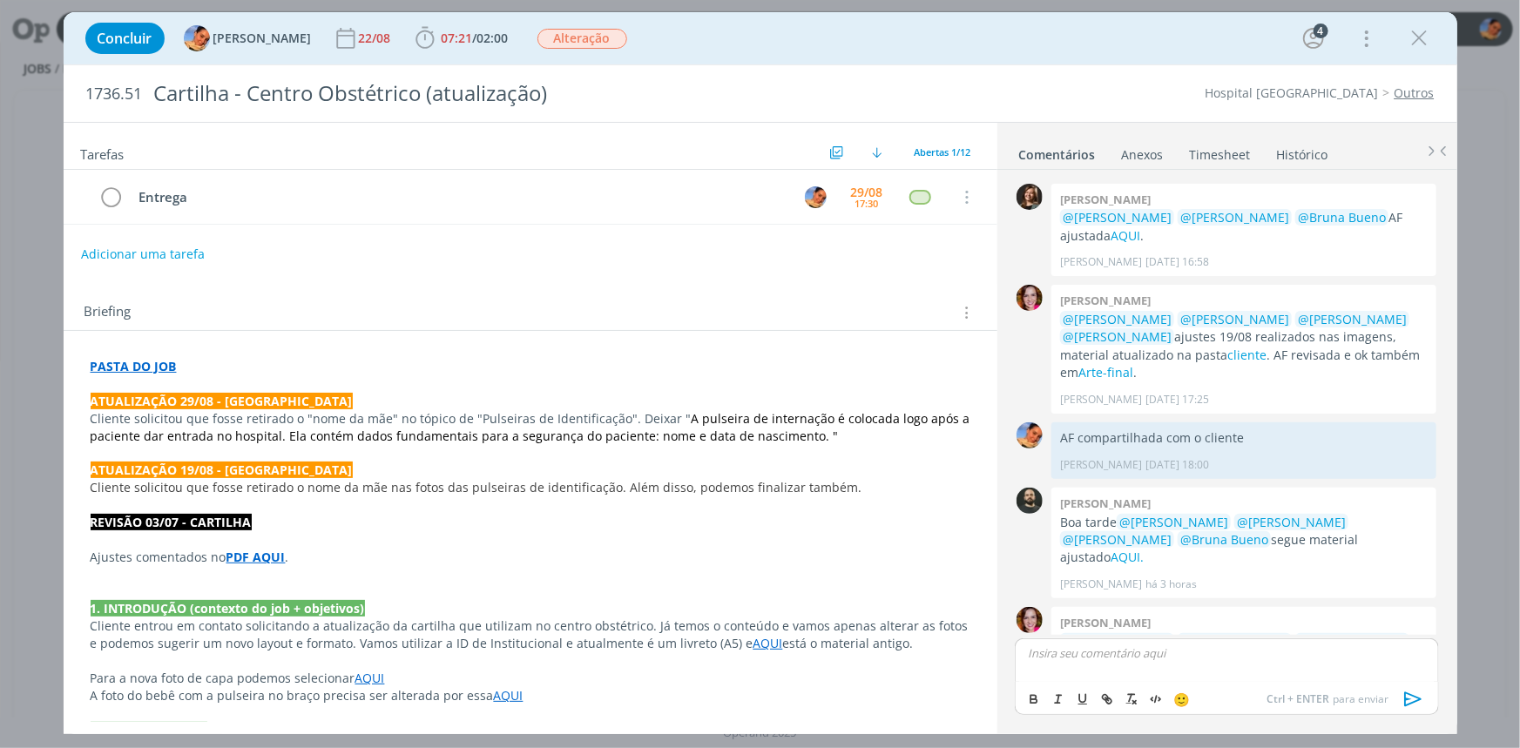
scroll to position [694, 0]
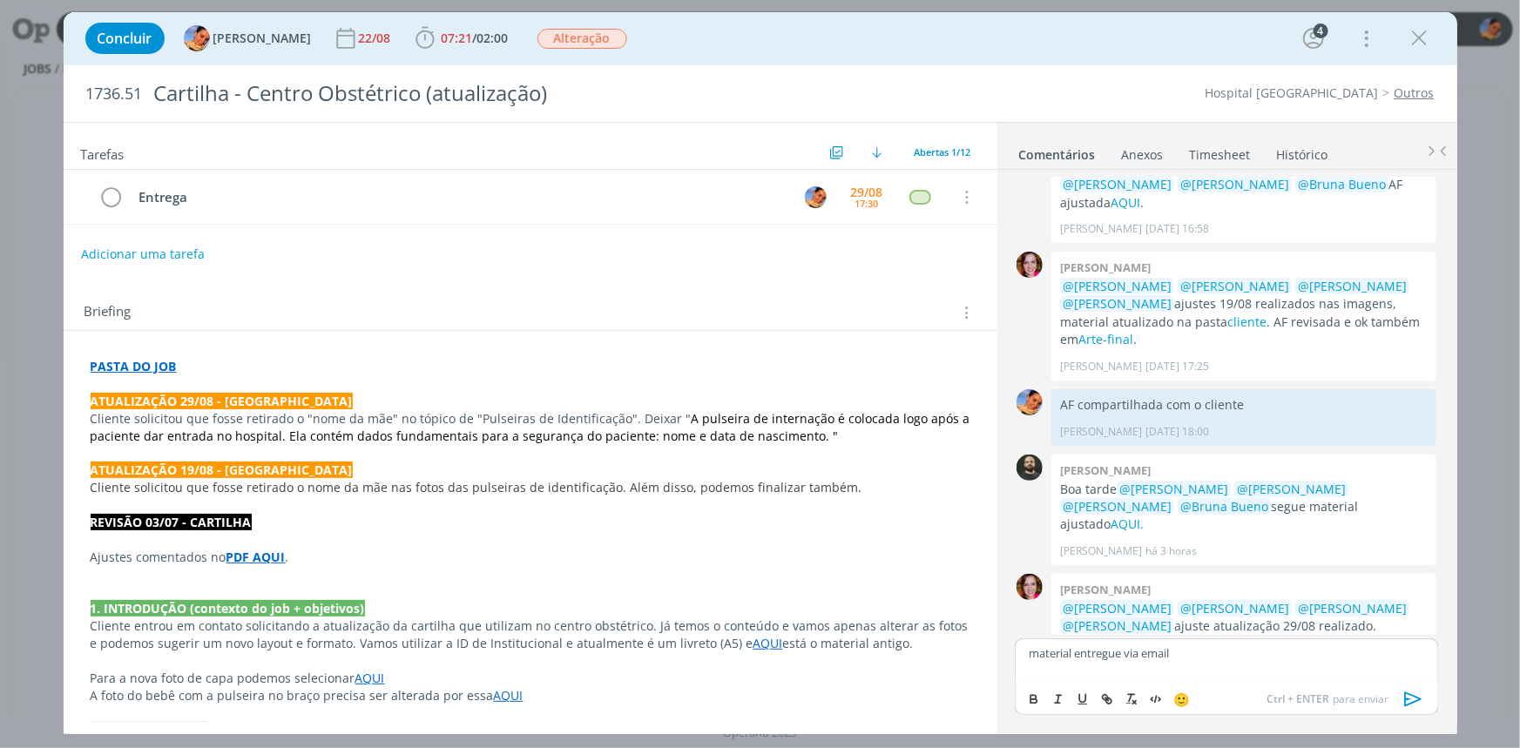
click at [1412, 695] on icon "dialog" at bounding box center [1413, 699] width 17 height 15
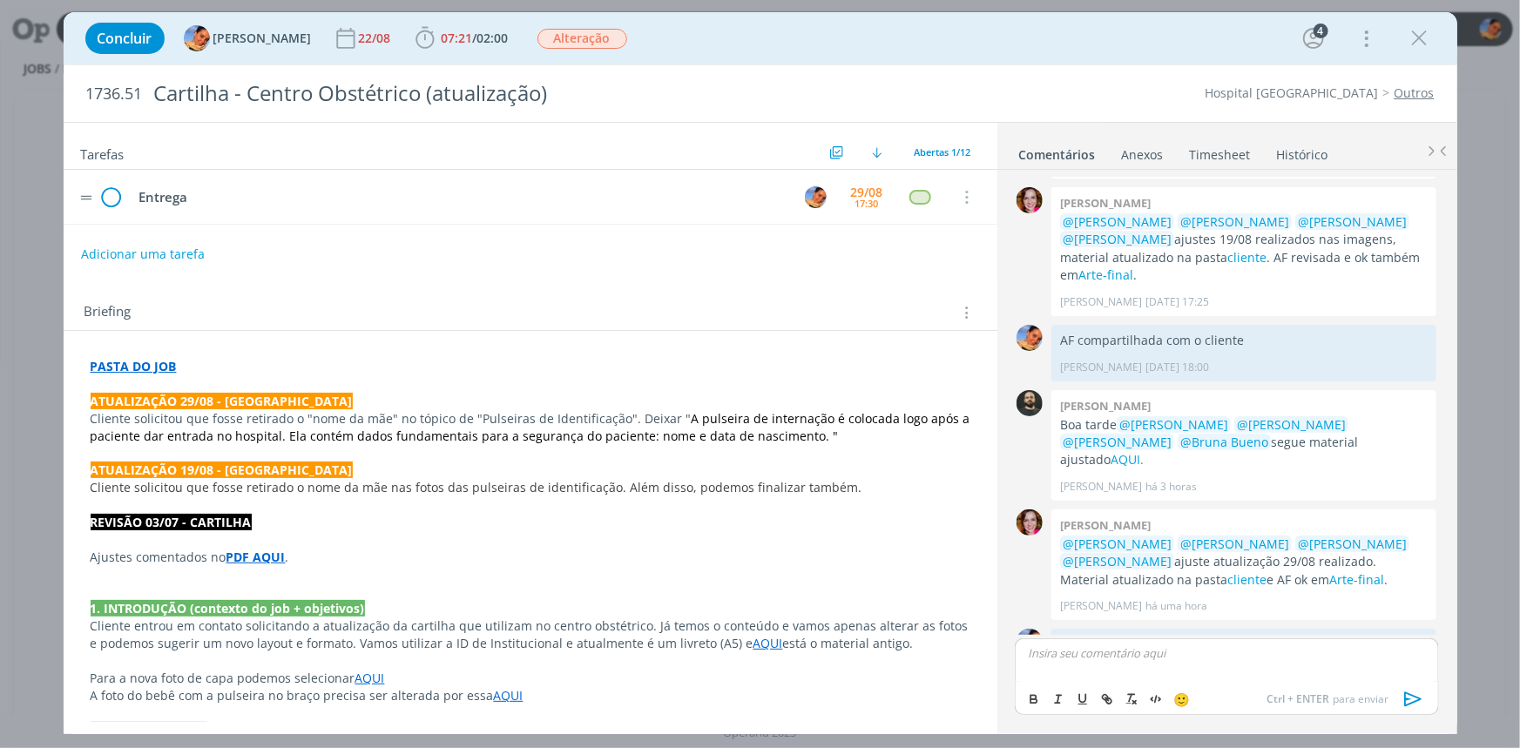
drag, startPoint x: 130, startPoint y: 206, endPoint x: 121, endPoint y: 200, distance: 10.6
click at [130, 206] on td "Entrega" at bounding box center [457, 197] width 658 height 30
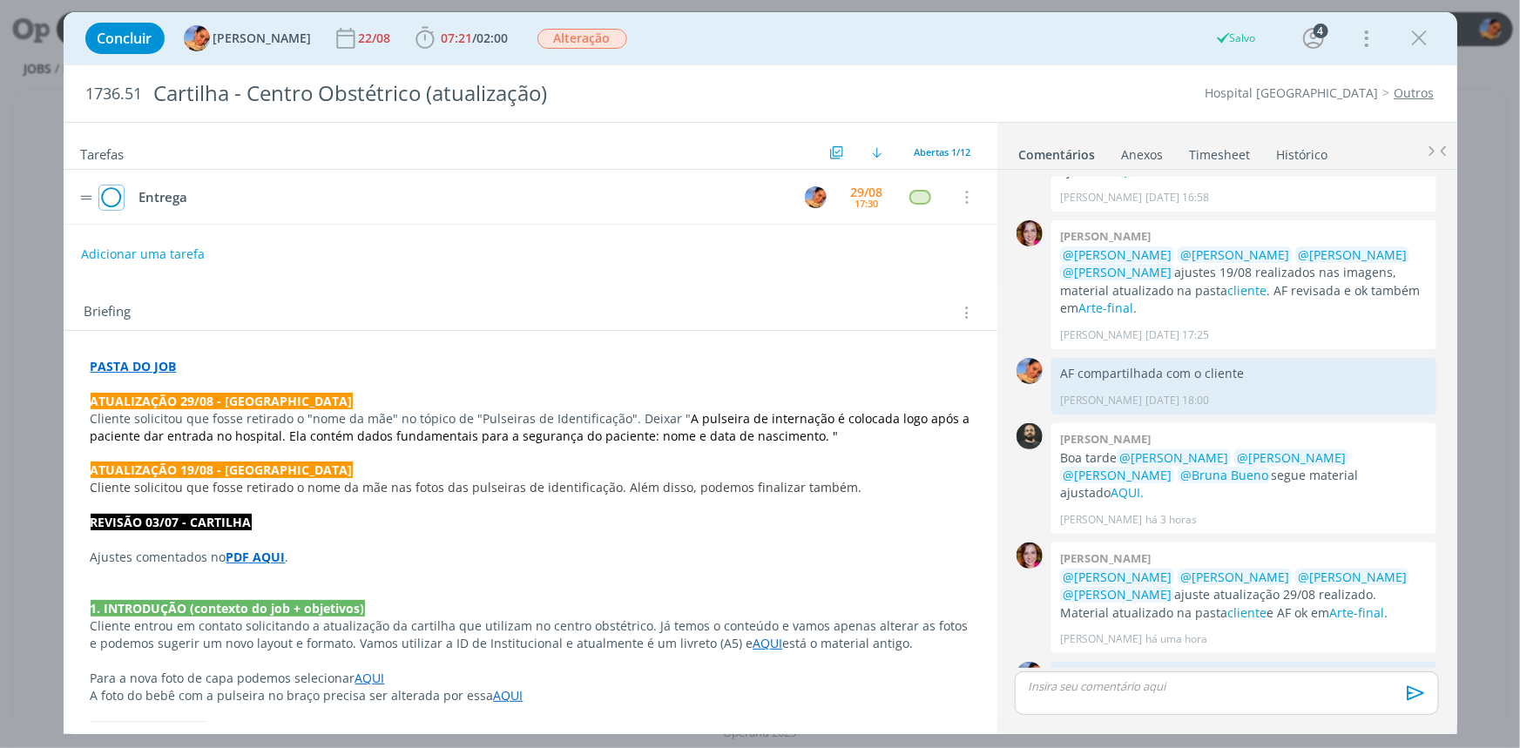
click at [121, 200] on icon "dialog" at bounding box center [111, 198] width 24 height 26
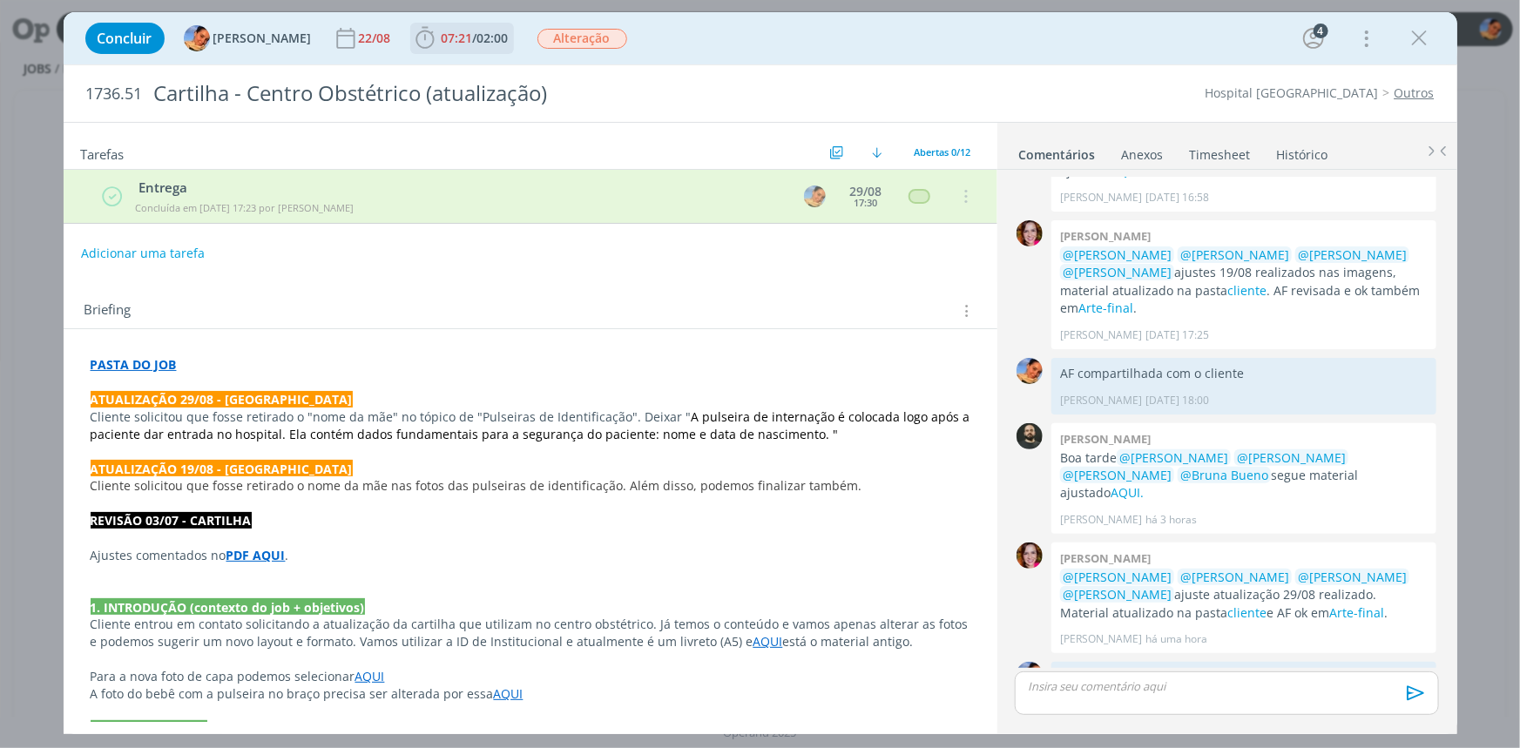
click at [471, 46] on span "07:21 / 02:00" at bounding box center [462, 38] width 100 height 26
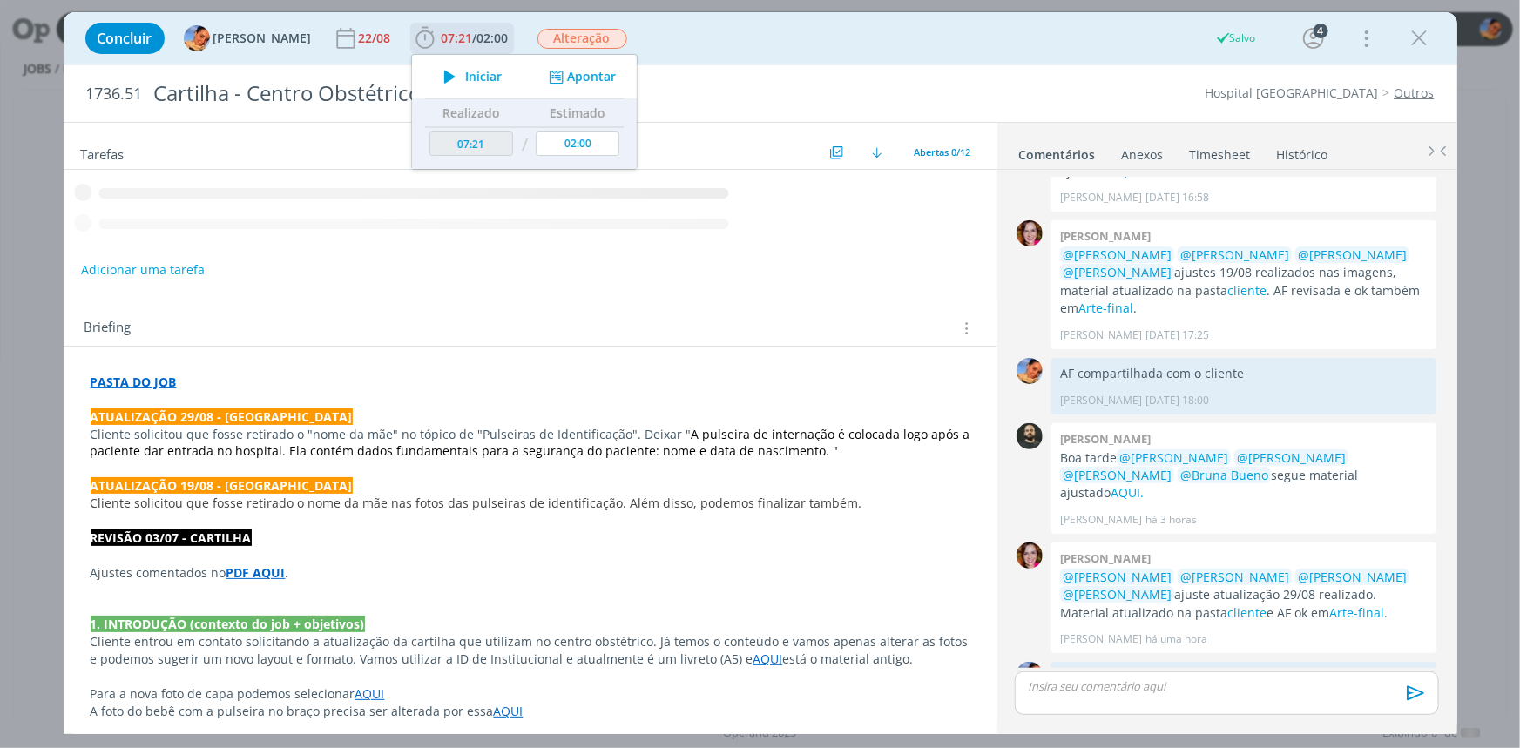
click at [591, 84] on button "Apontar" at bounding box center [580, 77] width 72 height 18
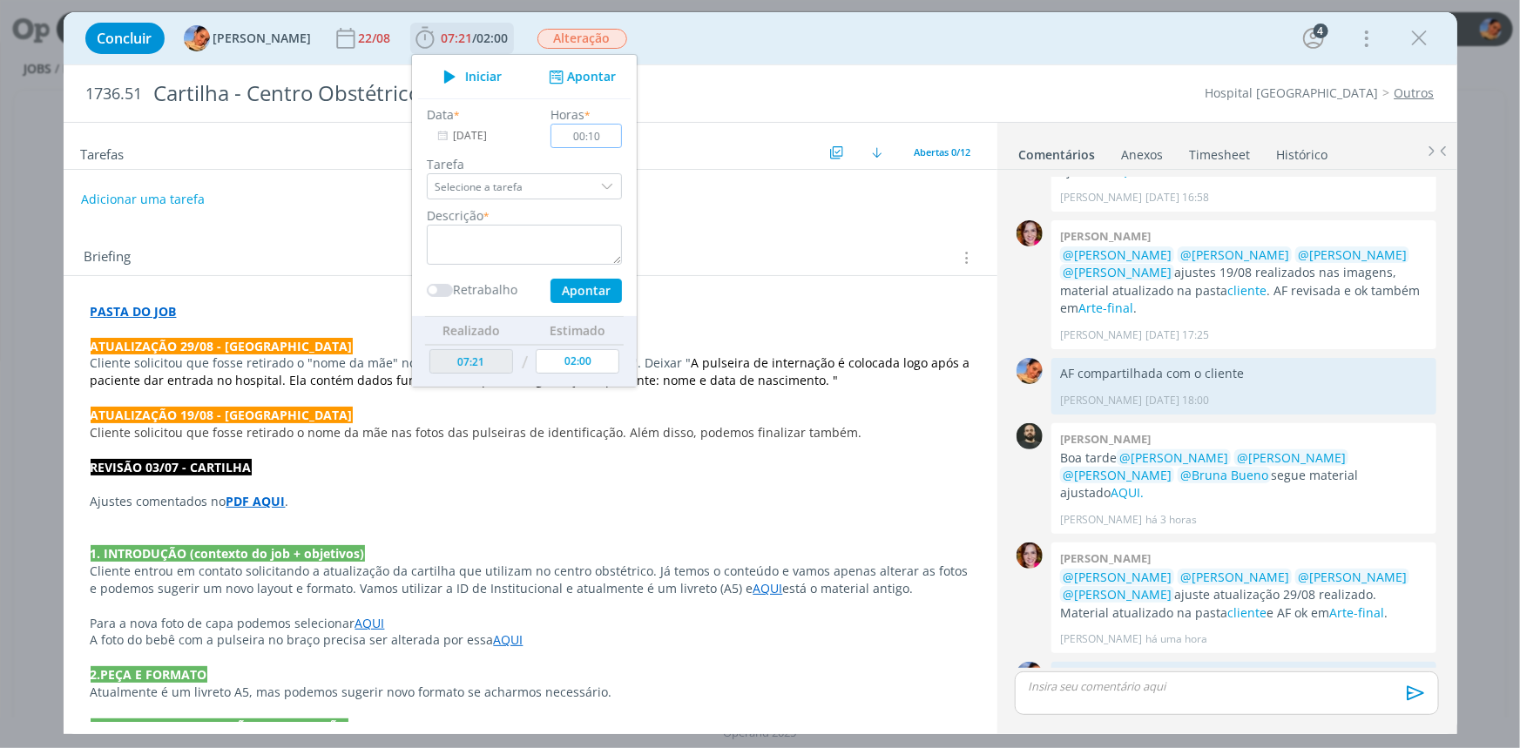
type input "00:10"
click at [565, 245] on textarea "dialog" at bounding box center [524, 245] width 195 height 40
type textarea "entrega de AF"
click at [581, 286] on button "Apontar" at bounding box center [585, 291] width 71 height 24
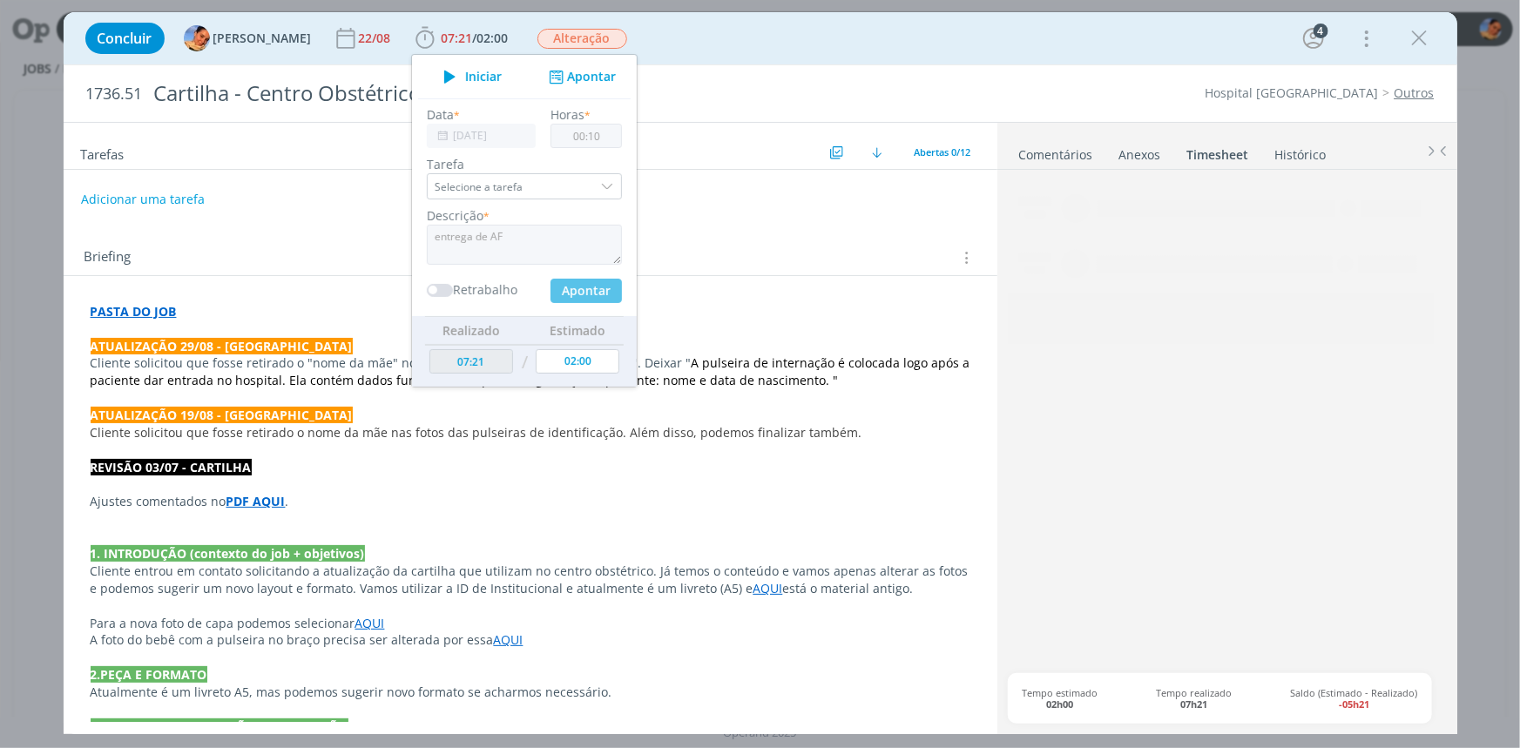
type input "07:31"
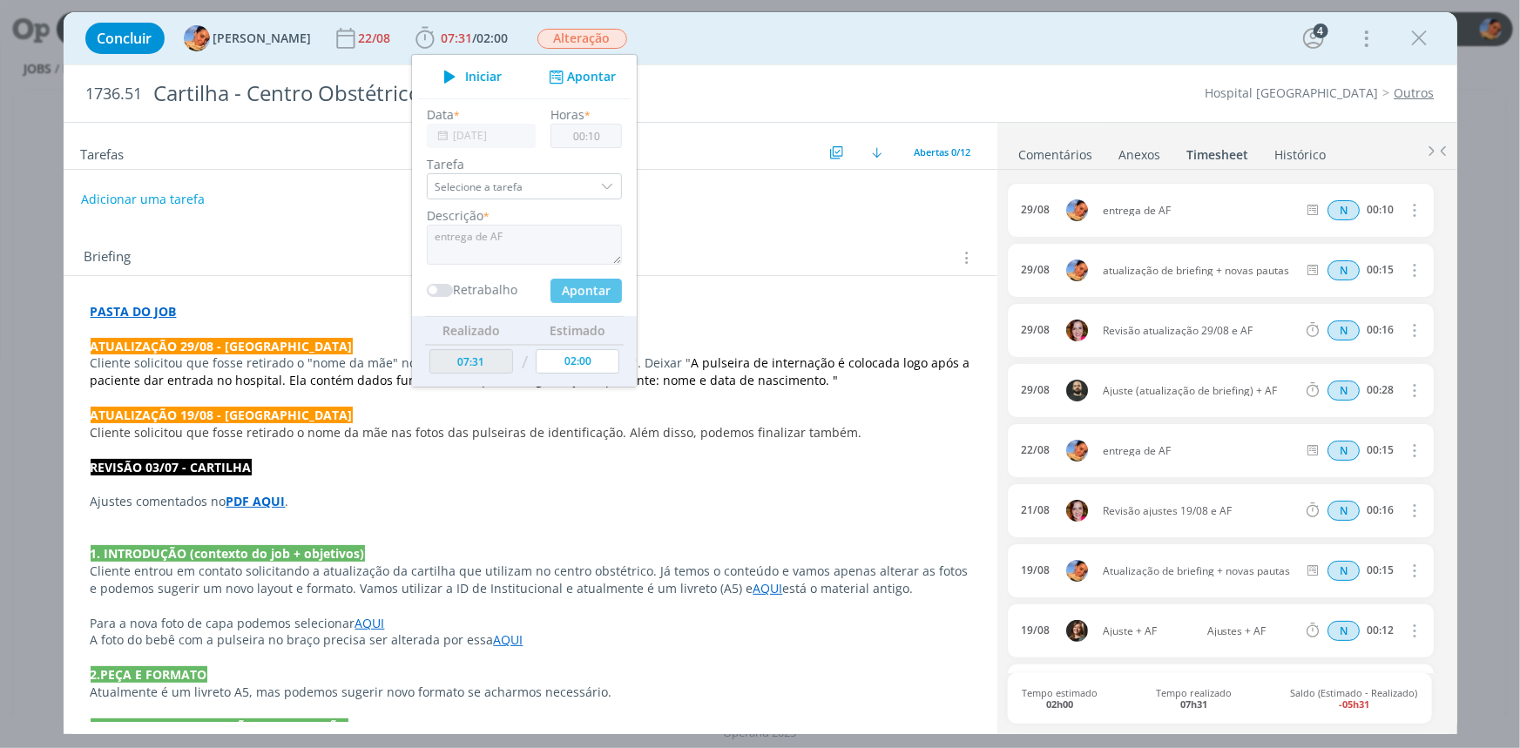
type input "00:00"
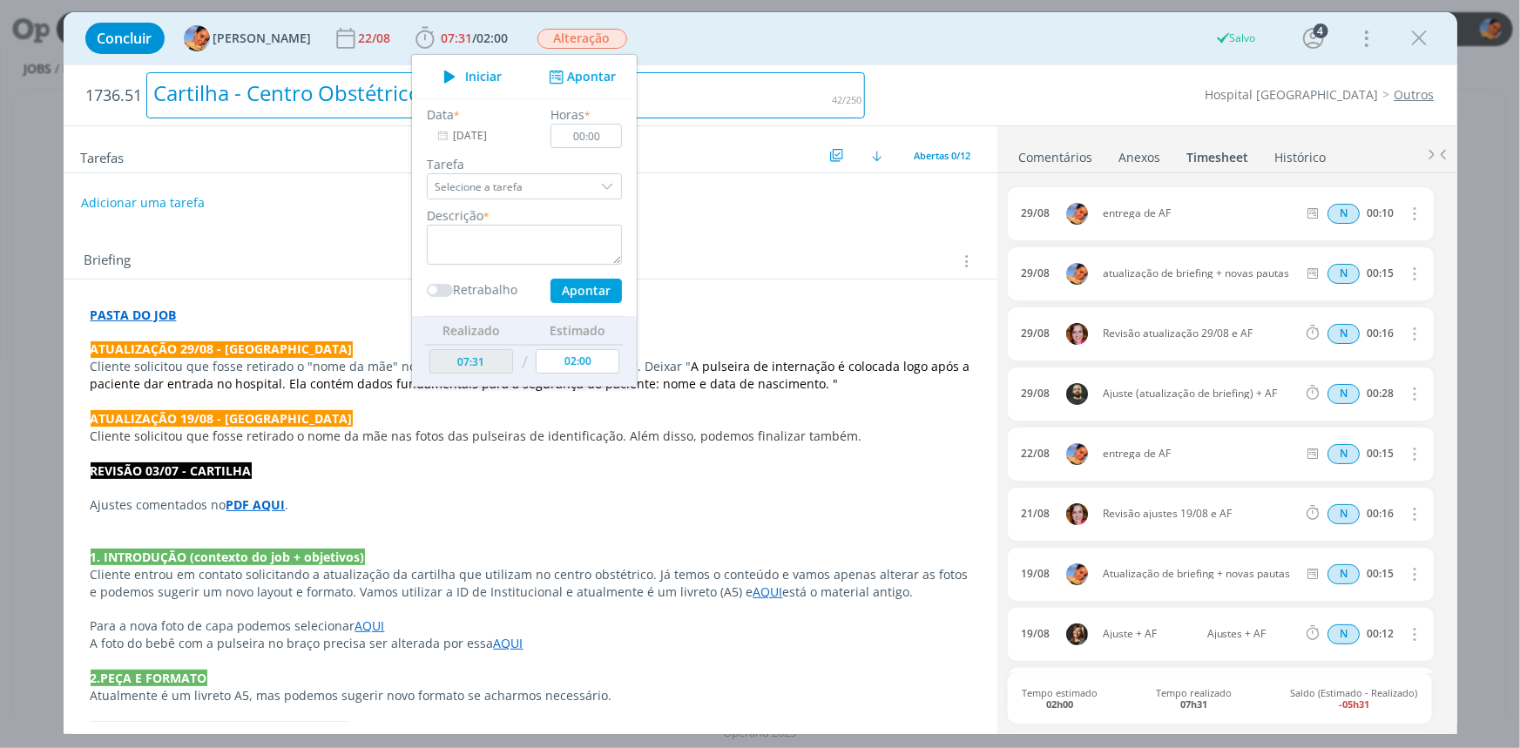
click at [796, 91] on div "Cartilha - Centro Obstétrico (atualização)" at bounding box center [506, 95] width 720 height 46
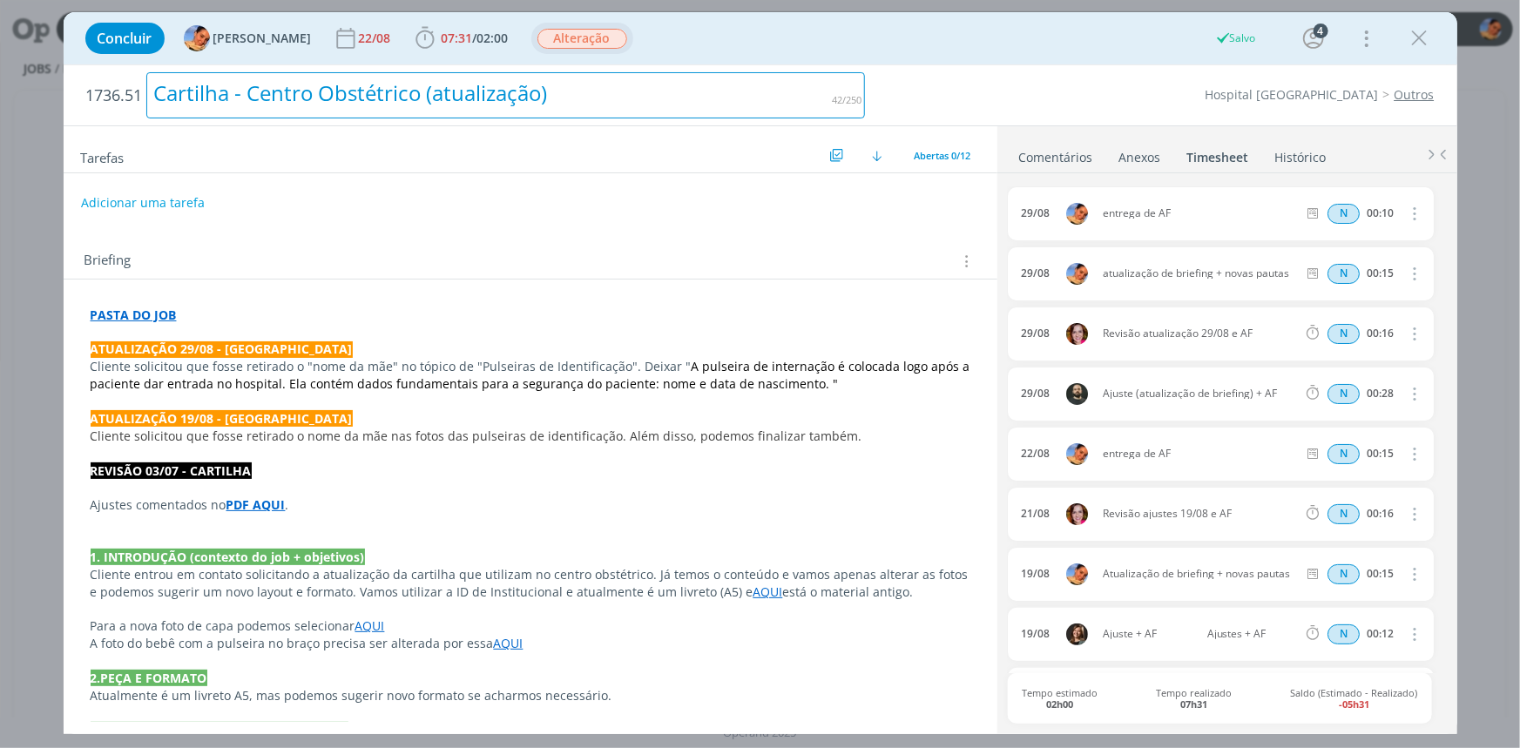
click at [565, 33] on span "Alteração" at bounding box center [583, 39] width 90 height 20
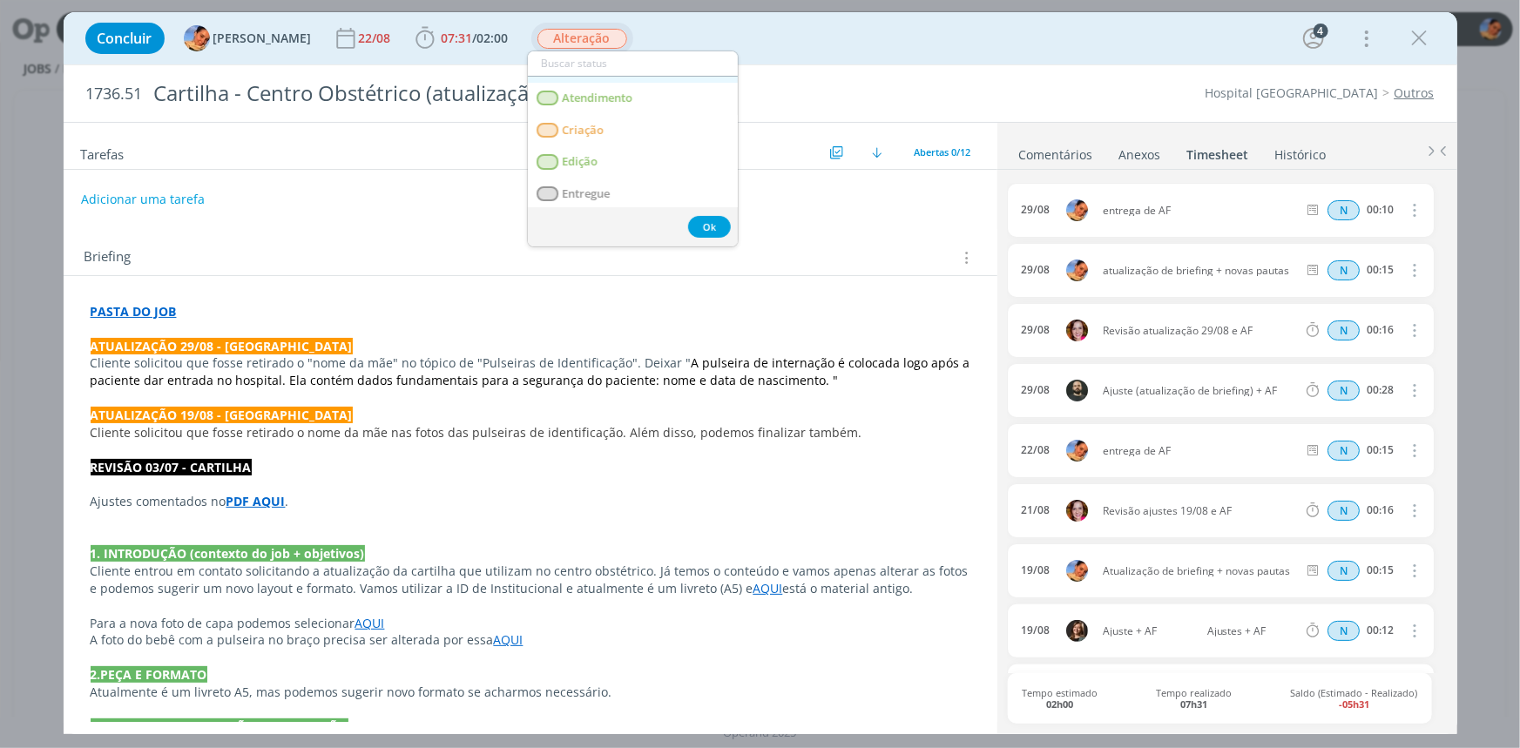
scroll to position [158, 0]
click at [661, 132] on link "Entregue" at bounding box center [633, 127] width 210 height 32
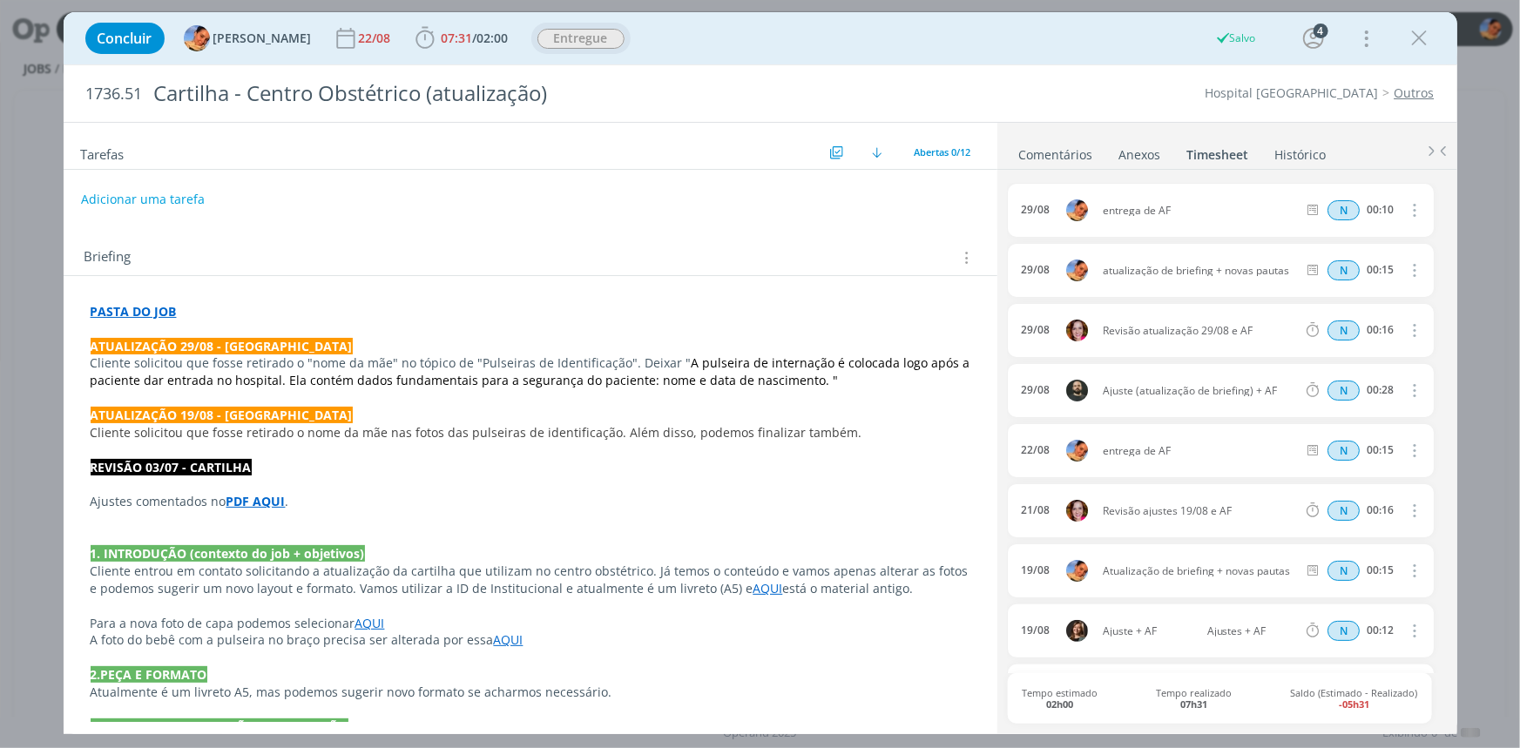
click at [1423, 37] on icon "dialog" at bounding box center [1420, 38] width 26 height 26
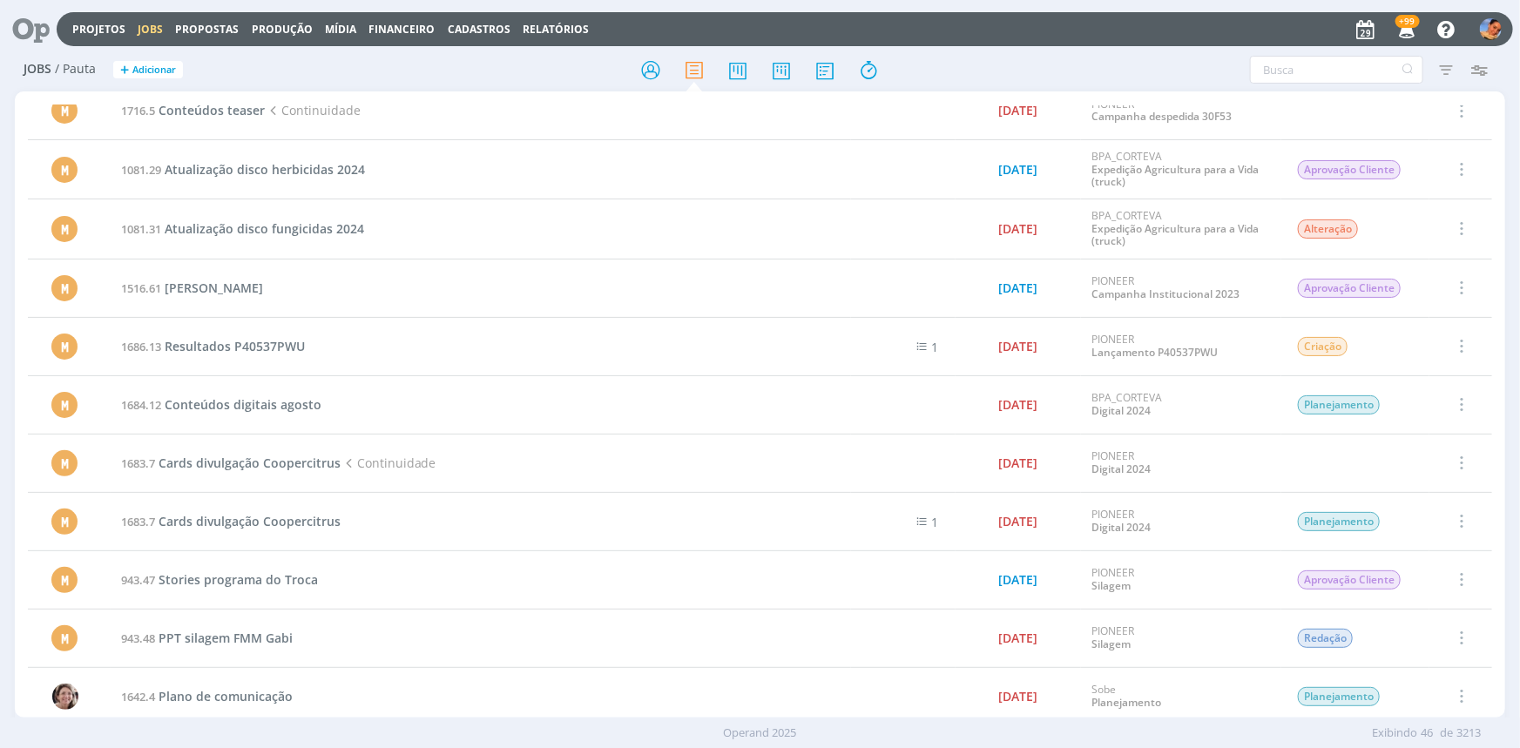
scroll to position [158, 0]
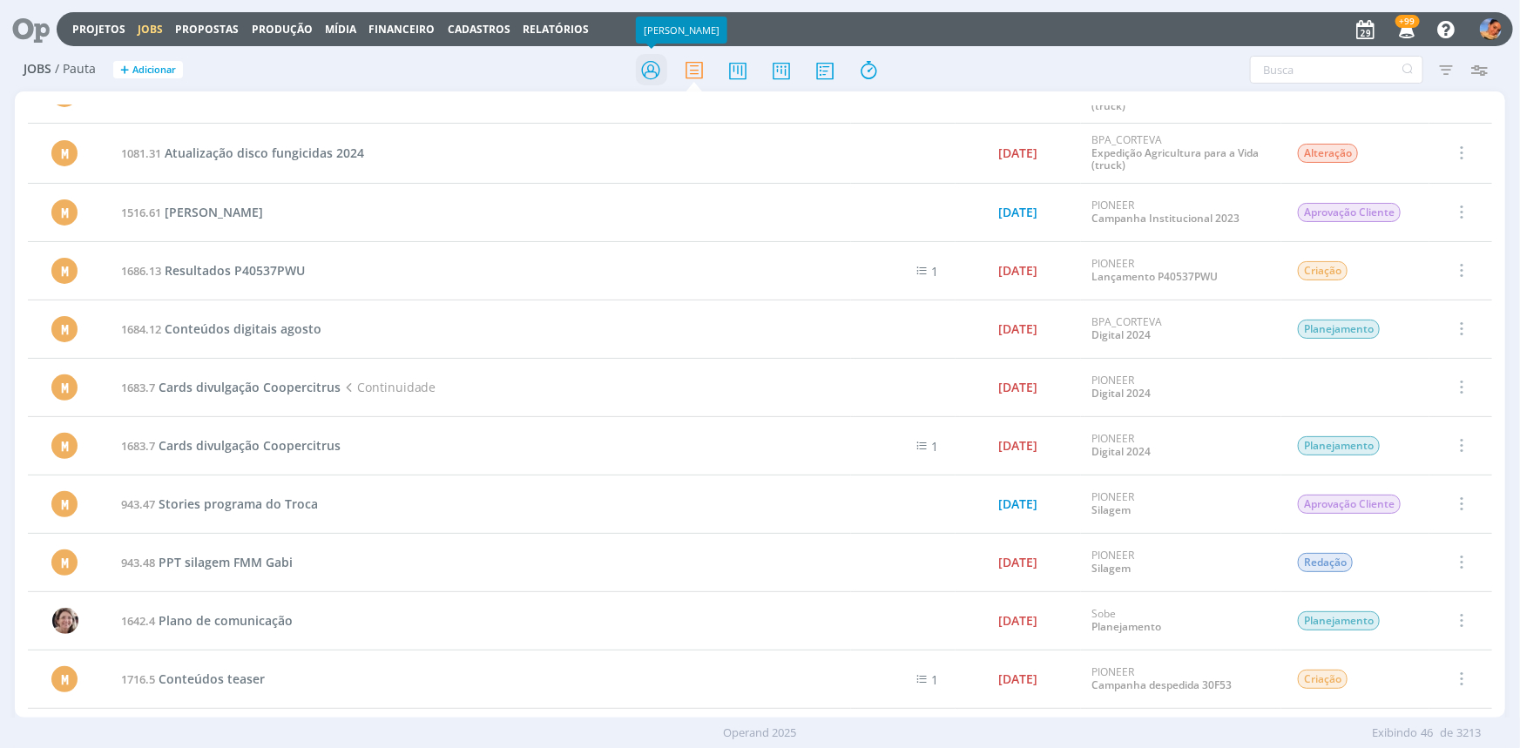
click at [643, 66] on icon at bounding box center [650, 70] width 31 height 34
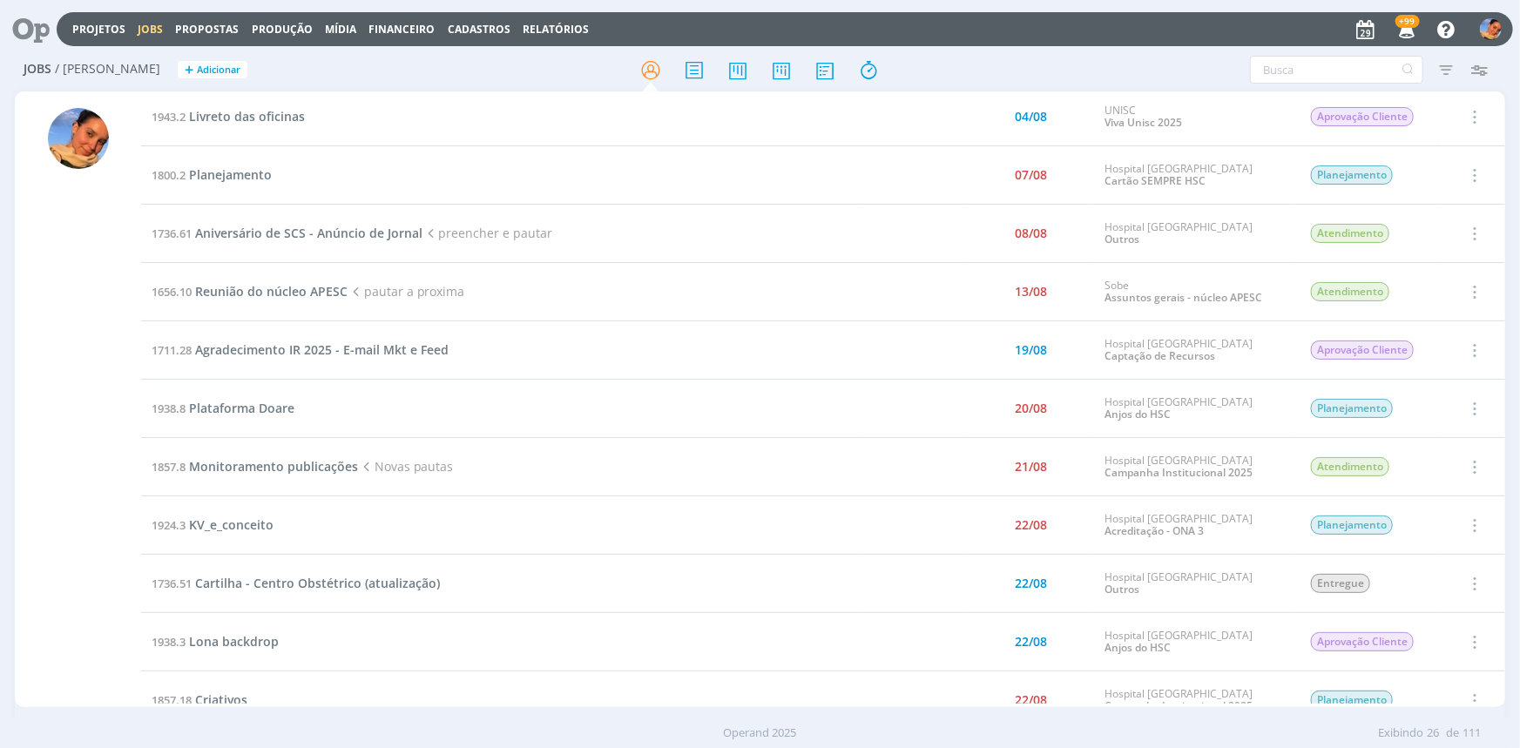
scroll to position [792, 0]
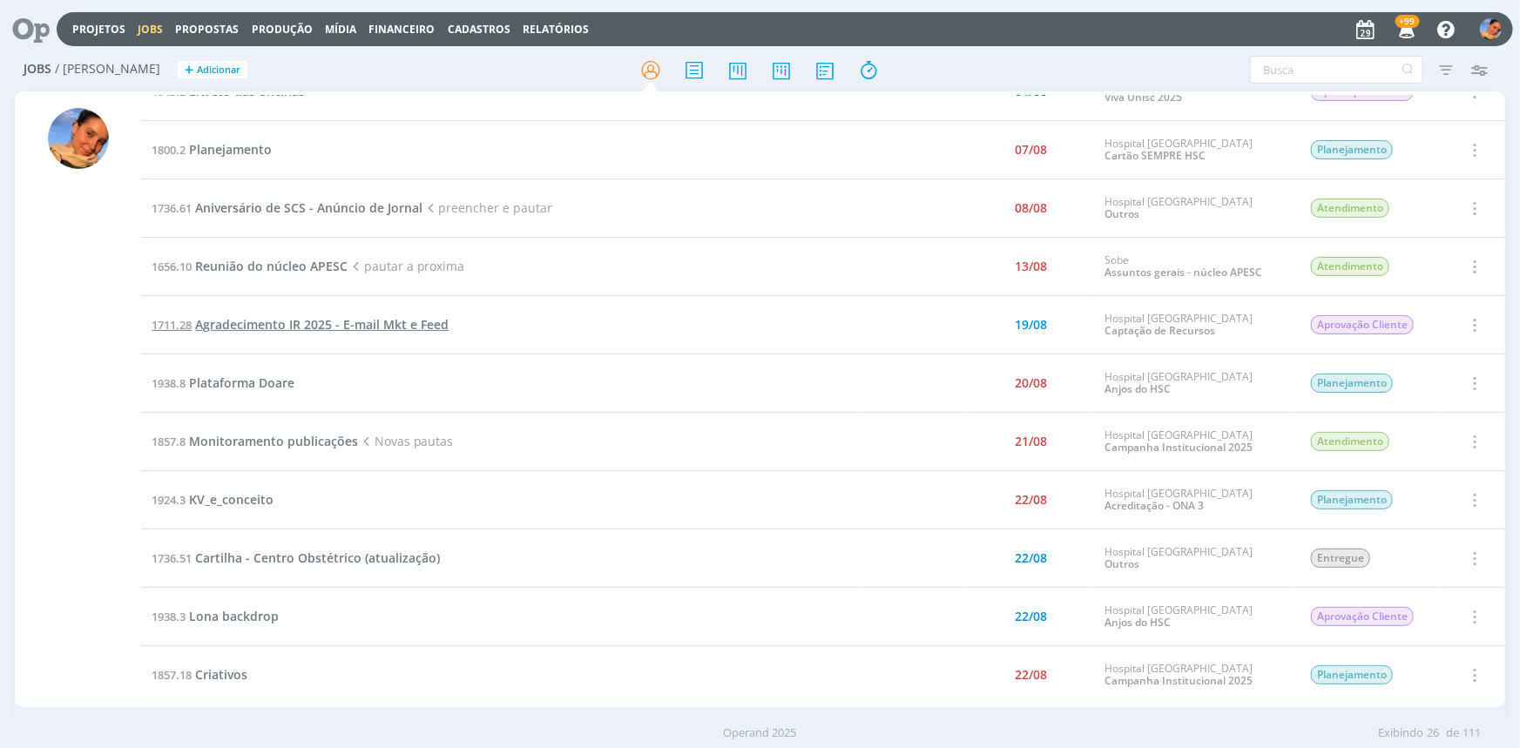
click at [322, 321] on span "Agradecimento IR 2025 - E-mail Mkt e Feed" at bounding box center [322, 324] width 254 height 17
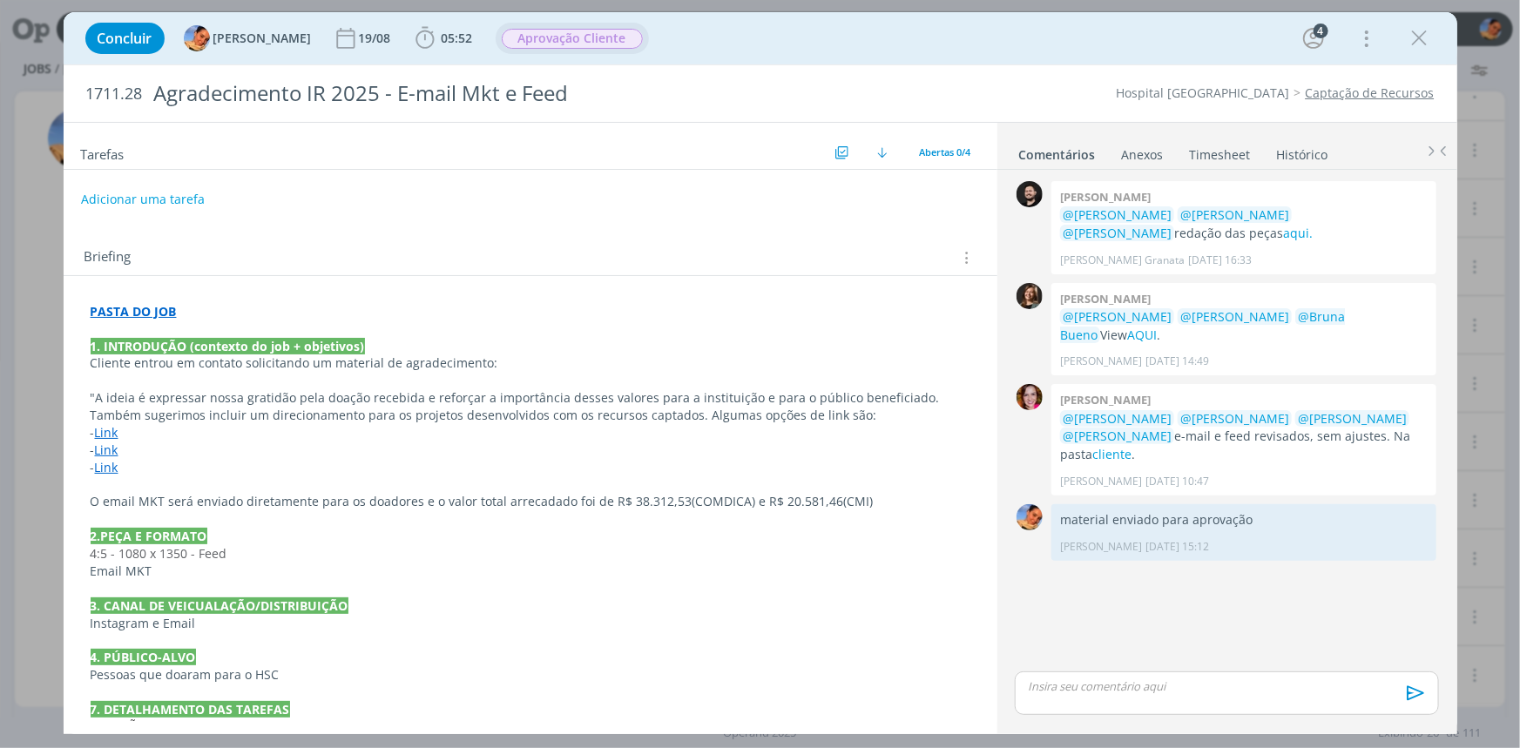
click at [572, 40] on span "Aprovação Cliente" at bounding box center [572, 39] width 141 height 20
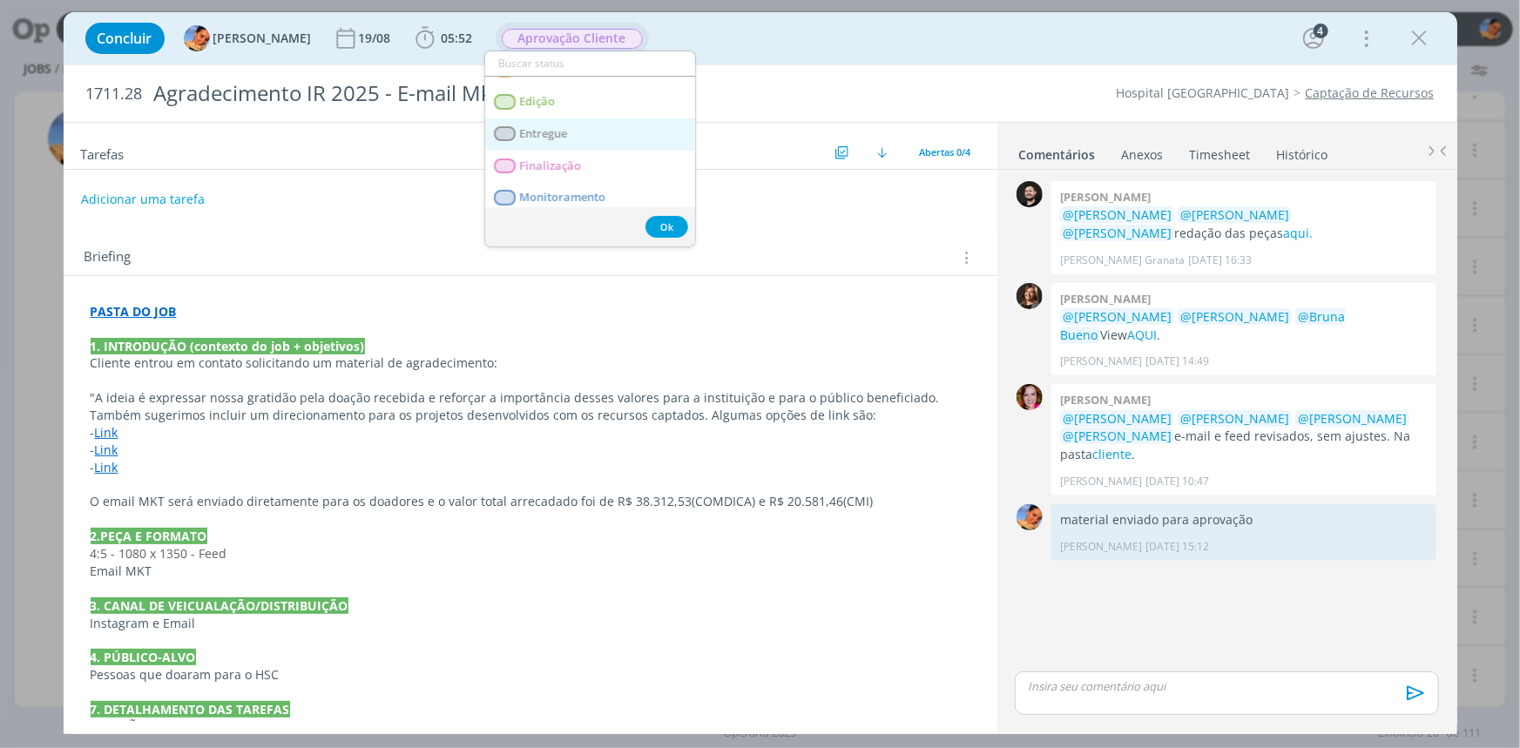
scroll to position [158, 0]
click at [608, 119] on link "Entregue" at bounding box center [590, 127] width 210 height 32
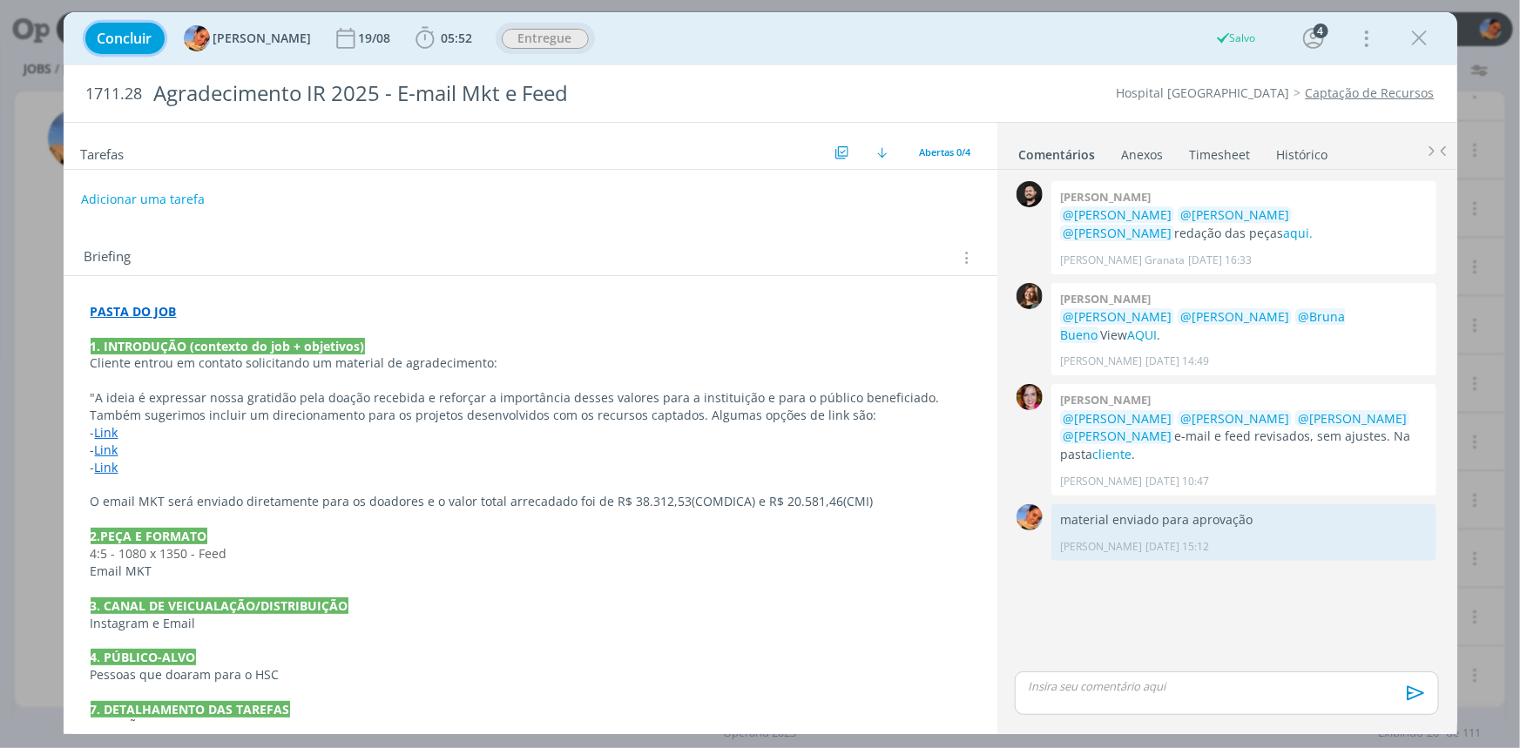
click at [131, 44] on span "Concluir" at bounding box center [125, 38] width 55 height 14
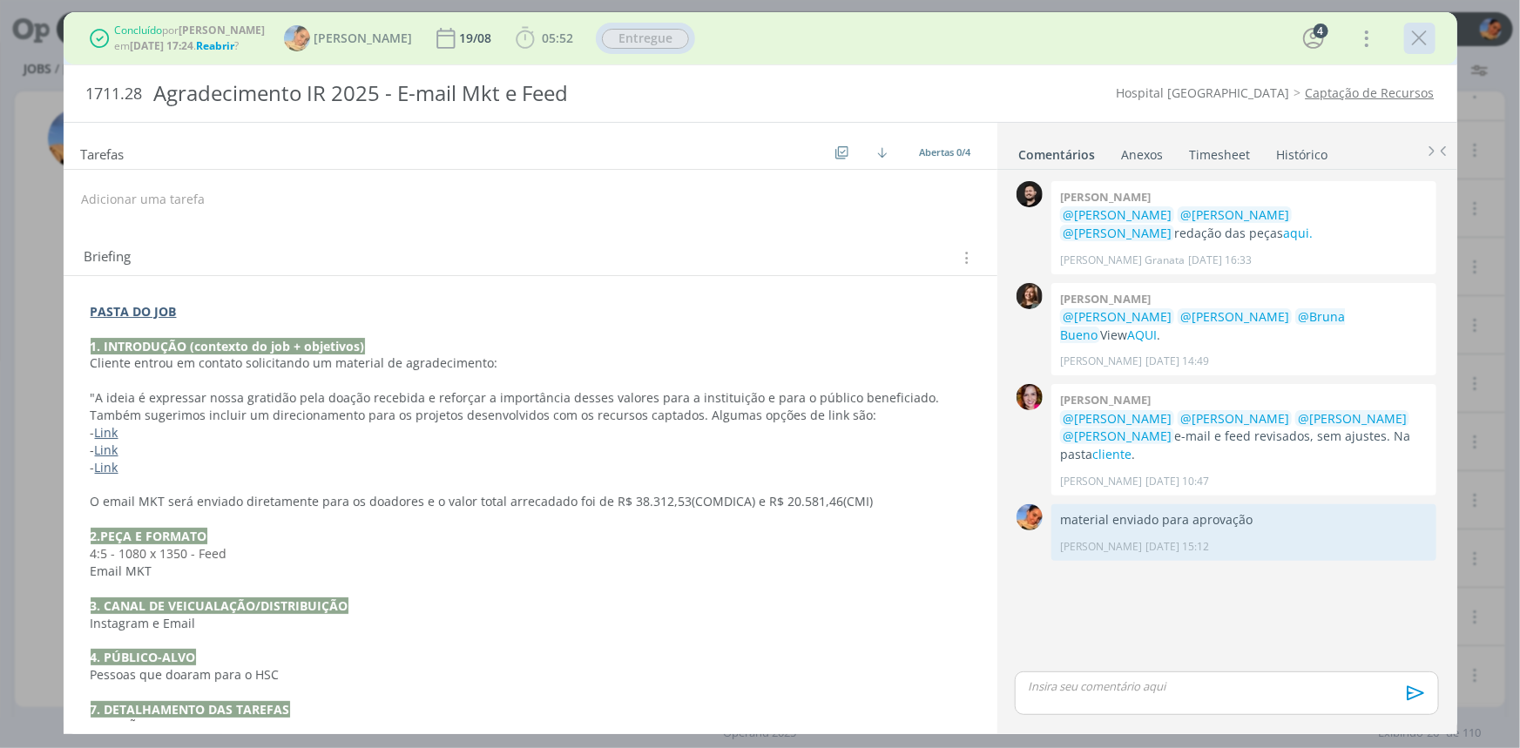
click at [1424, 46] on icon "dialog" at bounding box center [1420, 38] width 26 height 26
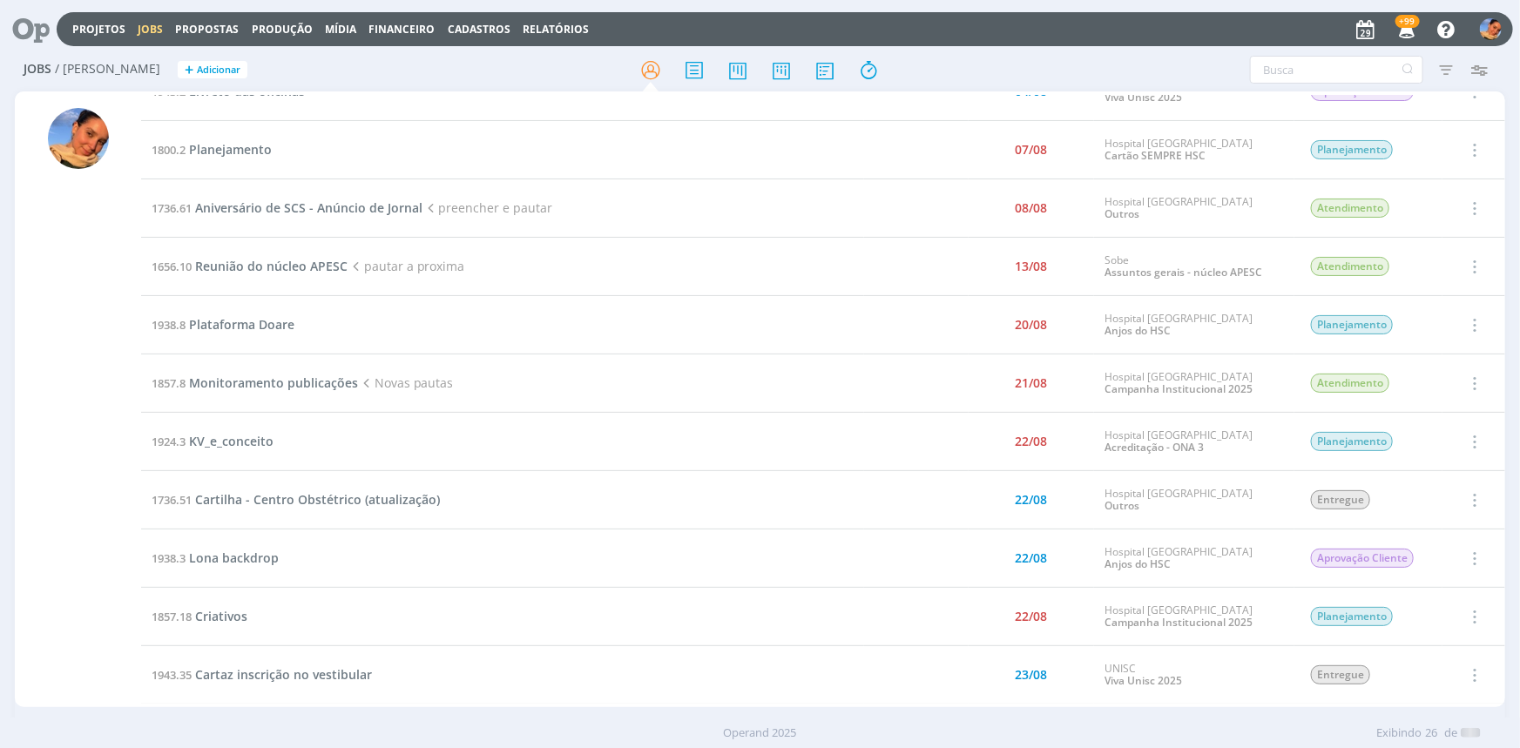
click at [76, 30] on div at bounding box center [760, 374] width 1520 height 748
click at [89, 19] on div "Projetos Jobs Propostas Produção [GEOGRAPHIC_DATA] Financeiro Cadastros Relatór…" at bounding box center [785, 29] width 1457 height 34
click at [91, 23] on link "Projetos" at bounding box center [98, 29] width 53 height 15
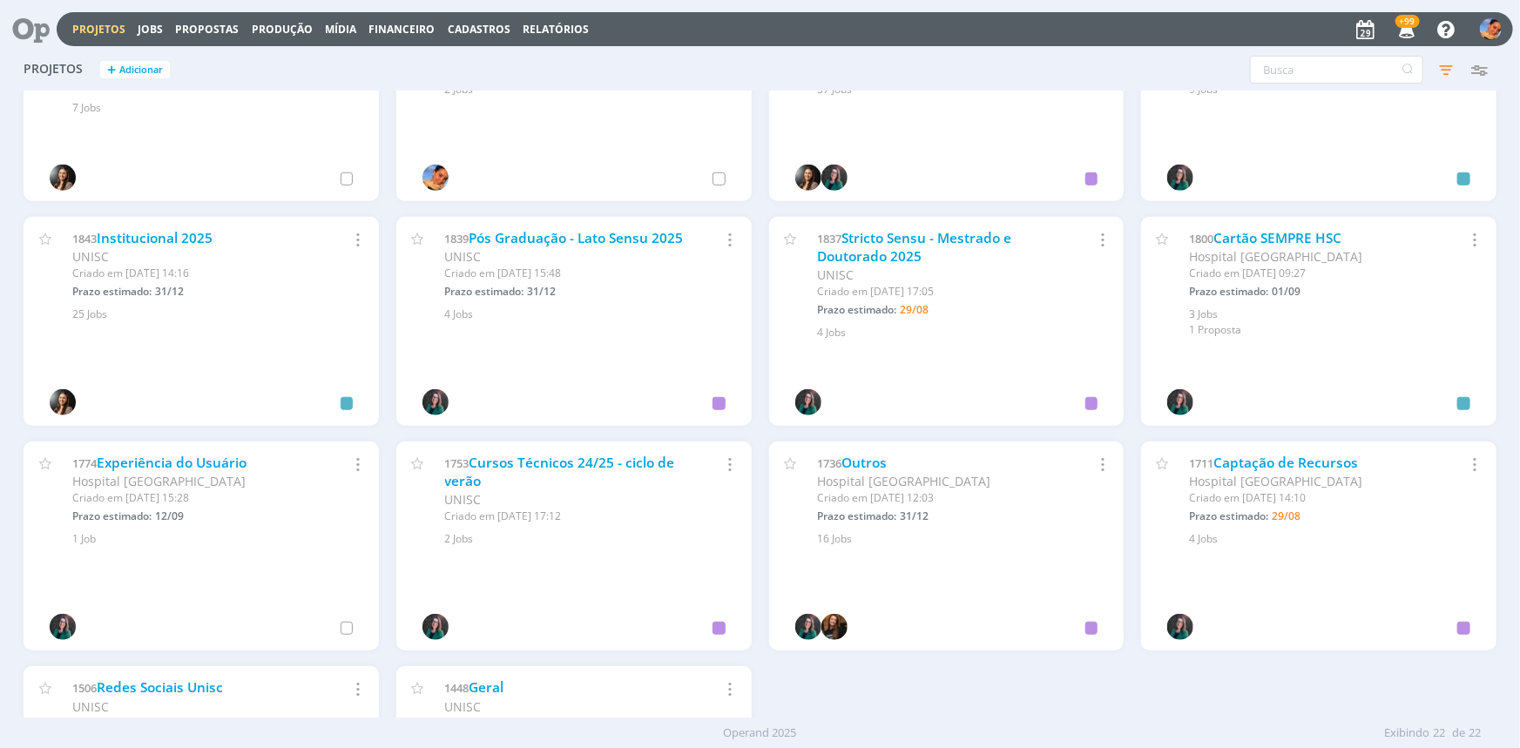
scroll to position [554, 0]
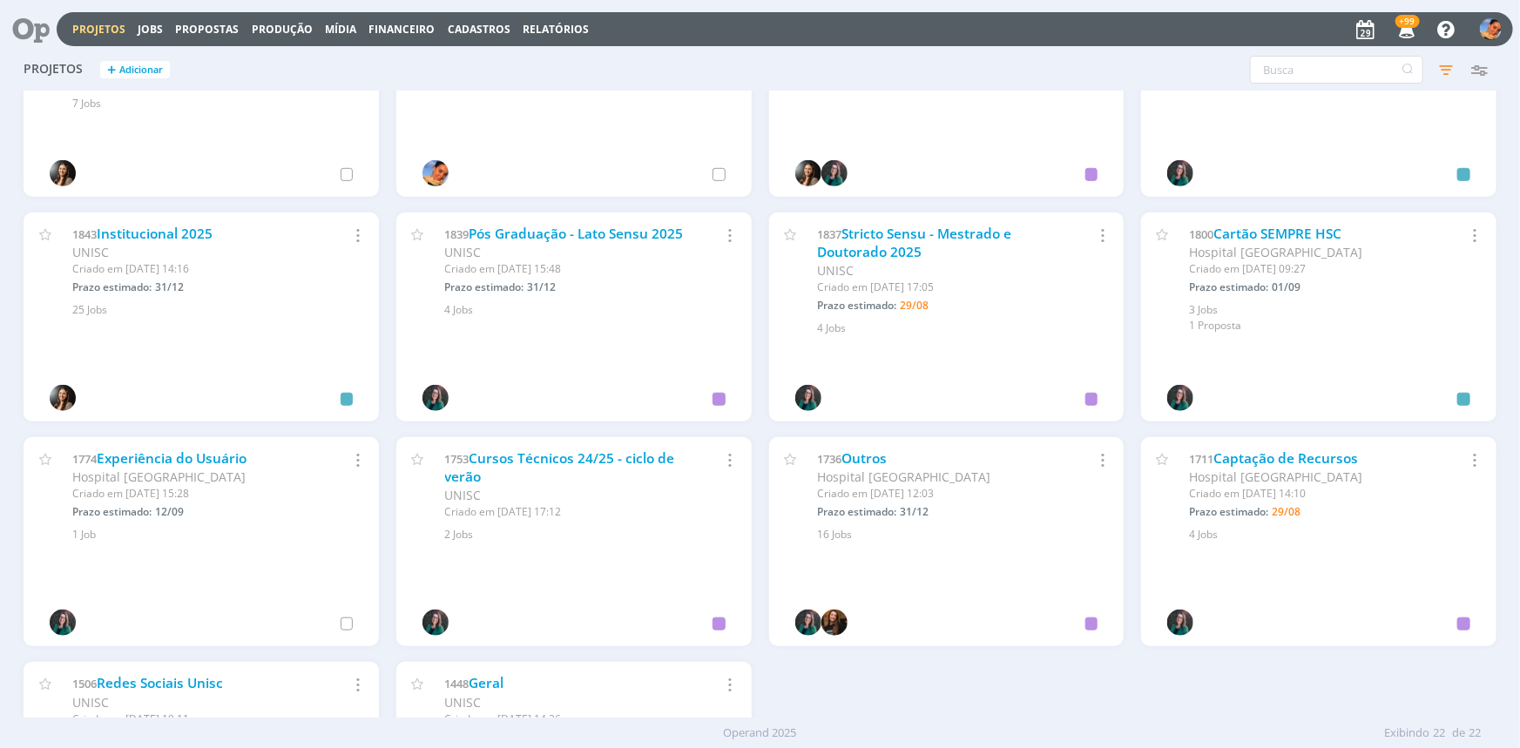
click at [856, 450] on link "Outros" at bounding box center [864, 459] width 45 height 18
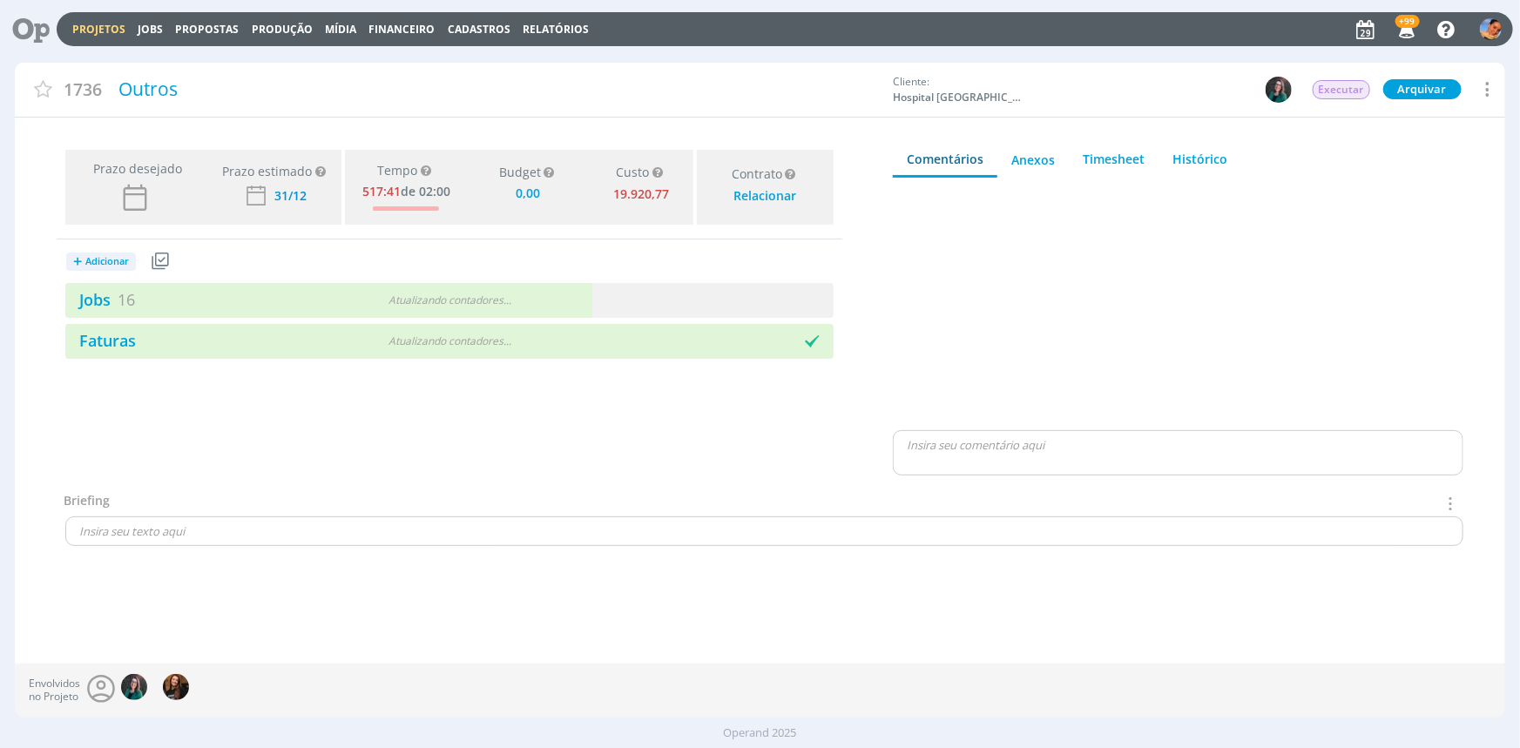
type input "0,00"
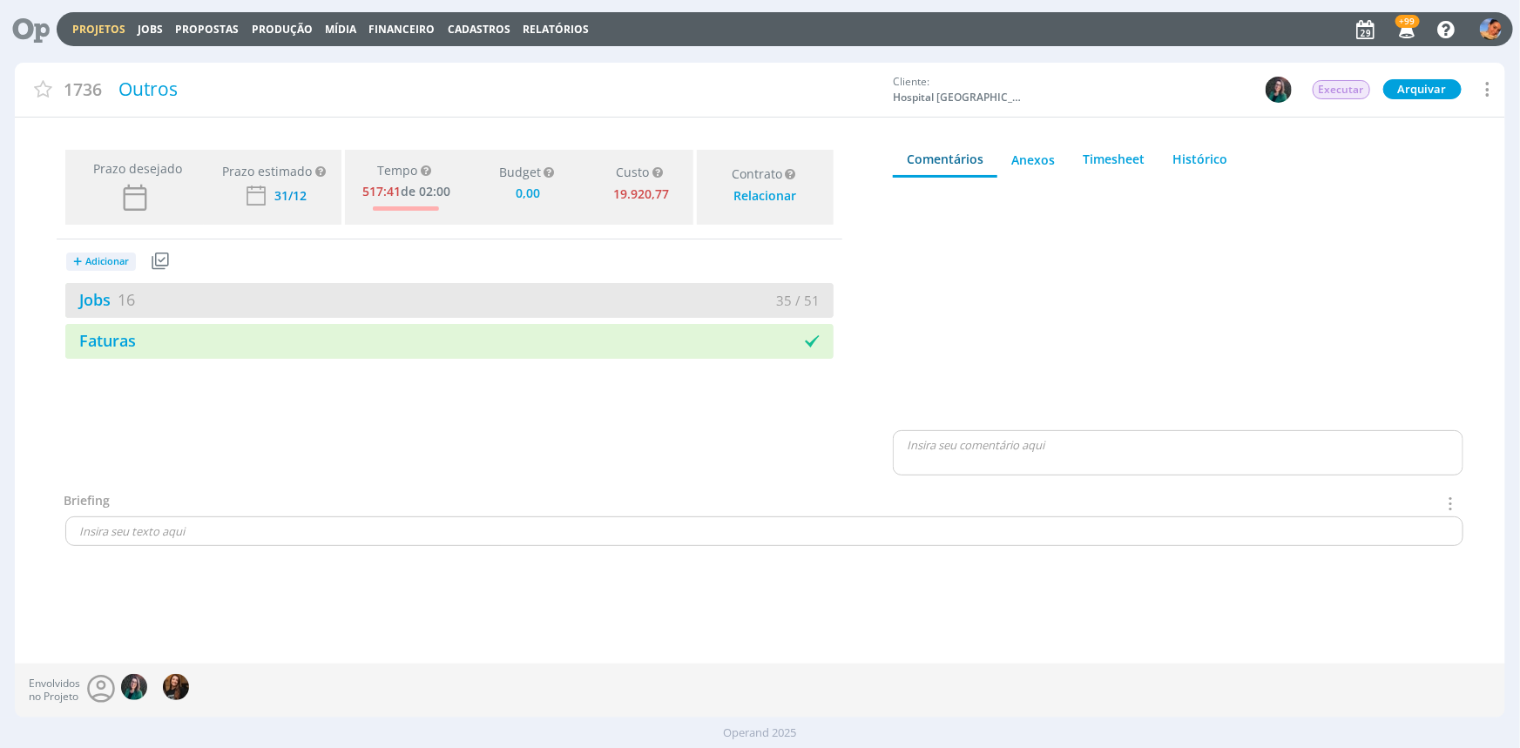
click at [641, 288] on div "Jobs 16 35 / 51" at bounding box center [449, 300] width 768 height 35
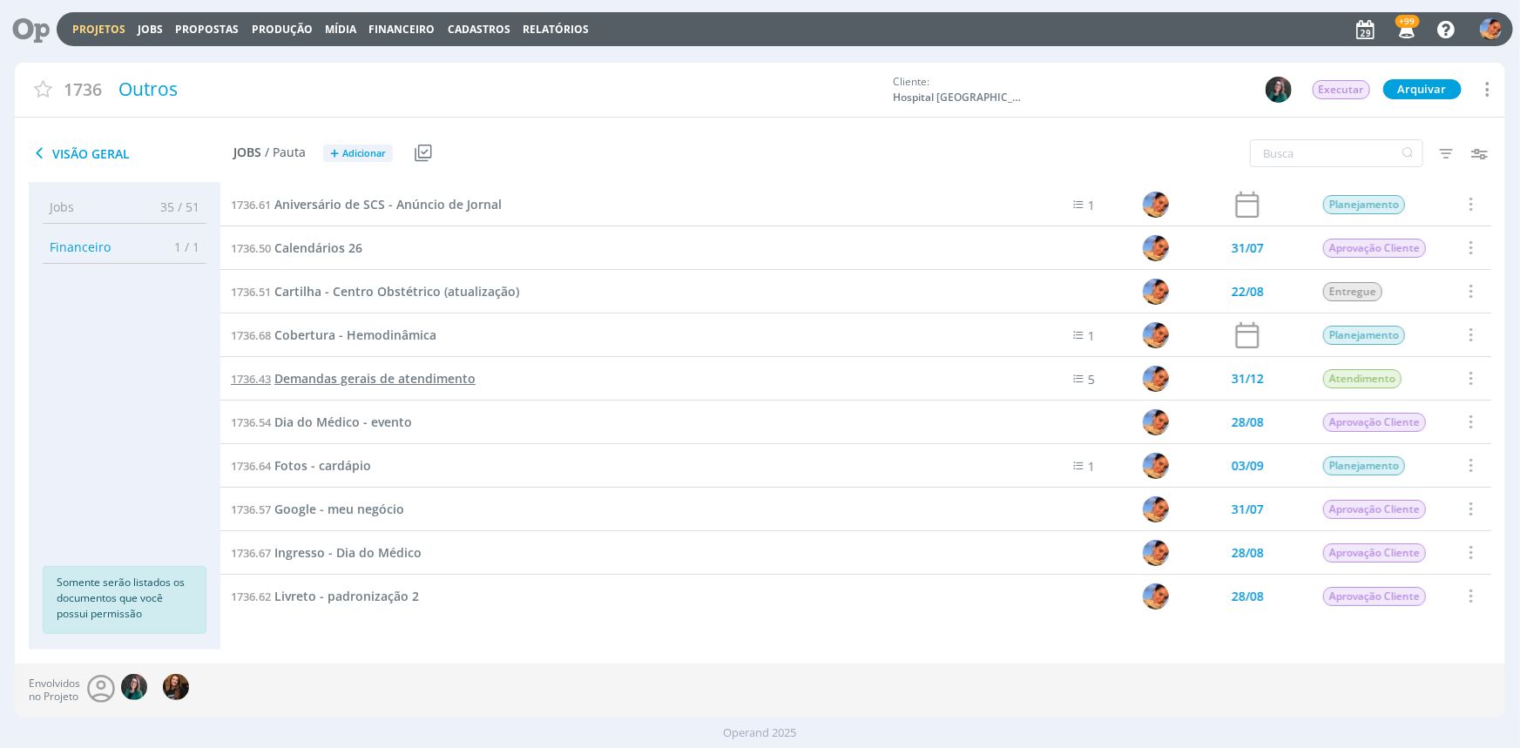
click at [452, 379] on span "Demandas gerais de atendimento" at bounding box center [374, 378] width 201 height 17
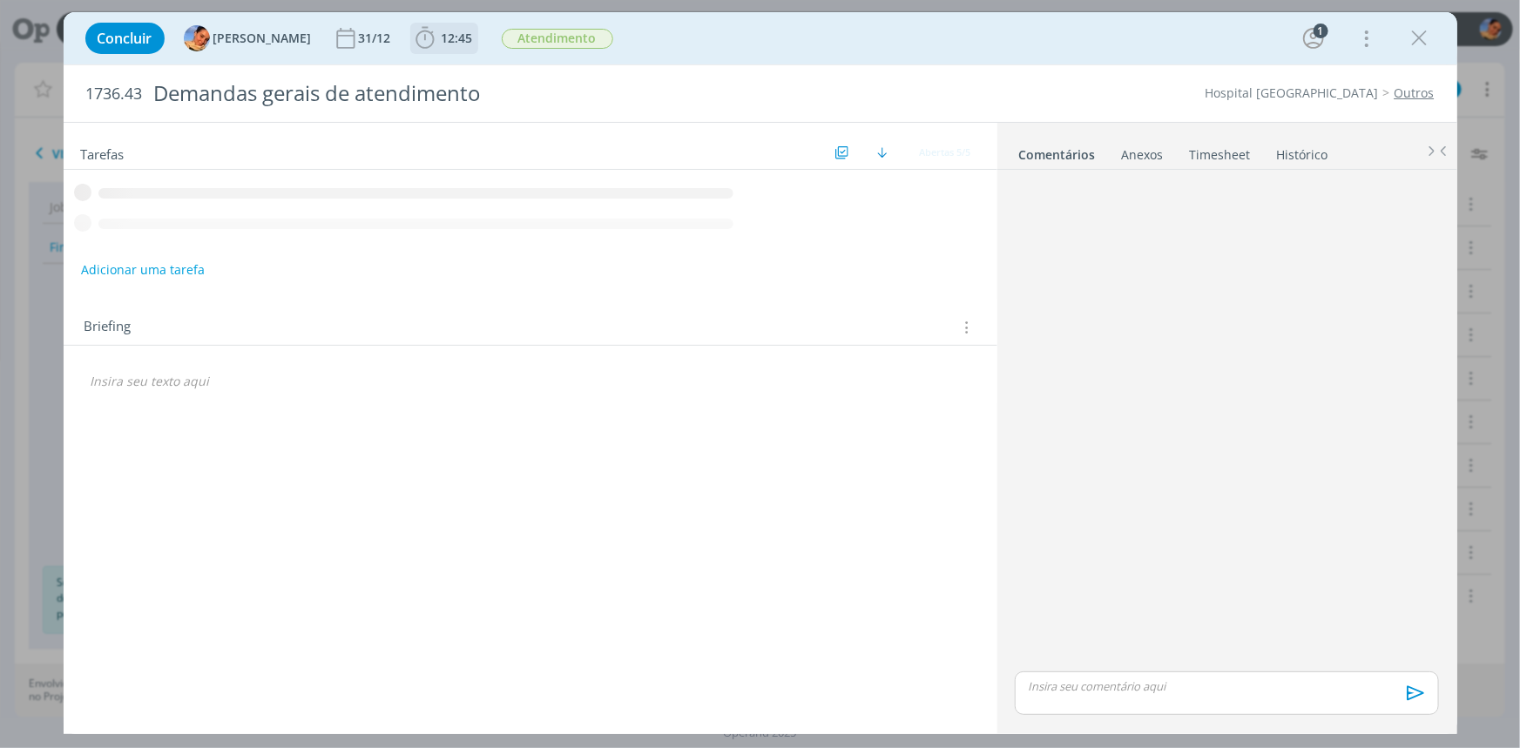
click at [442, 45] on span "12:45" at bounding box center [457, 38] width 31 height 17
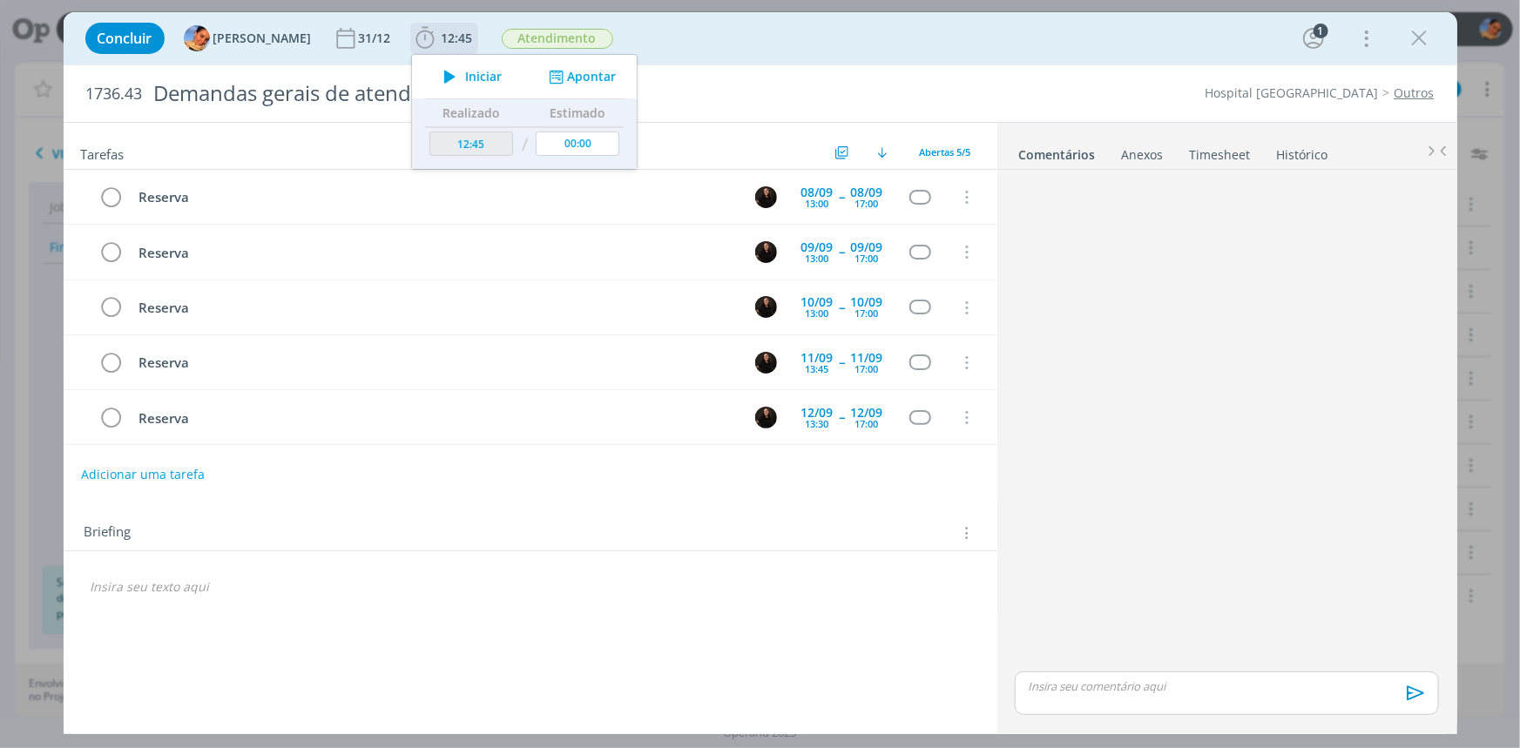
click at [566, 64] on div "Iniciar Apontar" at bounding box center [524, 77] width 225 height 44
click at [566, 70] on button "Apontar" at bounding box center [580, 77] width 72 height 18
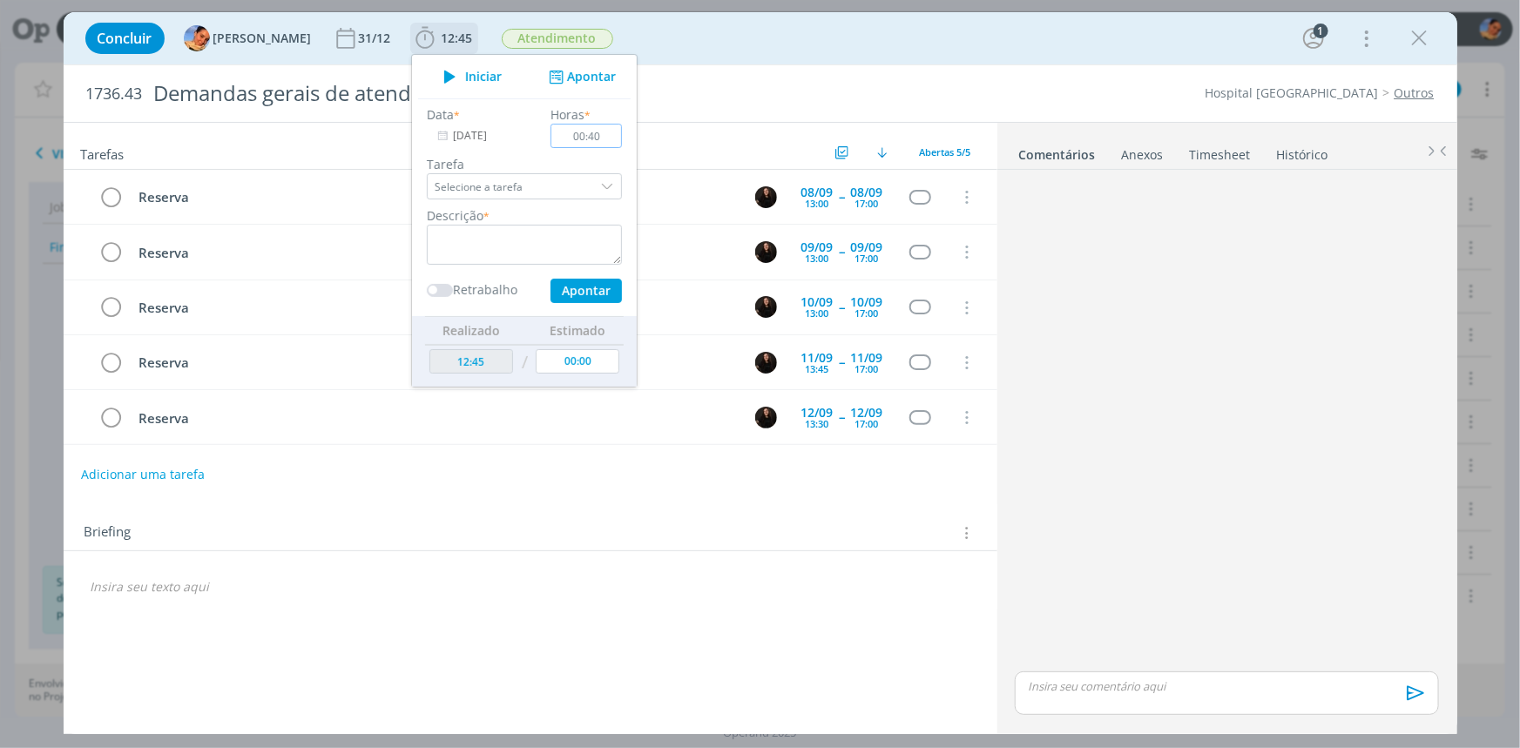
type input "00:40"
click at [453, 240] on textarea "dialog" at bounding box center [524, 245] width 195 height 40
type textarea "troca com cliente via whatsapp e e-mail"
click at [569, 287] on button "Apontar" at bounding box center [585, 291] width 71 height 24
type input "13:25"
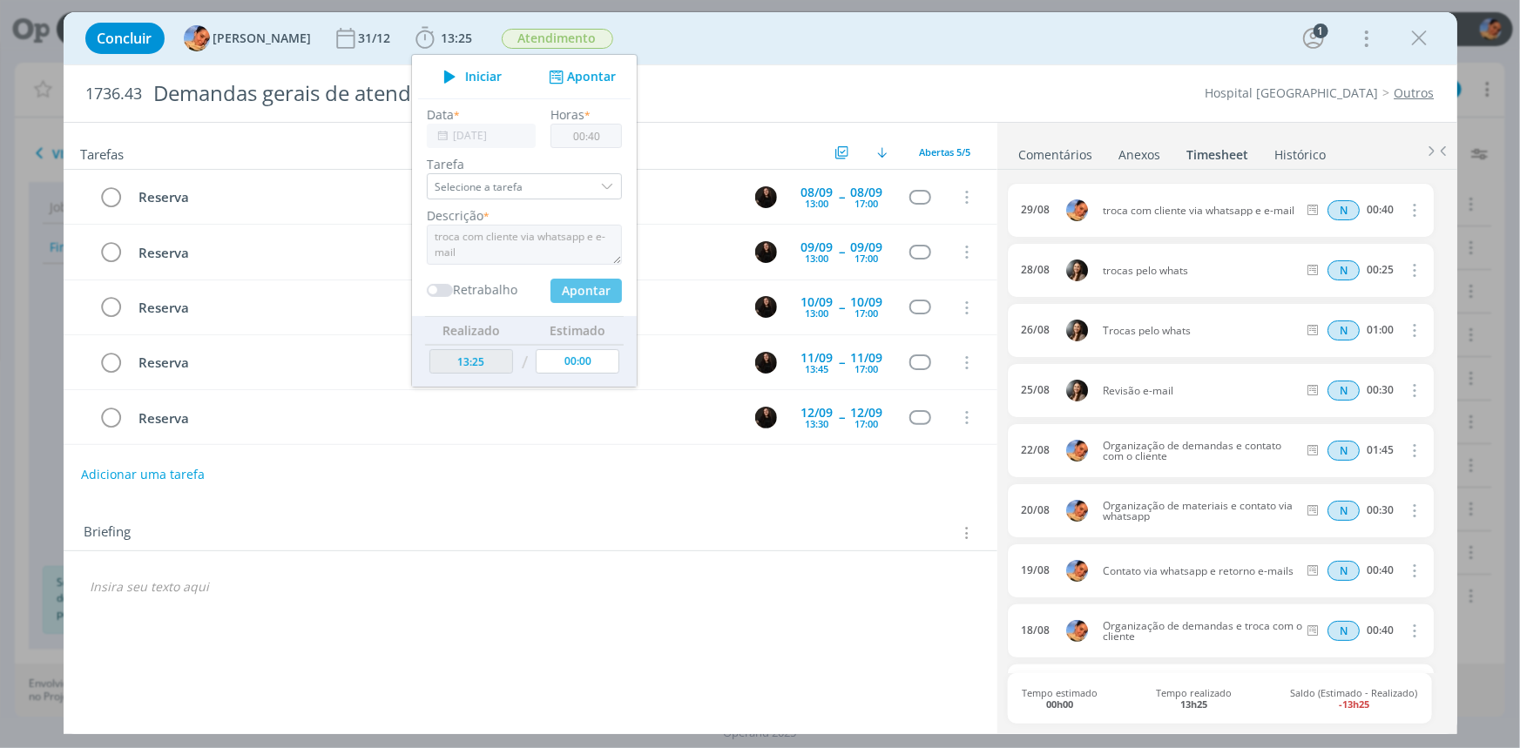
type input "00:00"
drag, startPoint x: 889, startPoint y: 91, endPoint x: 1148, endPoint y: 44, distance: 264.0
click at [889, 91] on div "Hospital [GEOGRAPHIC_DATA]" at bounding box center [1158, 93] width 569 height 17
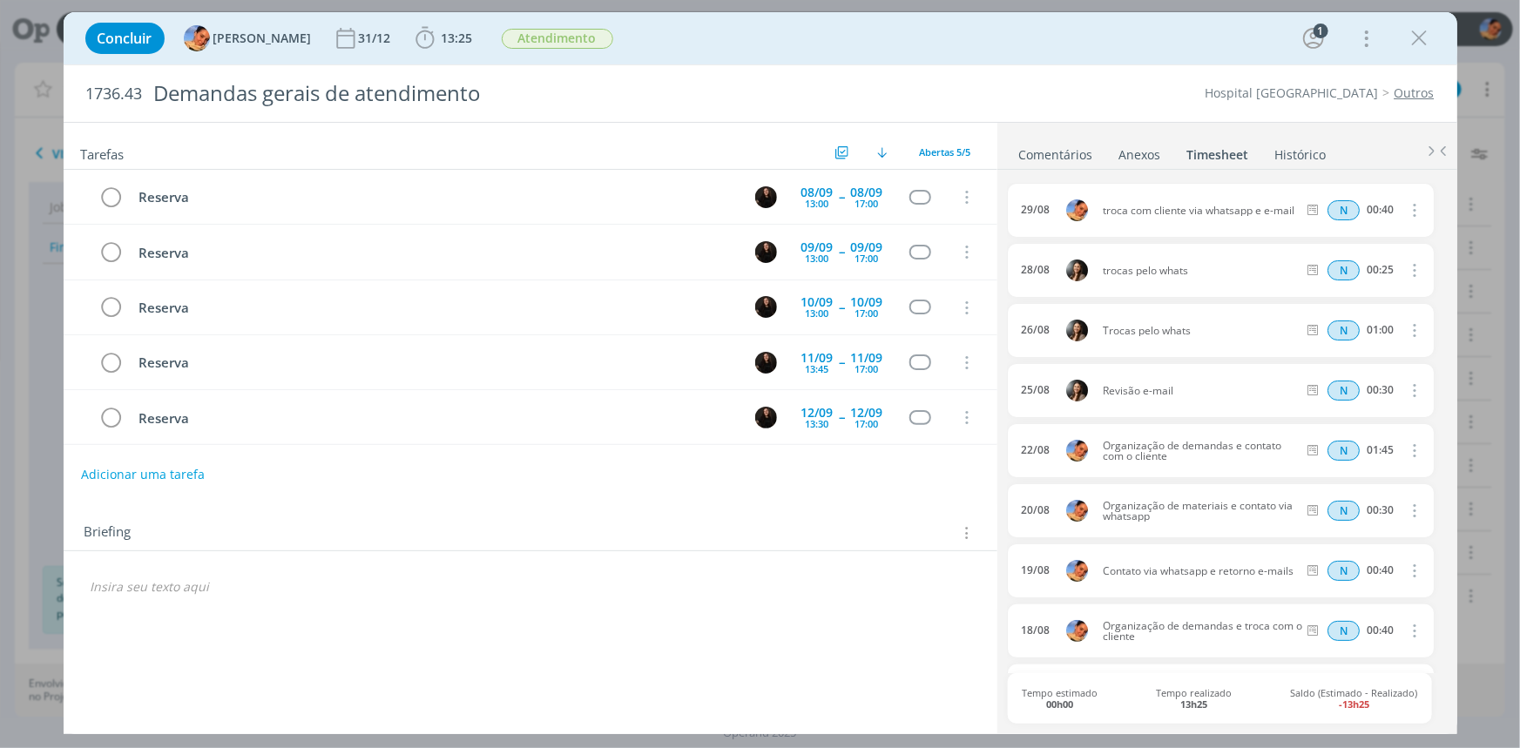
click at [1436, 39] on div "Concluir [PERSON_NAME] [DATE] 13:25 Iniciar Apontar Data * [DATE] Horas * 00:00…" at bounding box center [761, 38] width 1368 height 42
click at [1429, 38] on icon "dialog" at bounding box center [1420, 38] width 26 height 26
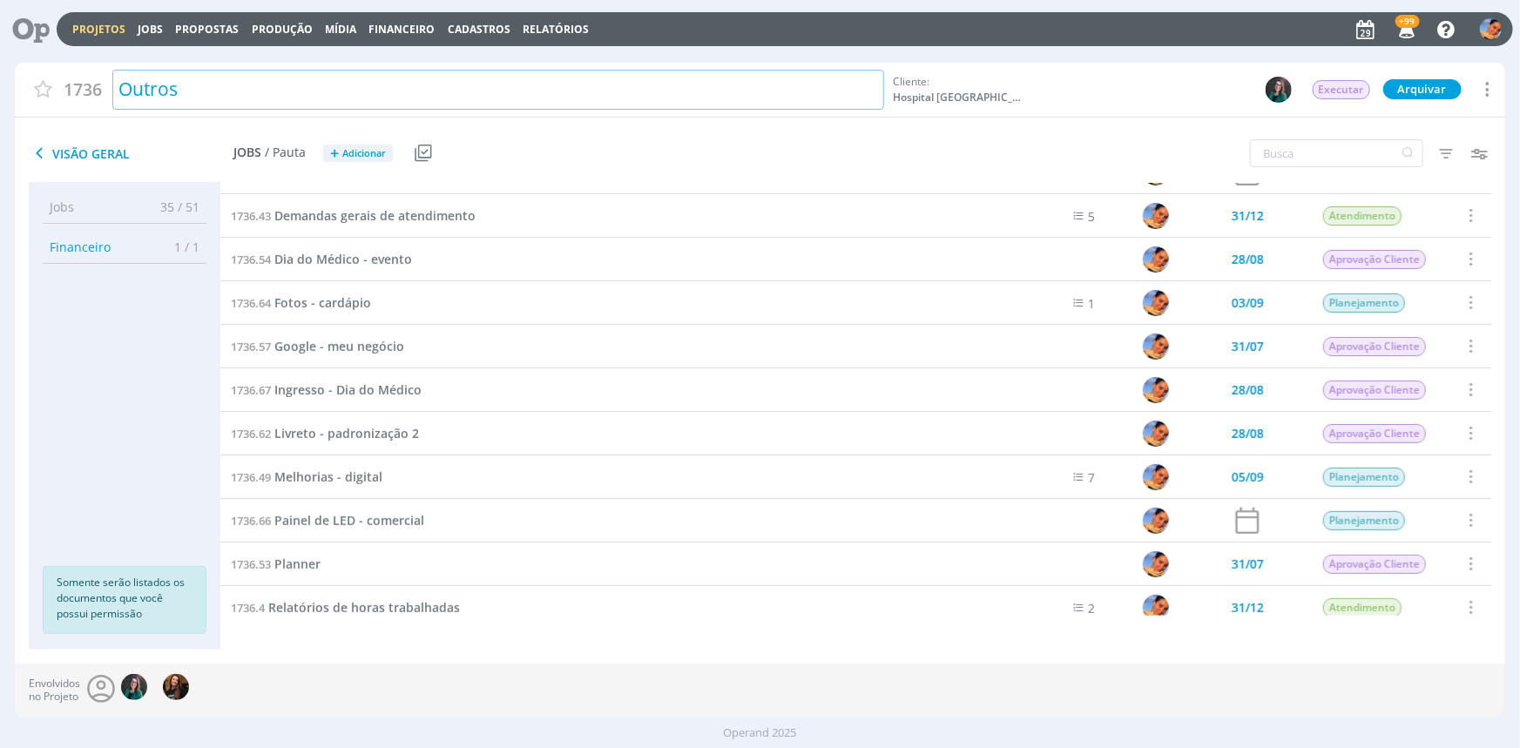
scroll to position [26, 0]
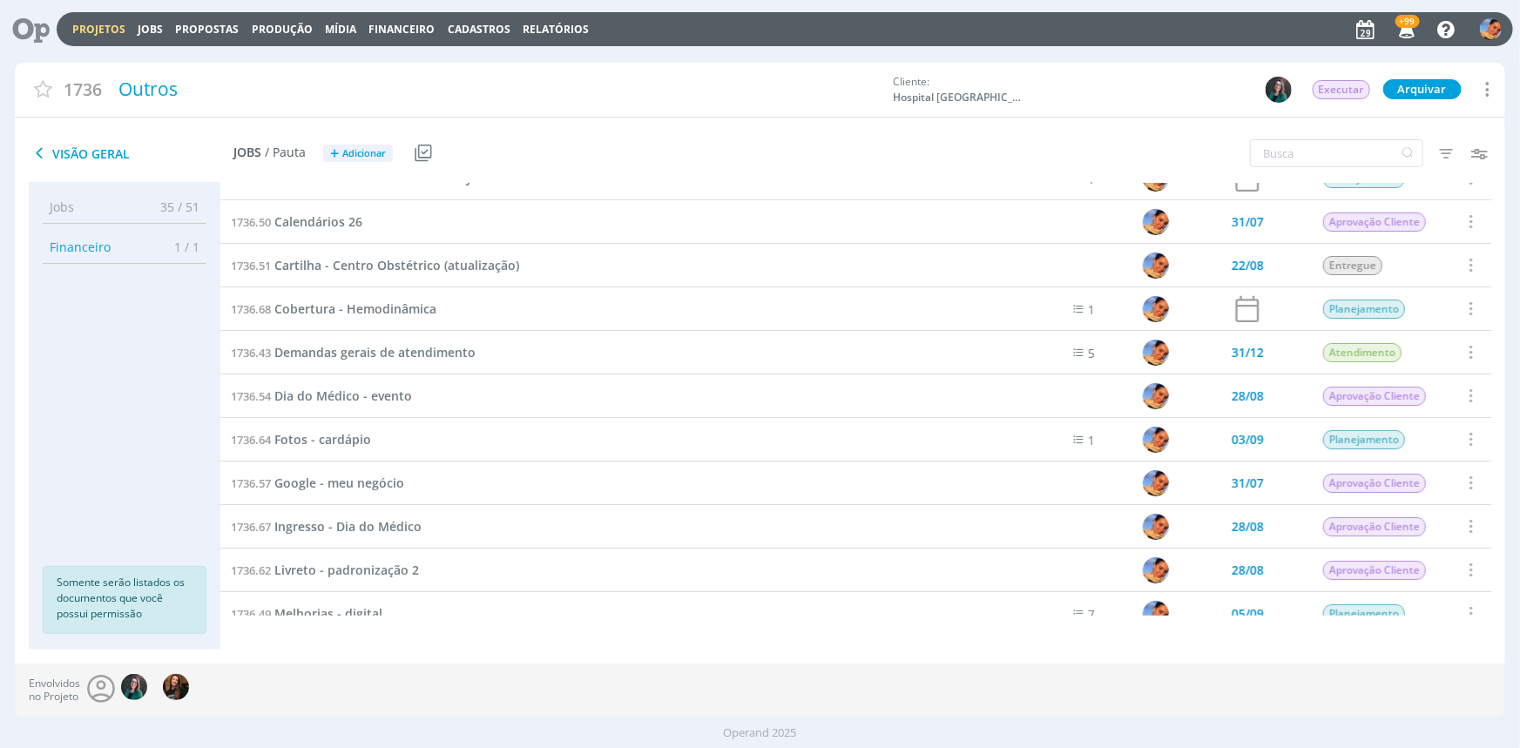
click at [105, 30] on link "Projetos" at bounding box center [98, 29] width 53 height 15
